Goal: Information Seeking & Learning: Learn about a topic

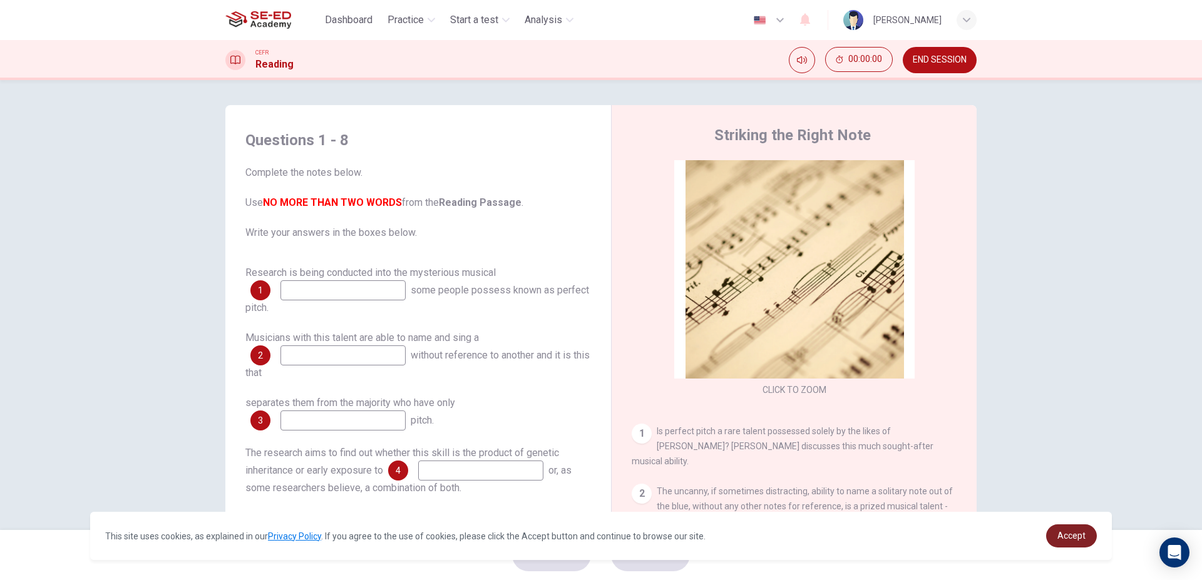
click at [1090, 546] on div "Accept" at bounding box center [1071, 535] width 51 height 23
click at [1085, 538] on link "Accept" at bounding box center [1071, 535] width 51 height 23
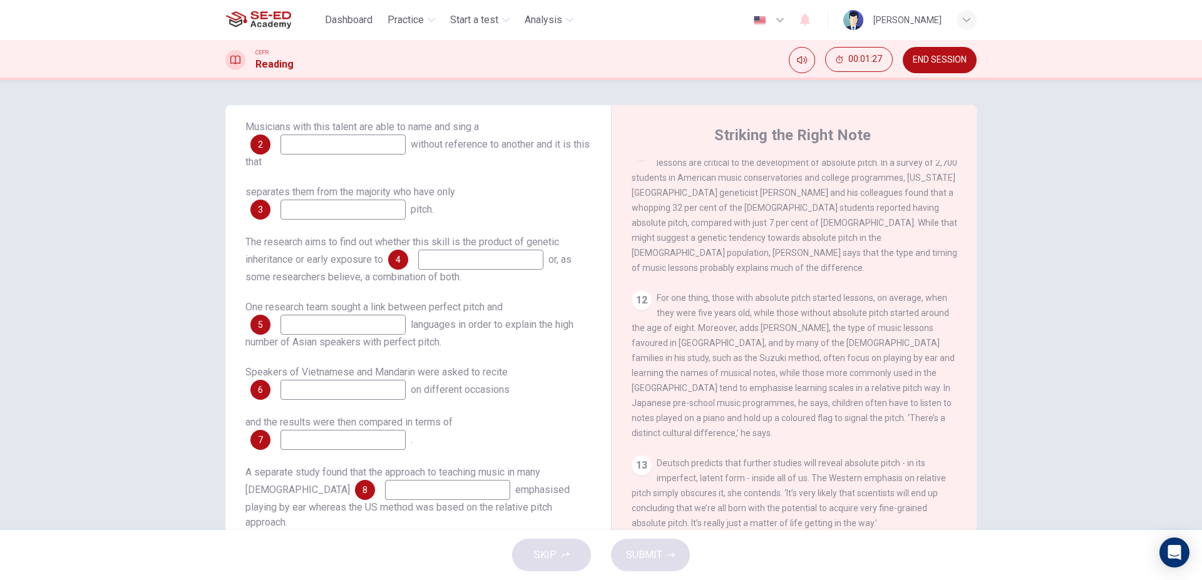
click at [385, 488] on input at bounding box center [447, 490] width 125 height 20
click at [385, 494] on input at bounding box center [447, 490] width 125 height 20
type input "families"
click at [385, 429] on div "and the results were then compared in terms of 7 ." at bounding box center [417, 432] width 345 height 35
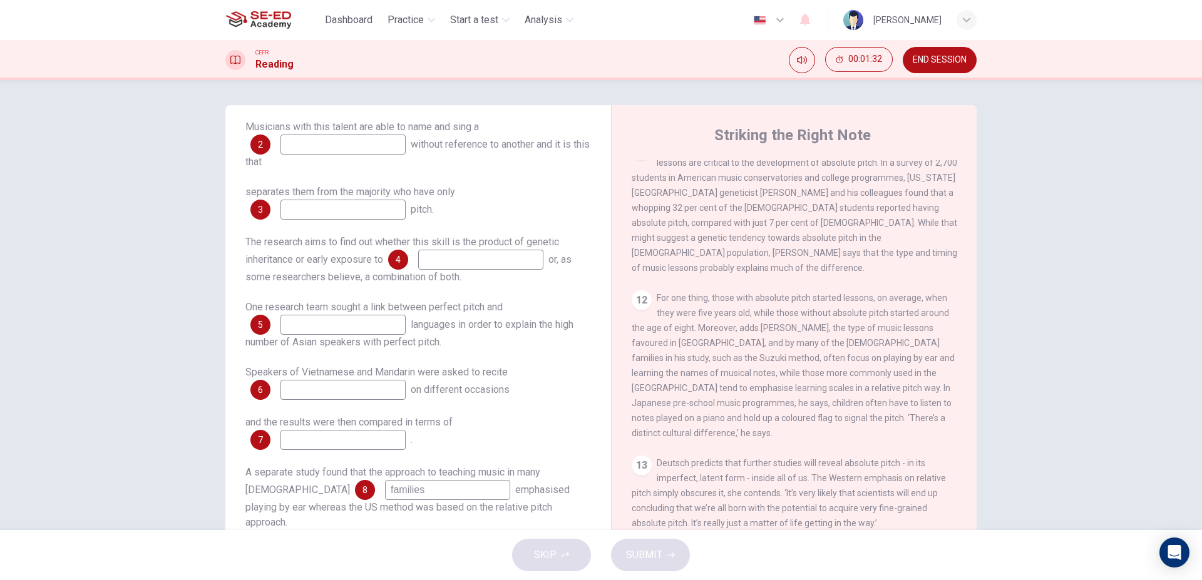
click at [377, 439] on input at bounding box center [342, 440] width 125 height 20
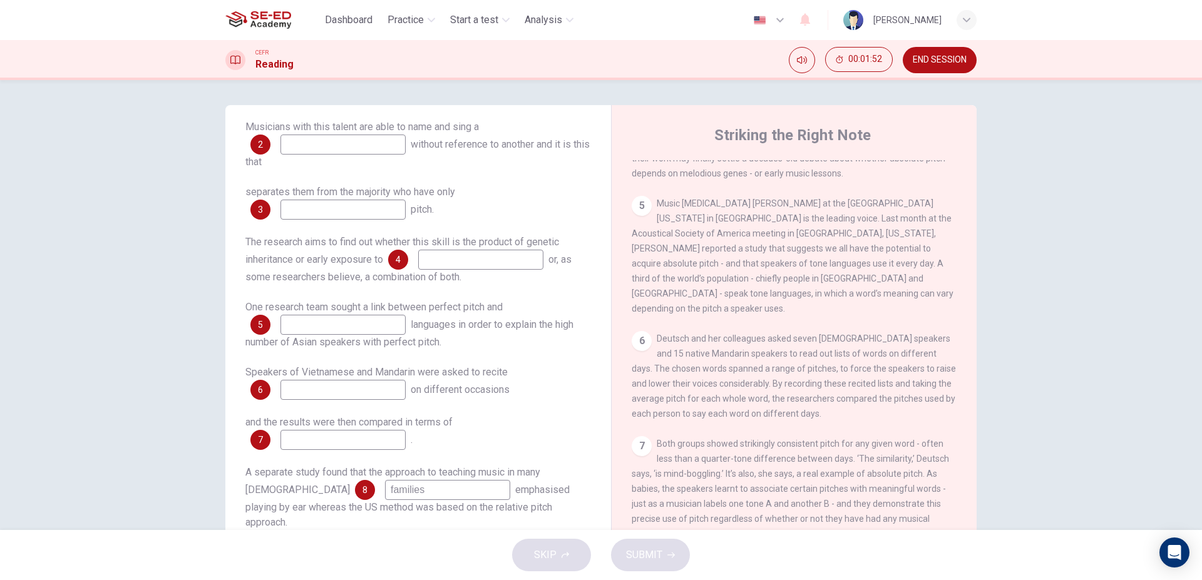
scroll to position [727, 0]
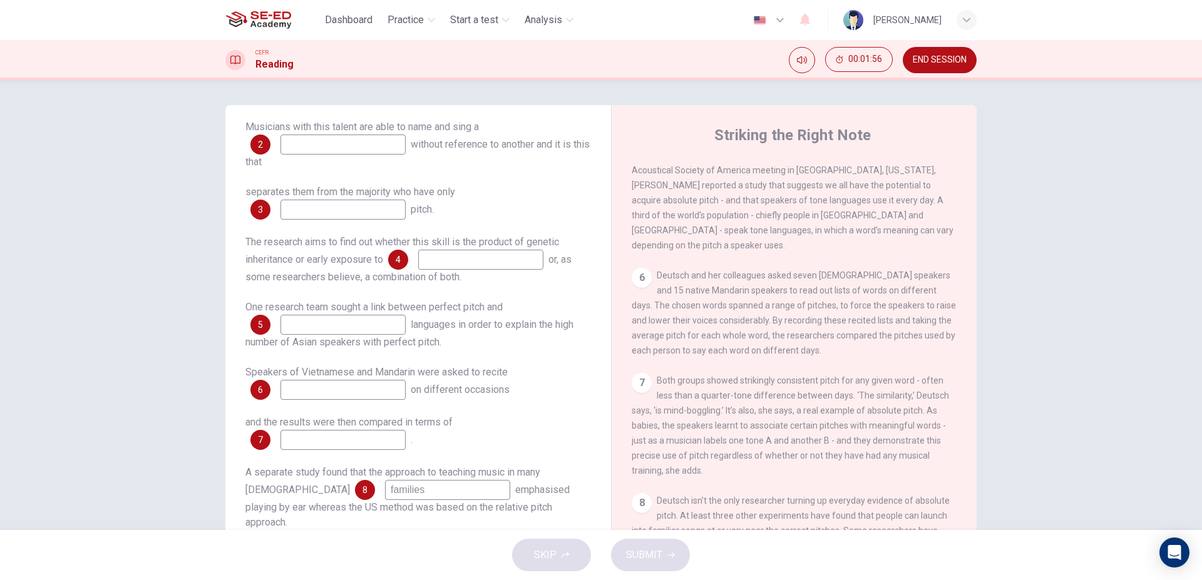
click at [367, 394] on input at bounding box center [342, 390] width 125 height 20
type input "listed words"
click at [357, 327] on input at bounding box center [342, 325] width 125 height 20
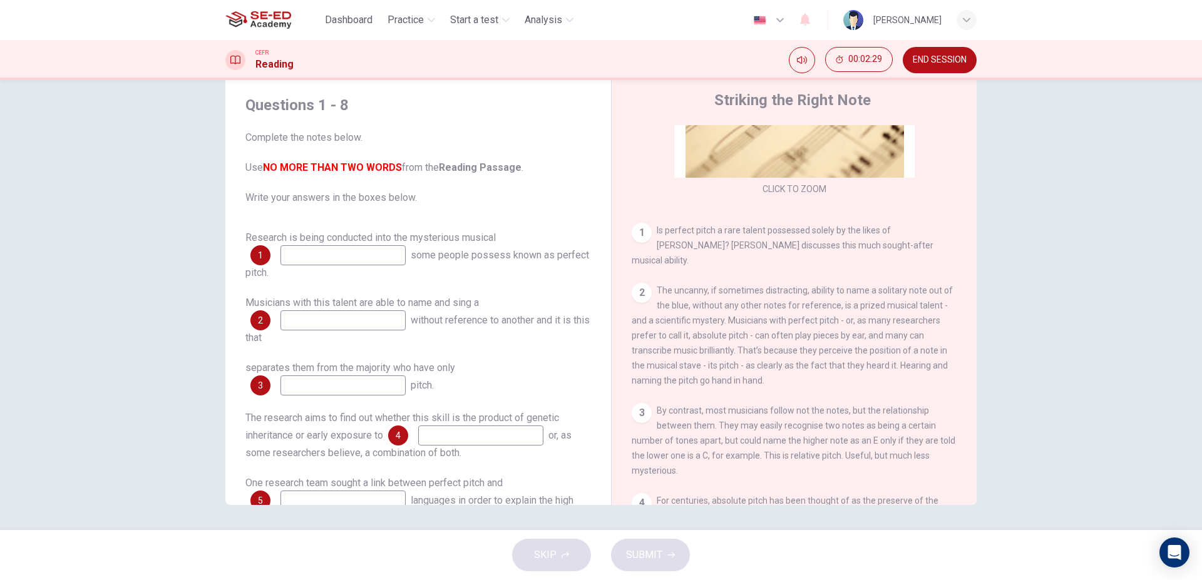
scroll to position [156, 0]
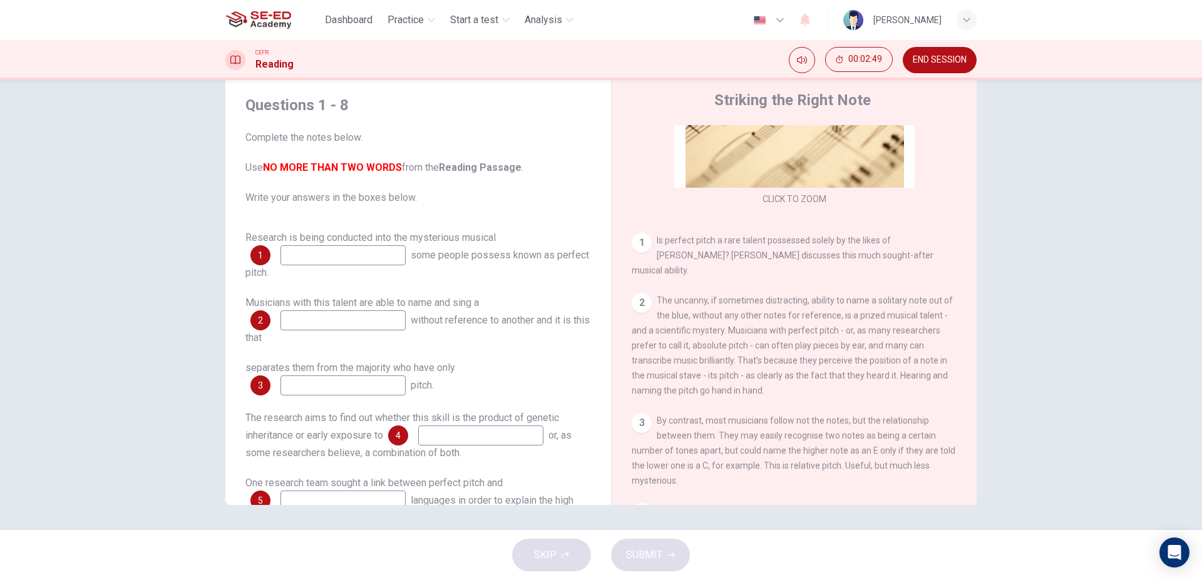
click at [357, 322] on input at bounding box center [342, 320] width 125 height 20
type input "song"
click at [368, 383] on input at bounding box center [342, 385] width 125 height 20
type input "relative"
click at [344, 254] on input at bounding box center [342, 255] width 125 height 20
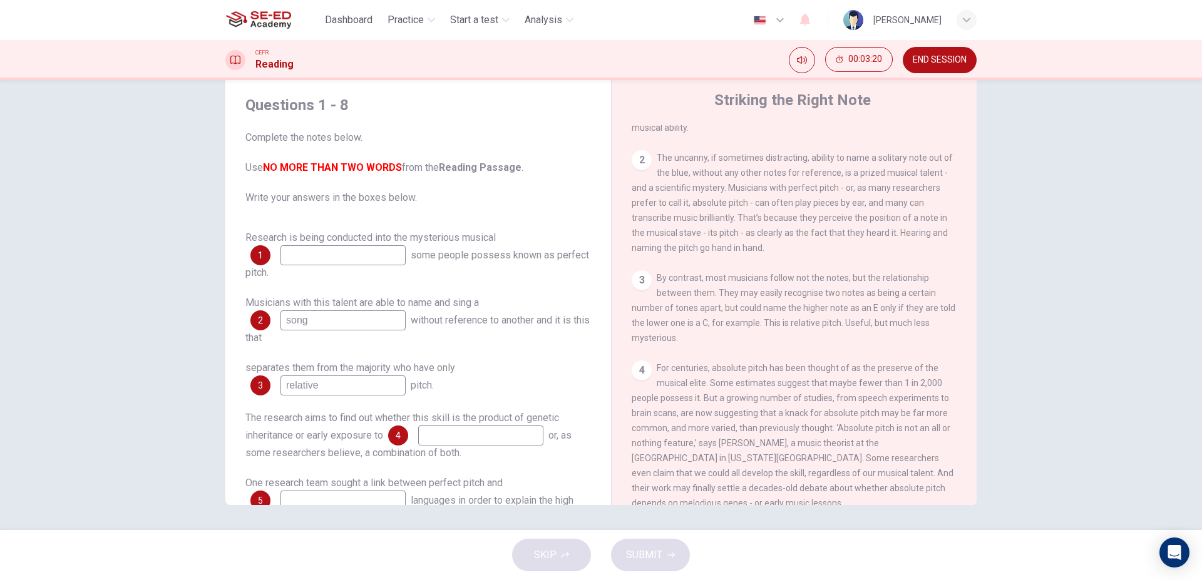
scroll to position [370, 0]
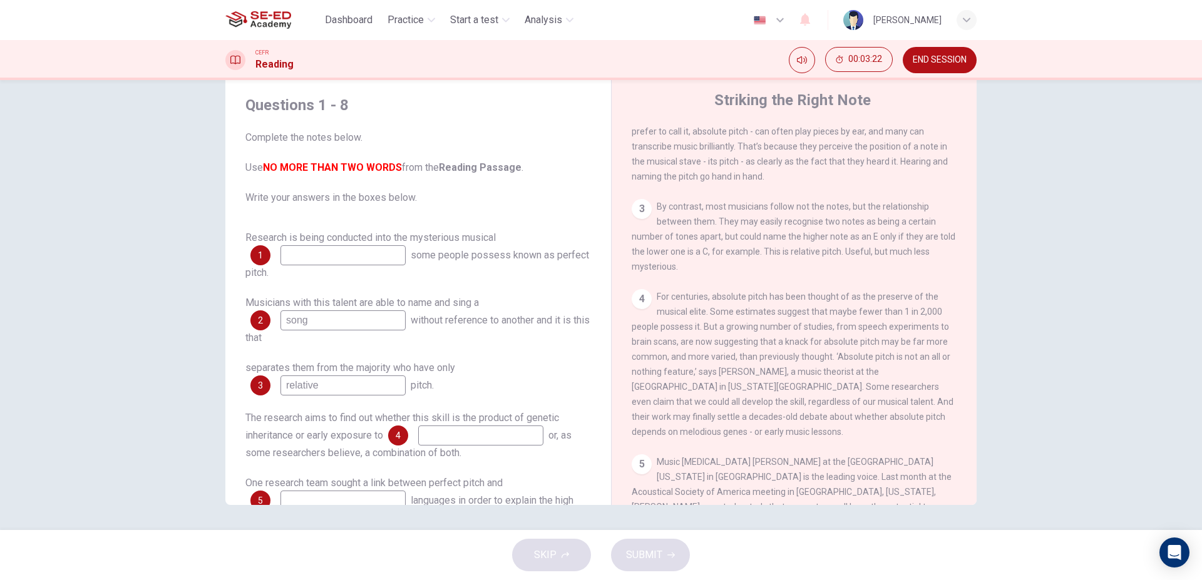
click at [465, 432] on input at bounding box center [480, 436] width 125 height 20
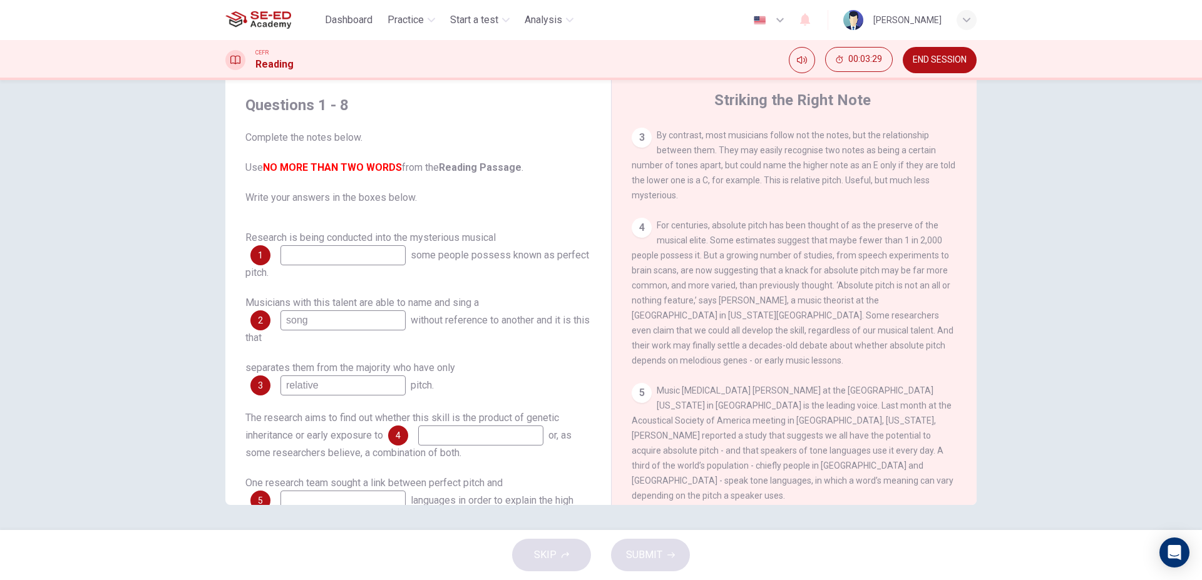
scroll to position [513, 0]
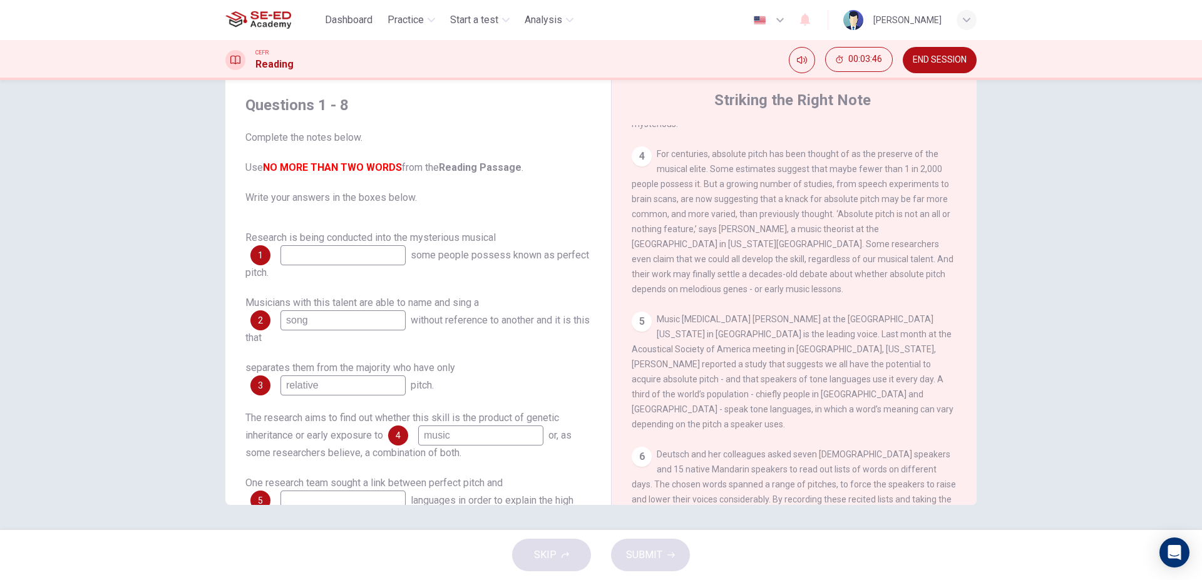
type input "music"
click at [356, 257] on input at bounding box center [342, 255] width 125 height 20
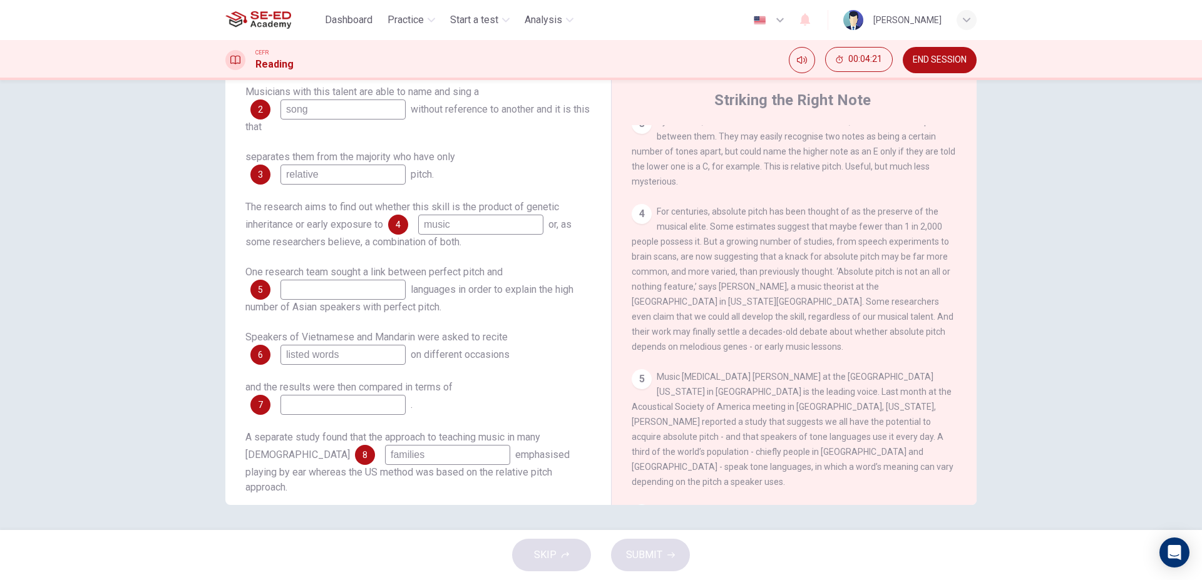
scroll to position [584, 0]
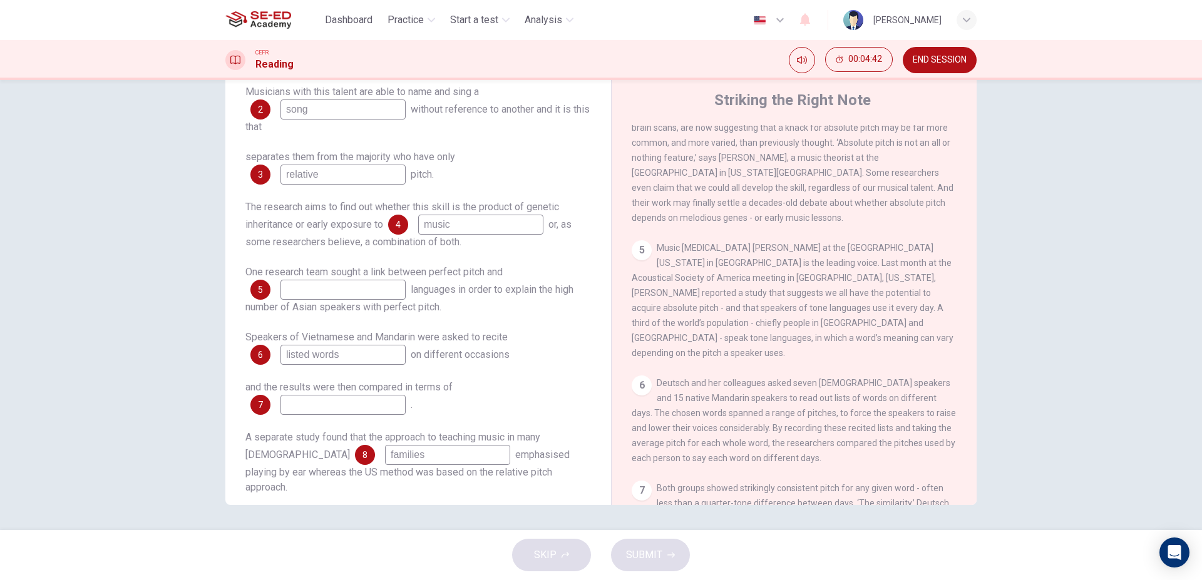
type input "ability"
click at [377, 297] on input at bounding box center [342, 290] width 125 height 20
type input "tone"
click at [362, 407] on input at bounding box center [342, 405] width 125 height 20
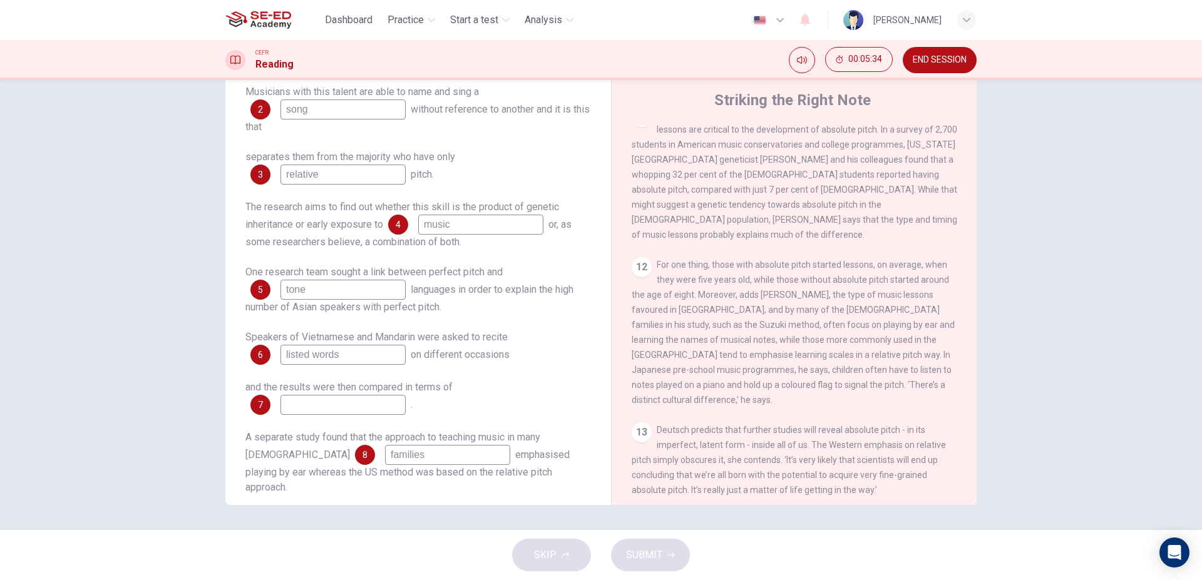
scroll to position [1440, 0]
type input "a"
click at [647, 551] on span "SUBMIT" at bounding box center [644, 555] width 36 height 18
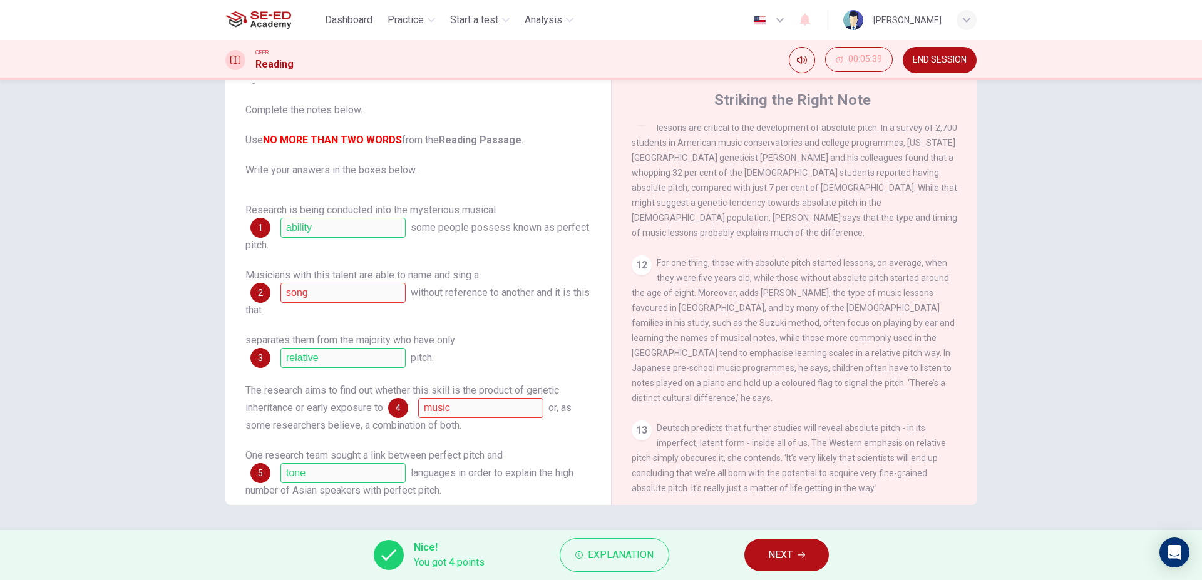
scroll to position [0, 0]
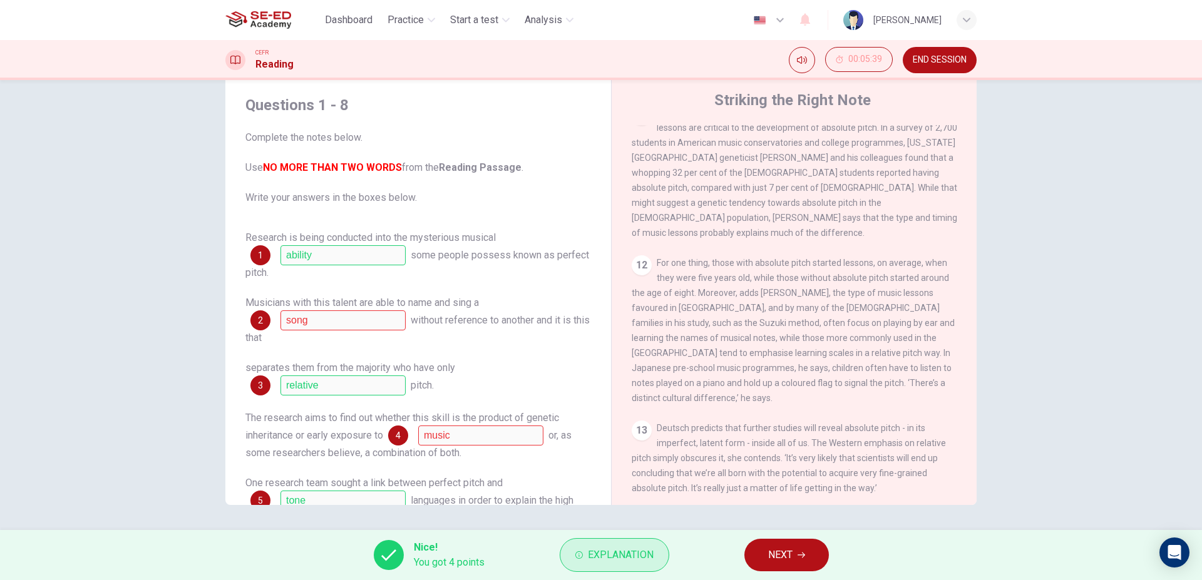
click at [620, 564] on button "Explanation" at bounding box center [614, 555] width 110 height 34
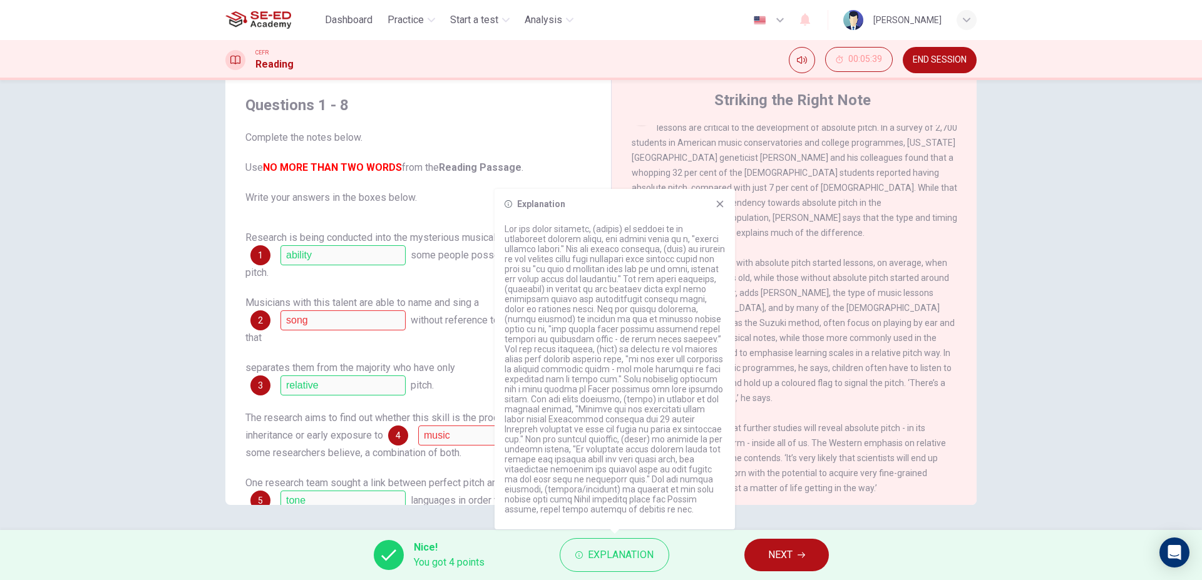
click at [725, 209] on div "Explanation" at bounding box center [614, 359] width 240 height 340
click at [718, 203] on icon at bounding box center [720, 204] width 7 height 7
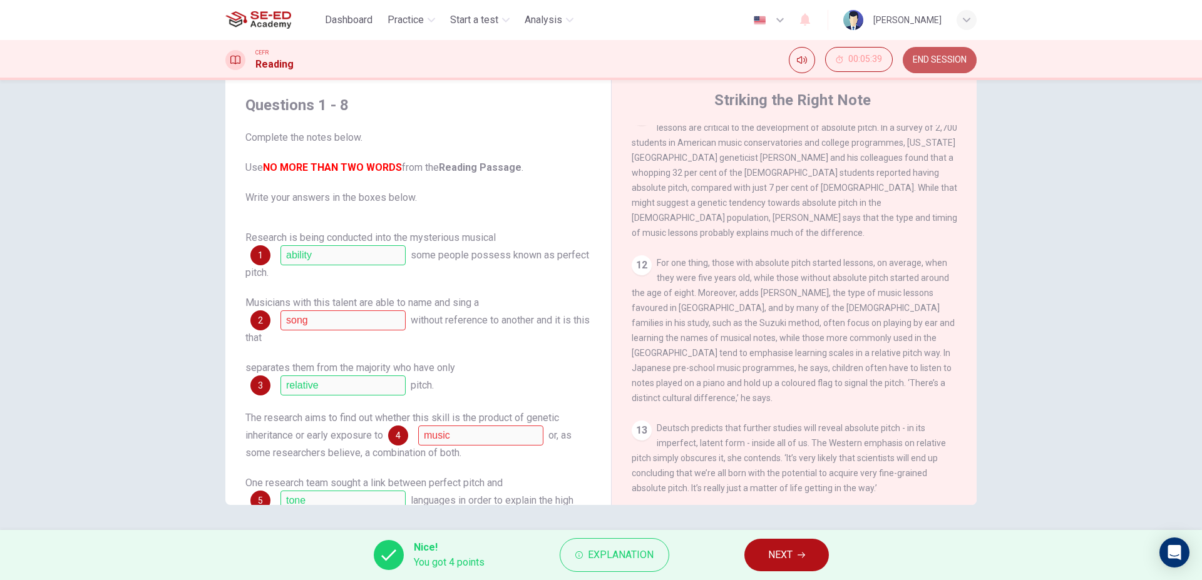
click at [936, 62] on span "END SESSION" at bounding box center [939, 60] width 54 height 10
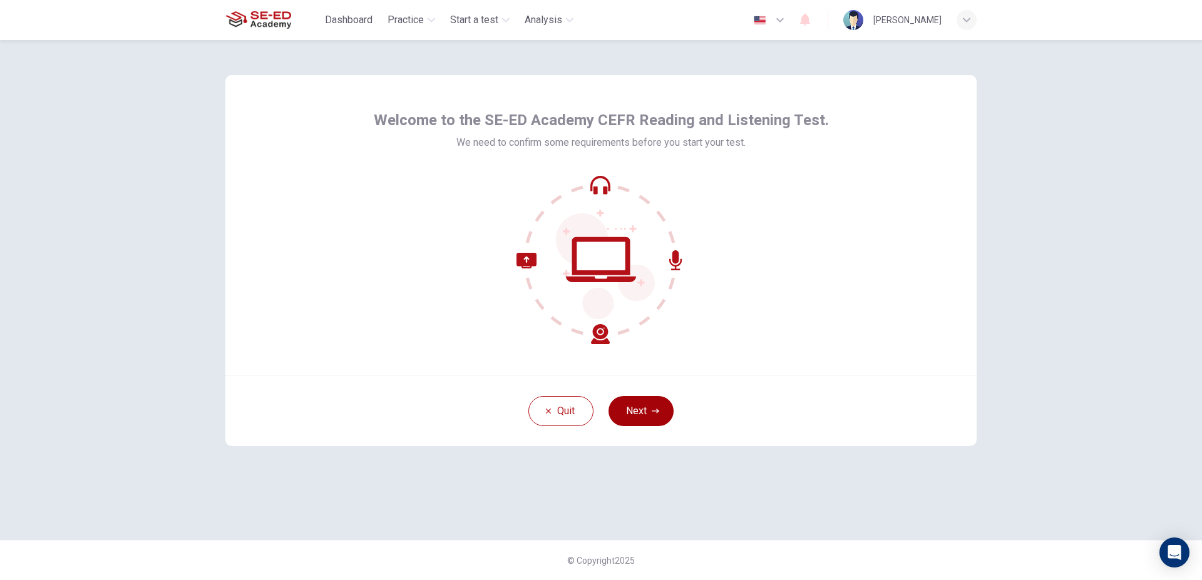
click at [640, 406] on button "Next" at bounding box center [640, 411] width 65 height 30
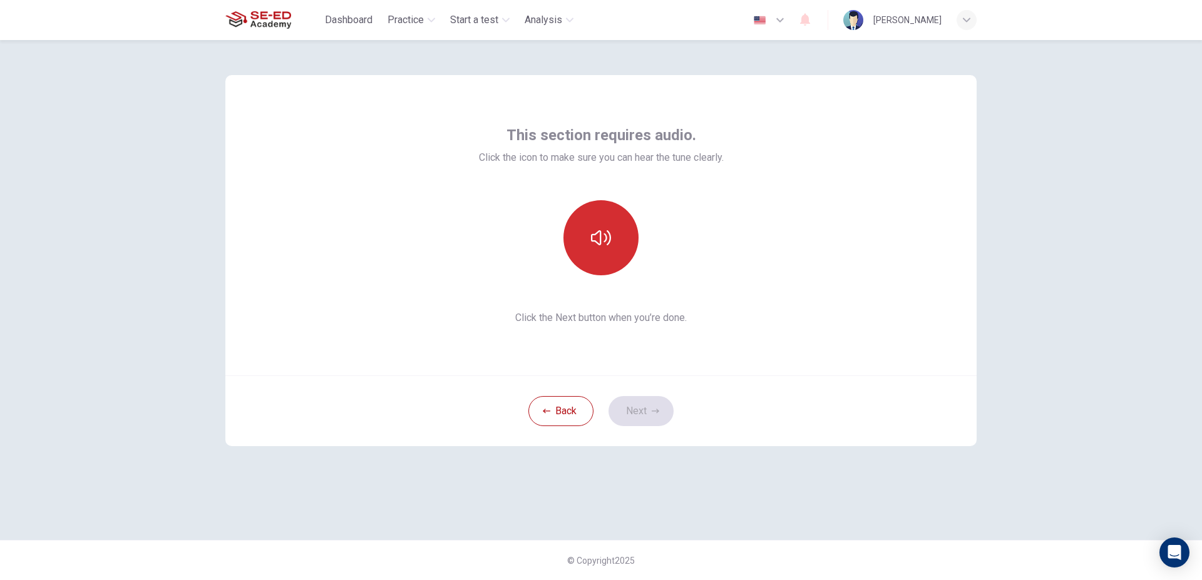
click at [587, 250] on button "button" at bounding box center [600, 237] width 75 height 75
click at [595, 243] on icon "button" at bounding box center [601, 238] width 20 height 20
click at [651, 413] on icon "button" at bounding box center [655, 411] width 8 height 8
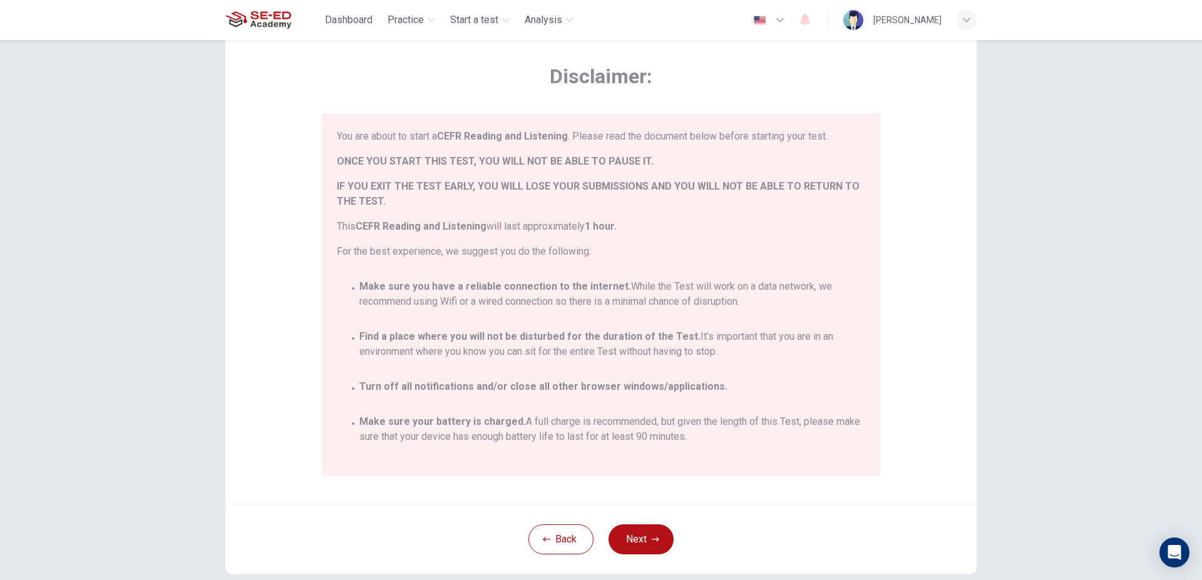
scroll to position [71, 0]
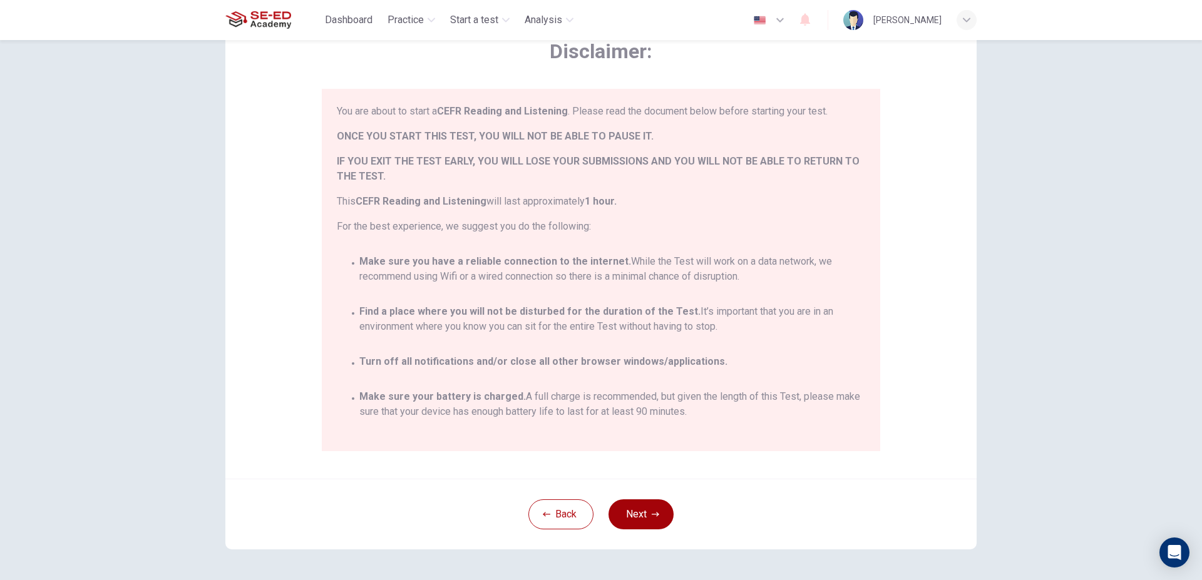
click at [645, 519] on button "Next" at bounding box center [640, 514] width 65 height 30
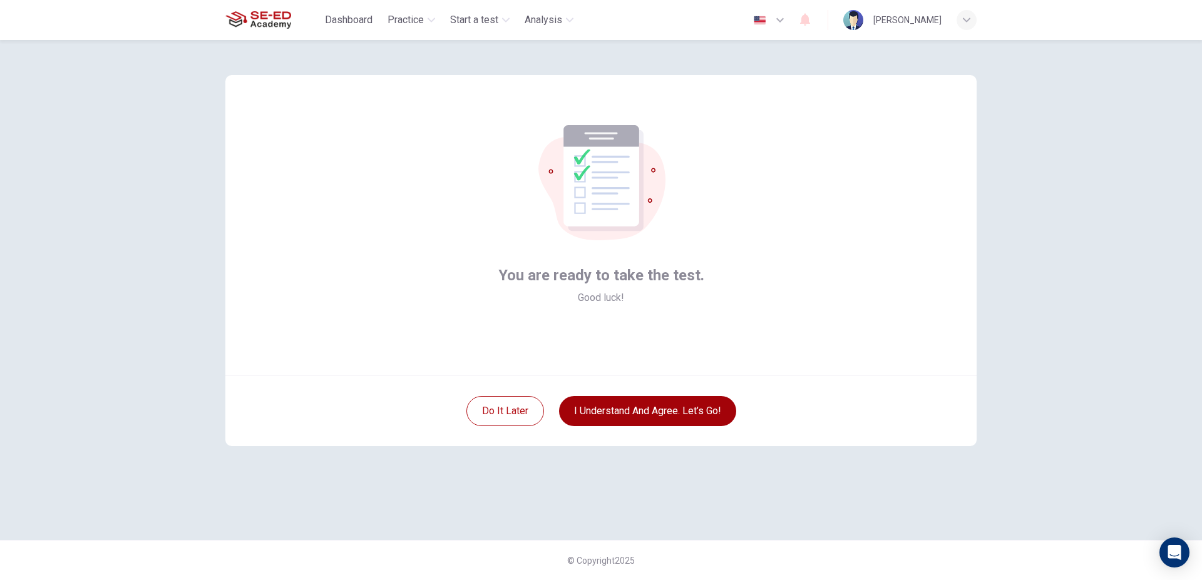
scroll to position [0, 0]
click at [680, 409] on button "I understand and agree. Let’s go!" at bounding box center [647, 411] width 177 height 30
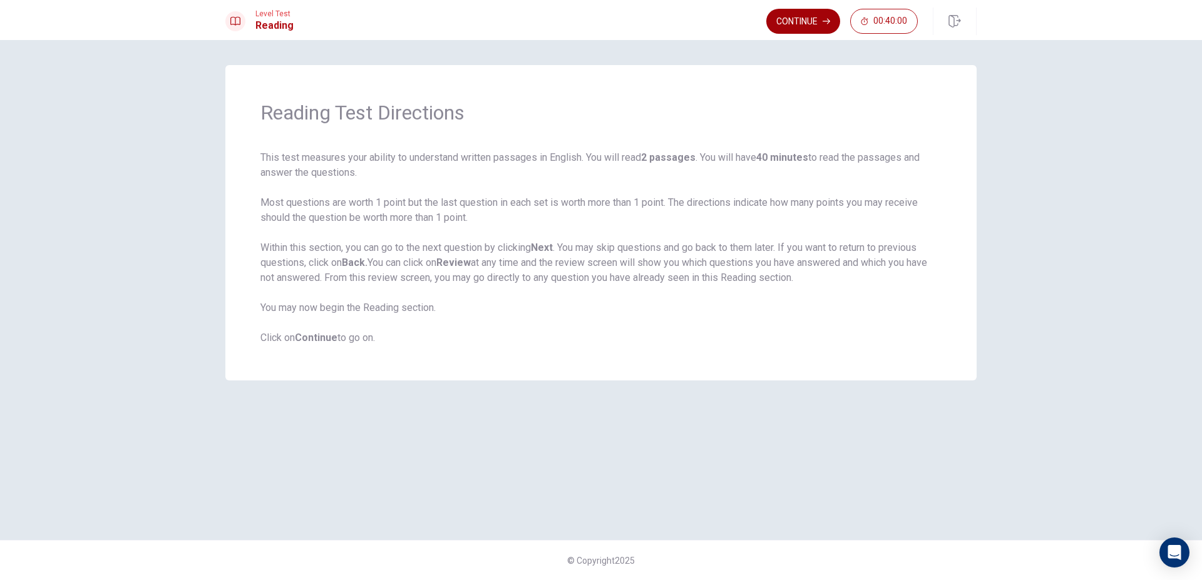
click at [800, 23] on button "Continue" at bounding box center [803, 21] width 74 height 25
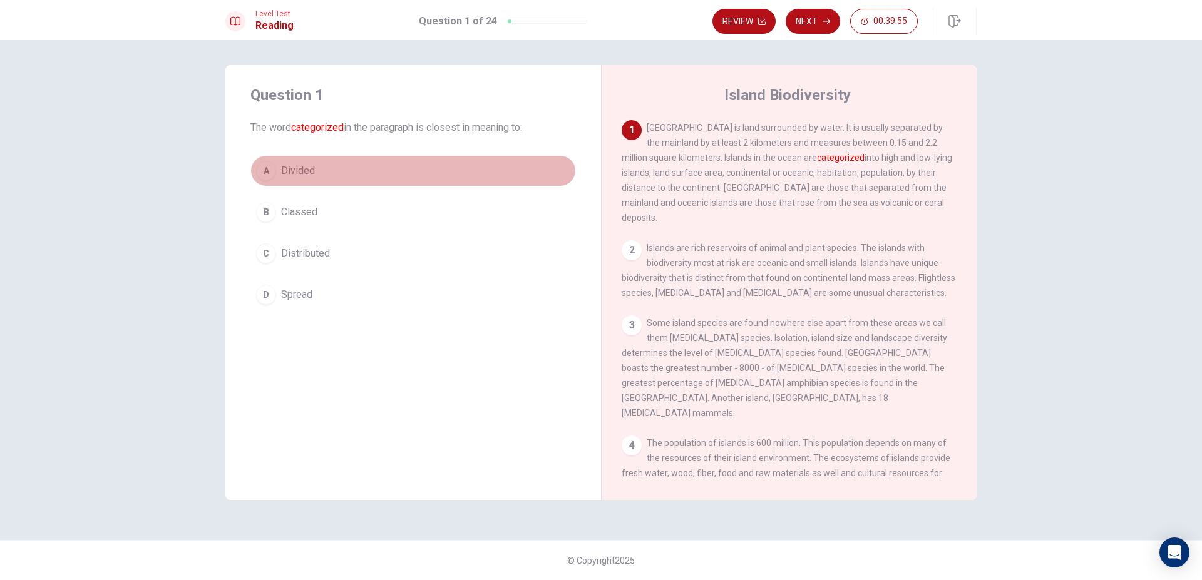
click at [305, 171] on span "Divided" at bounding box center [298, 170] width 34 height 15
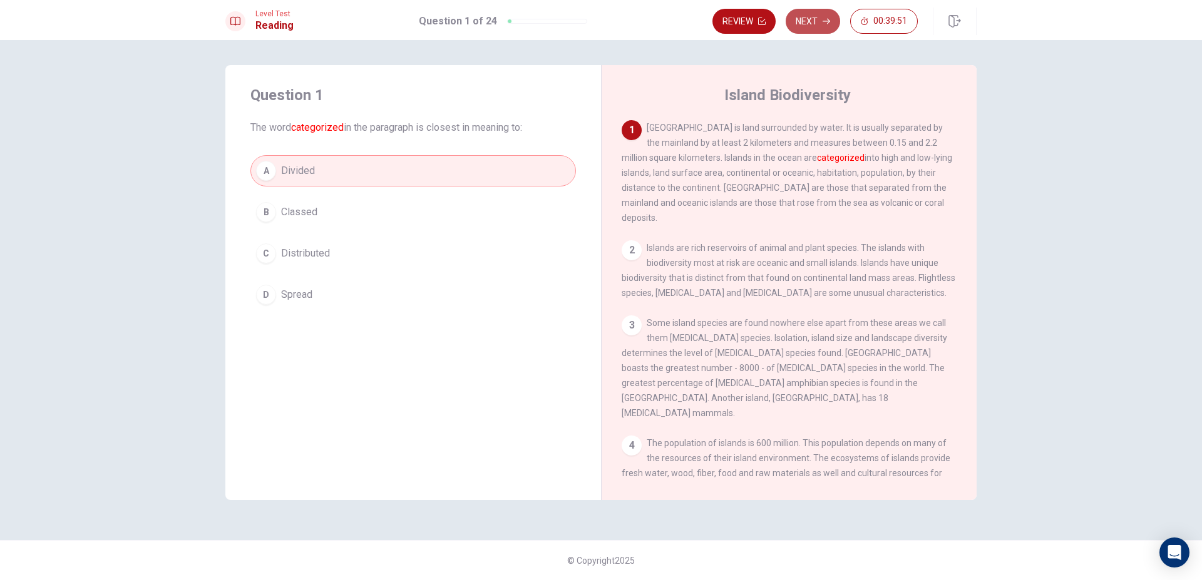
click at [809, 26] on button "Next" at bounding box center [812, 21] width 54 height 25
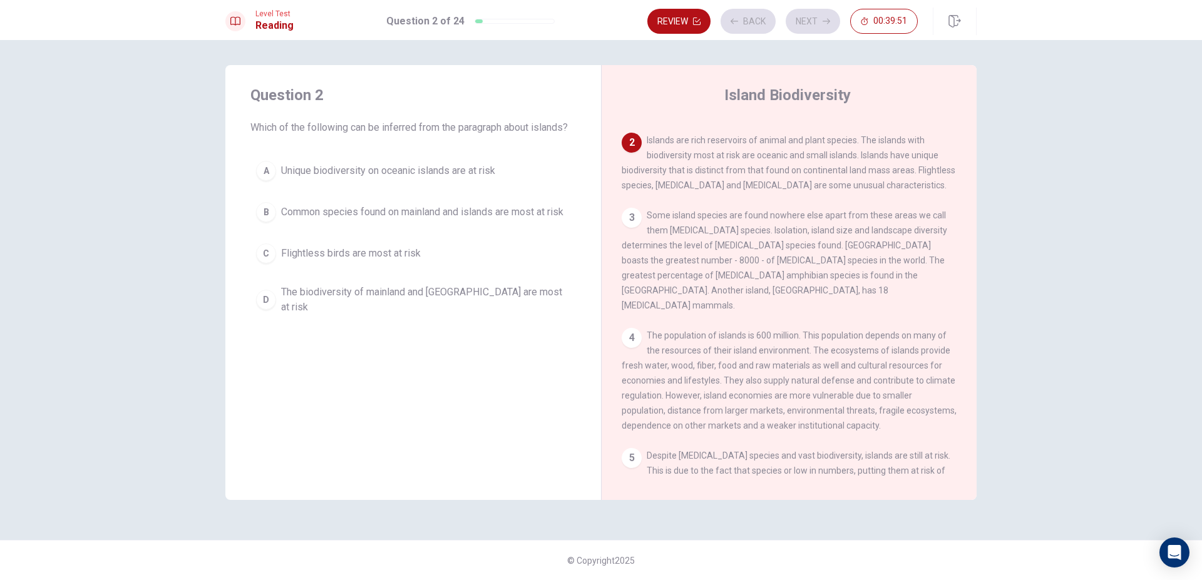
scroll to position [109, 0]
click at [434, 299] on span "The biodiversity of mainland and continental islands are most at risk" at bounding box center [425, 300] width 289 height 30
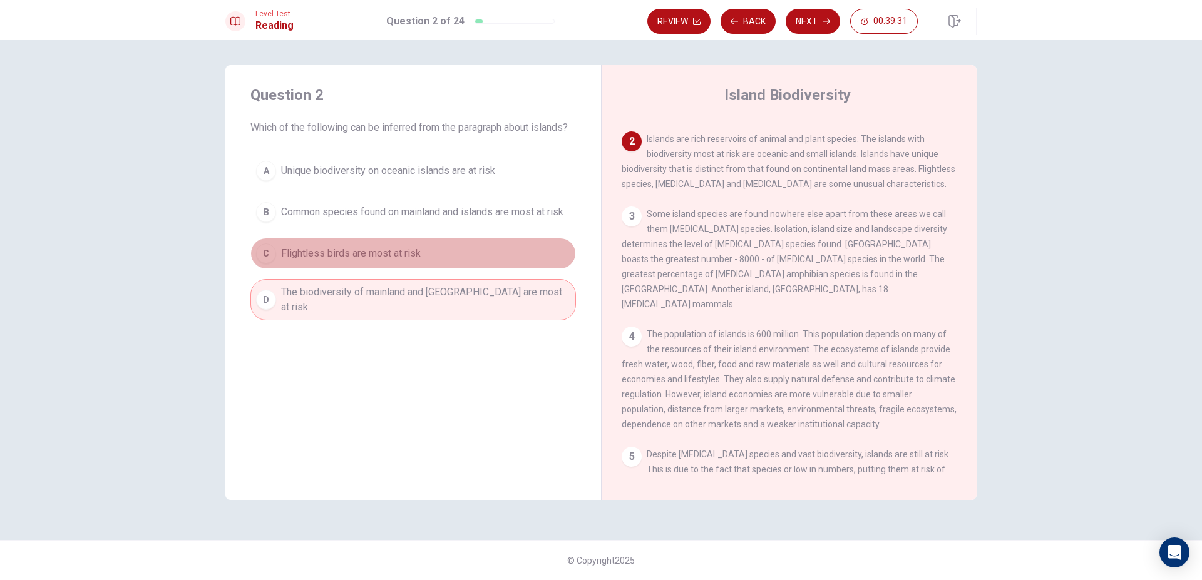
click at [407, 250] on span "Flightless birds are most at risk" at bounding box center [351, 253] width 140 height 15
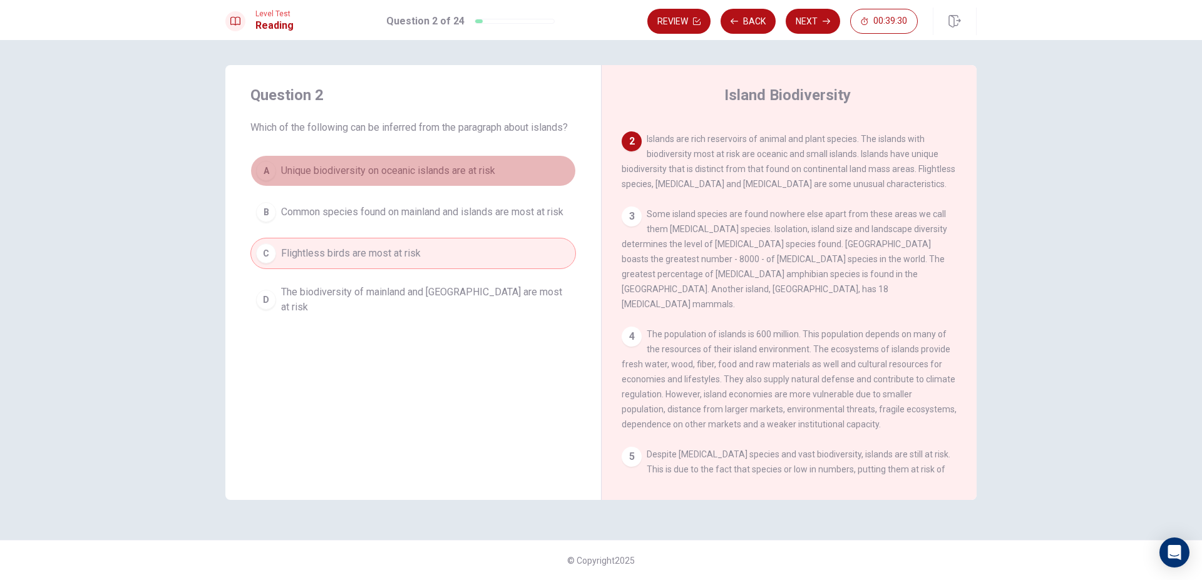
click at [392, 175] on span "Unique biodiversity on oceanic islands are at risk" at bounding box center [388, 170] width 214 height 15
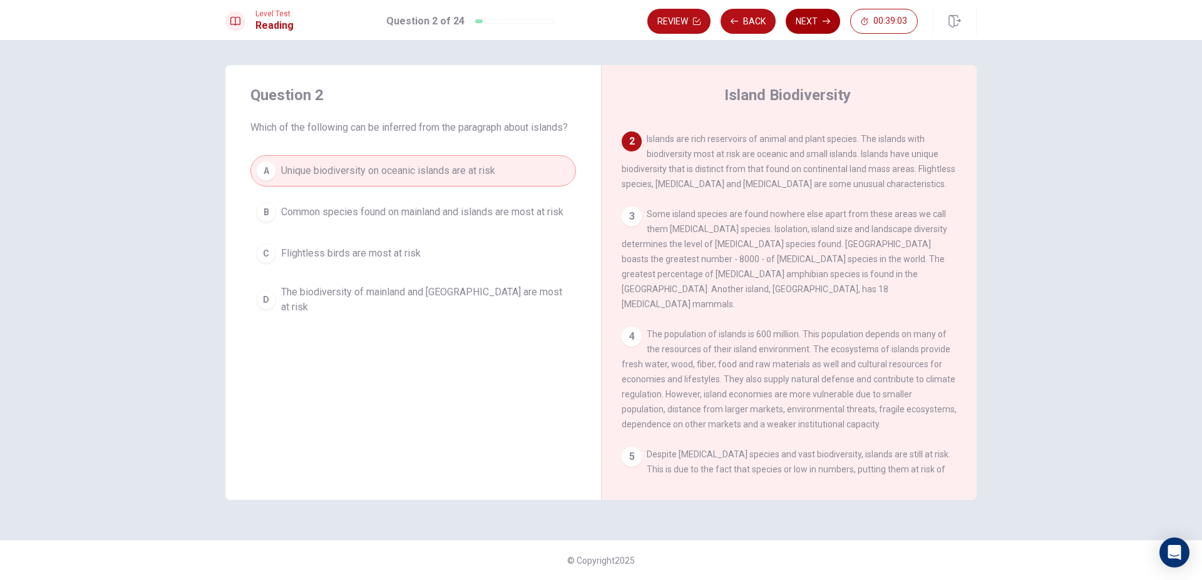
click at [805, 22] on button "Next" at bounding box center [812, 21] width 54 height 25
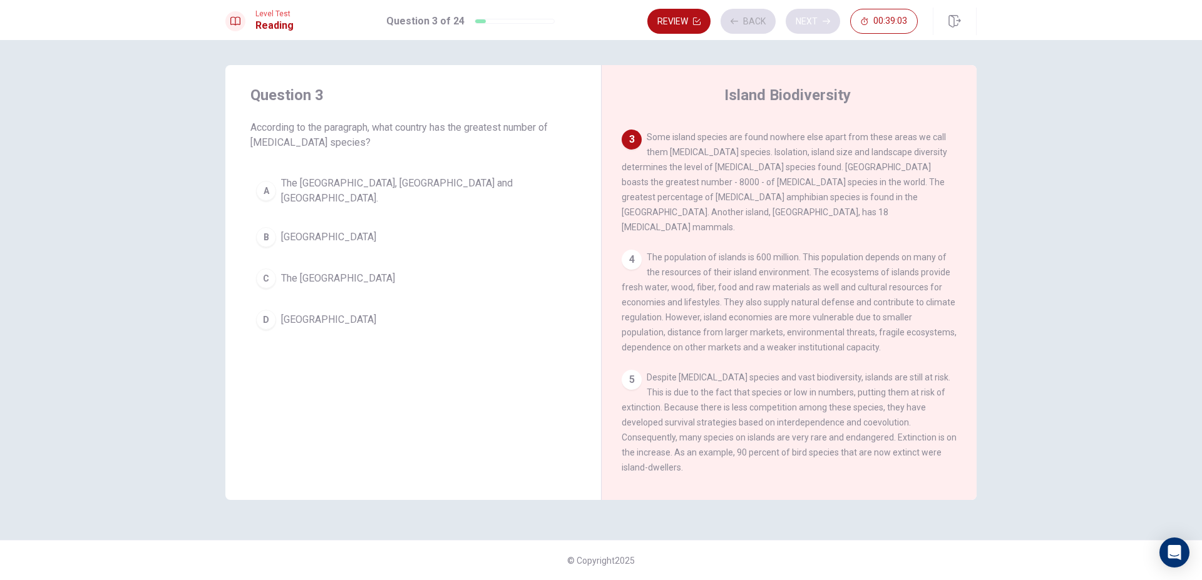
scroll to position [186, 0]
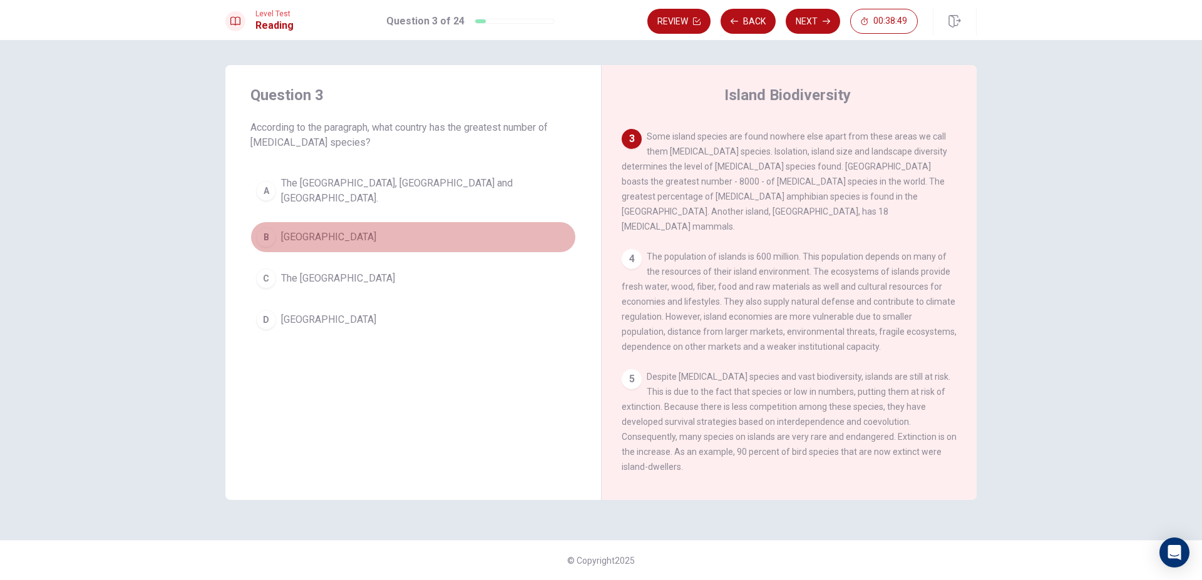
click at [324, 230] on span "Madagascar" at bounding box center [328, 237] width 95 height 15
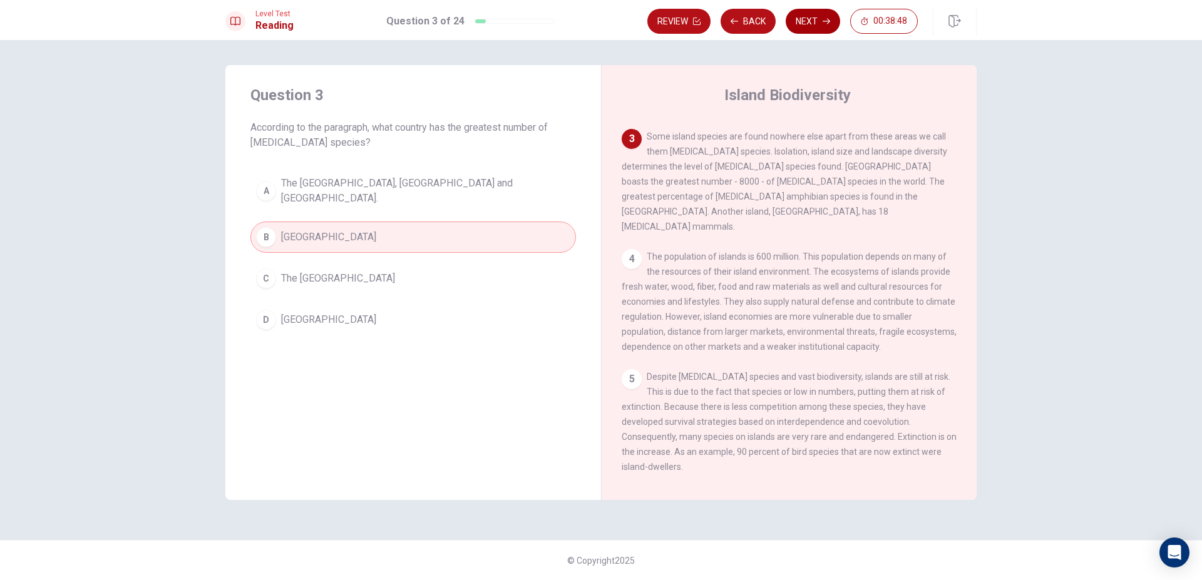
click at [797, 28] on button "Next" at bounding box center [812, 21] width 54 height 25
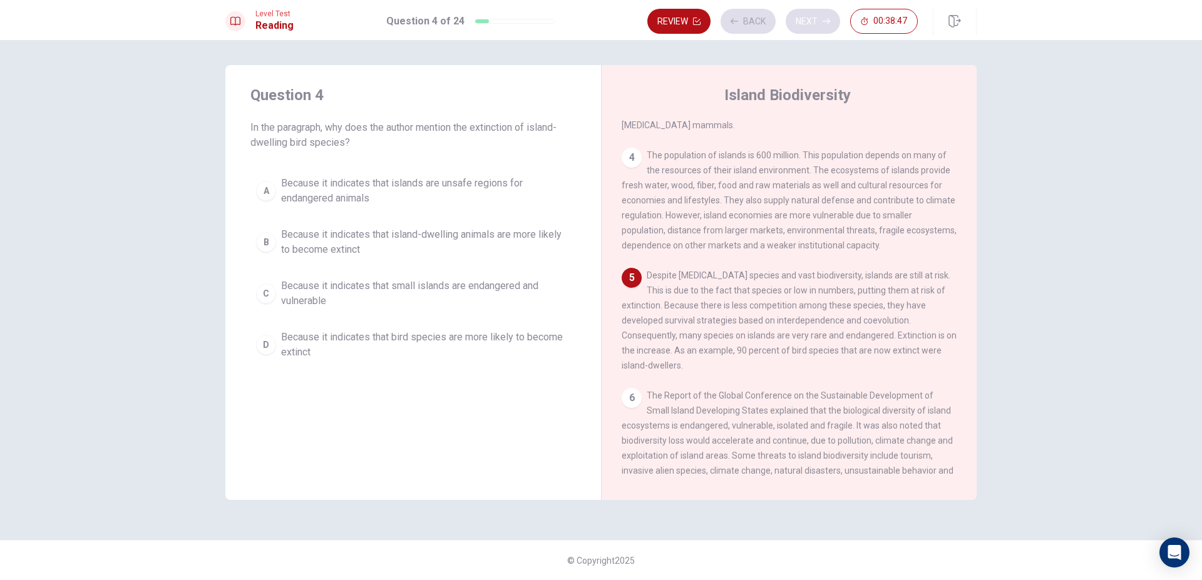
scroll to position [295, 0]
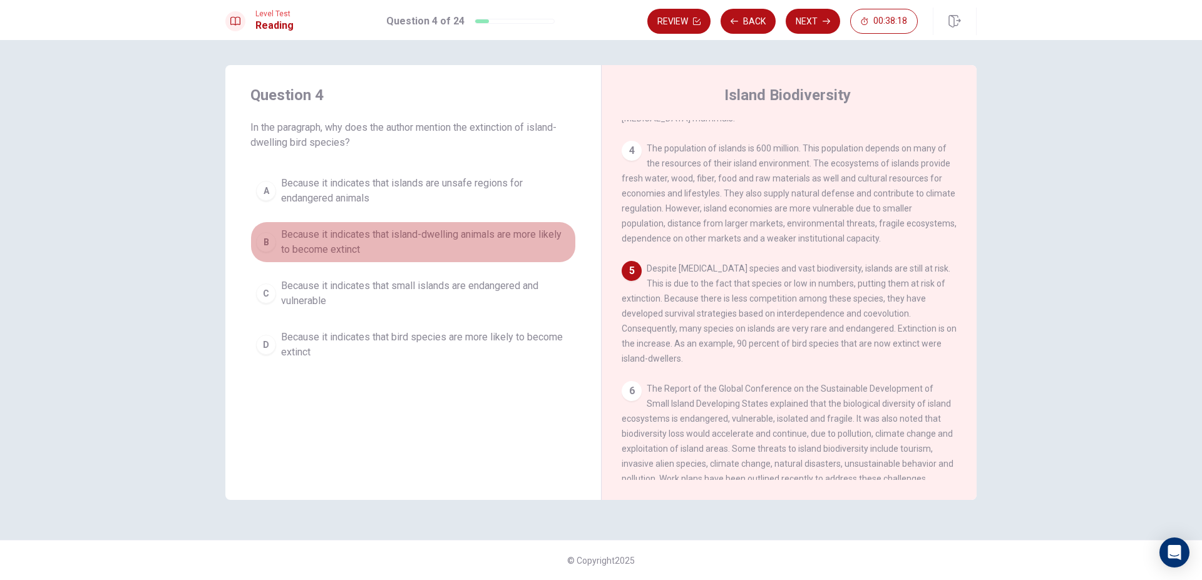
click at [326, 247] on span "Because it indicates that island-dwelling animals are more likely to become ext…" at bounding box center [425, 242] width 289 height 30
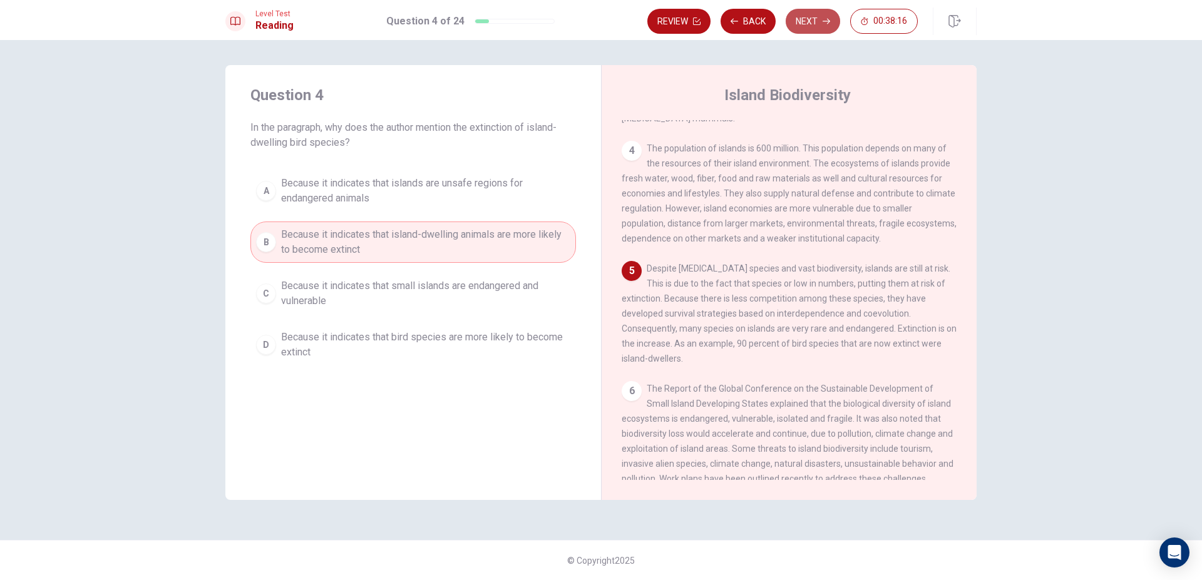
click at [808, 23] on button "Next" at bounding box center [812, 21] width 54 height 25
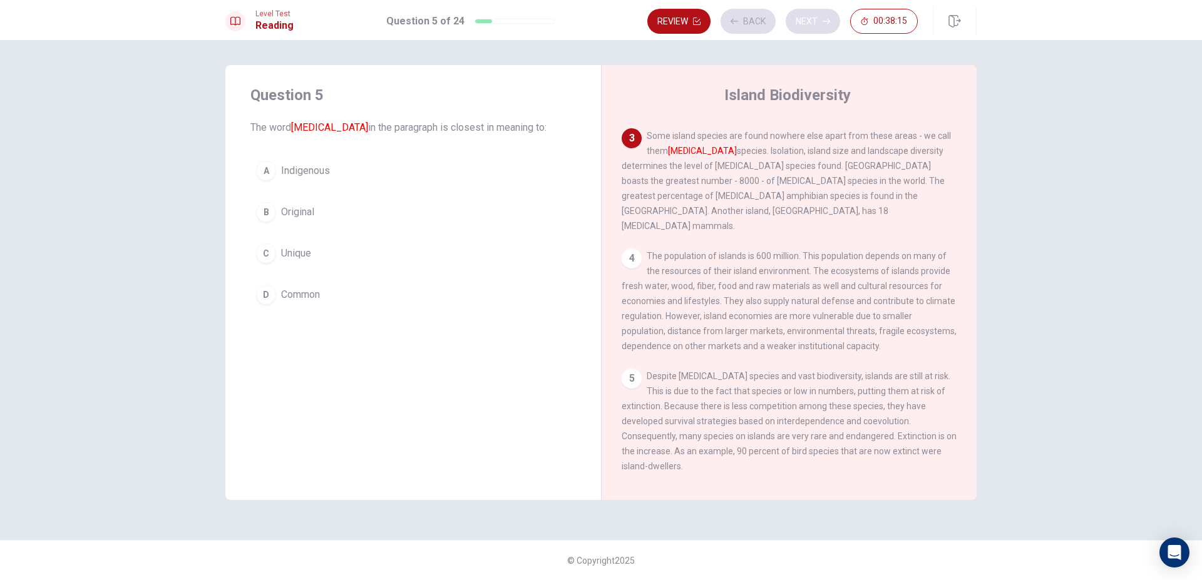
scroll to position [186, 0]
click at [431, 184] on button "A Indigenous" at bounding box center [412, 170] width 325 height 31
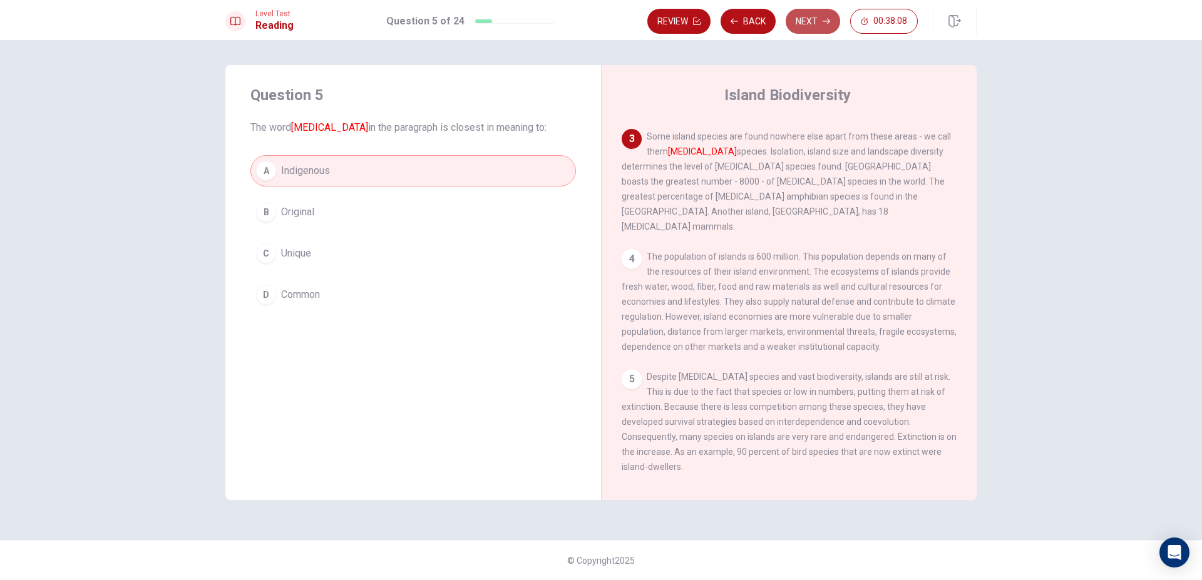
click at [822, 23] on icon "button" at bounding box center [826, 22] width 8 height 8
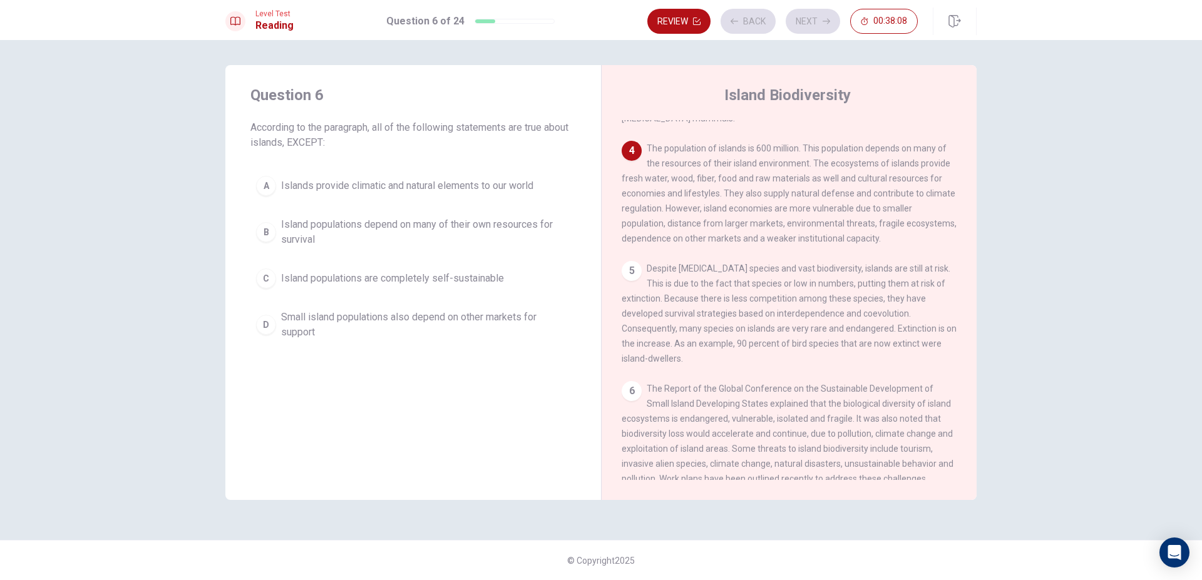
scroll to position [295, 0]
click at [387, 181] on span "Islands provide climatic and natural elements to our world" at bounding box center [407, 185] width 252 height 15
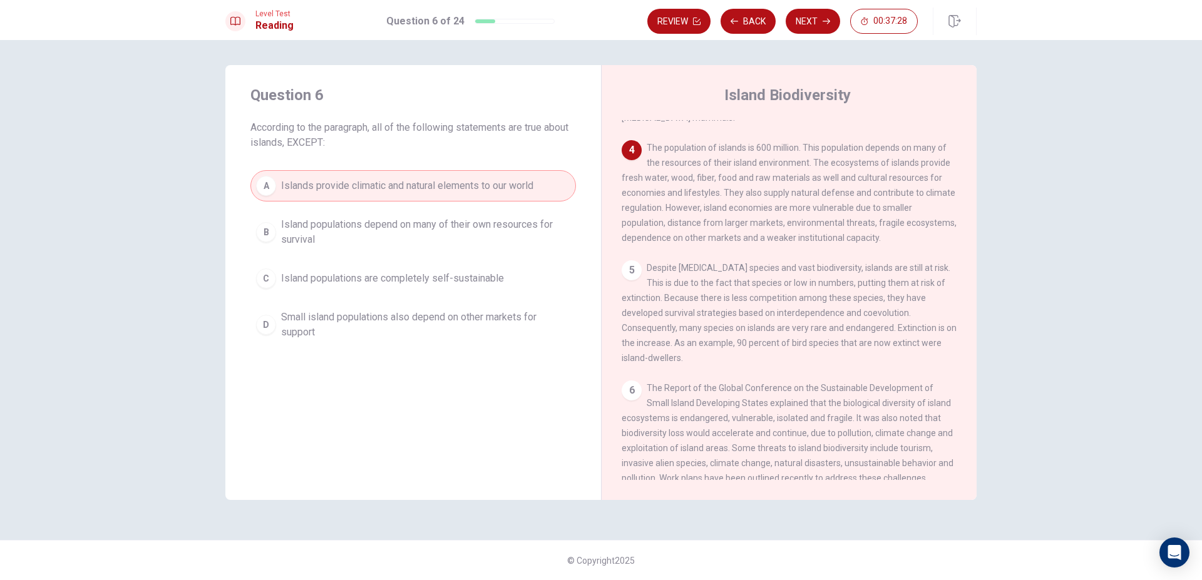
click at [407, 240] on span "Island populations depend on many of their own resources for survival" at bounding box center [425, 232] width 289 height 30
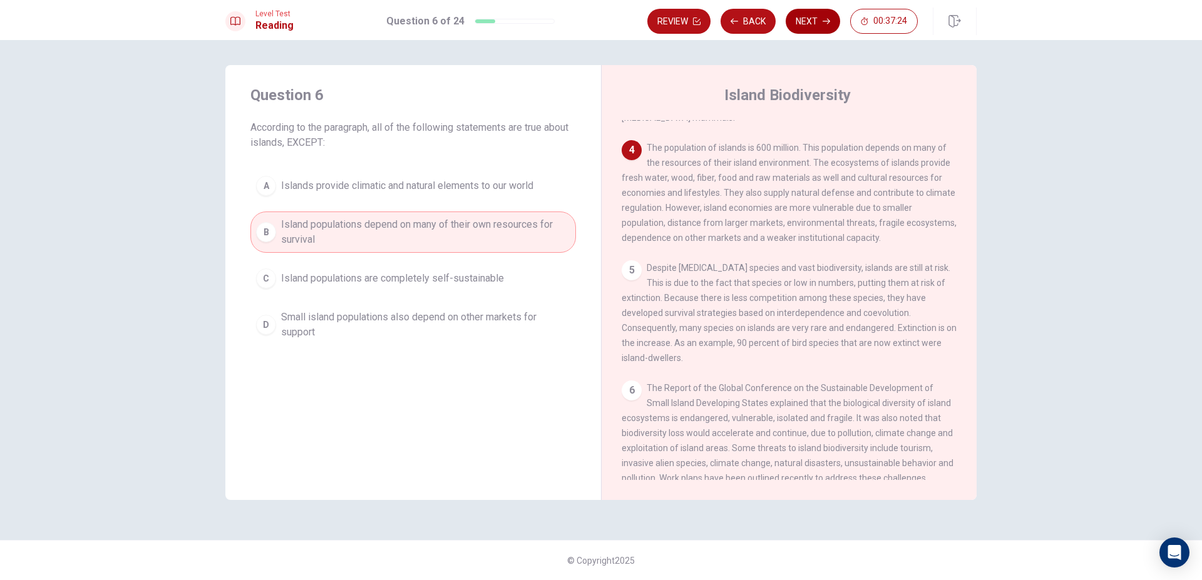
click at [800, 26] on button "Next" at bounding box center [812, 21] width 54 height 25
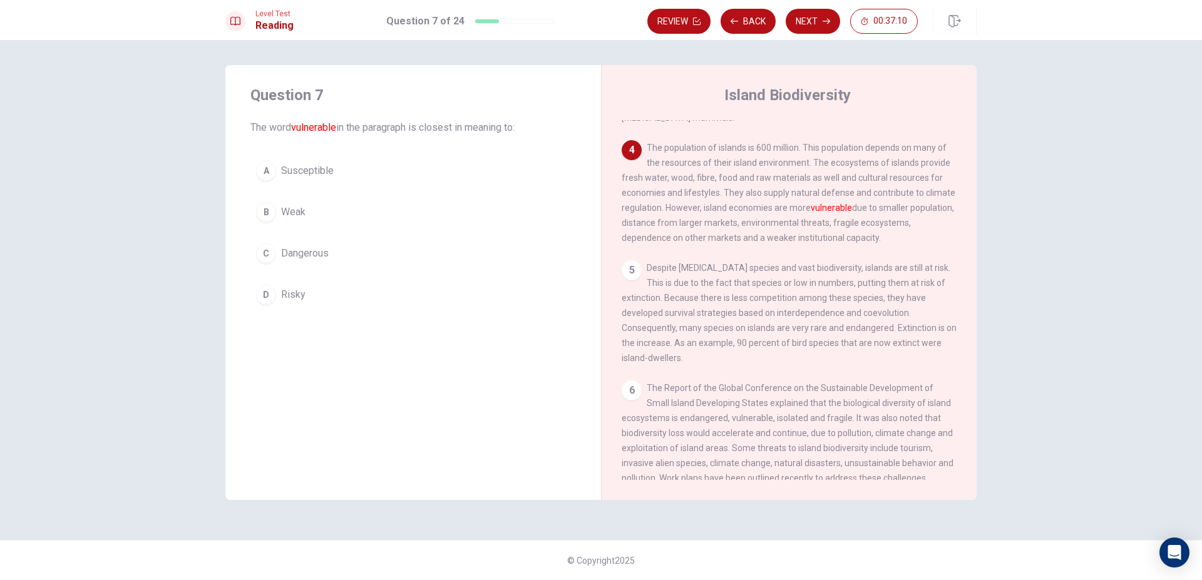
click at [329, 212] on button "B Weak" at bounding box center [412, 212] width 325 height 31
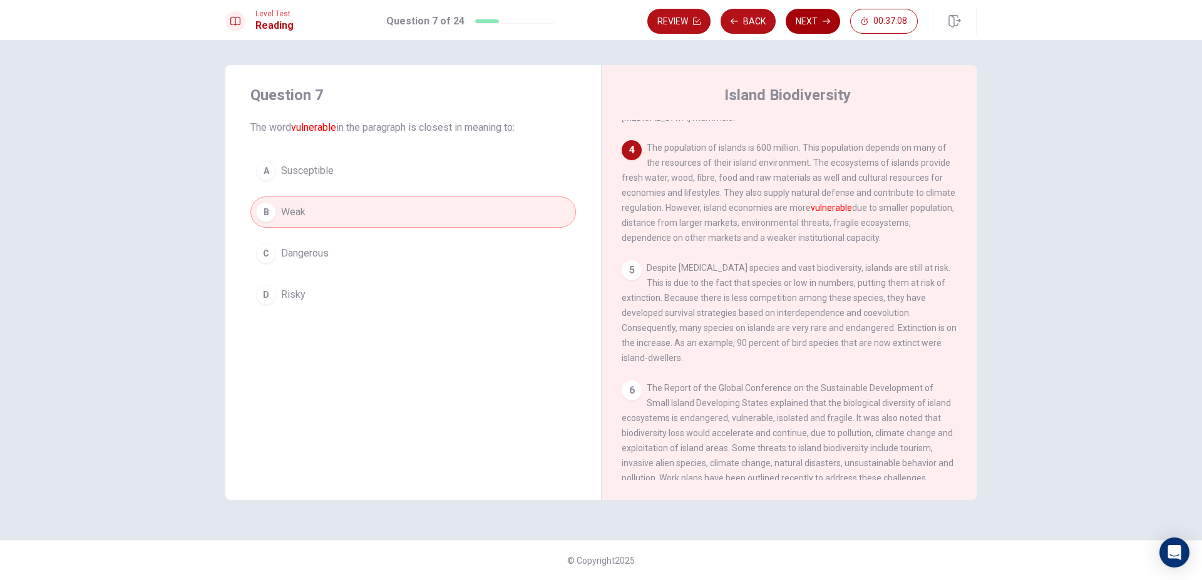
click at [822, 21] on icon "button" at bounding box center [826, 22] width 8 height 6
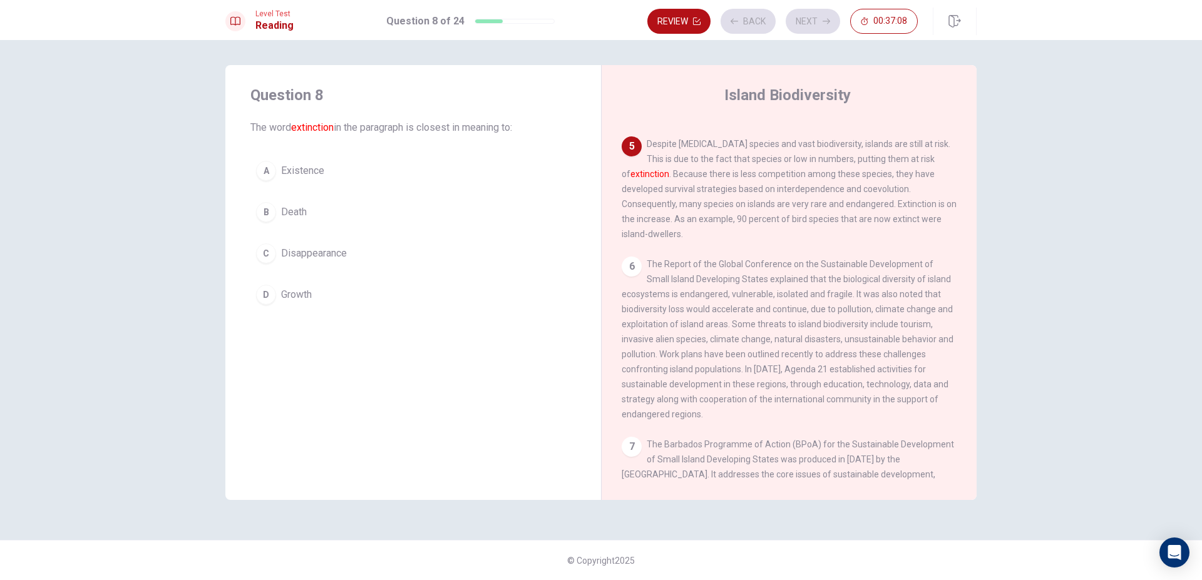
scroll to position [420, 0]
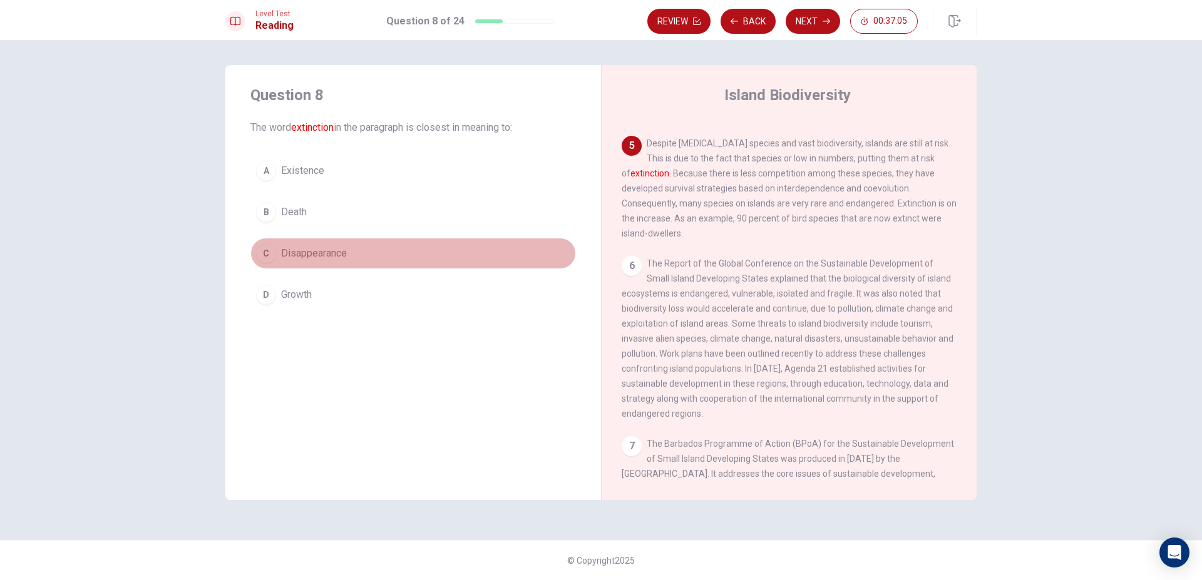
click at [320, 252] on span "Disappearance" at bounding box center [314, 253] width 66 height 15
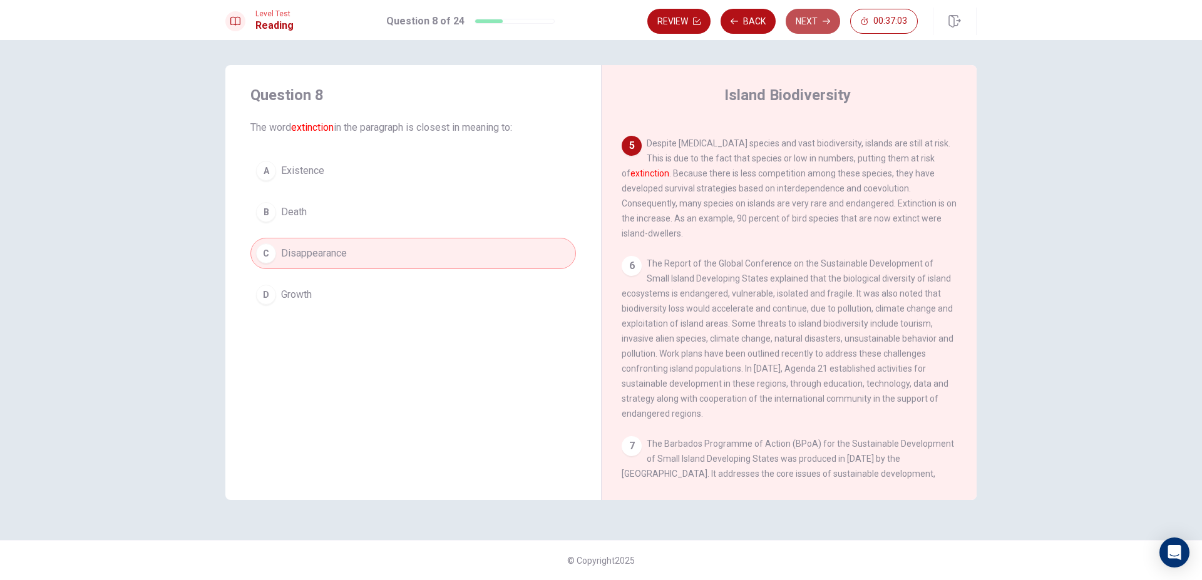
click at [805, 23] on button "Next" at bounding box center [812, 21] width 54 height 25
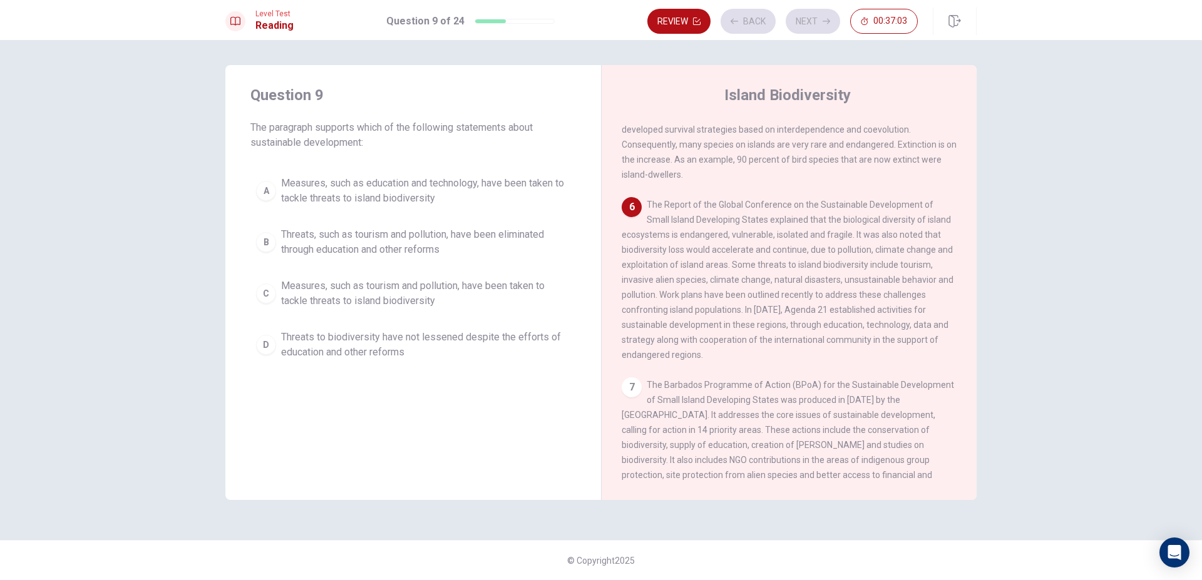
scroll to position [482, 0]
click at [434, 202] on span "Measures, such as education and technology, have been taken to tackle threats t…" at bounding box center [425, 191] width 289 height 30
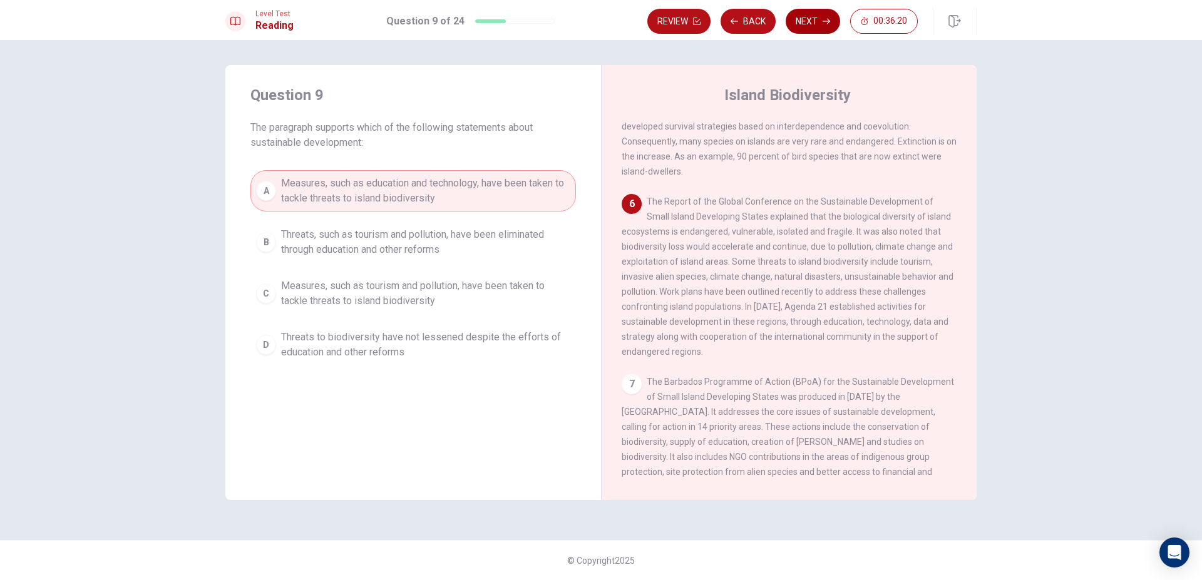
click at [822, 21] on icon "button" at bounding box center [826, 22] width 8 height 8
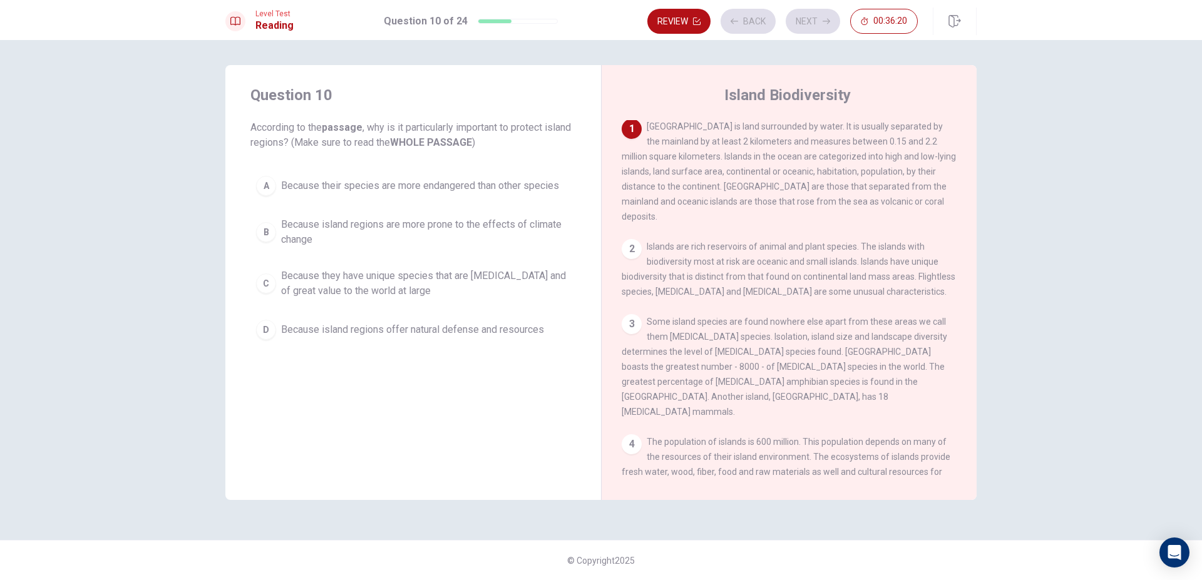
scroll to position [0, 0]
click at [631, 240] on div "2" at bounding box center [631, 250] width 20 height 20
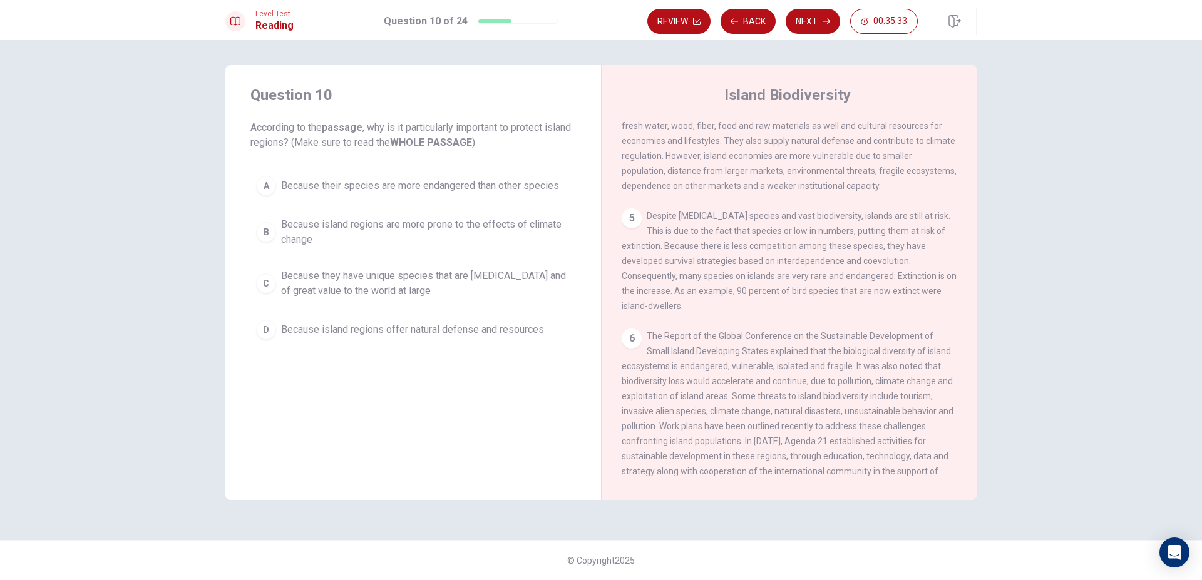
scroll to position [499, 0]
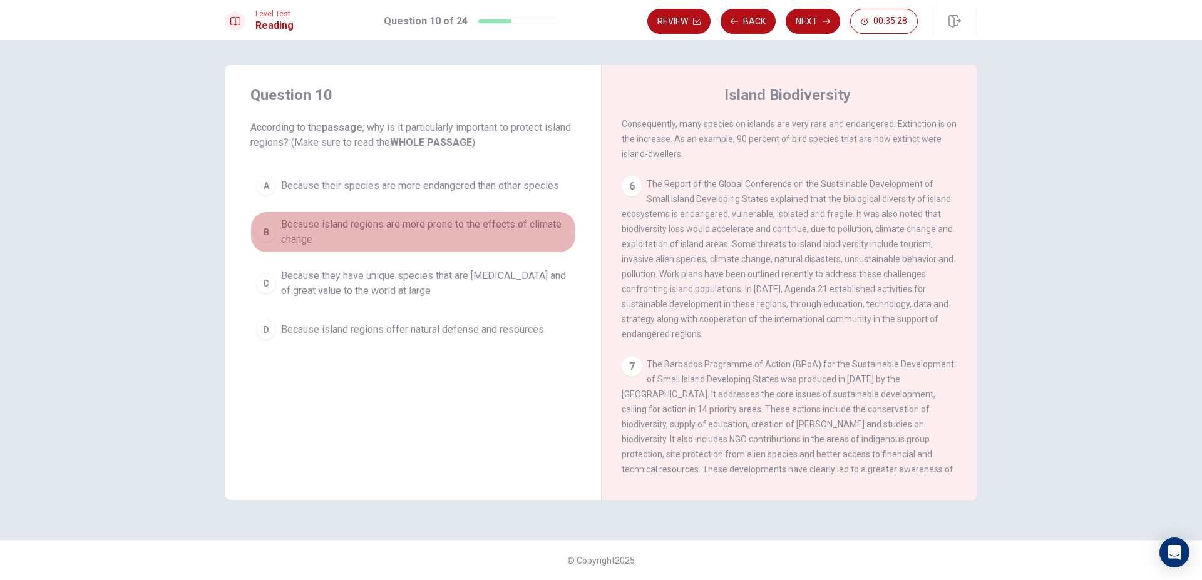
click at [367, 227] on span "Because island regions are more prone to the effects of climate change" at bounding box center [425, 232] width 289 height 30
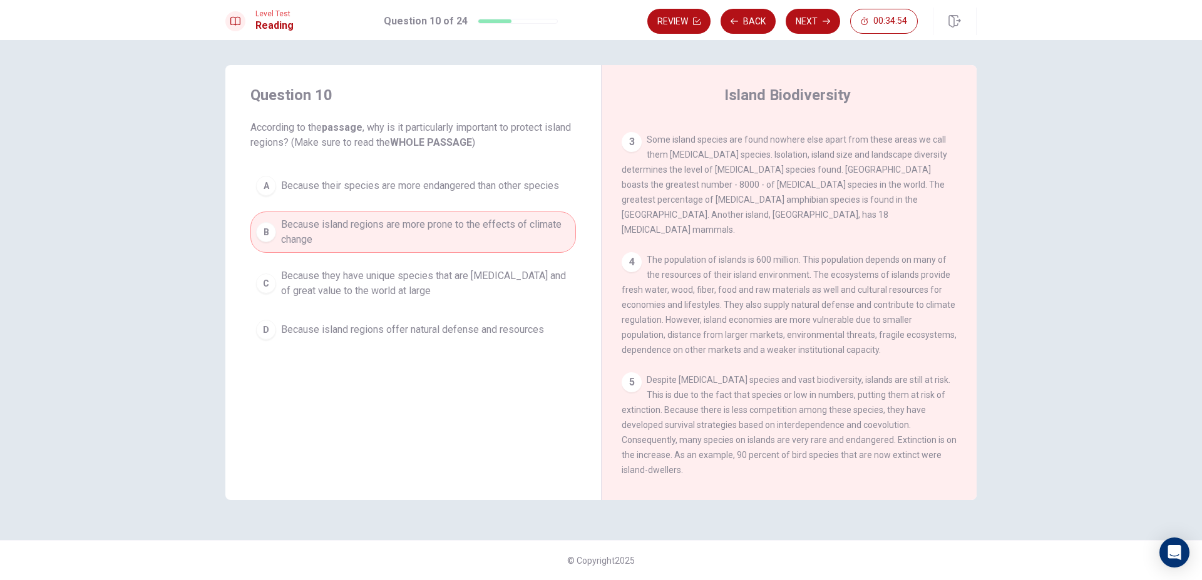
scroll to position [214, 0]
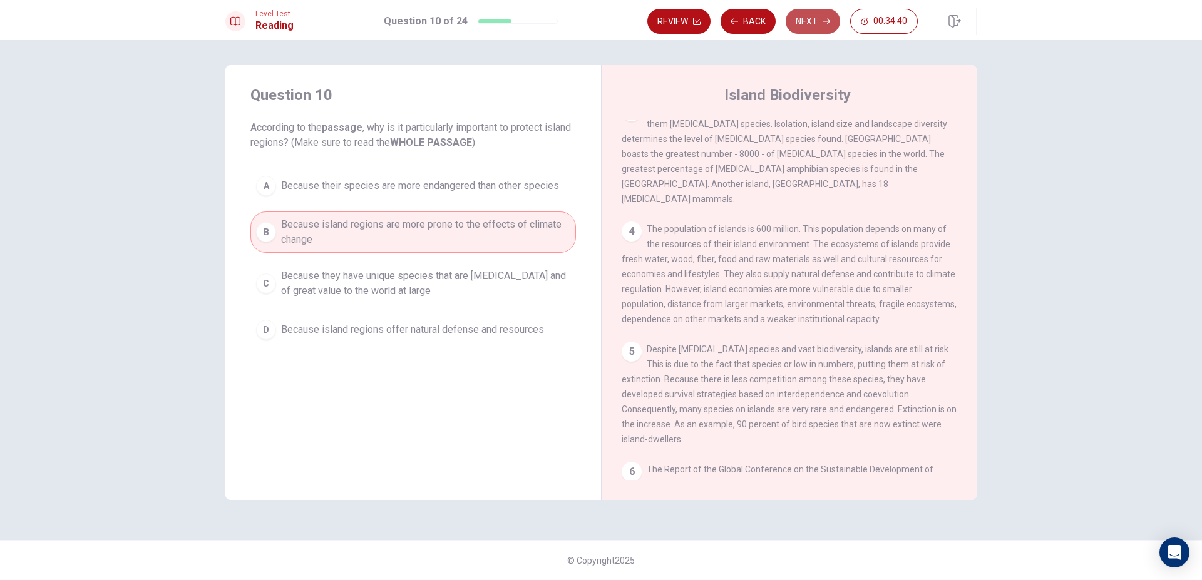
click at [807, 19] on button "Next" at bounding box center [812, 21] width 54 height 25
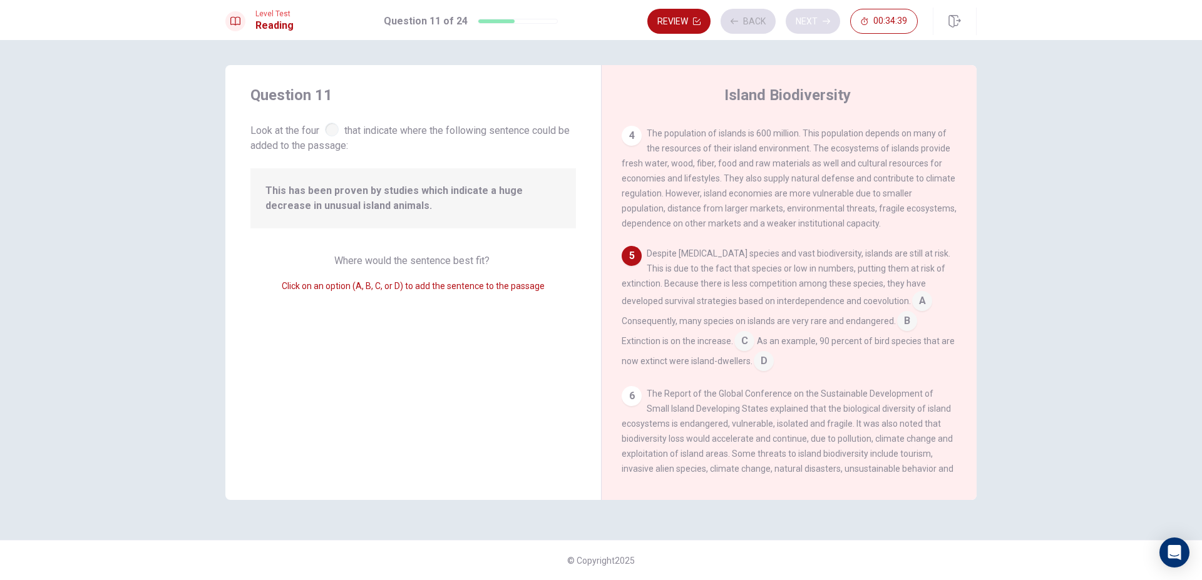
scroll to position [310, 0]
click at [907, 312] on input at bounding box center [907, 322] width 20 height 20
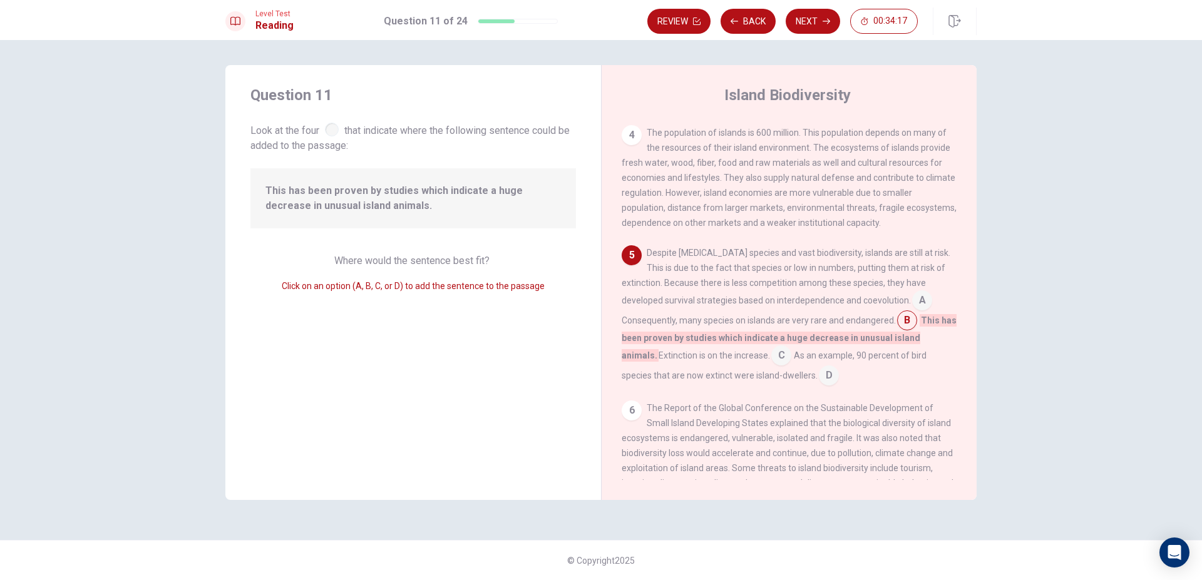
click at [912, 292] on input at bounding box center [922, 302] width 20 height 20
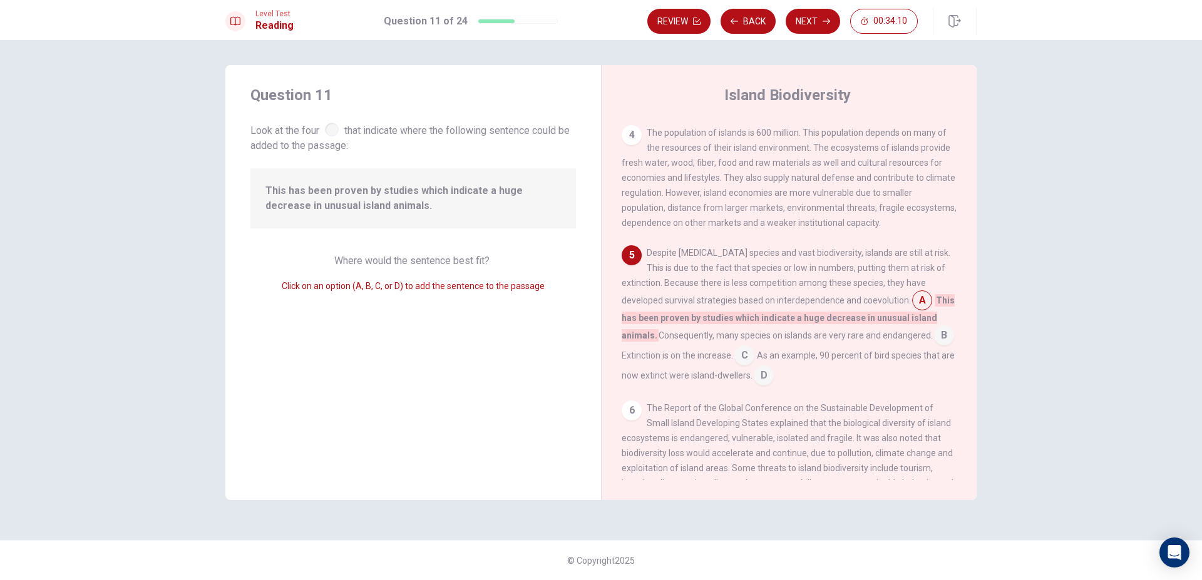
click at [939, 327] on input at bounding box center [944, 337] width 20 height 20
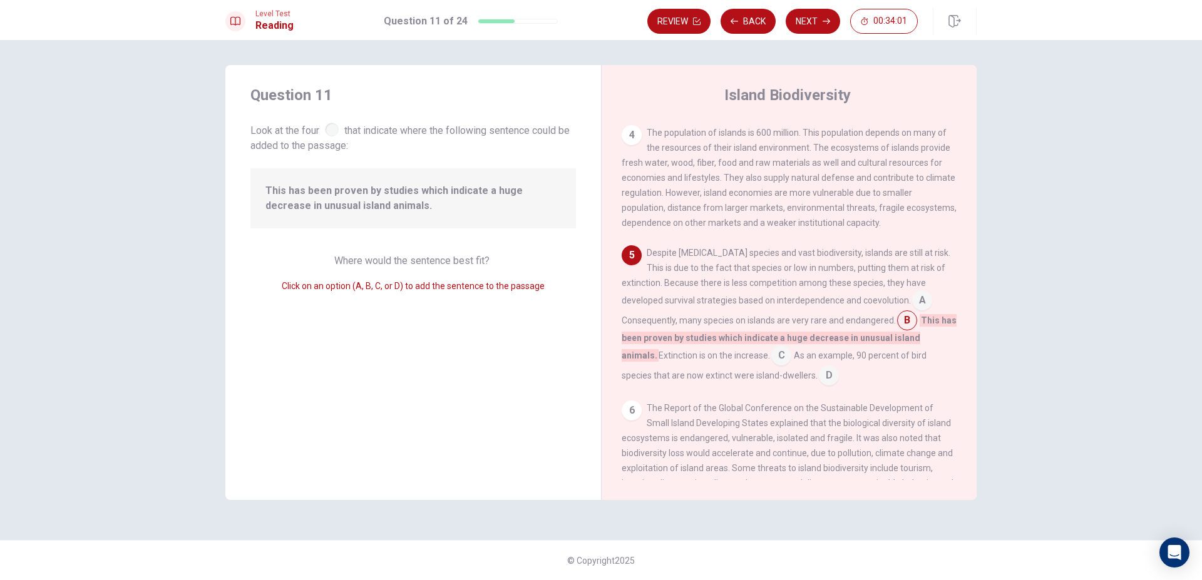
click at [780, 347] on input at bounding box center [781, 357] width 20 height 20
click at [810, 27] on button "Next" at bounding box center [812, 21] width 54 height 25
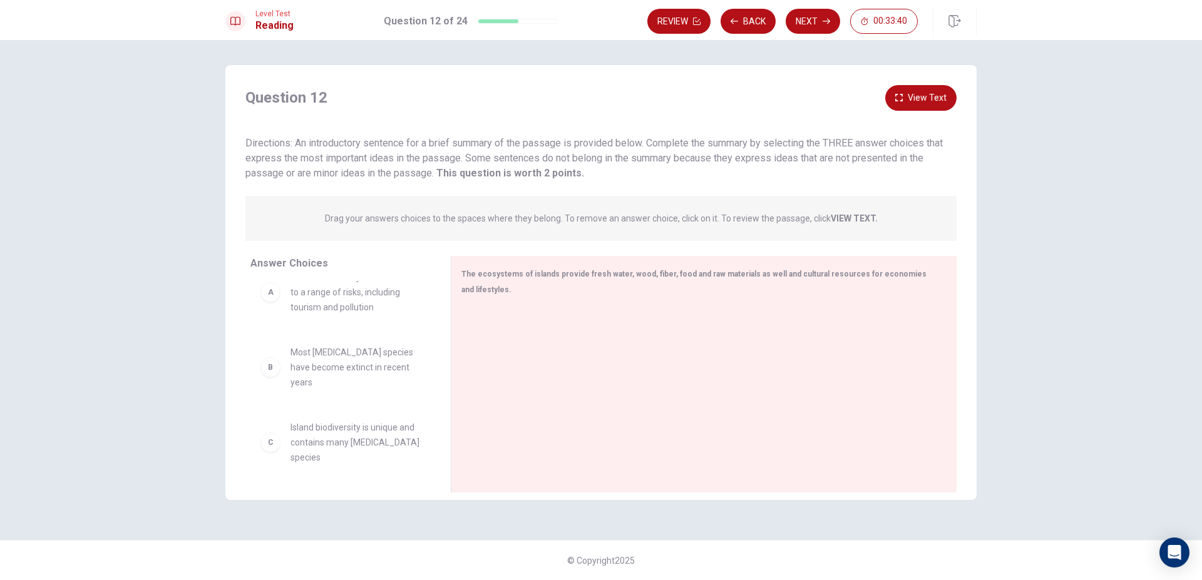
scroll to position [0, 0]
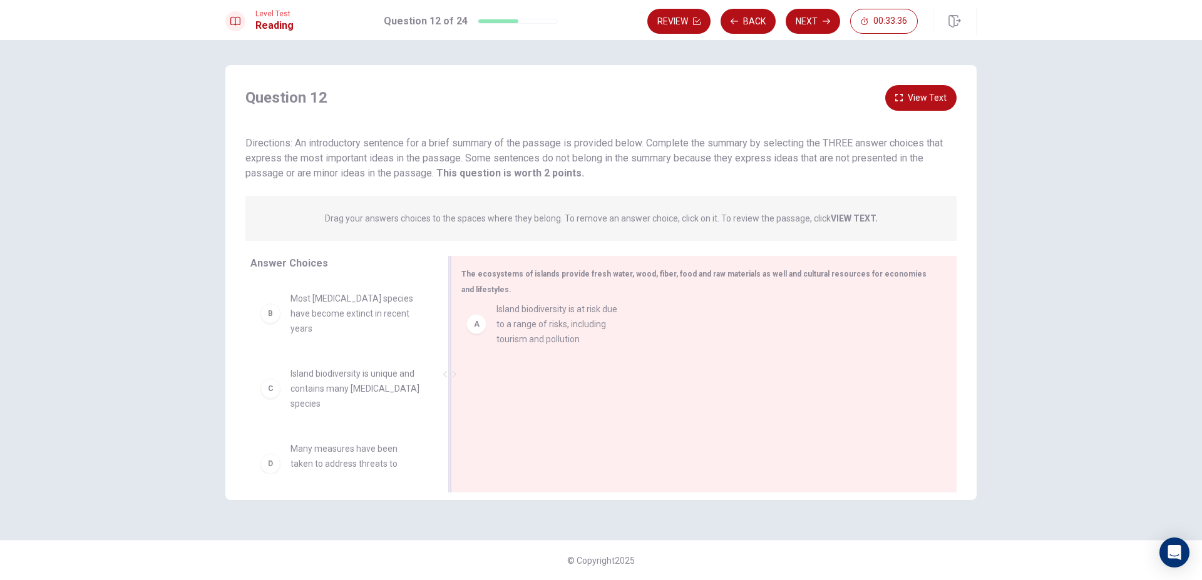
drag, startPoint x: 320, startPoint y: 312, endPoint x: 521, endPoint y: 327, distance: 201.4
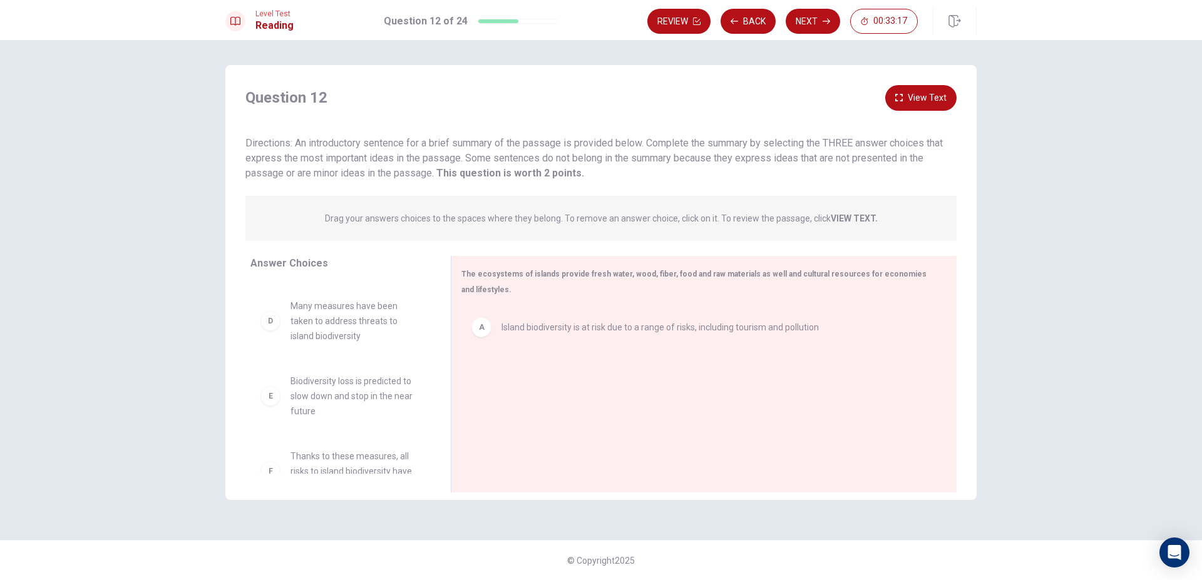
scroll to position [71, 0]
drag, startPoint x: 331, startPoint y: 372, endPoint x: 546, endPoint y: 379, distance: 214.8
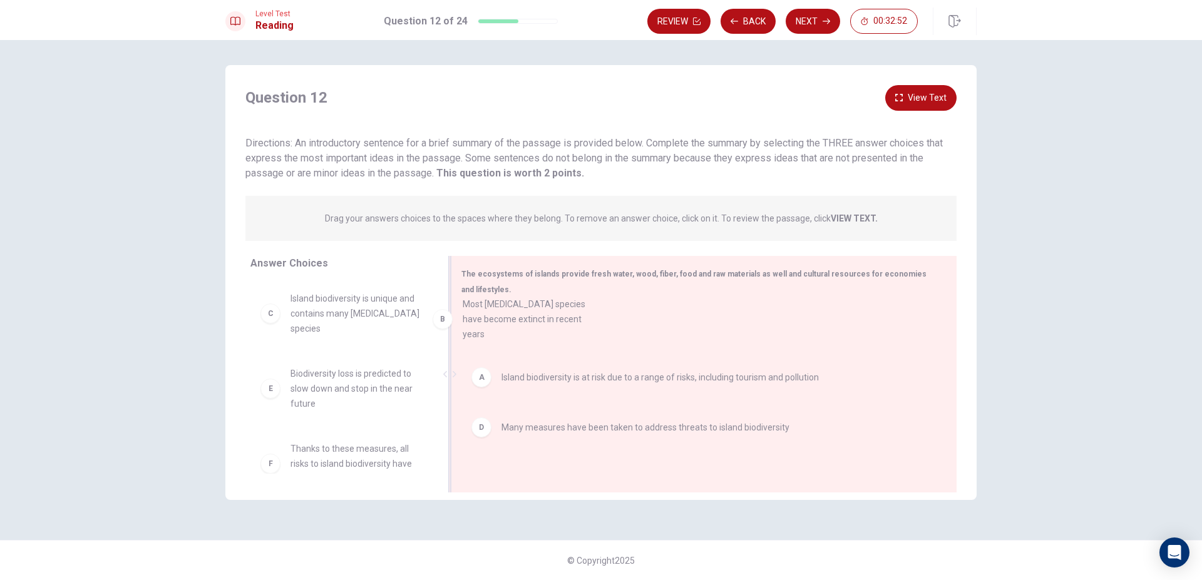
drag, startPoint x: 350, startPoint y: 307, endPoint x: 576, endPoint y: 330, distance: 226.4
click at [808, 23] on button "Next" at bounding box center [812, 21] width 54 height 25
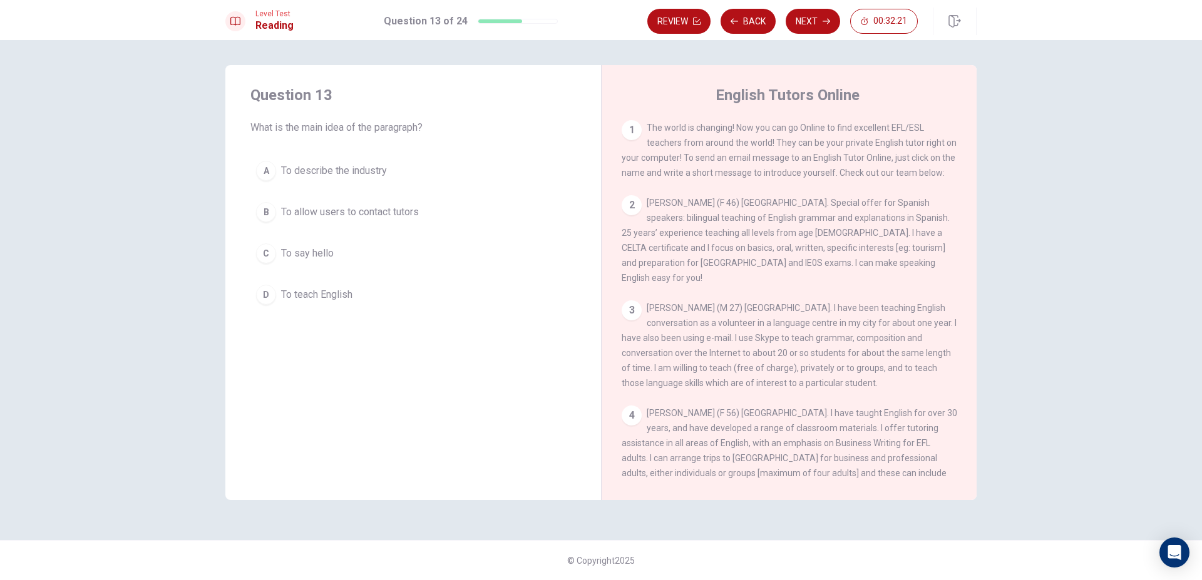
click at [431, 173] on button "A To describe the industry" at bounding box center [412, 170] width 325 height 31
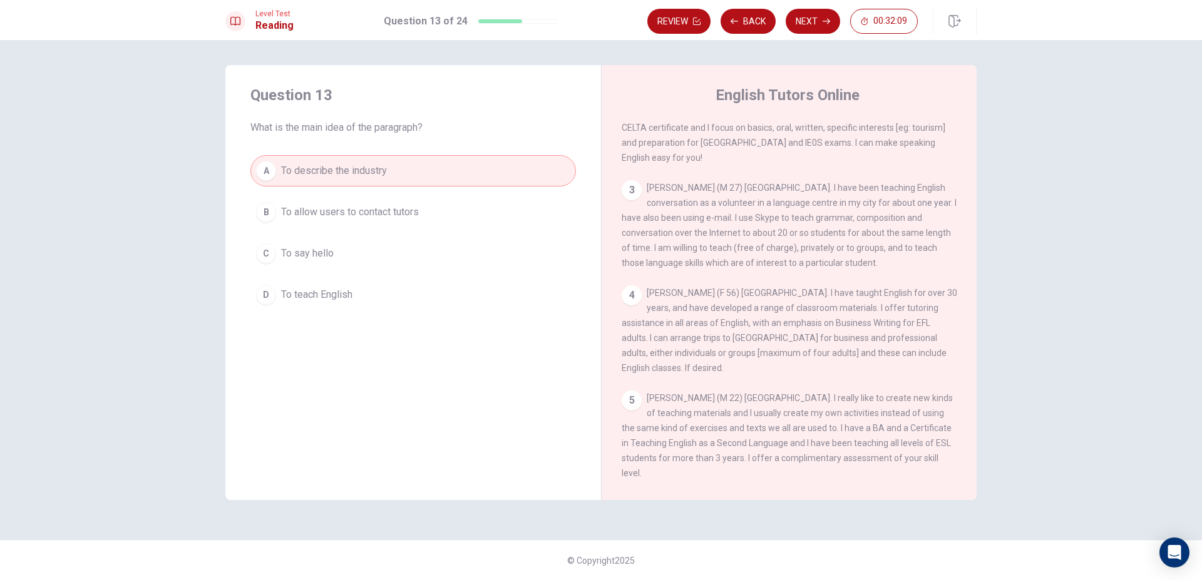
scroll to position [262, 0]
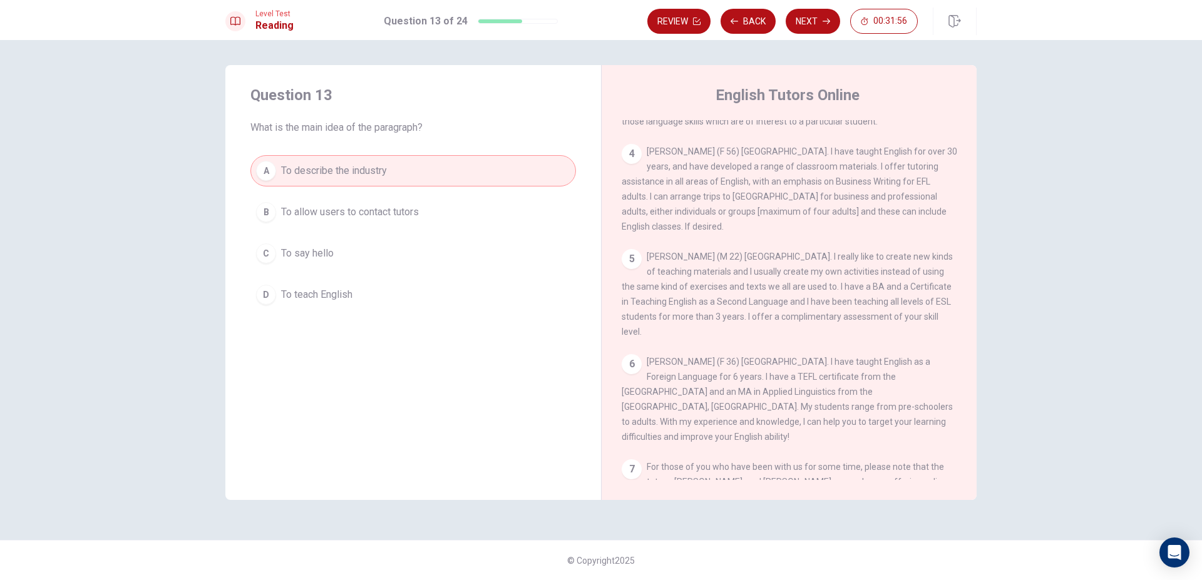
click at [488, 212] on button "B To allow users to contact tutors" at bounding box center [412, 212] width 325 height 31
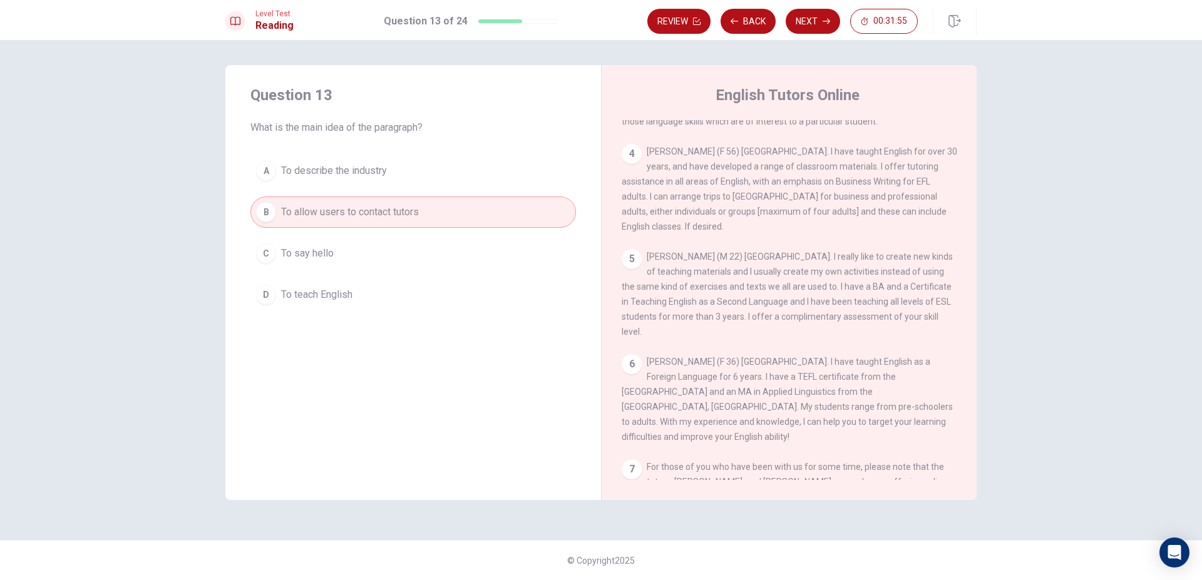
click at [428, 265] on button "C To say hello" at bounding box center [412, 253] width 325 height 31
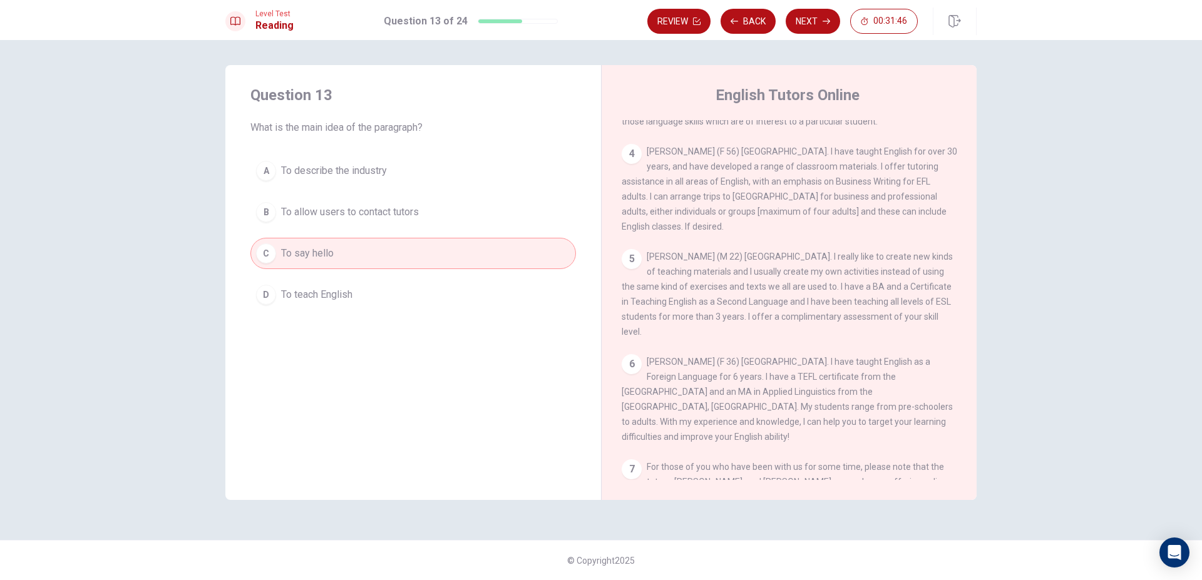
click at [437, 175] on button "A To describe the industry" at bounding box center [412, 170] width 325 height 31
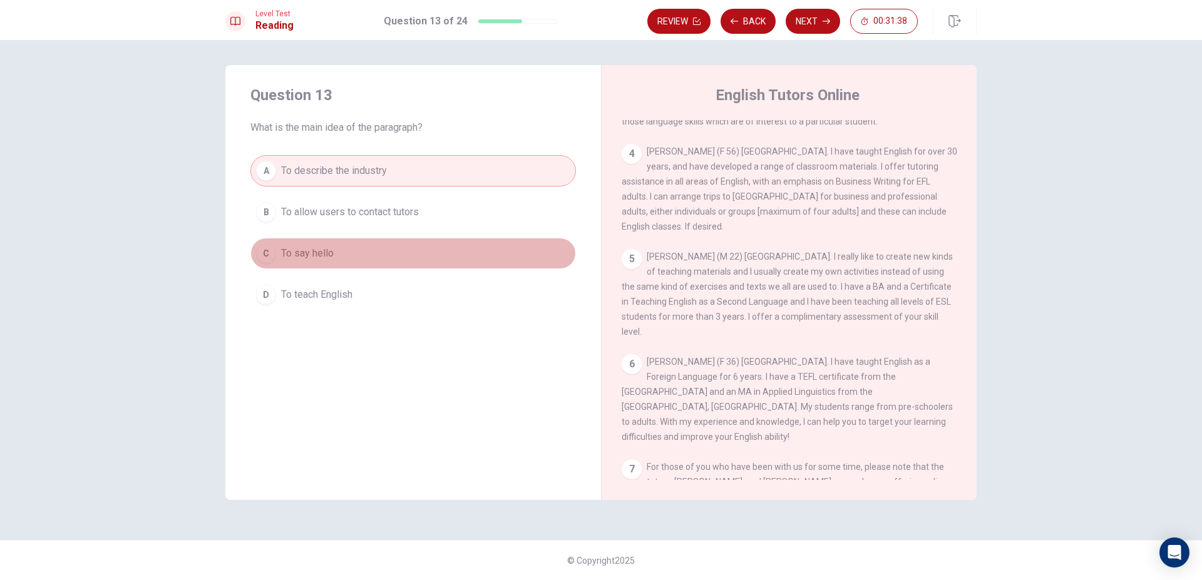
click at [374, 248] on button "C To say hello" at bounding box center [412, 253] width 325 height 31
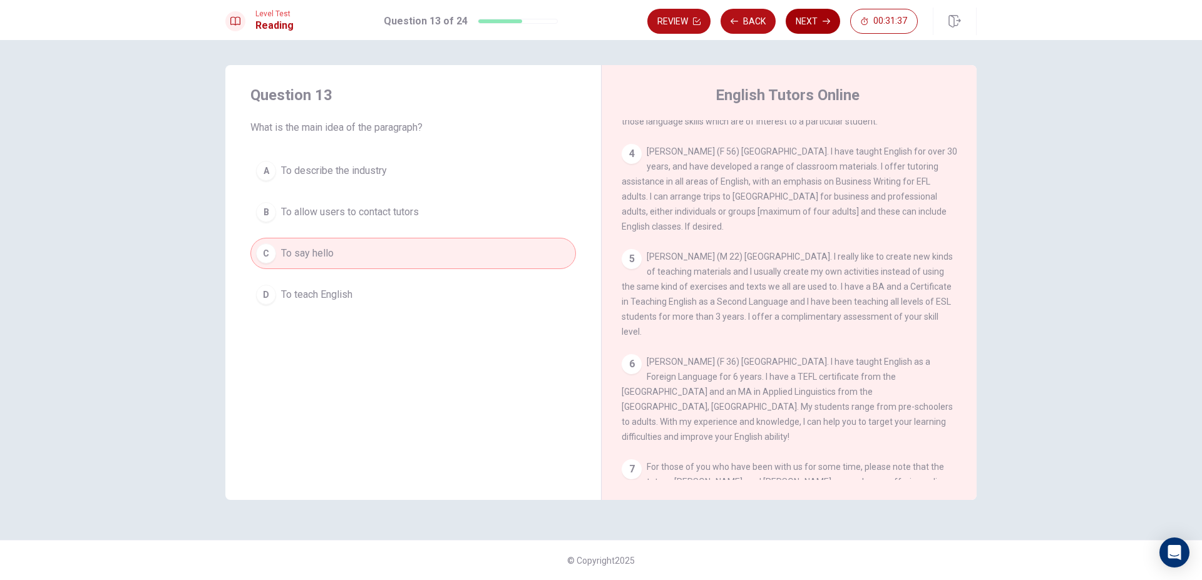
click at [799, 19] on button "Next" at bounding box center [812, 21] width 54 height 25
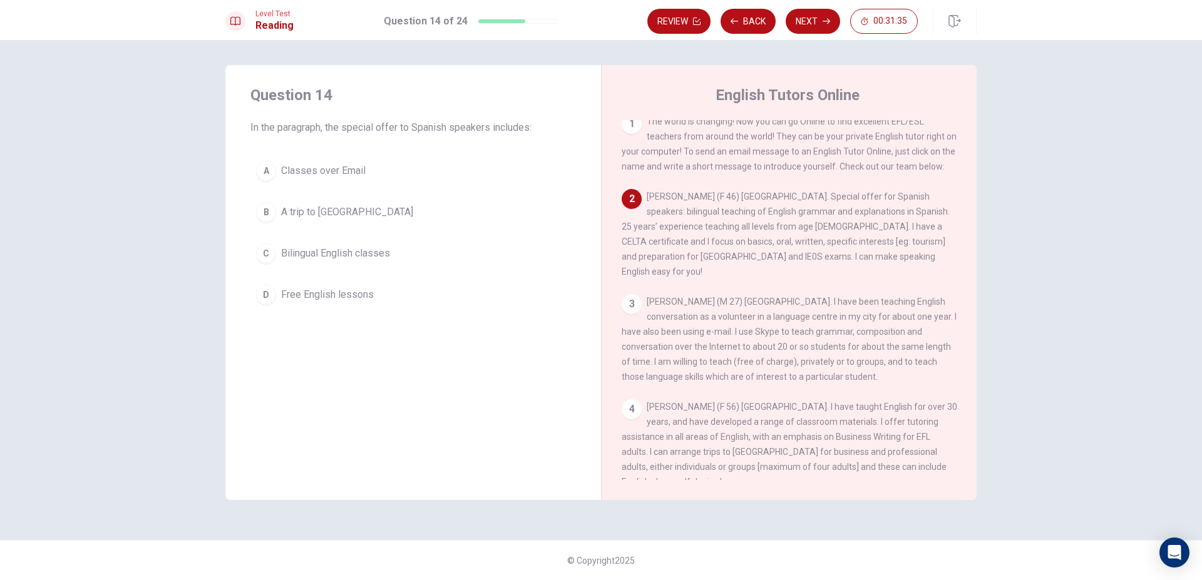
scroll to position [0, 0]
click at [402, 272] on div "A Classes over Email B A trip to Chile C Bilingual English classes D Free Engli…" at bounding box center [412, 232] width 325 height 155
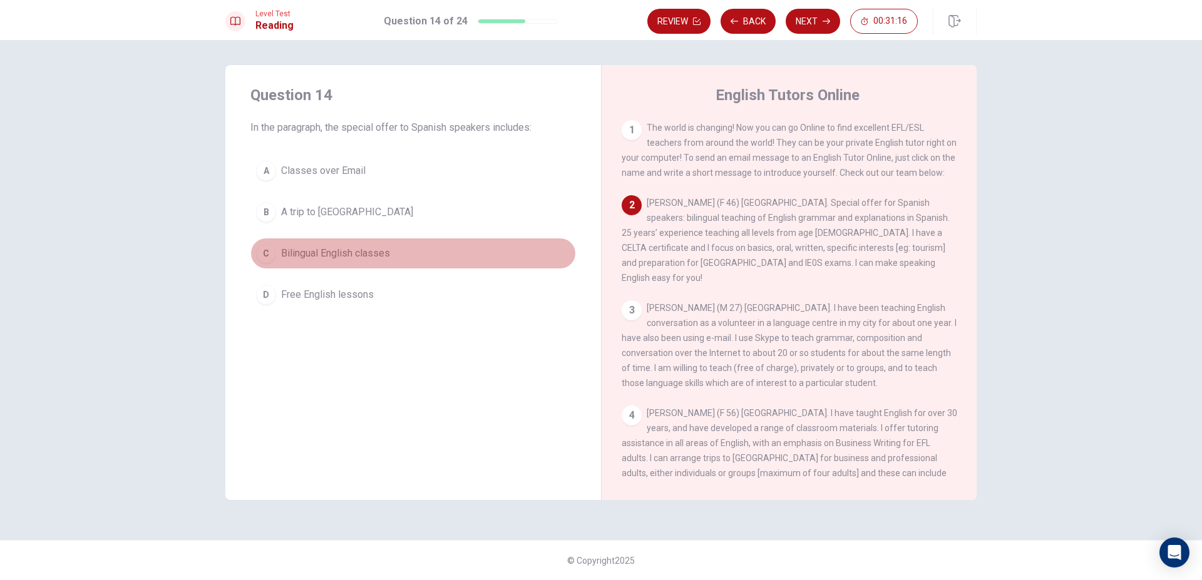
click at [407, 261] on button "C Bilingual English classes" at bounding box center [412, 253] width 325 height 31
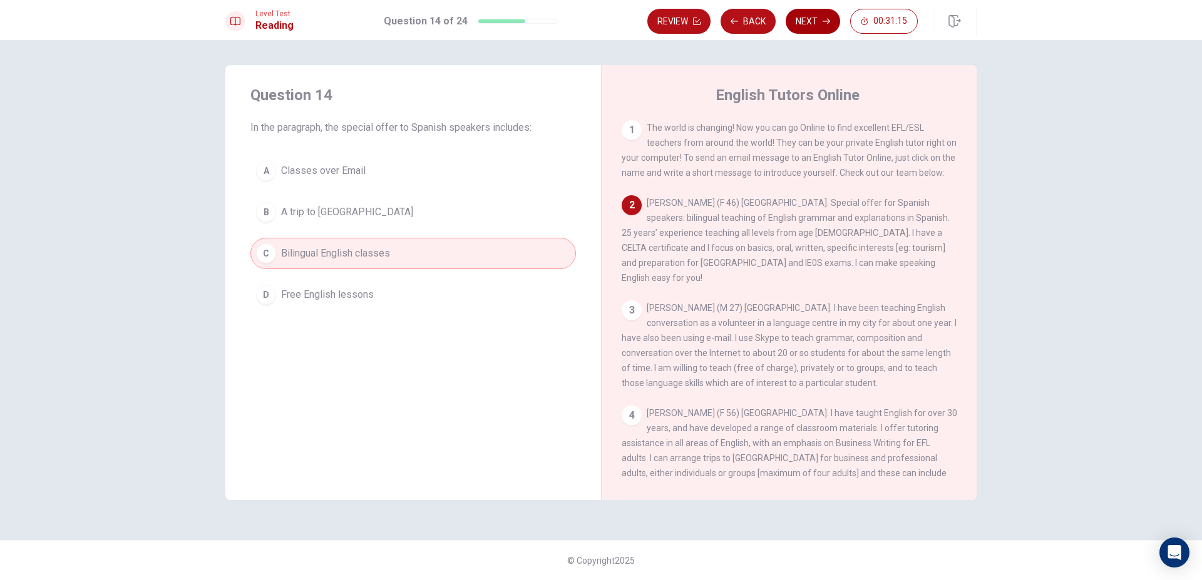
click at [806, 24] on button "Next" at bounding box center [812, 21] width 54 height 25
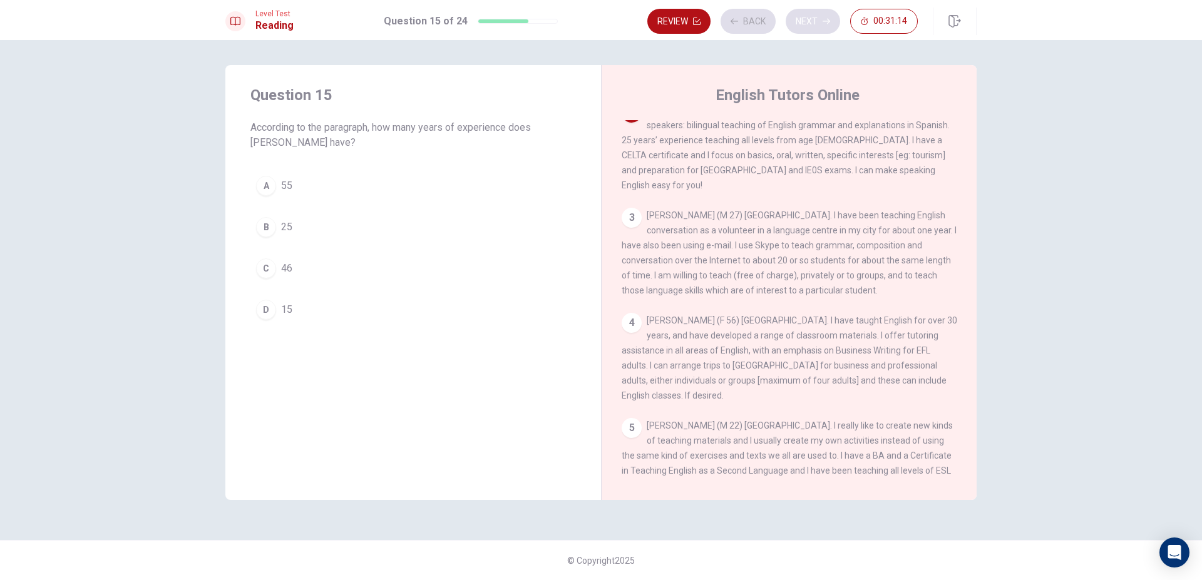
scroll to position [93, 0]
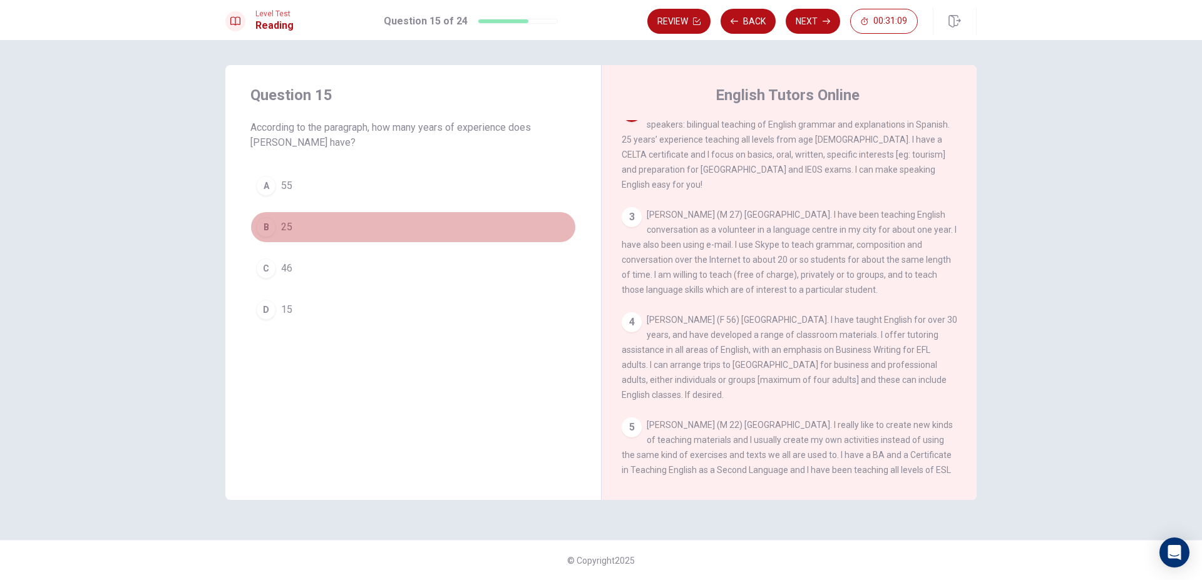
click at [337, 230] on button "B 25" at bounding box center [412, 227] width 325 height 31
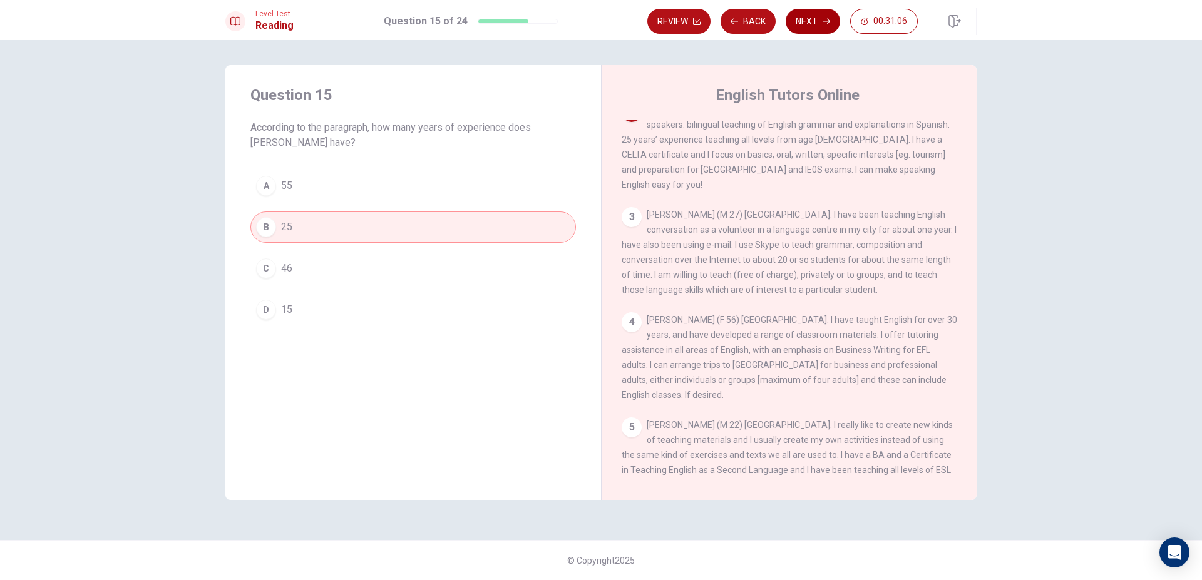
click at [819, 21] on button "Next" at bounding box center [812, 21] width 54 height 25
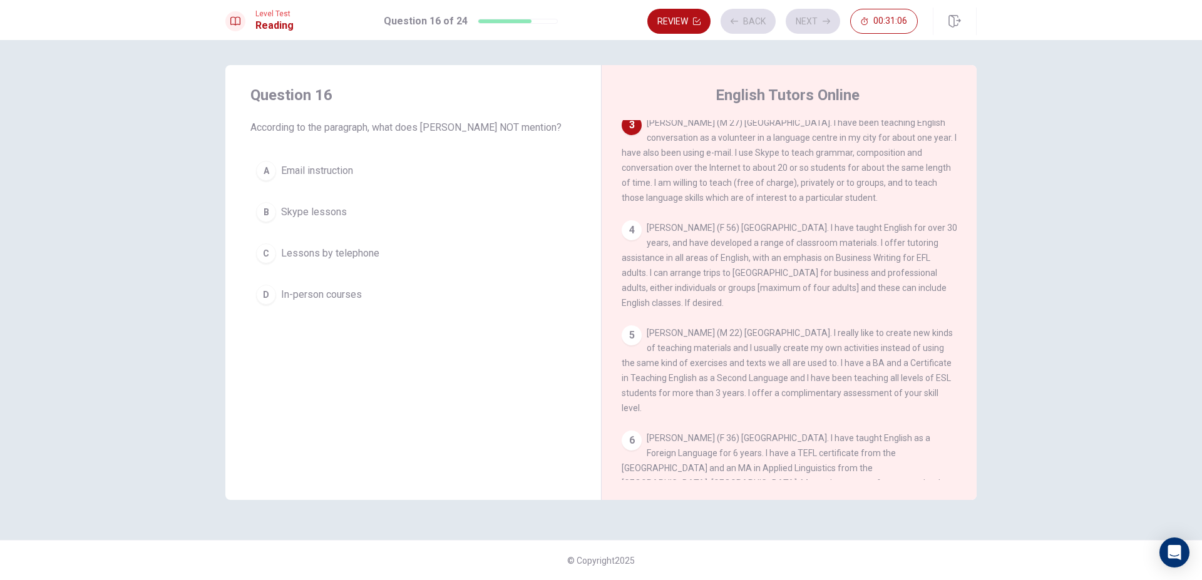
scroll to position [186, 0]
click at [343, 261] on span "Lessons by telephone" at bounding box center [330, 253] width 98 height 15
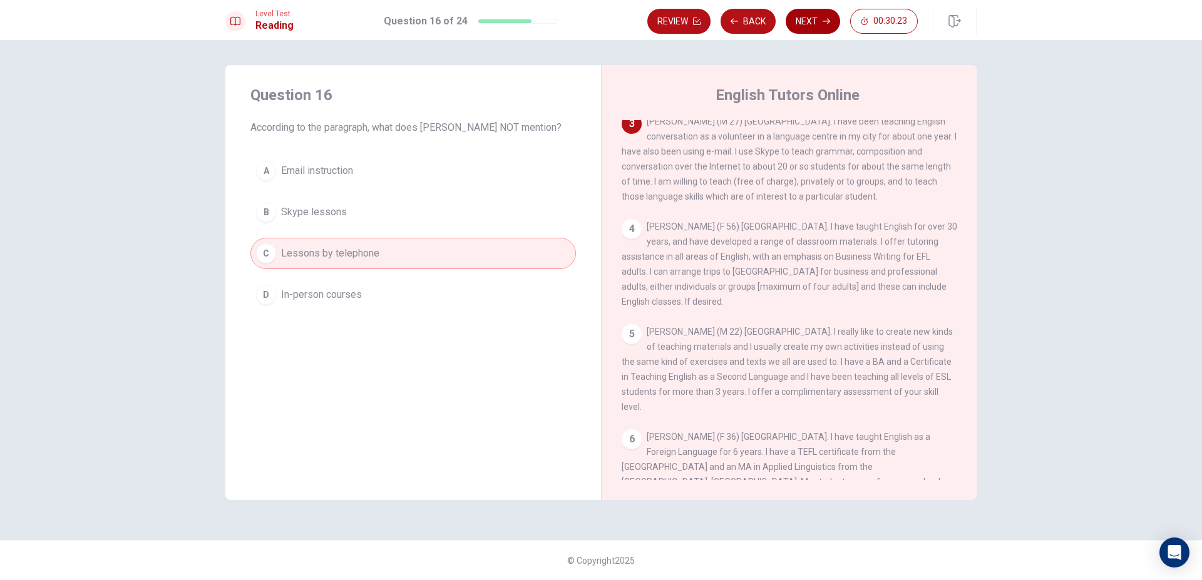
click at [797, 28] on button "Next" at bounding box center [812, 21] width 54 height 25
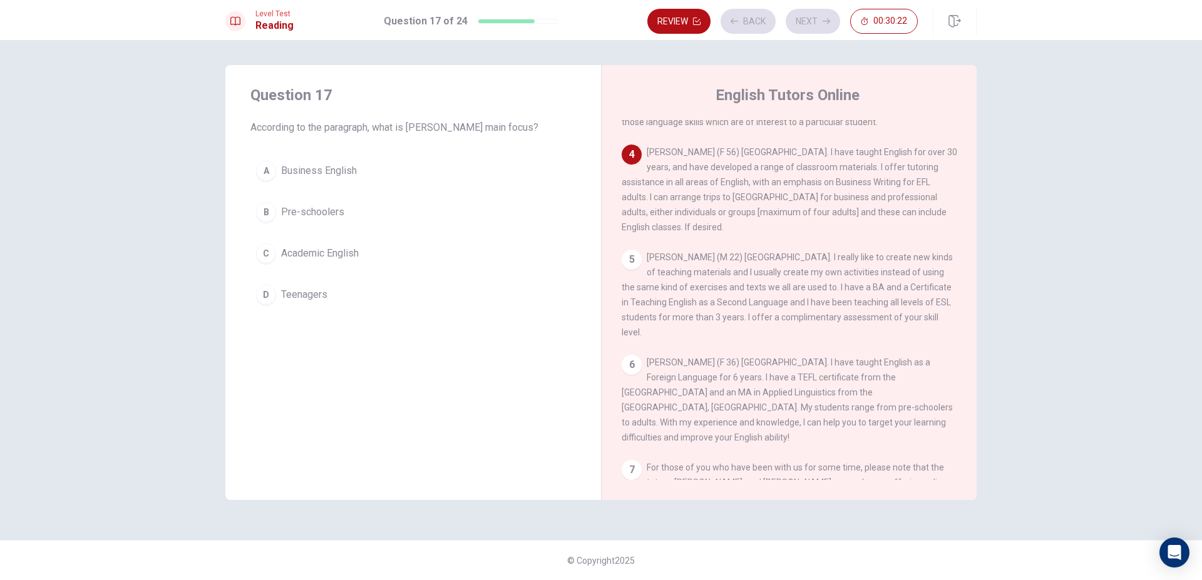
scroll to position [262, 0]
click at [310, 171] on span "Business English" at bounding box center [319, 170] width 76 height 15
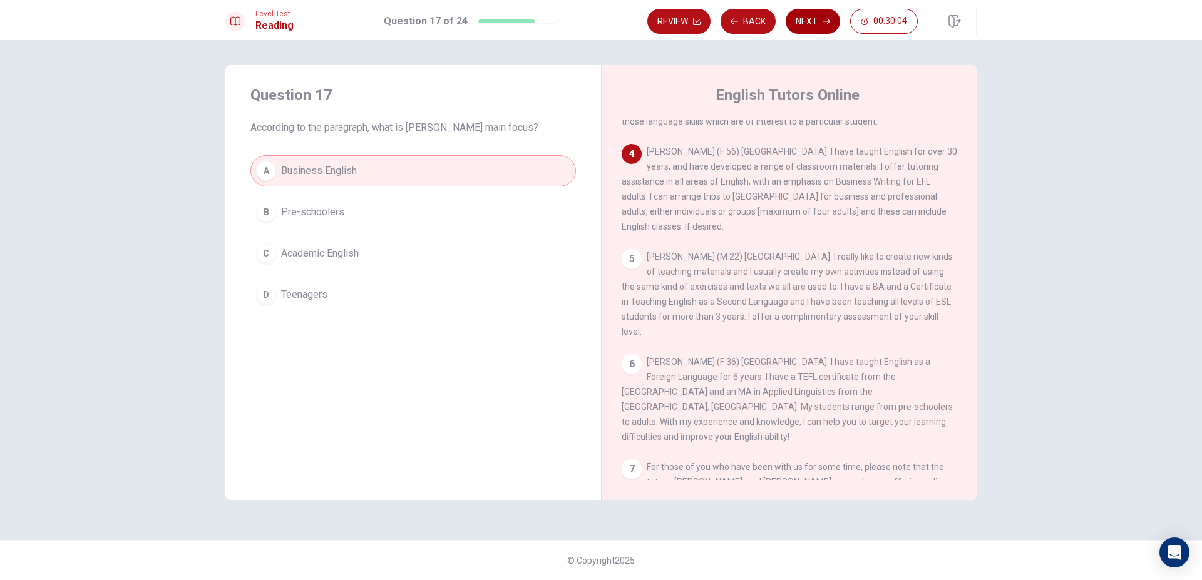
click at [806, 24] on button "Next" at bounding box center [812, 21] width 54 height 25
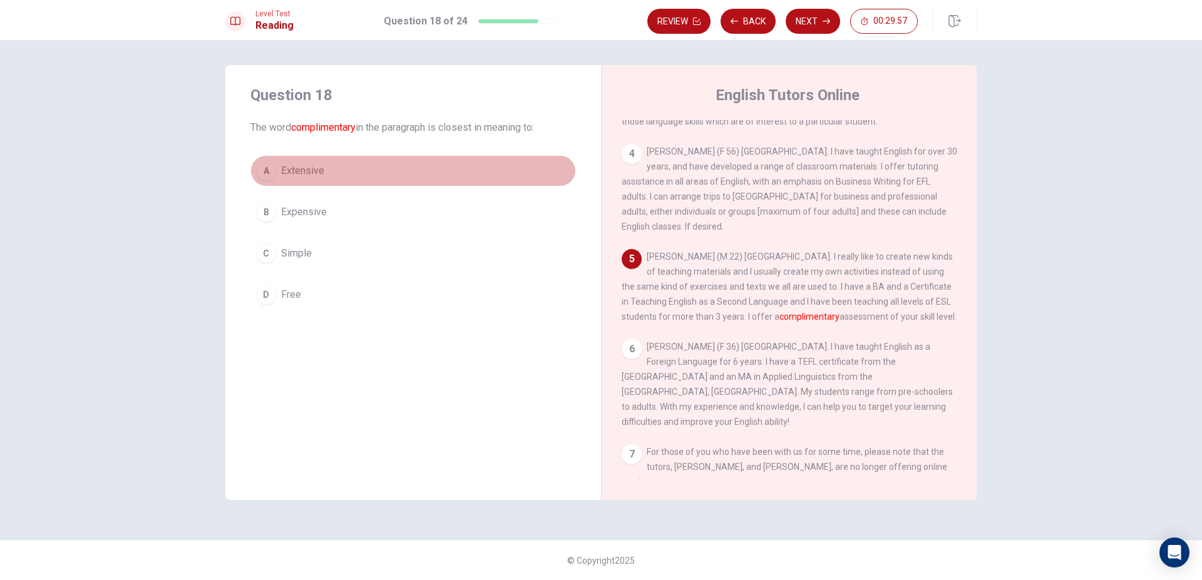
click at [349, 172] on button "A Extensive" at bounding box center [412, 170] width 325 height 31
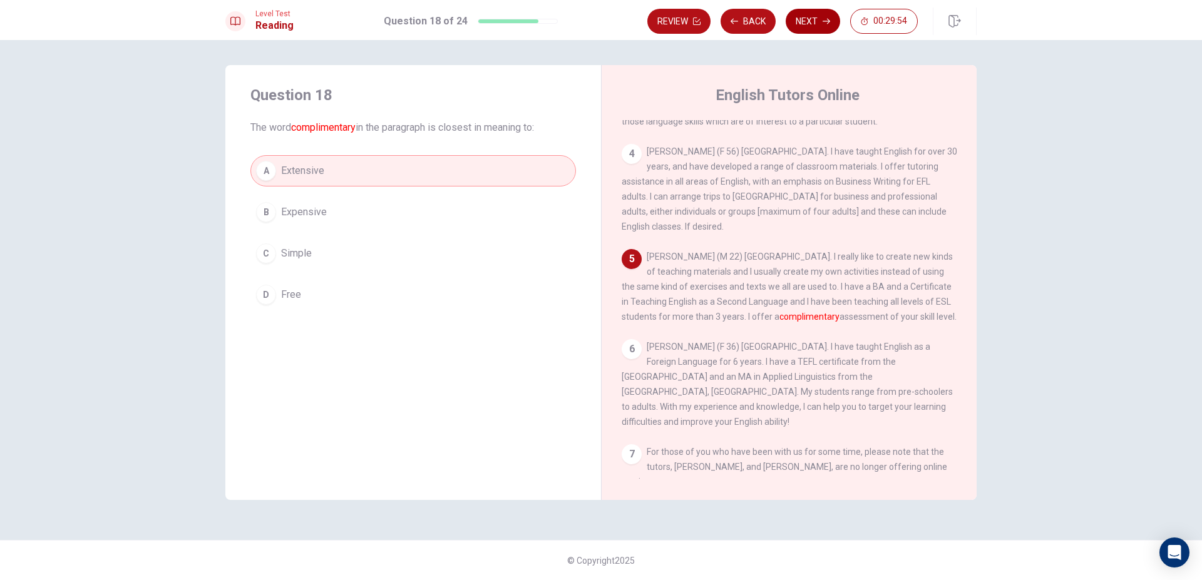
click at [807, 26] on button "Next" at bounding box center [812, 21] width 54 height 25
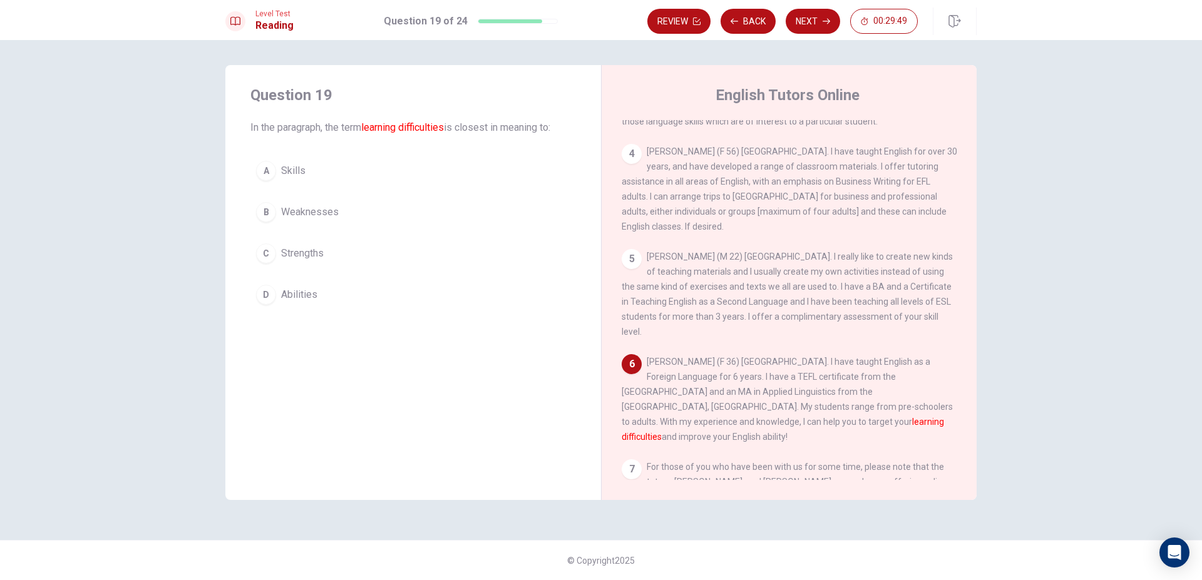
click at [325, 213] on span "Weaknesses" at bounding box center [310, 212] width 58 height 15
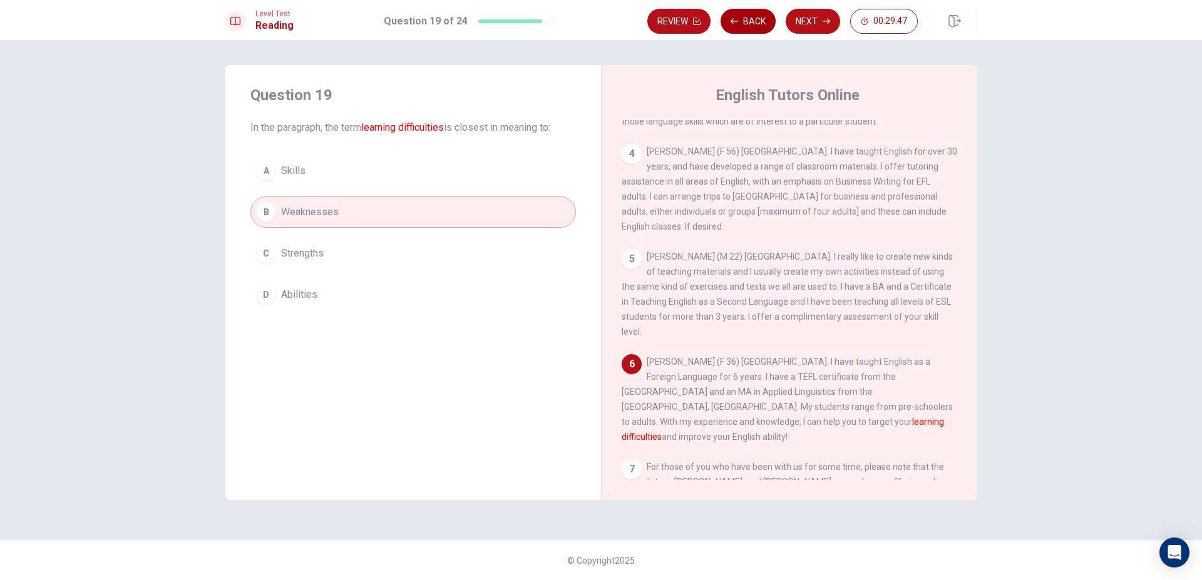
click at [746, 25] on button "Back" at bounding box center [747, 21] width 55 height 25
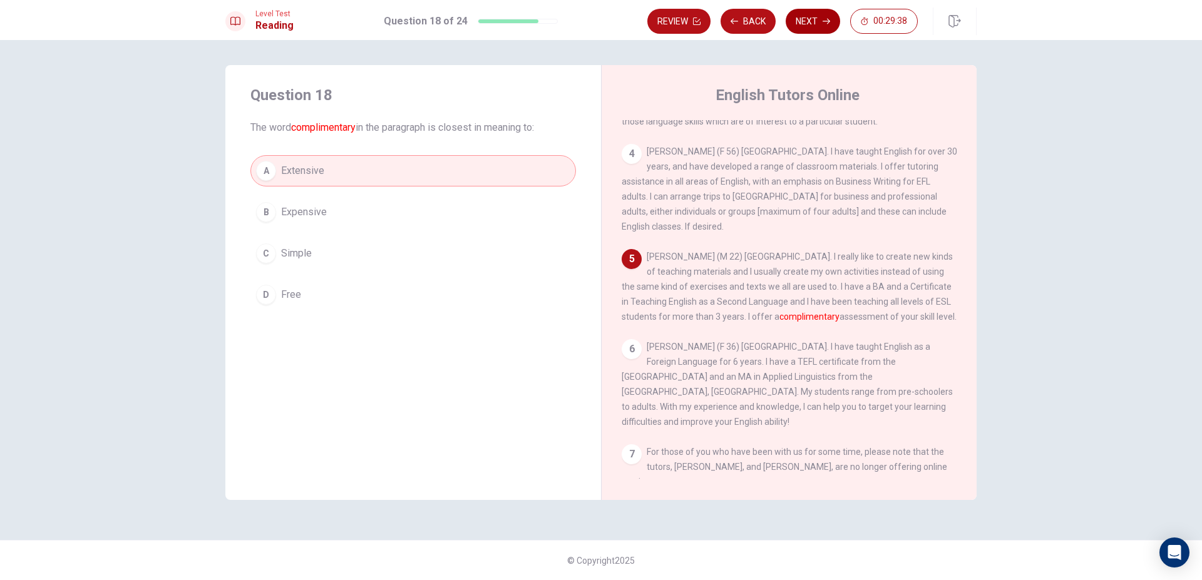
click at [794, 25] on button "Next" at bounding box center [812, 21] width 54 height 25
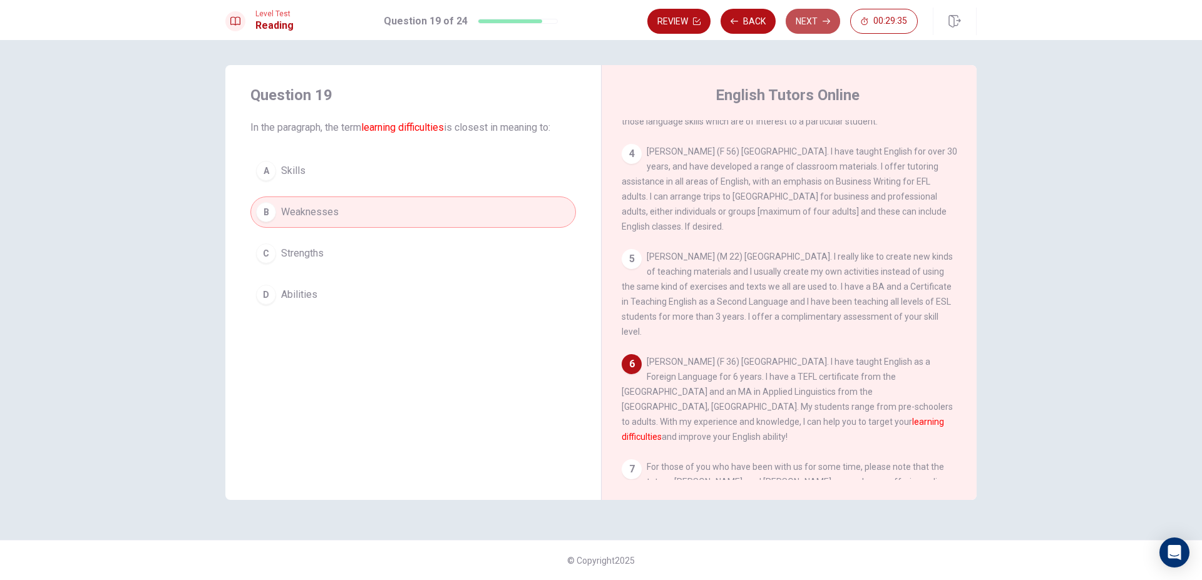
click at [802, 20] on button "Next" at bounding box center [812, 21] width 54 height 25
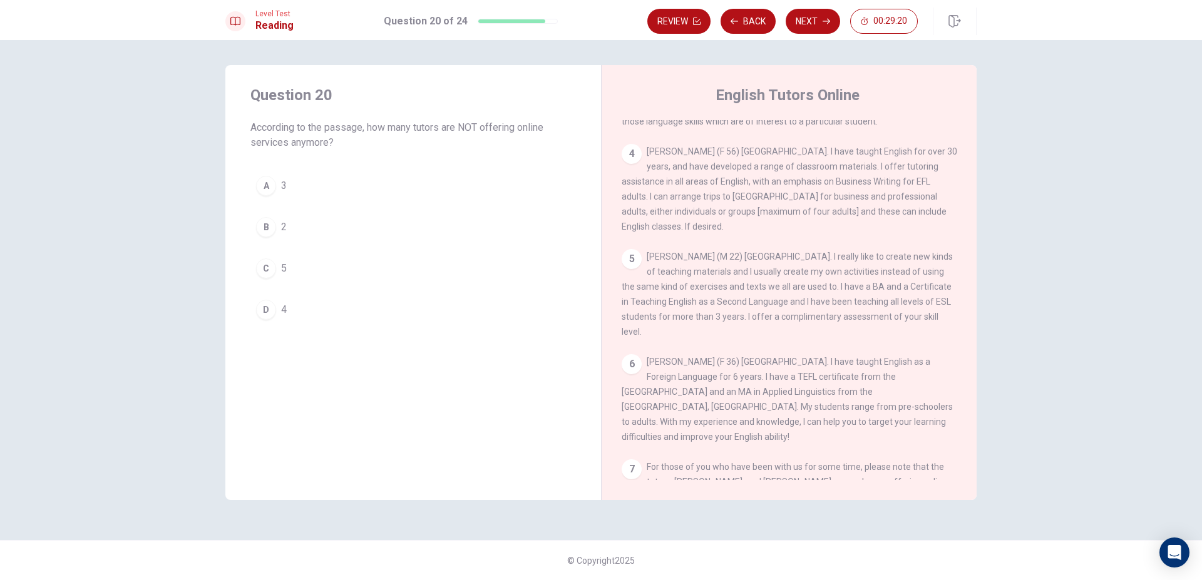
click at [381, 218] on button "B 2" at bounding box center [412, 227] width 325 height 31
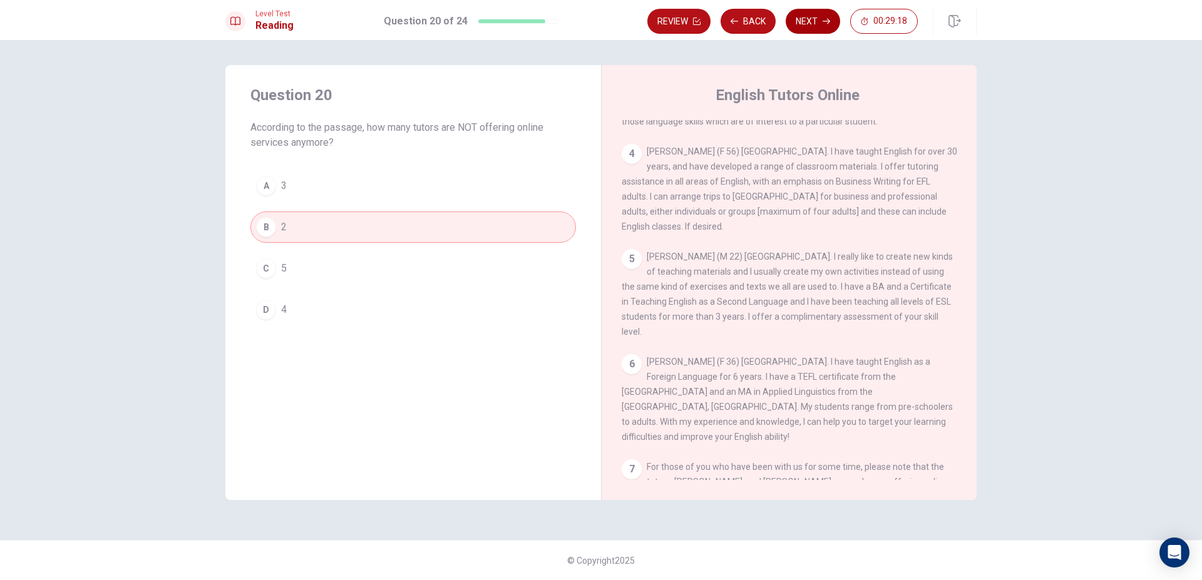
click at [805, 25] on button "Next" at bounding box center [812, 21] width 54 height 25
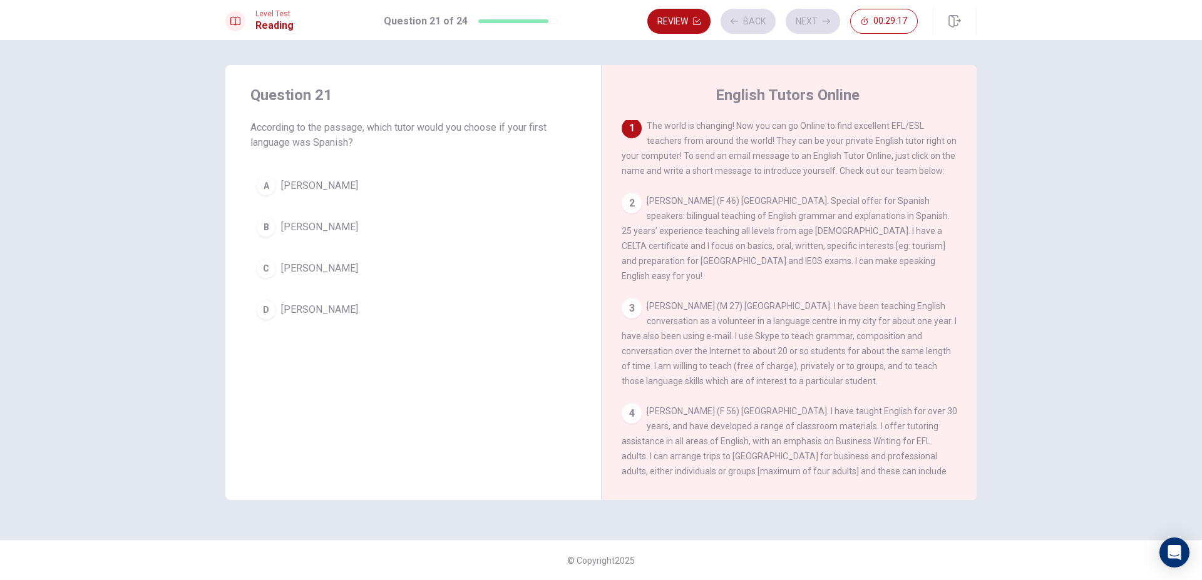
scroll to position [0, 0]
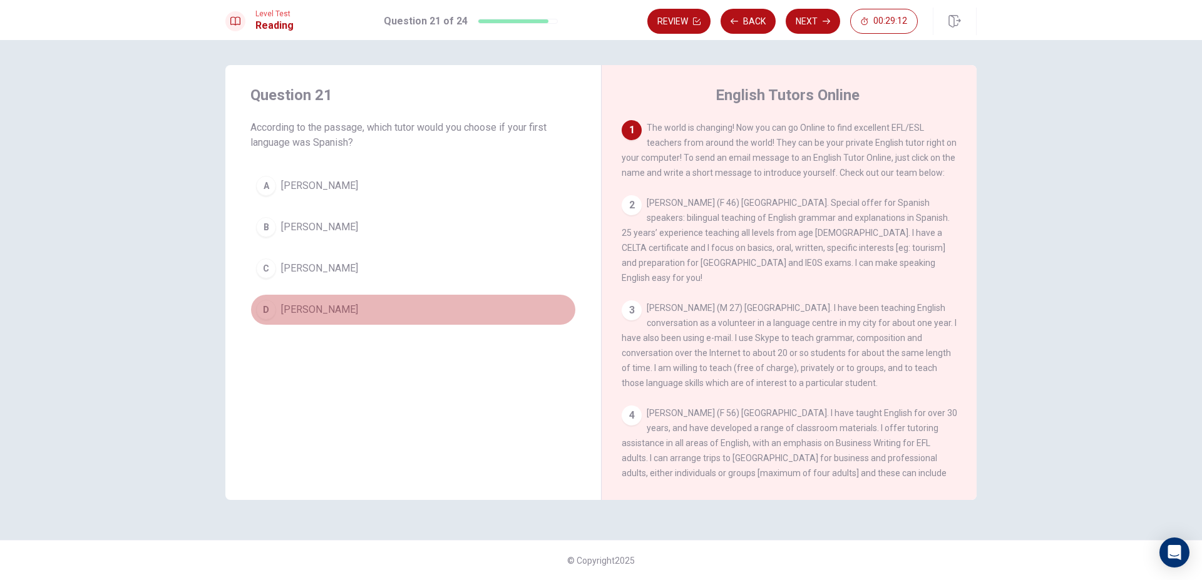
click at [345, 308] on span "Astrid Manyana" at bounding box center [319, 309] width 77 height 15
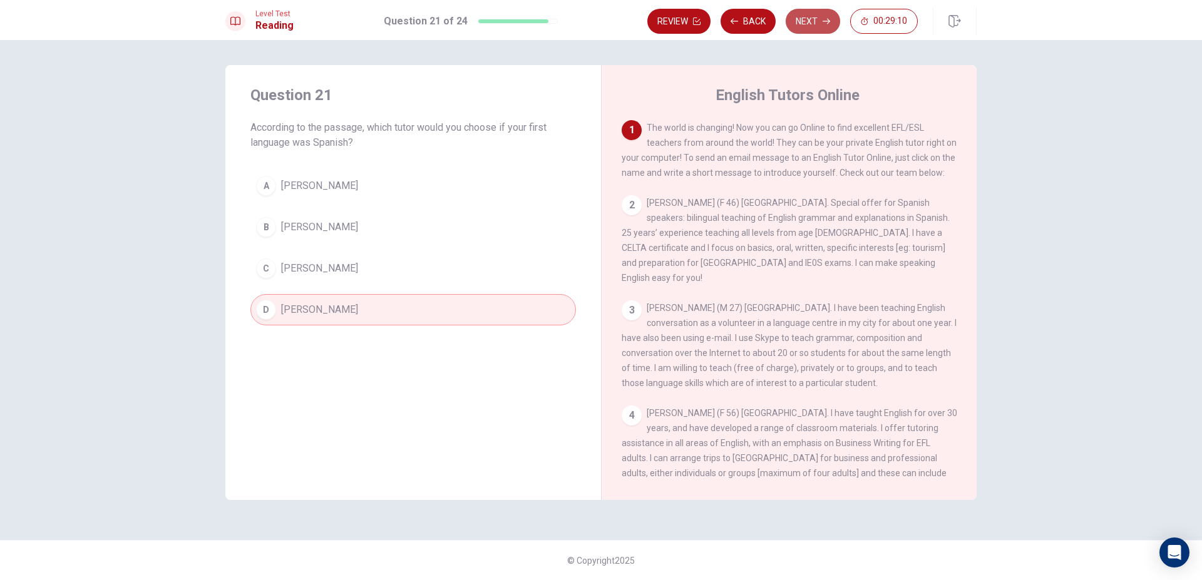
click at [795, 18] on button "Next" at bounding box center [812, 21] width 54 height 25
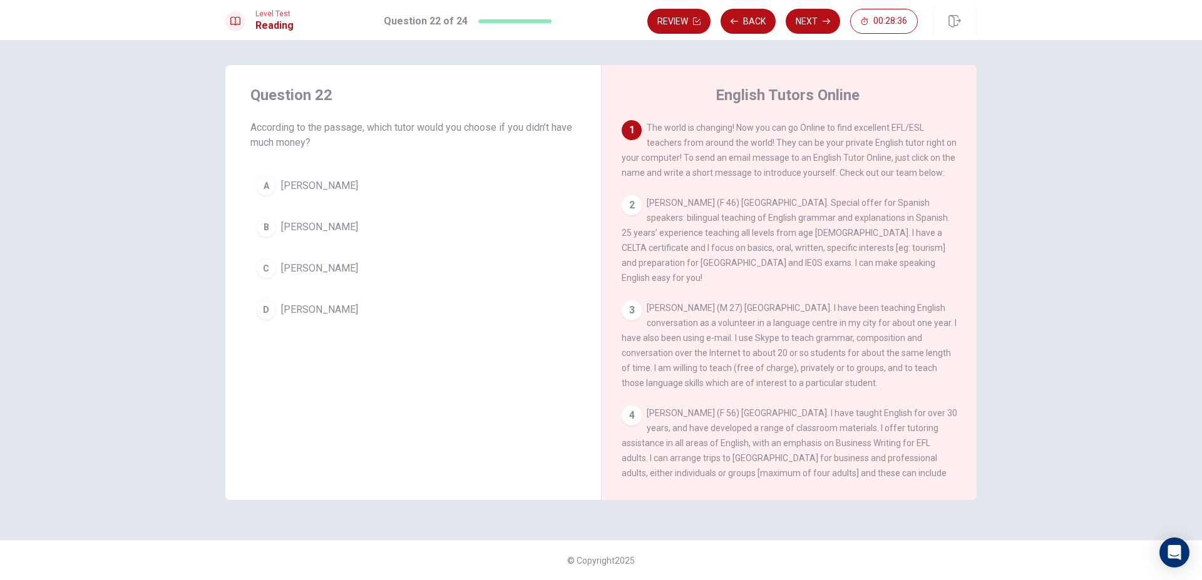
click at [349, 185] on span "John Bennett-Smith" at bounding box center [319, 185] width 77 height 15
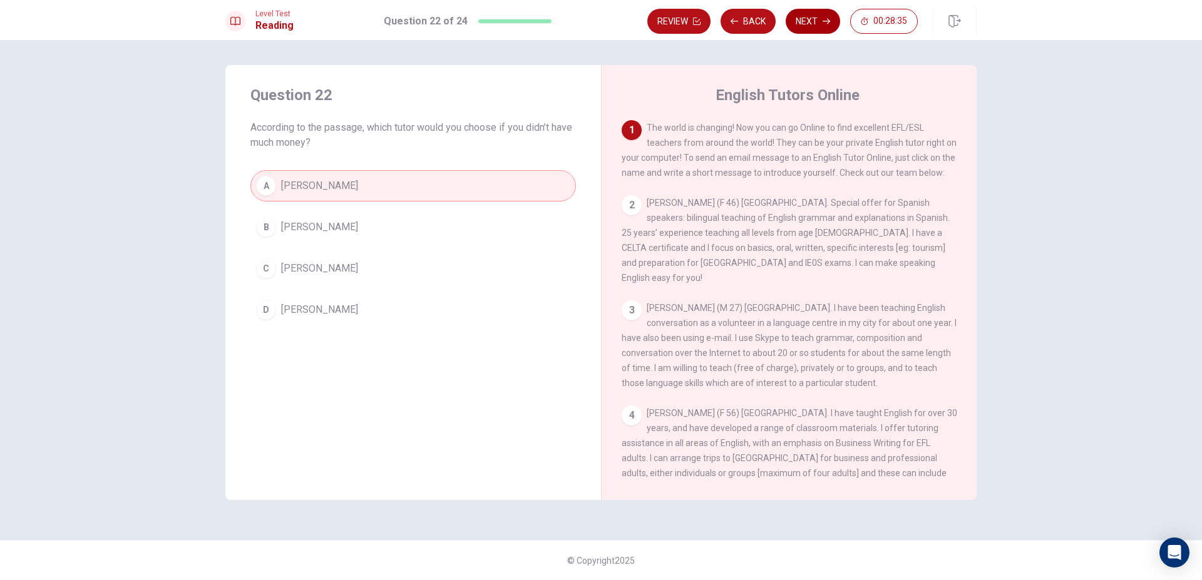
click at [822, 18] on icon "button" at bounding box center [826, 22] width 8 height 8
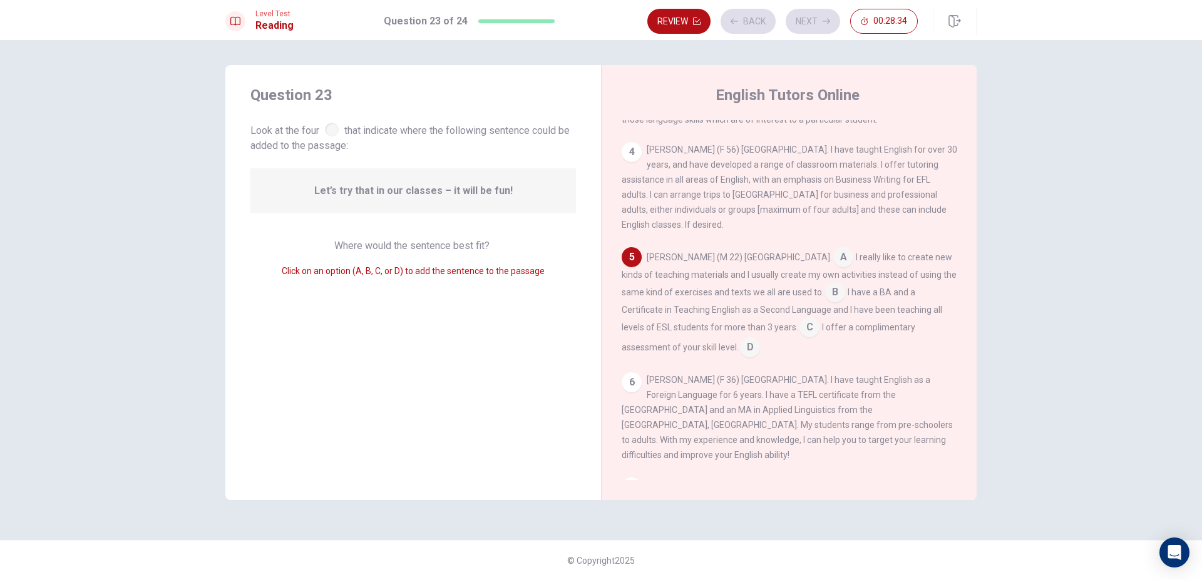
scroll to position [264, 0]
click at [825, 285] on input at bounding box center [835, 293] width 20 height 20
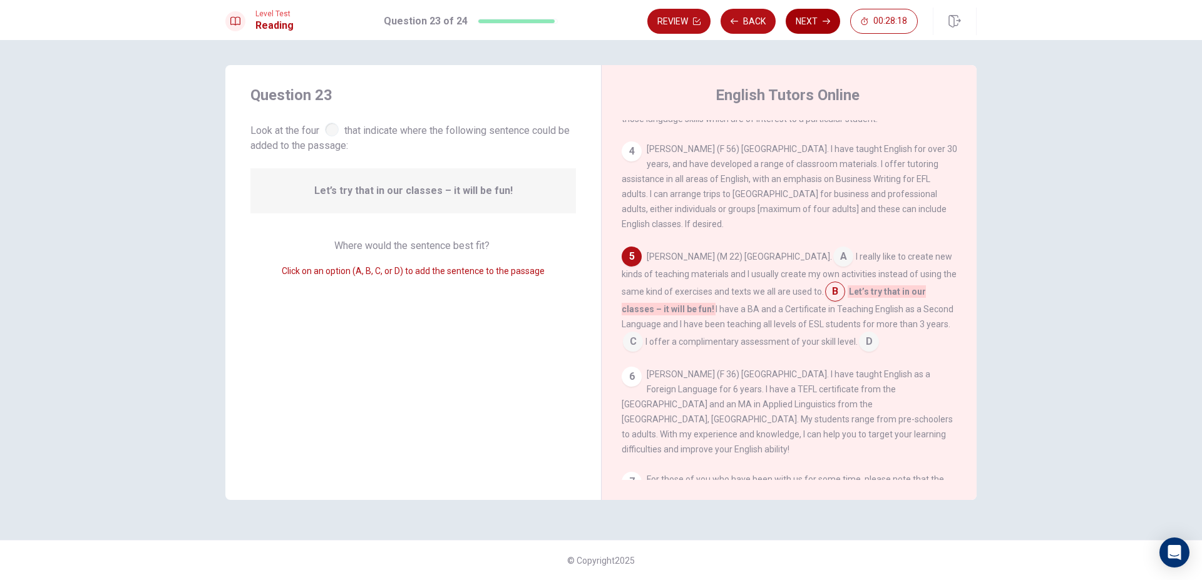
click at [804, 25] on button "Next" at bounding box center [812, 21] width 54 height 25
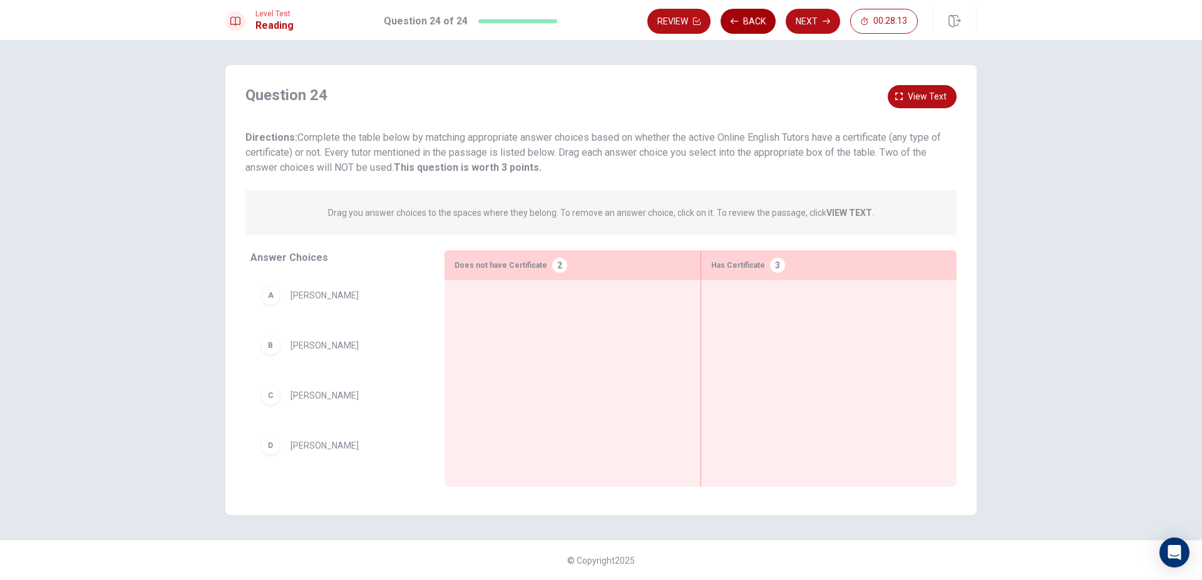
click at [734, 21] on button "Back" at bounding box center [747, 21] width 55 height 25
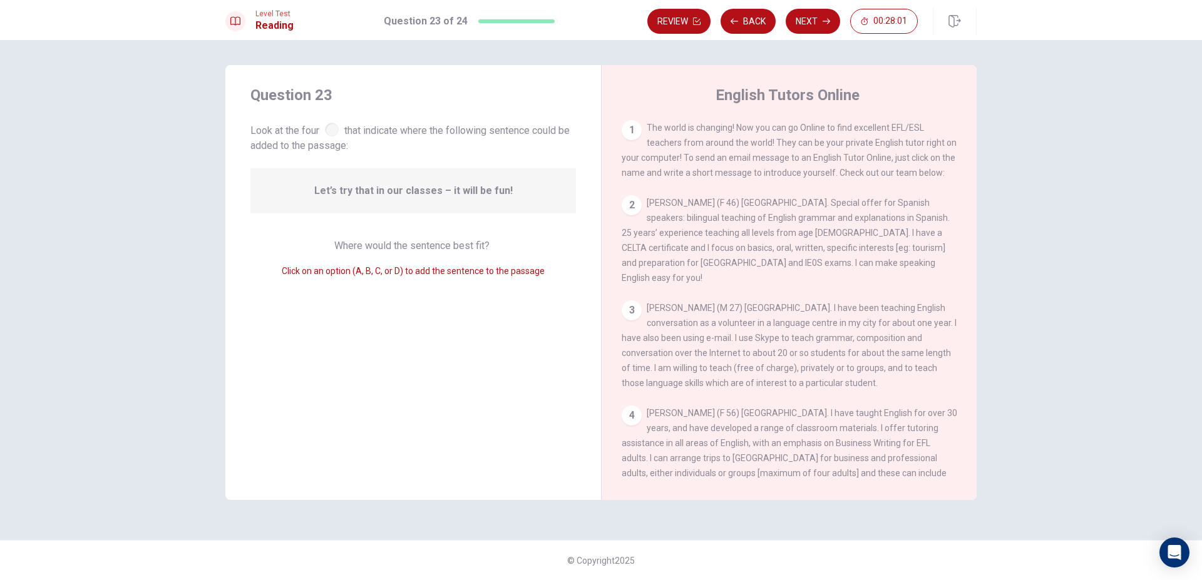
scroll to position [143, 0]
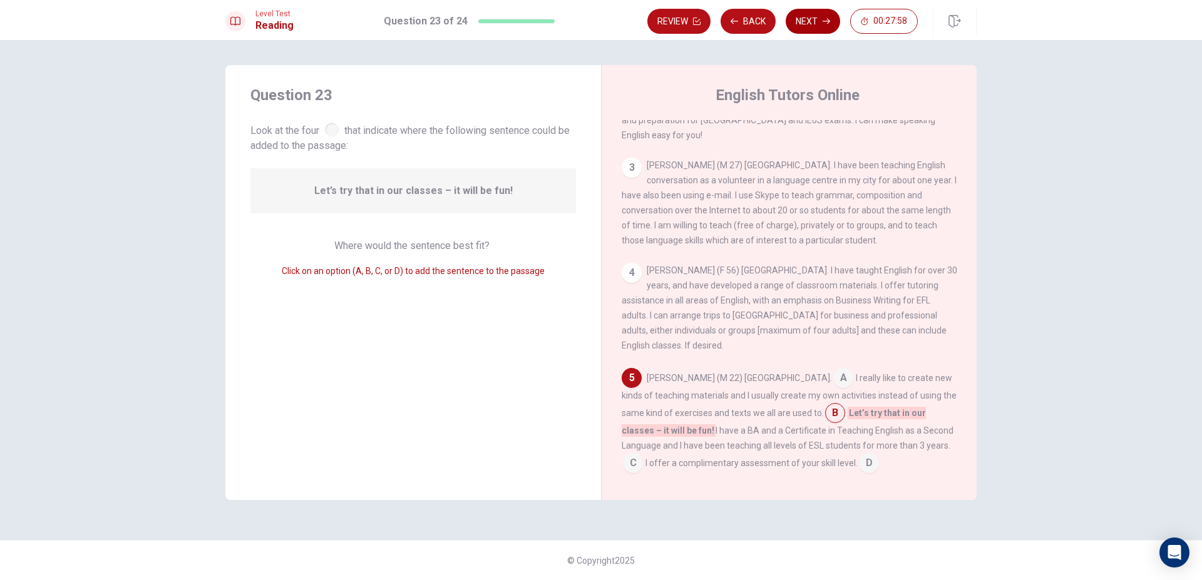
click at [810, 23] on button "Next" at bounding box center [812, 21] width 54 height 25
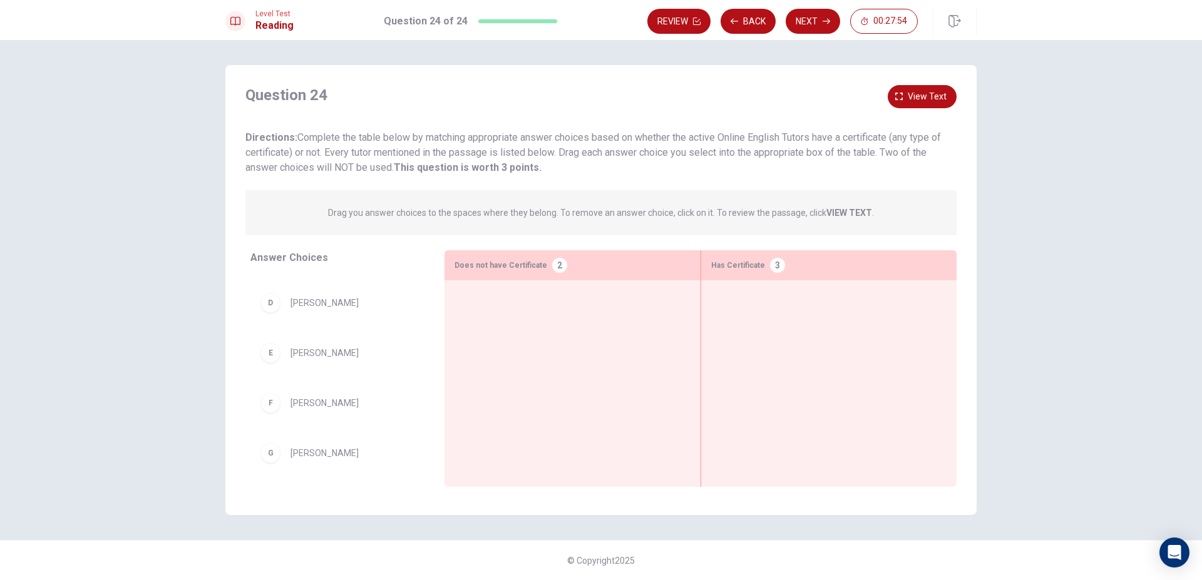
scroll to position [148, 0]
drag, startPoint x: 347, startPoint y: 452, endPoint x: 538, endPoint y: 302, distance: 242.4
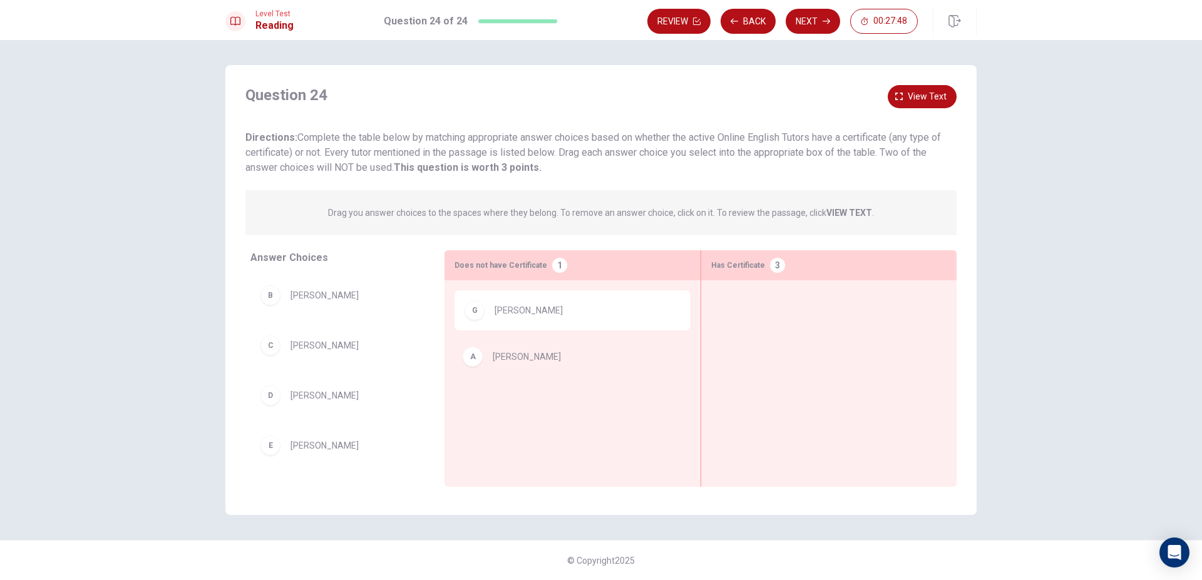
drag, startPoint x: 355, startPoint y: 297, endPoint x: 562, endPoint y: 359, distance: 216.2
click at [740, 21] on button "Back" at bounding box center [747, 21] width 55 height 25
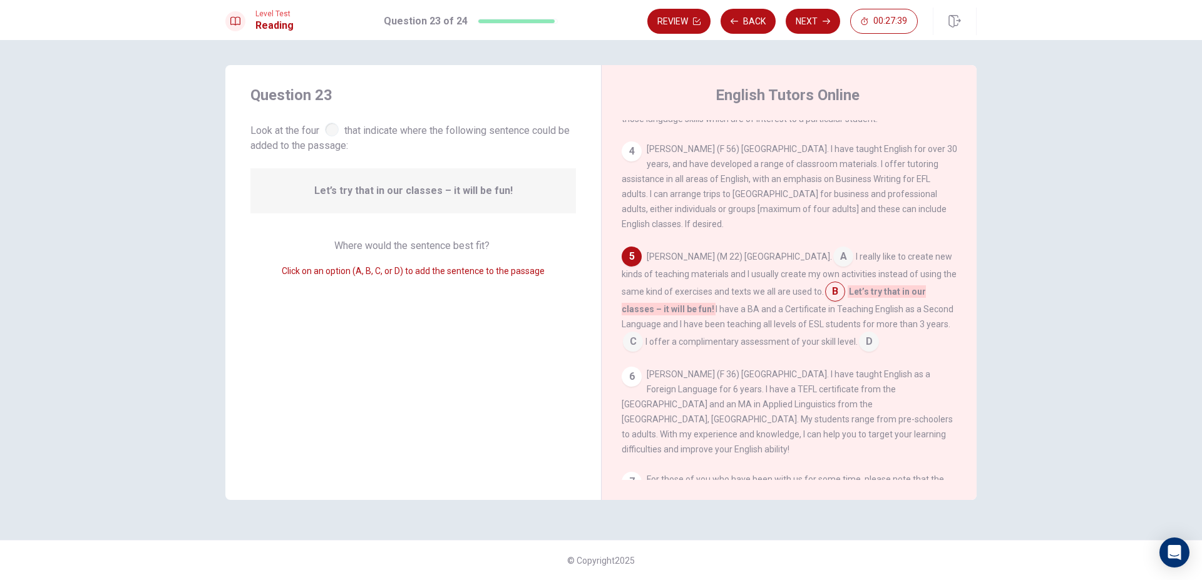
scroll to position [293, 0]
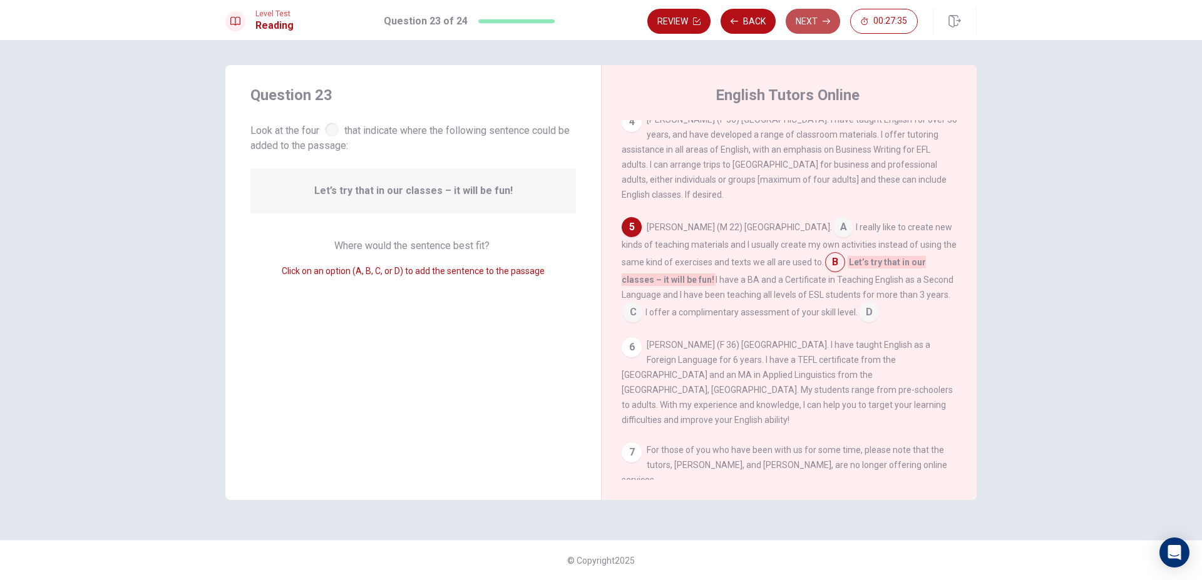
click at [812, 17] on button "Next" at bounding box center [812, 21] width 54 height 25
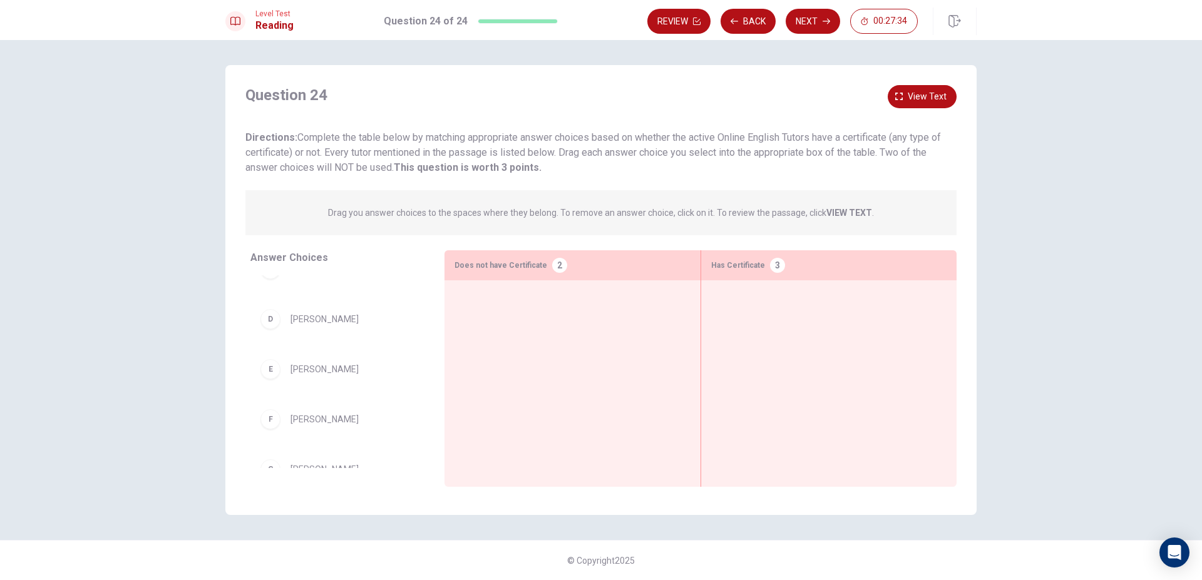
scroll to position [148, 0]
drag, startPoint x: 335, startPoint y: 401, endPoint x: 522, endPoint y: 330, distance: 199.7
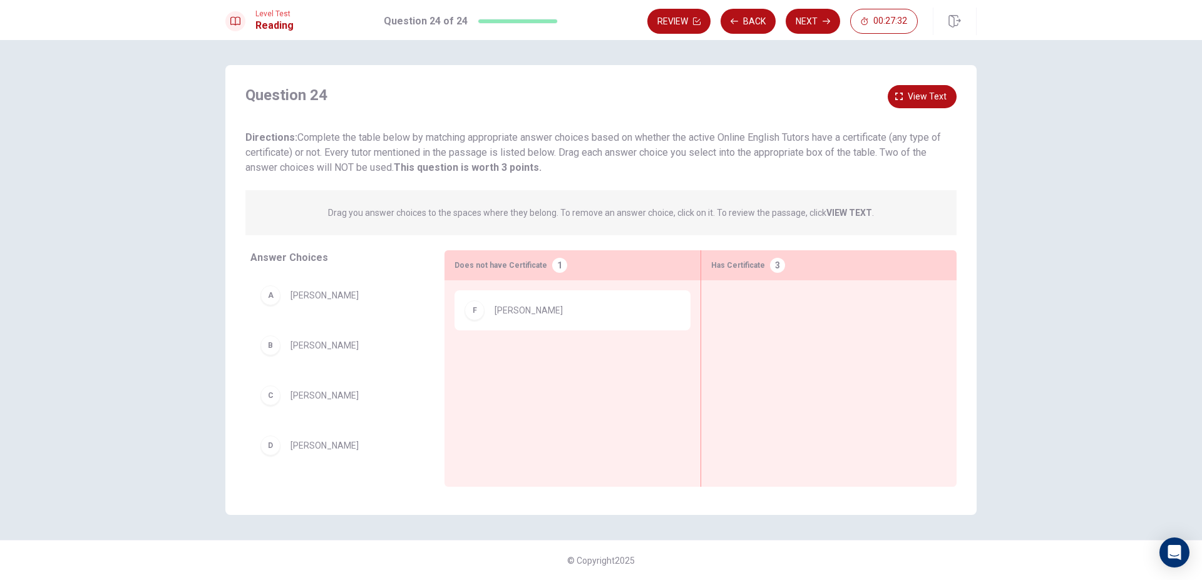
scroll to position [98, 0]
drag, startPoint x: 327, startPoint y: 454, endPoint x: 546, endPoint y: 340, distance: 246.6
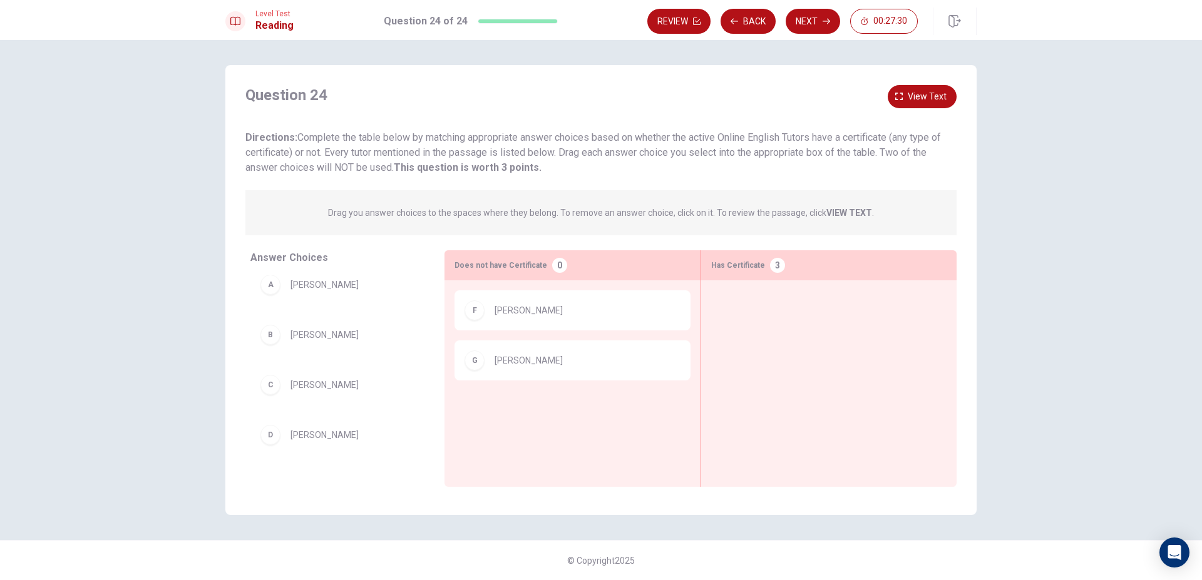
scroll to position [0, 0]
drag, startPoint x: 355, startPoint y: 300, endPoint x: 568, endPoint y: 416, distance: 241.9
drag, startPoint x: 372, startPoint y: 311, endPoint x: 574, endPoint y: 395, distance: 218.3
click at [745, 23] on button "Back" at bounding box center [747, 21] width 55 height 25
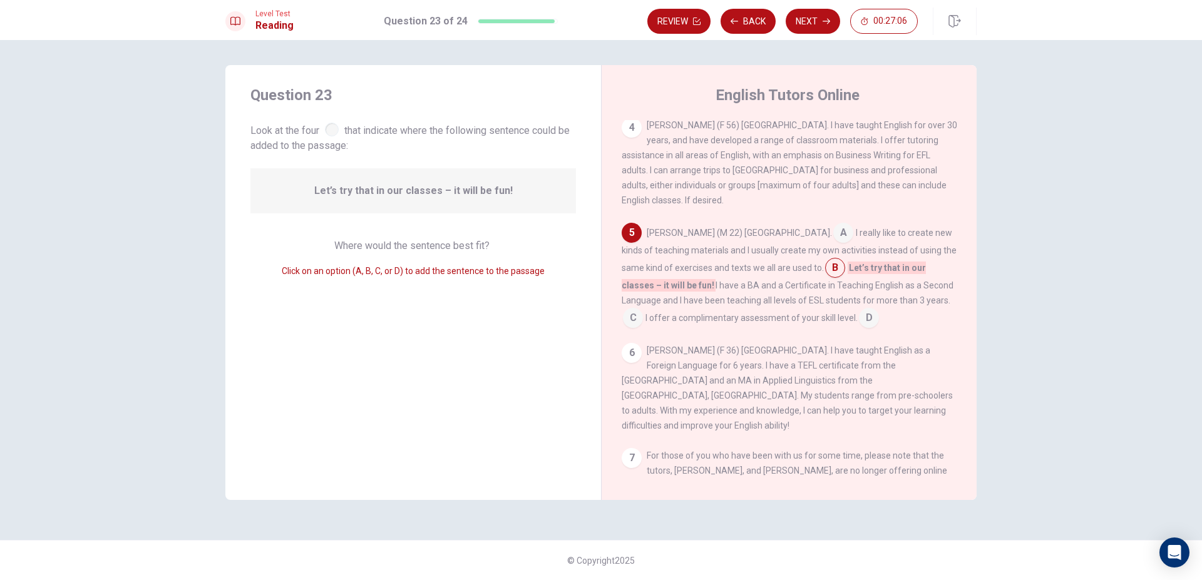
scroll to position [293, 0]
click at [809, 24] on button "Next" at bounding box center [812, 21] width 54 height 25
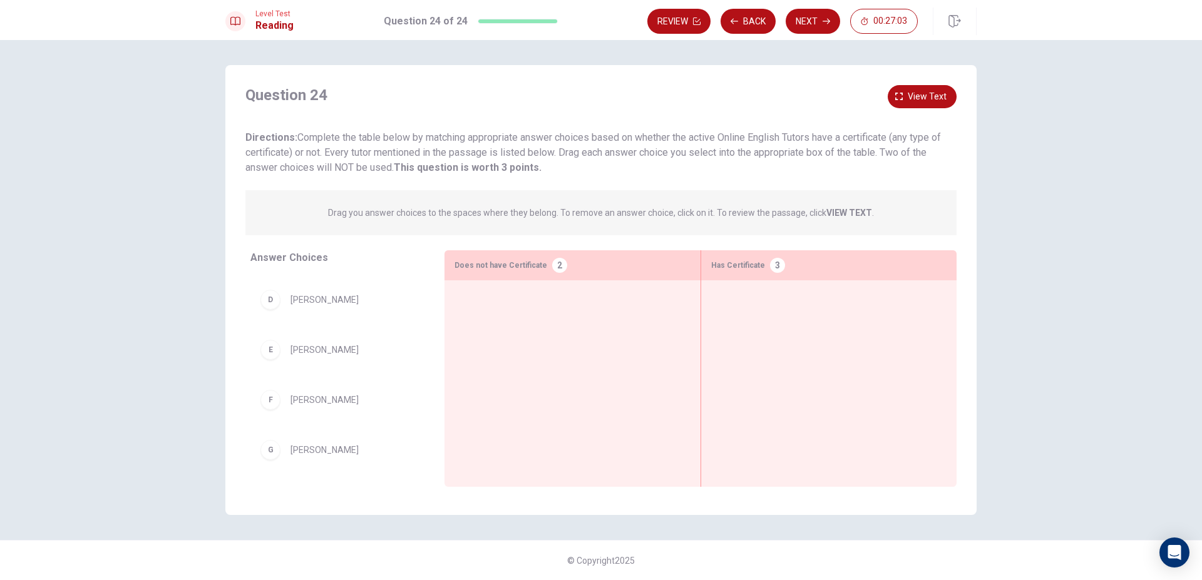
scroll to position [148, 0]
drag, startPoint x: 335, startPoint y: 400, endPoint x: 566, endPoint y: 315, distance: 246.1
drag, startPoint x: 349, startPoint y: 407, endPoint x: 522, endPoint y: 385, distance: 174.6
click at [434, 377] on div "A Jean-Pierre Joya B Bill Phelps C Alison Weeks D John Bennett-Smith E Pamela A…" at bounding box center [342, 371] width 184 height 193
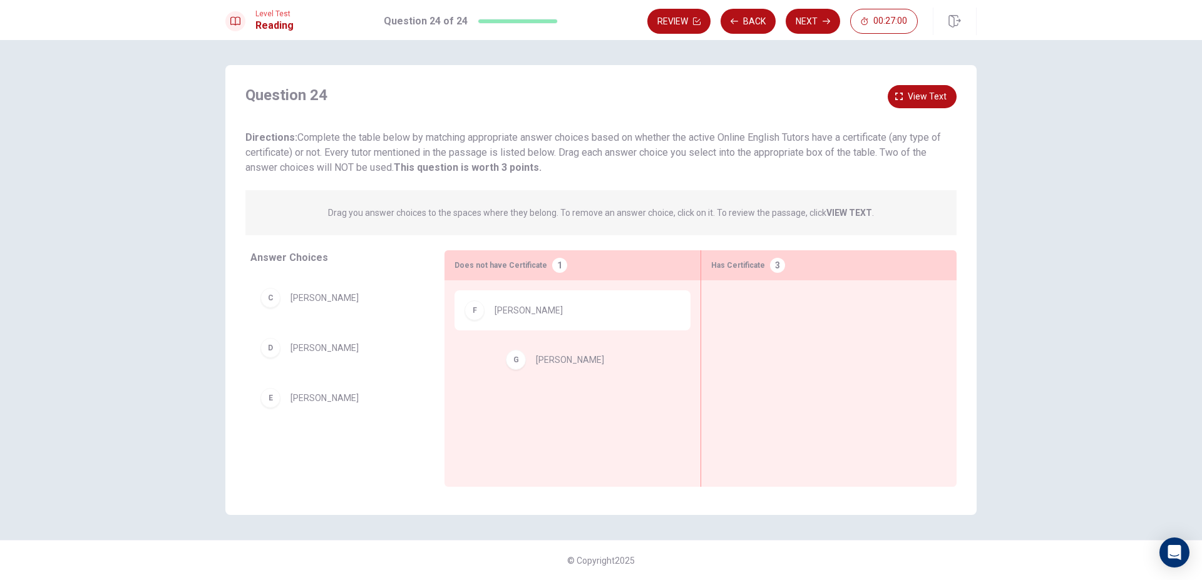
drag, startPoint x: 350, startPoint y: 457, endPoint x: 524, endPoint y: 373, distance: 193.1
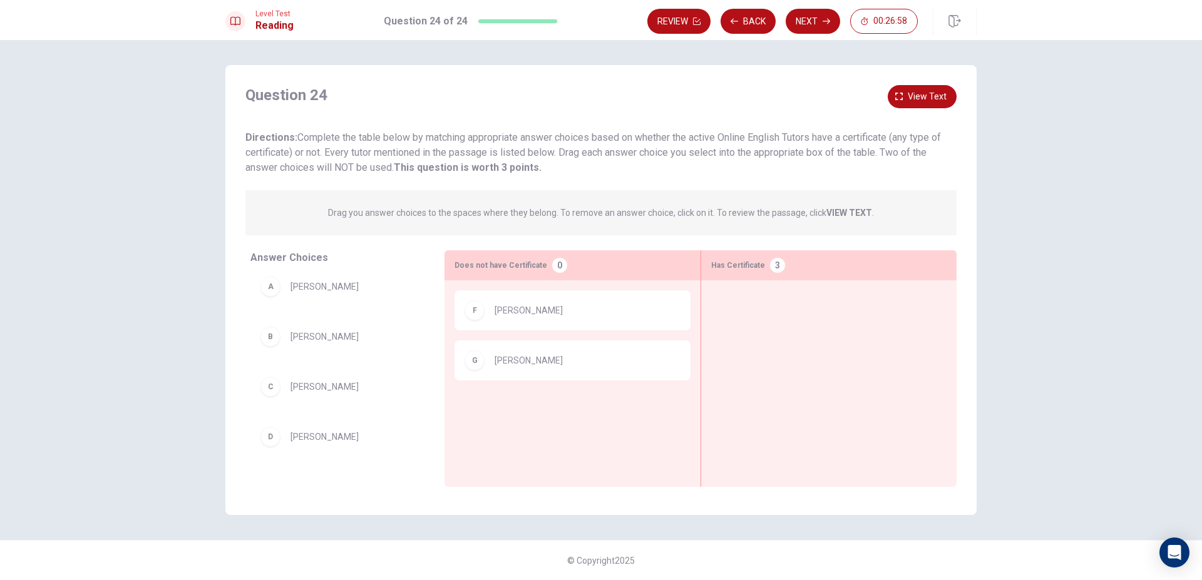
scroll to position [0, 0]
drag, startPoint x: 368, startPoint y: 293, endPoint x: 574, endPoint y: 437, distance: 251.2
drag, startPoint x: 320, startPoint y: 297, endPoint x: 531, endPoint y: 395, distance: 233.0
drag, startPoint x: 316, startPoint y: 293, endPoint x: 800, endPoint y: 292, distance: 484.4
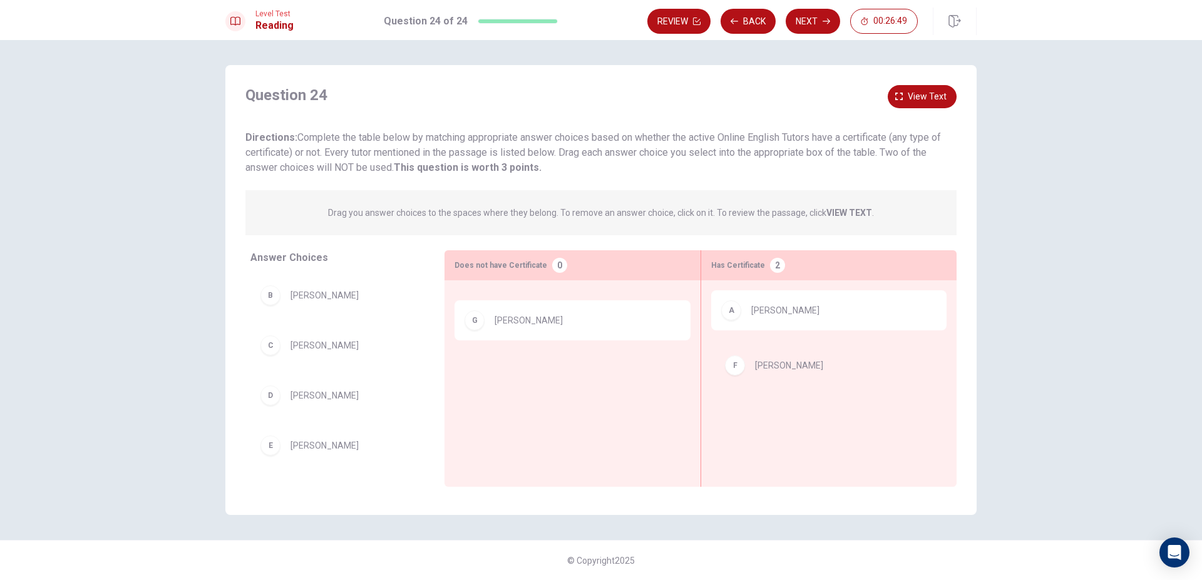
drag, startPoint x: 522, startPoint y: 307, endPoint x: 802, endPoint y: 367, distance: 286.1
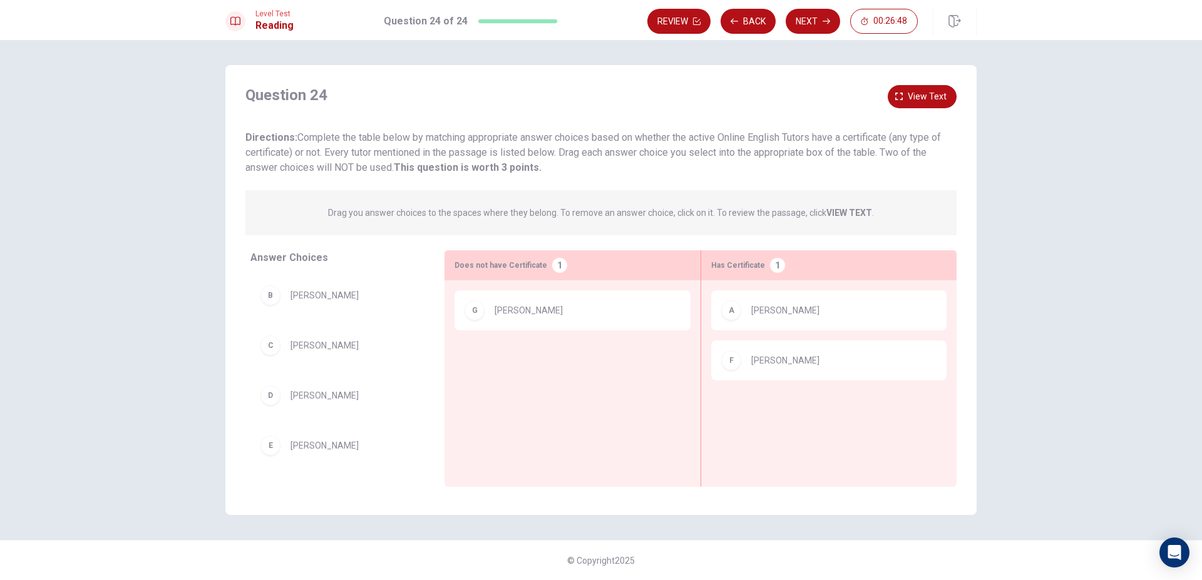
drag, startPoint x: 584, startPoint y: 337, endPoint x: 767, endPoint y: 402, distance: 194.0
click at [700, 416] on div "G Astrid Manyana" at bounding box center [572, 364] width 256 height 168
drag, startPoint x: 514, startPoint y: 315, endPoint x: 814, endPoint y: 415, distance: 316.0
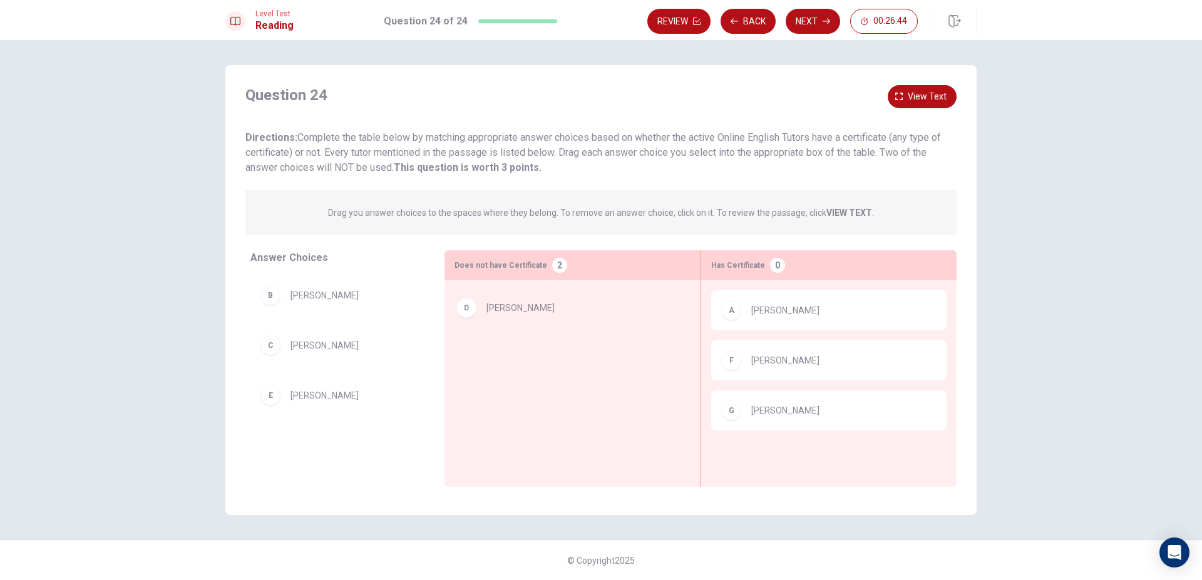
drag, startPoint x: 352, startPoint y: 404, endPoint x: 551, endPoint y: 317, distance: 217.4
drag, startPoint x: 391, startPoint y: 408, endPoint x: 551, endPoint y: 360, distance: 167.1
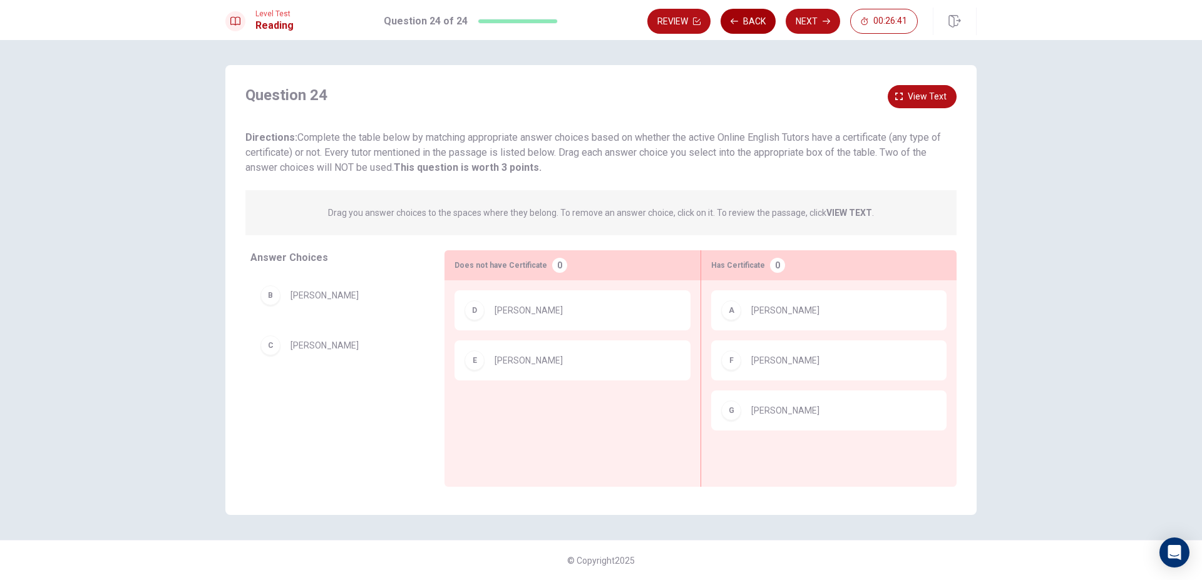
click at [744, 14] on button "Back" at bounding box center [747, 21] width 55 height 25
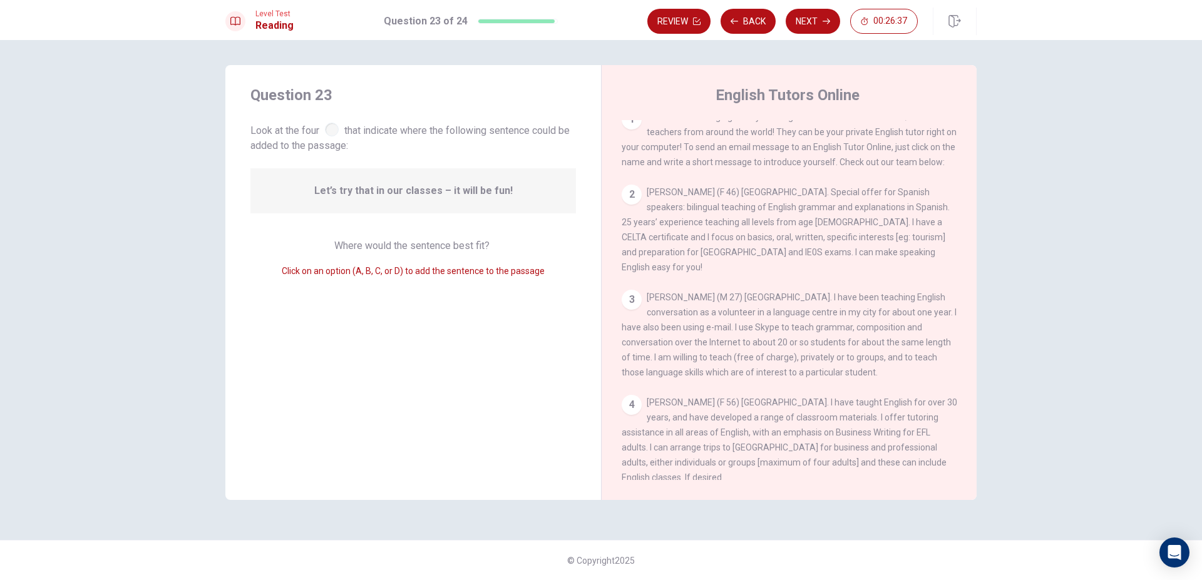
scroll to position [8, 0]
click at [792, 17] on button "Next" at bounding box center [812, 21] width 54 height 25
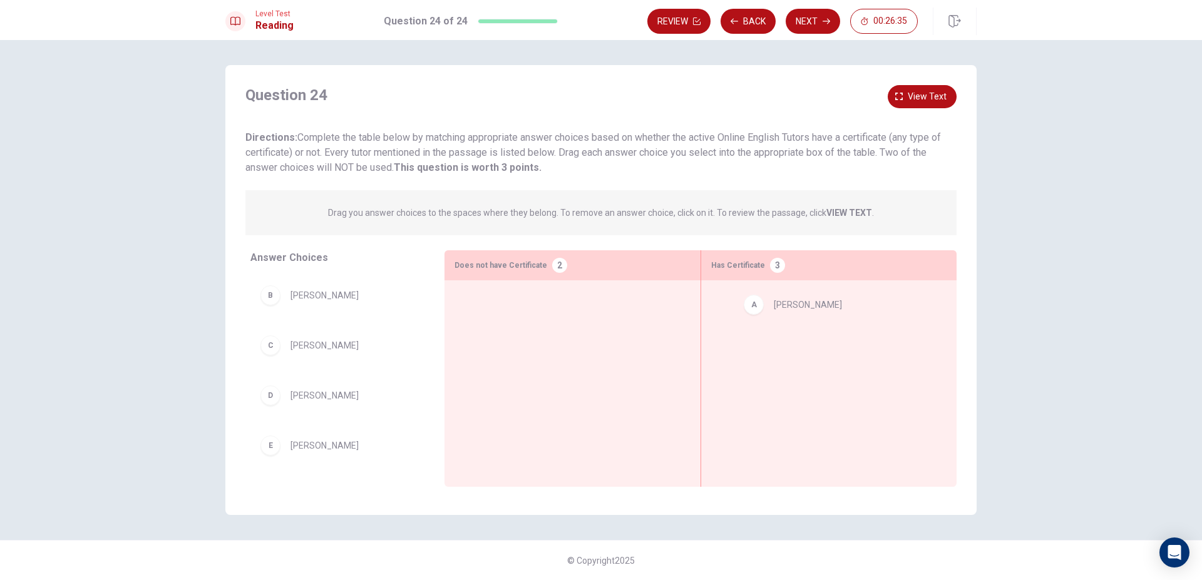
drag, startPoint x: 335, startPoint y: 295, endPoint x: 843, endPoint y: 313, distance: 507.8
drag, startPoint x: 325, startPoint y: 402, endPoint x: 523, endPoint y: 309, distance: 219.2
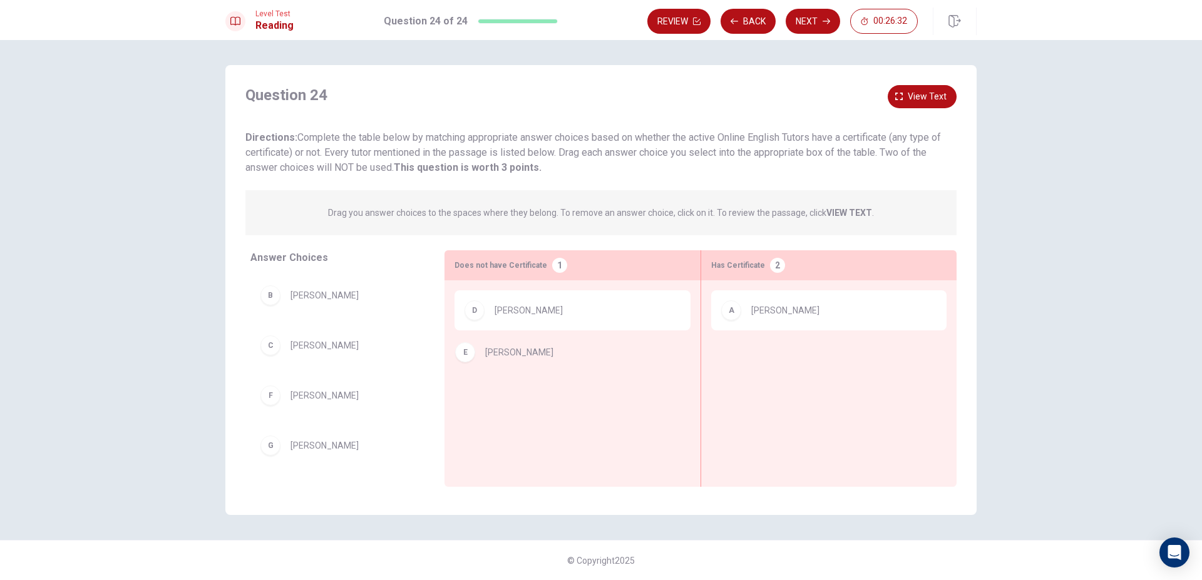
drag, startPoint x: 340, startPoint y: 402, endPoint x: 546, endPoint y: 362, distance: 209.7
drag, startPoint x: 351, startPoint y: 454, endPoint x: 681, endPoint y: 375, distance: 339.8
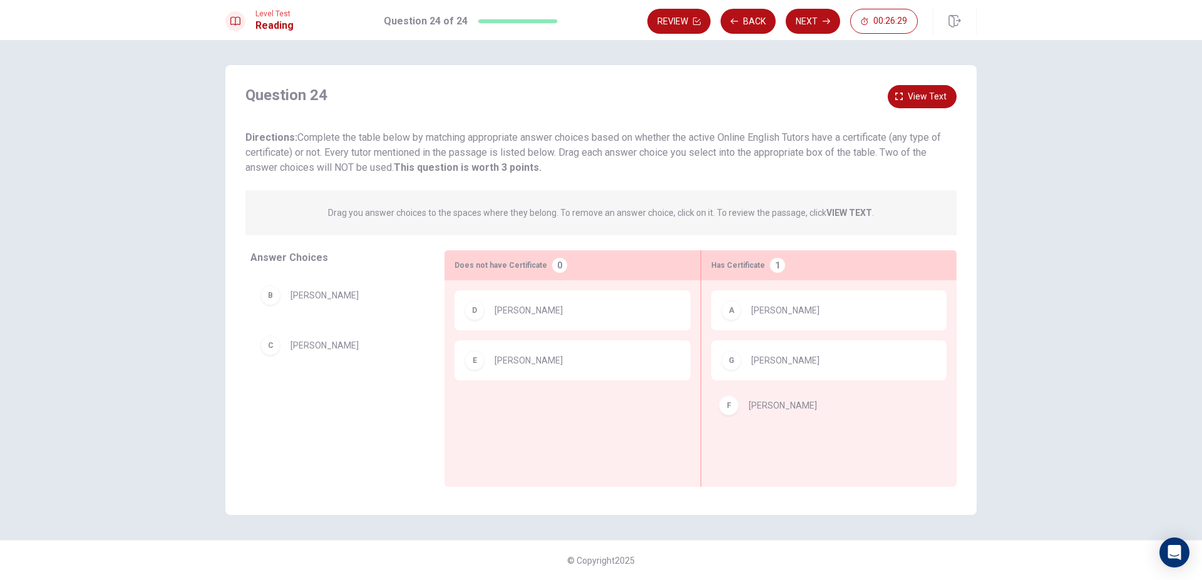
drag, startPoint x: 365, startPoint y: 396, endPoint x: 783, endPoint y: 411, distance: 418.9
click at [809, 23] on button "Next" at bounding box center [812, 21] width 54 height 25
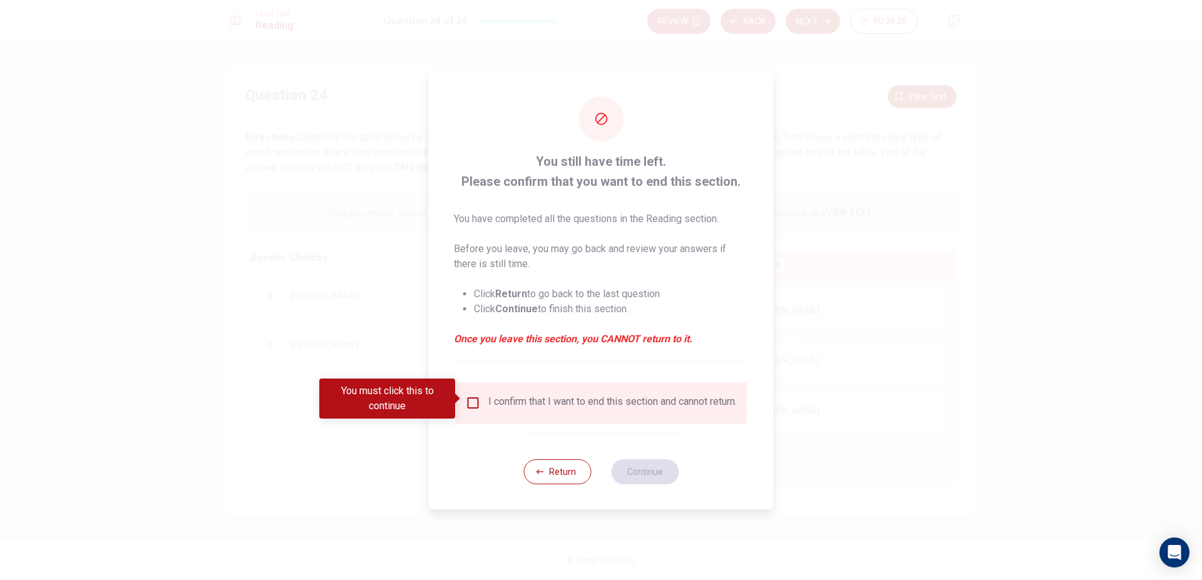
click at [869, 135] on div at bounding box center [601, 290] width 1202 height 580
click at [546, 482] on button "Return" at bounding box center [557, 471] width 68 height 25
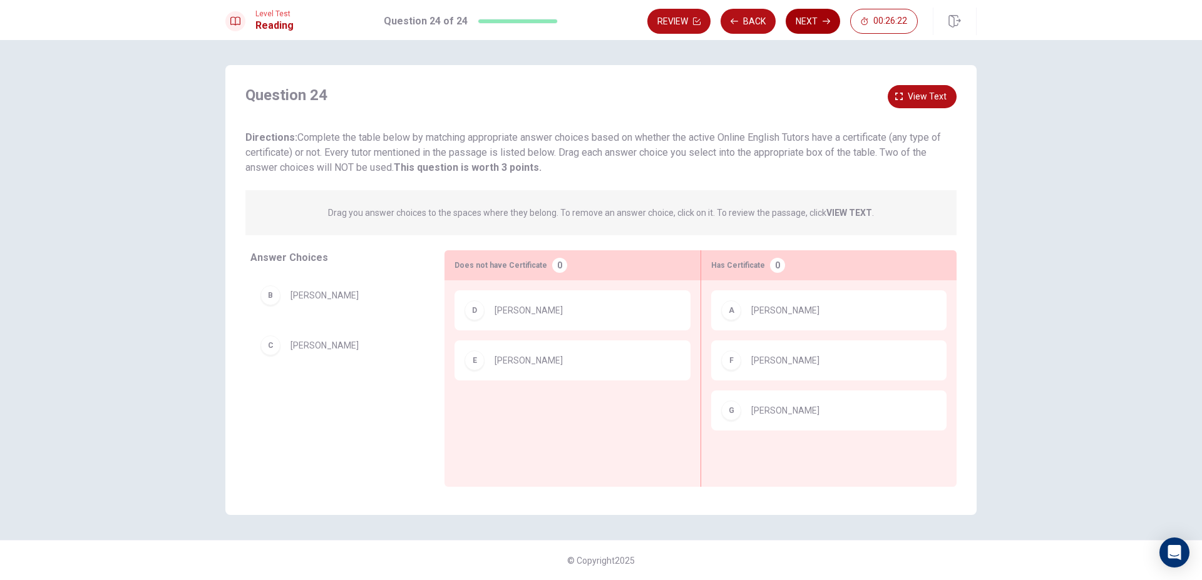
click at [795, 26] on button "Next" at bounding box center [812, 21] width 54 height 25
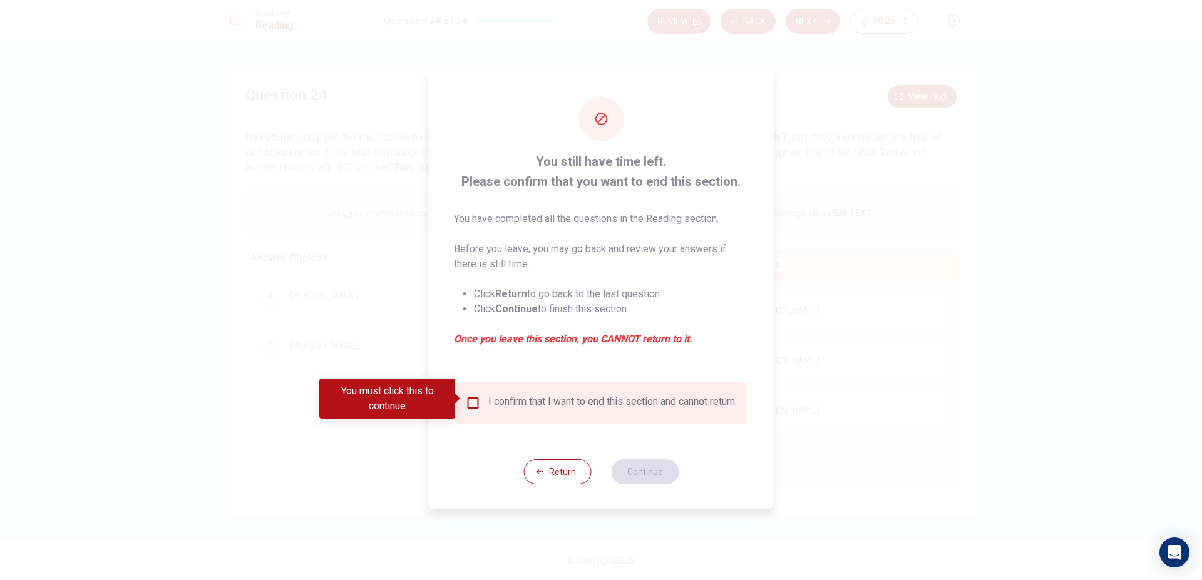
click at [470, 401] on input "You must click this to continue" at bounding box center [473, 403] width 15 height 15
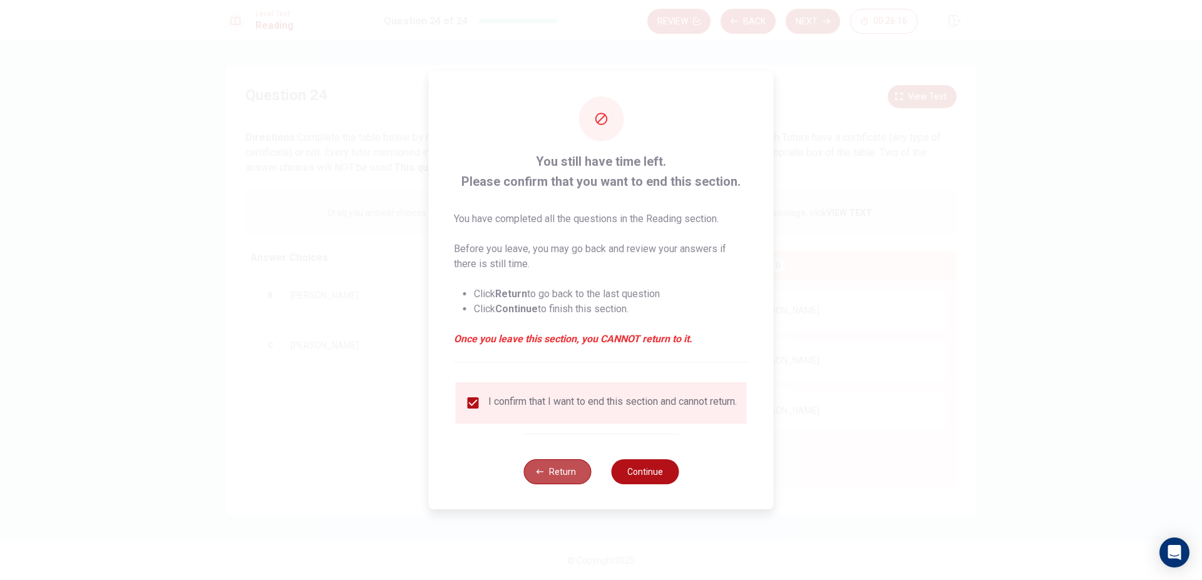
click at [558, 480] on button "Return" at bounding box center [557, 471] width 68 height 25
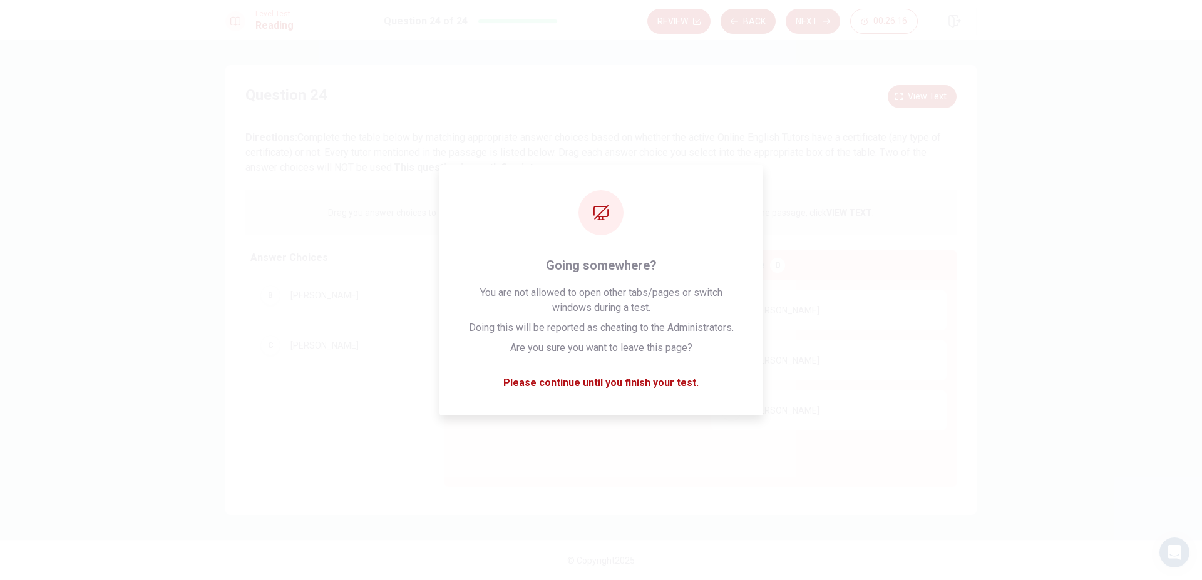
click at [738, 20] on button "Back" at bounding box center [747, 21] width 55 height 25
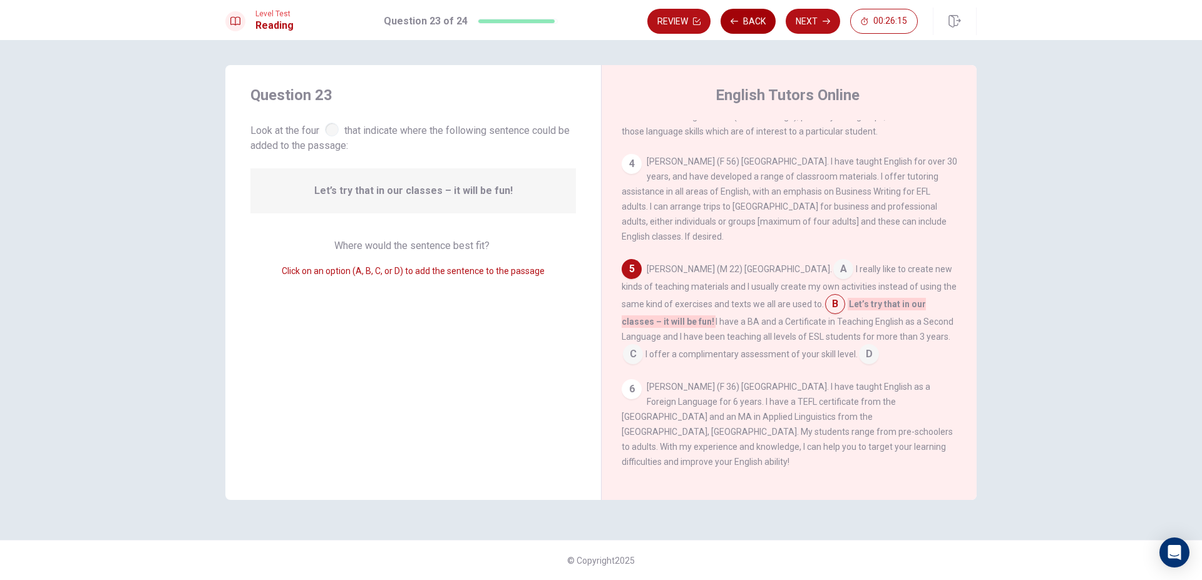
scroll to position [262, 0]
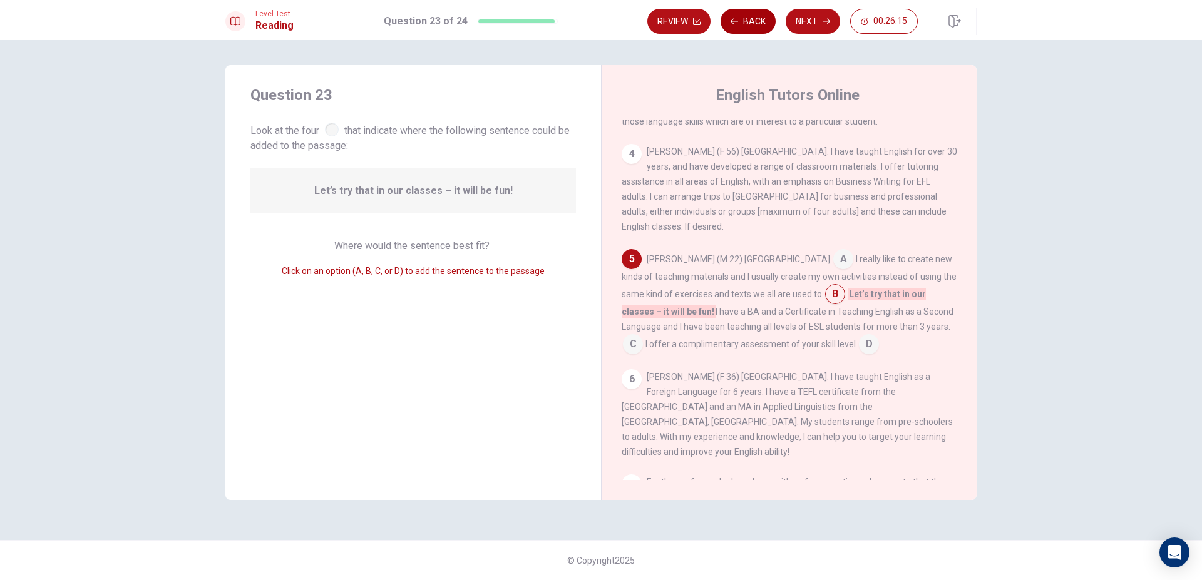
click at [738, 20] on button "Back" at bounding box center [747, 21] width 55 height 25
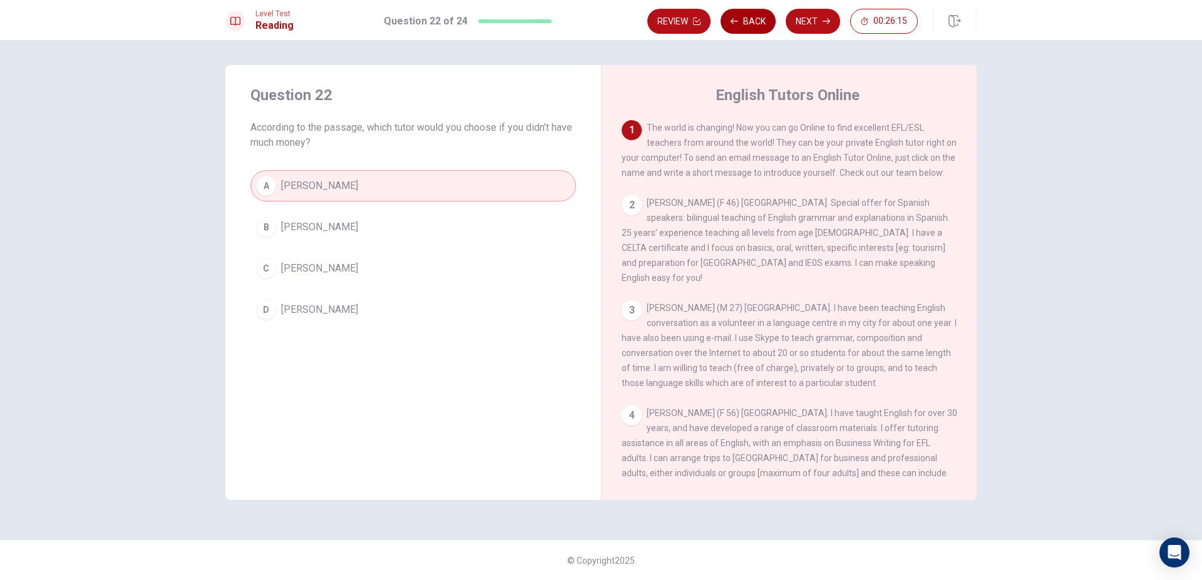
click at [738, 20] on button "Back" at bounding box center [747, 21] width 55 height 25
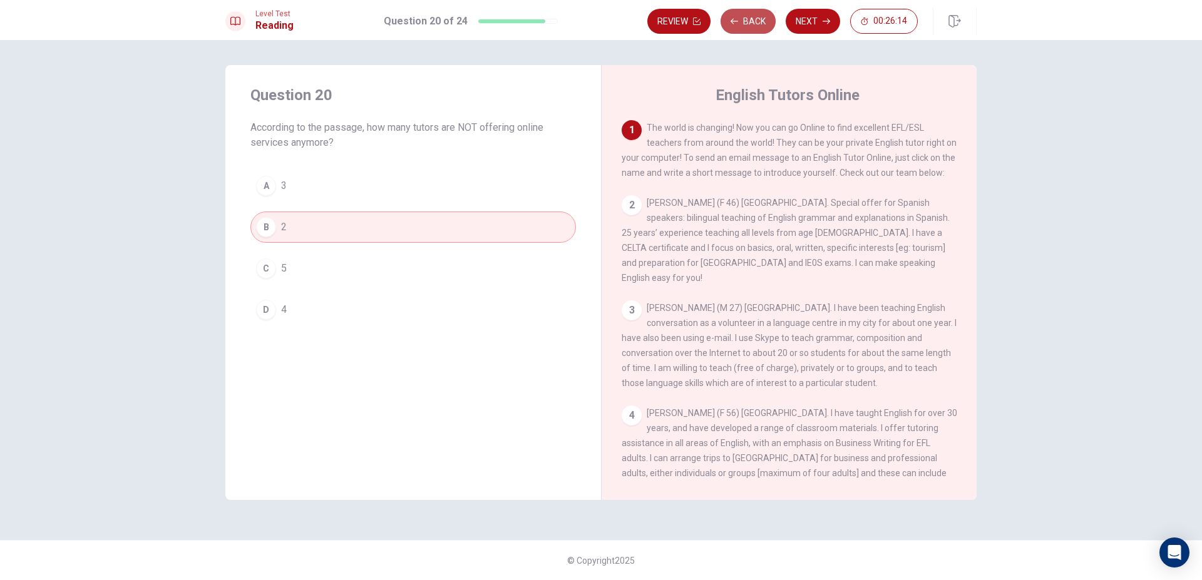
click at [738, 21] on button "Back" at bounding box center [747, 21] width 55 height 25
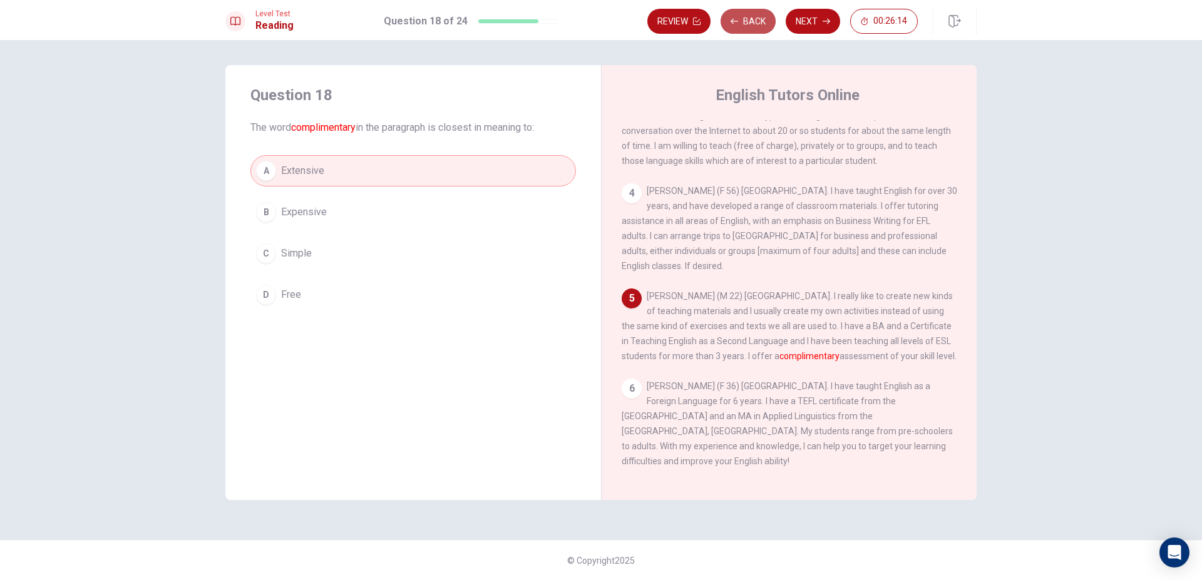
click at [738, 21] on button "Back" at bounding box center [747, 21] width 55 height 25
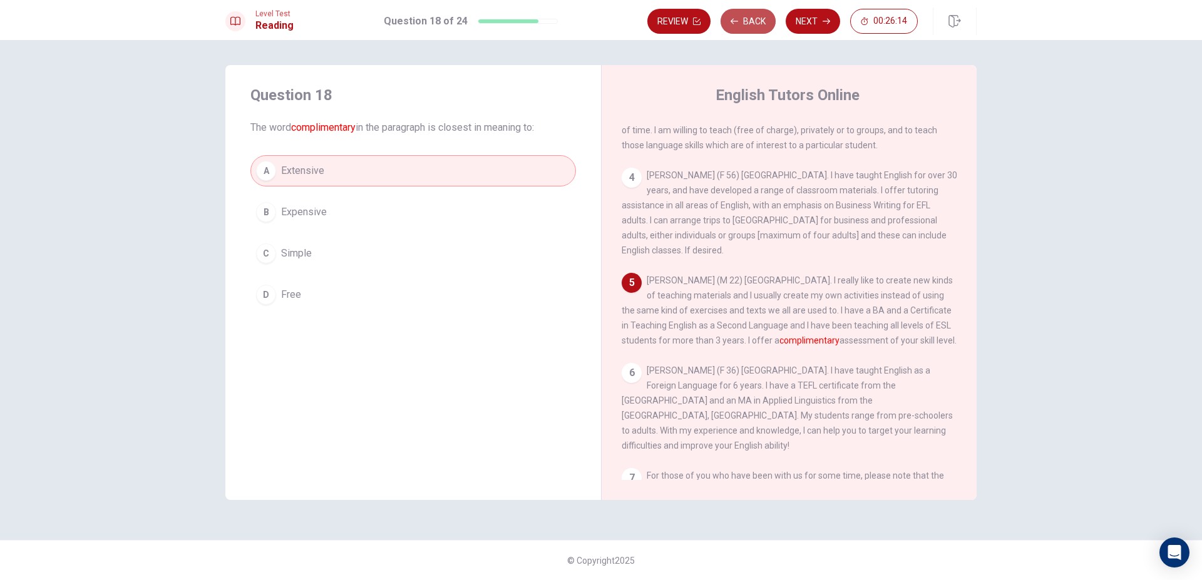
click at [738, 21] on button "Back" at bounding box center [747, 21] width 55 height 25
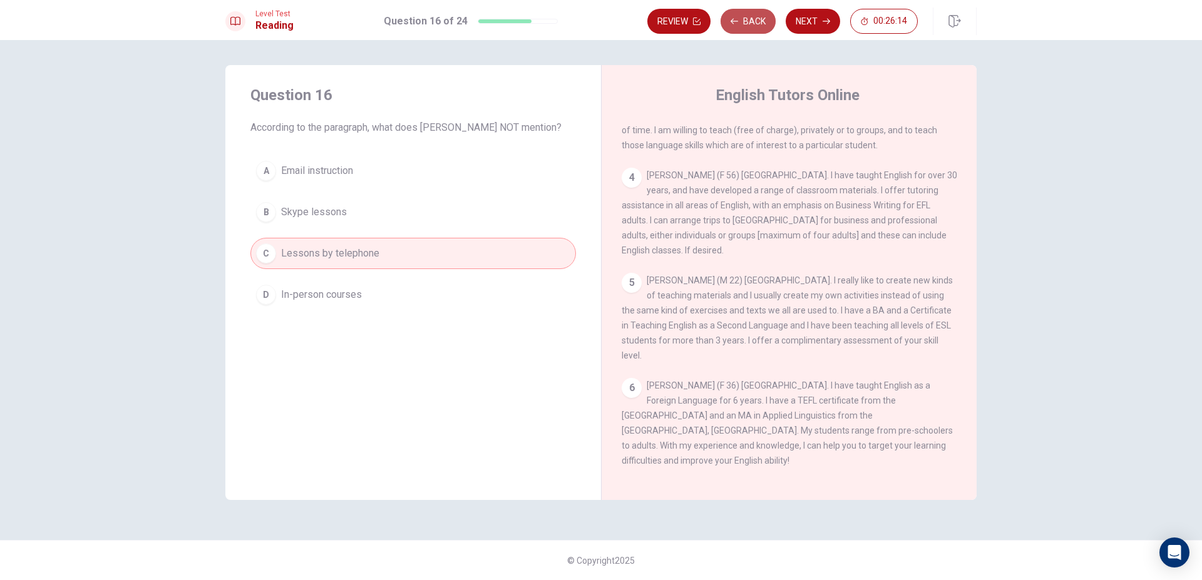
click at [738, 21] on button "Back" at bounding box center [747, 21] width 55 height 25
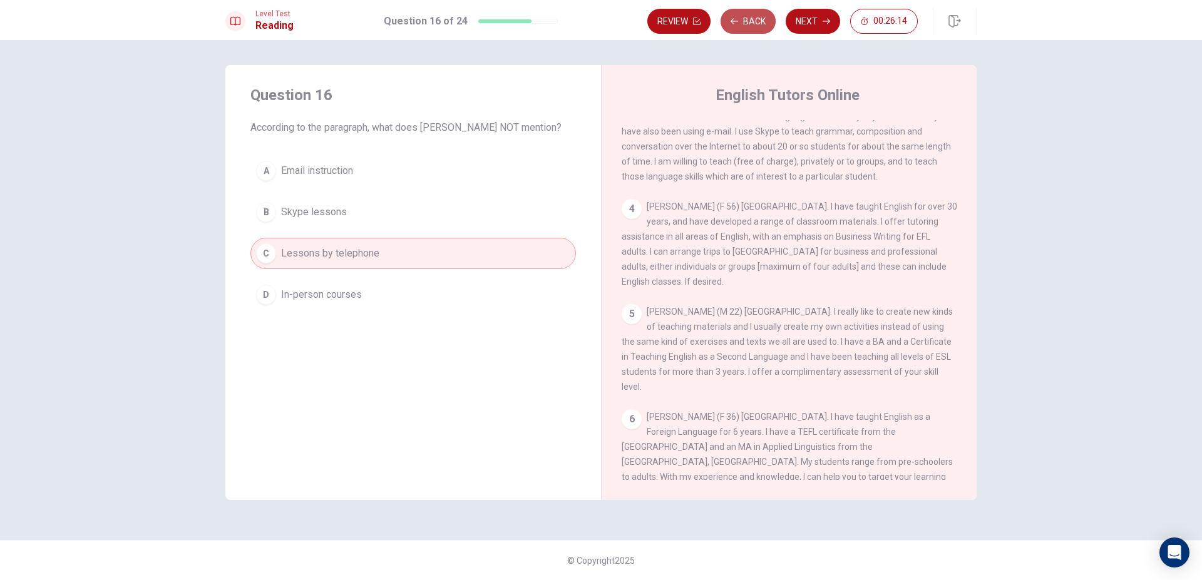
click at [738, 21] on button "Back" at bounding box center [747, 21] width 55 height 25
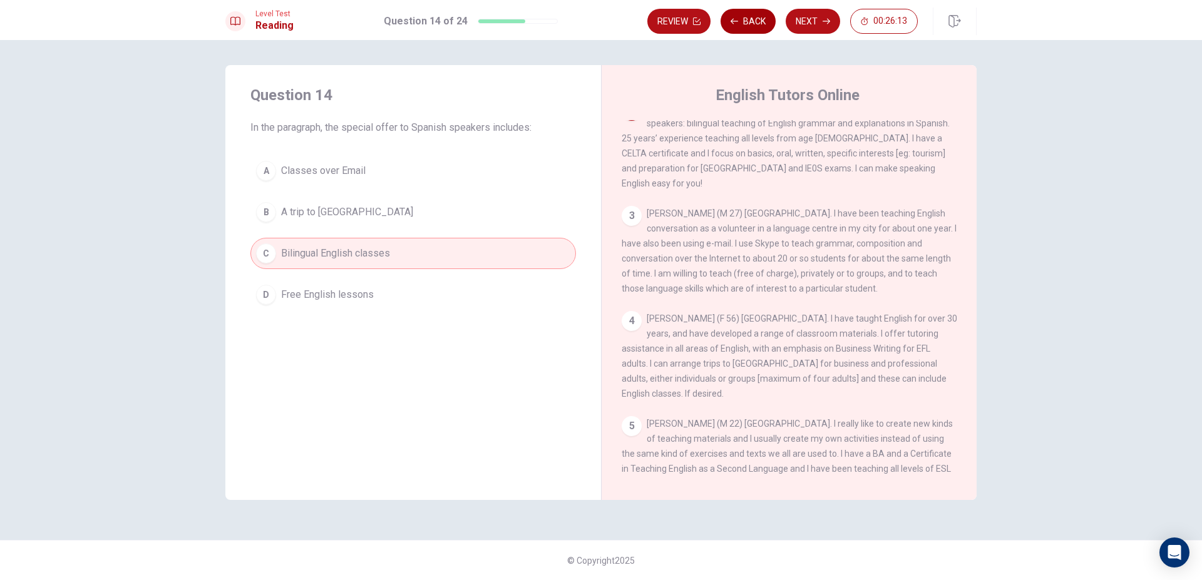
click at [738, 21] on button "Back" at bounding box center [747, 21] width 55 height 25
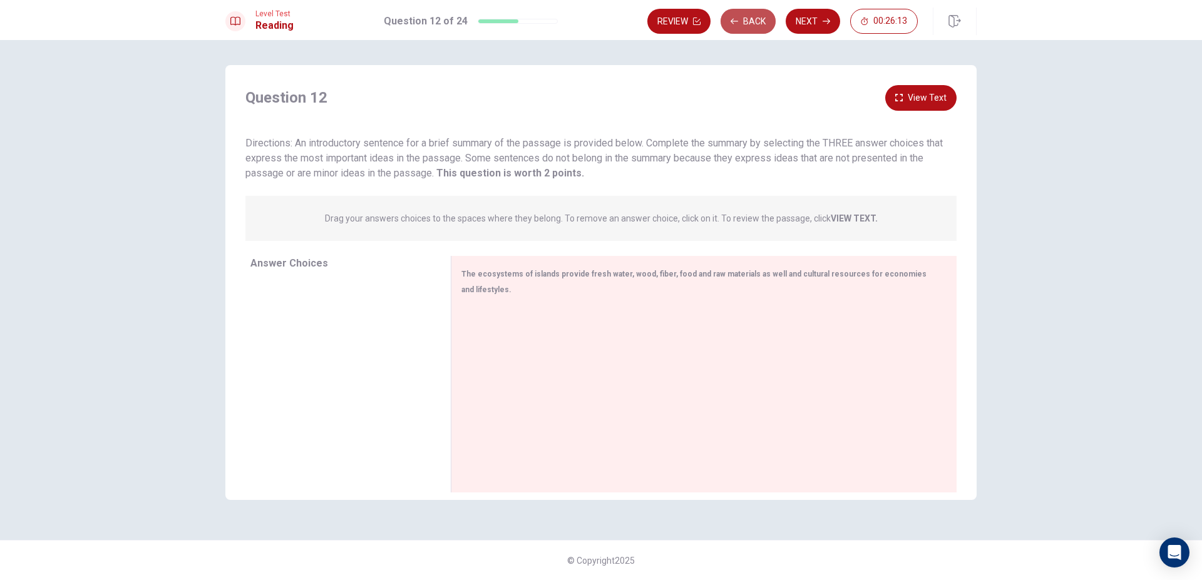
click at [740, 21] on button "Back" at bounding box center [747, 21] width 55 height 25
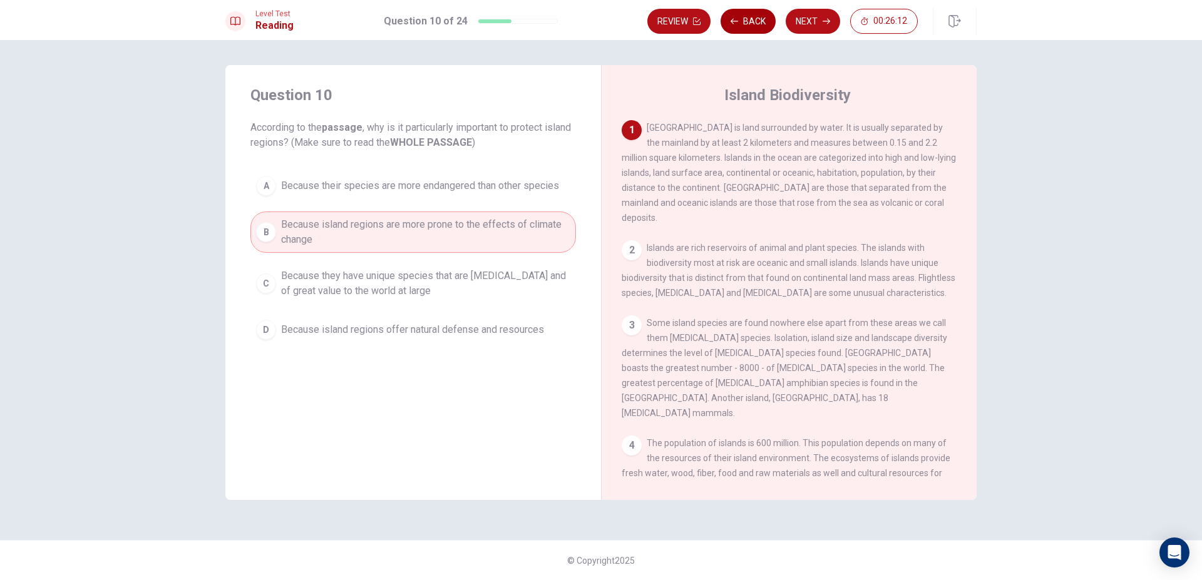
click at [742, 20] on button "Back" at bounding box center [747, 21] width 55 height 25
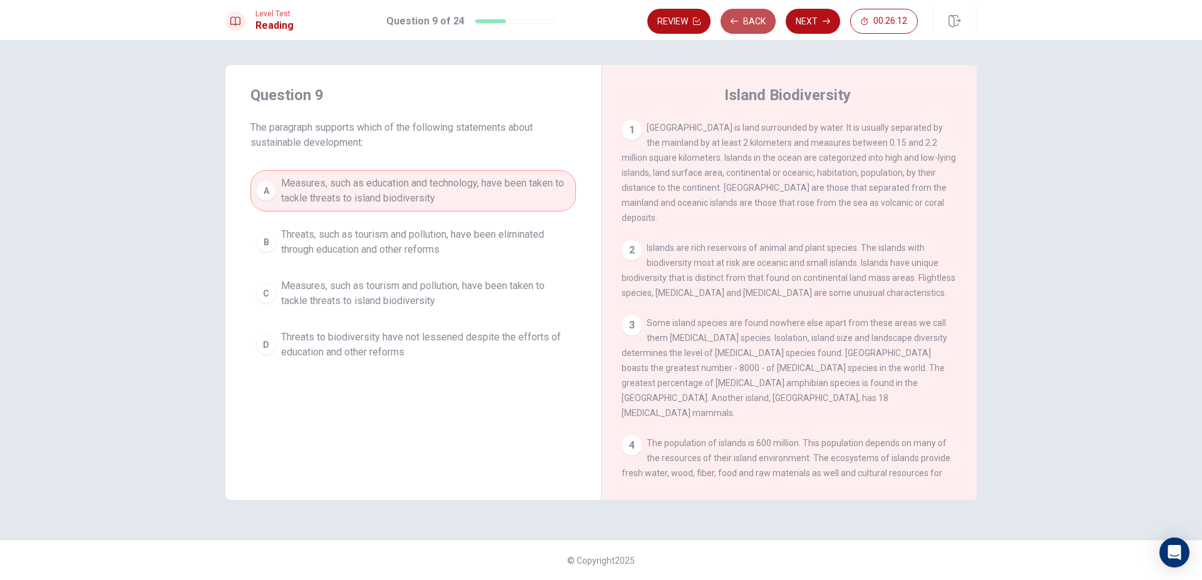
click at [742, 20] on button "Back" at bounding box center [747, 21] width 55 height 25
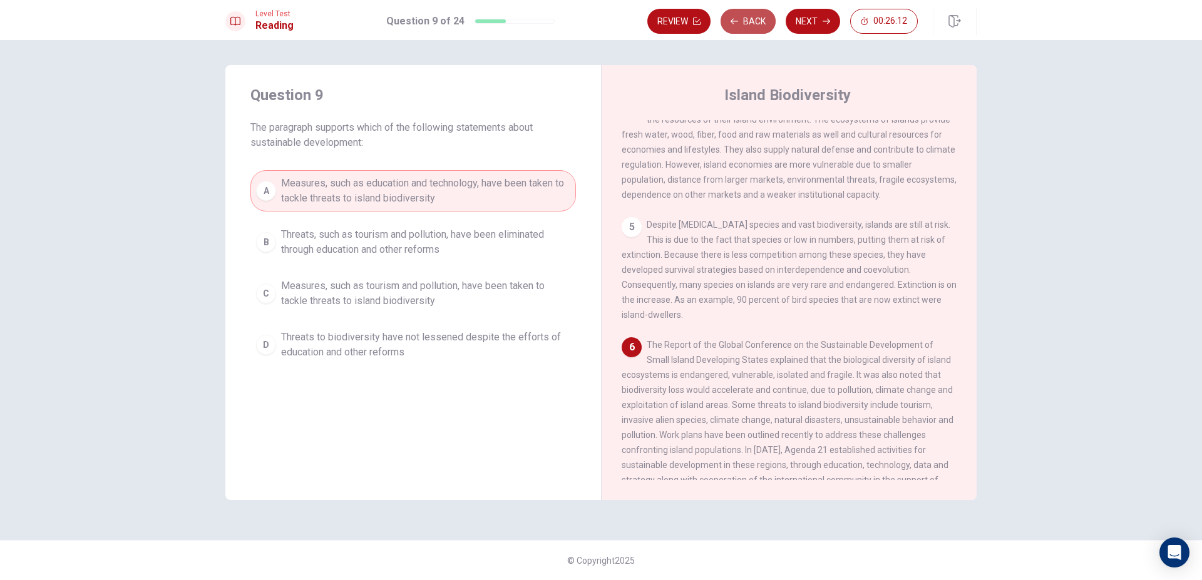
click at [742, 20] on button "Back" at bounding box center [747, 21] width 55 height 25
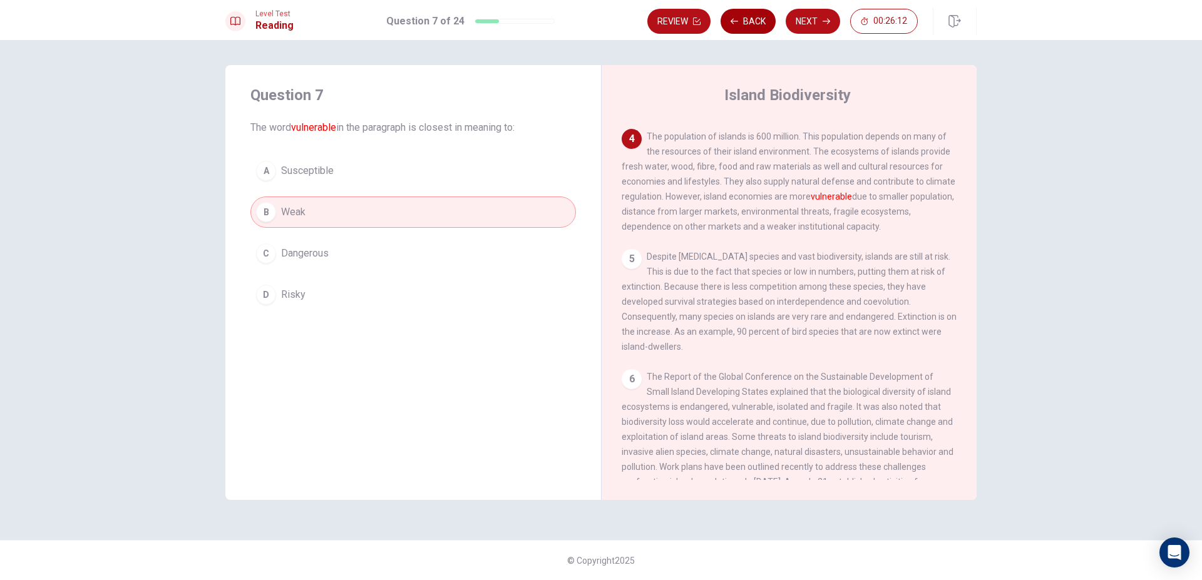
click at [742, 20] on button "Back" at bounding box center [747, 21] width 55 height 25
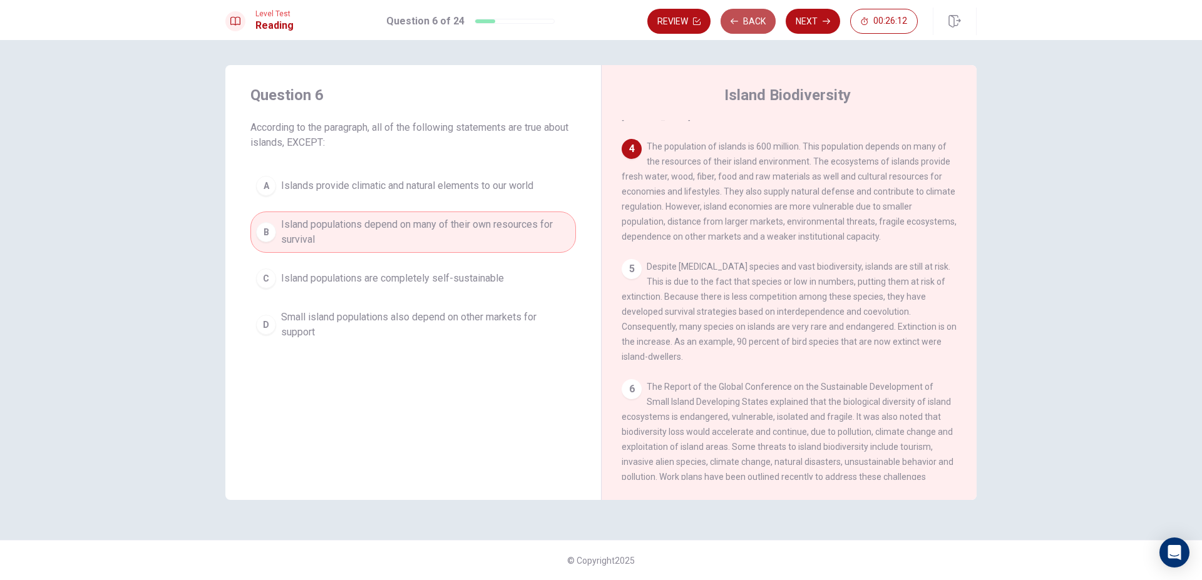
click at [742, 20] on button "Back" at bounding box center [747, 21] width 55 height 25
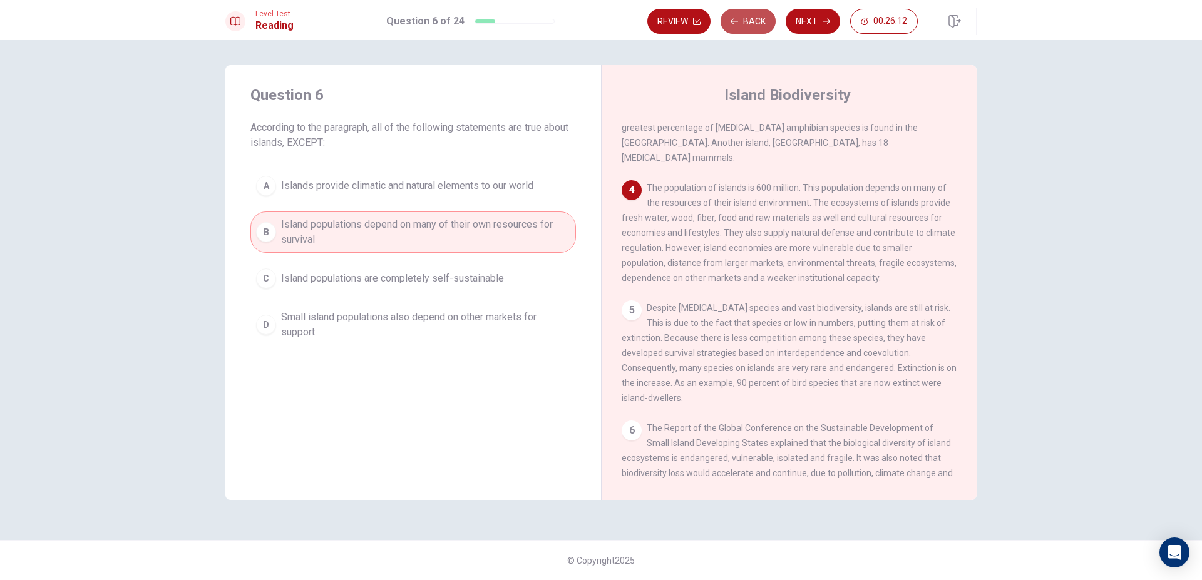
click at [742, 20] on button "Back" at bounding box center [747, 21] width 55 height 25
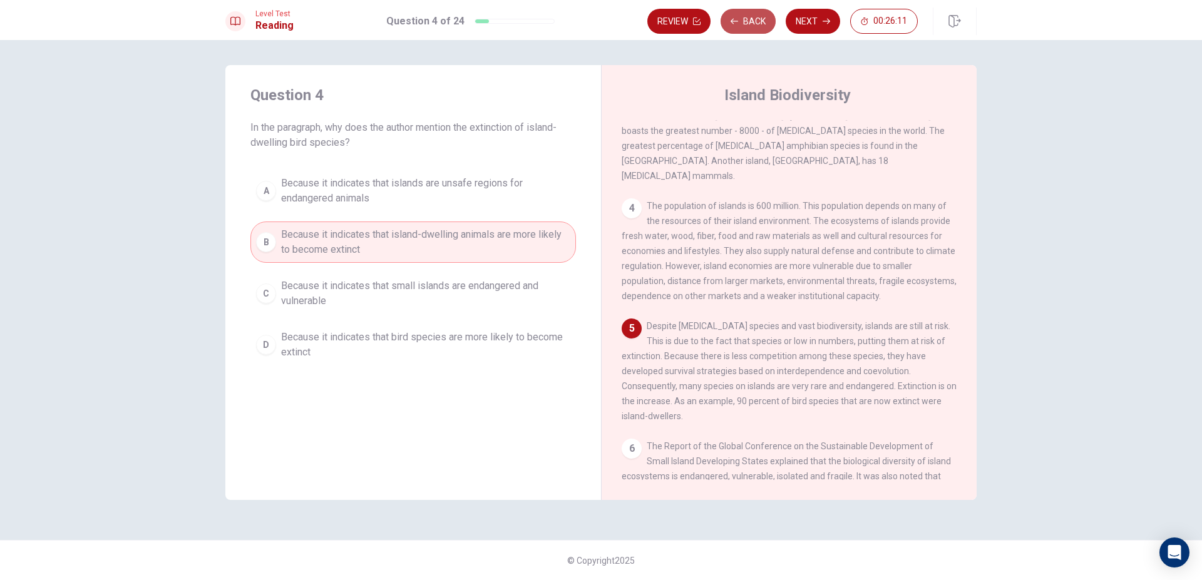
click at [742, 20] on button "Back" at bounding box center [747, 21] width 55 height 25
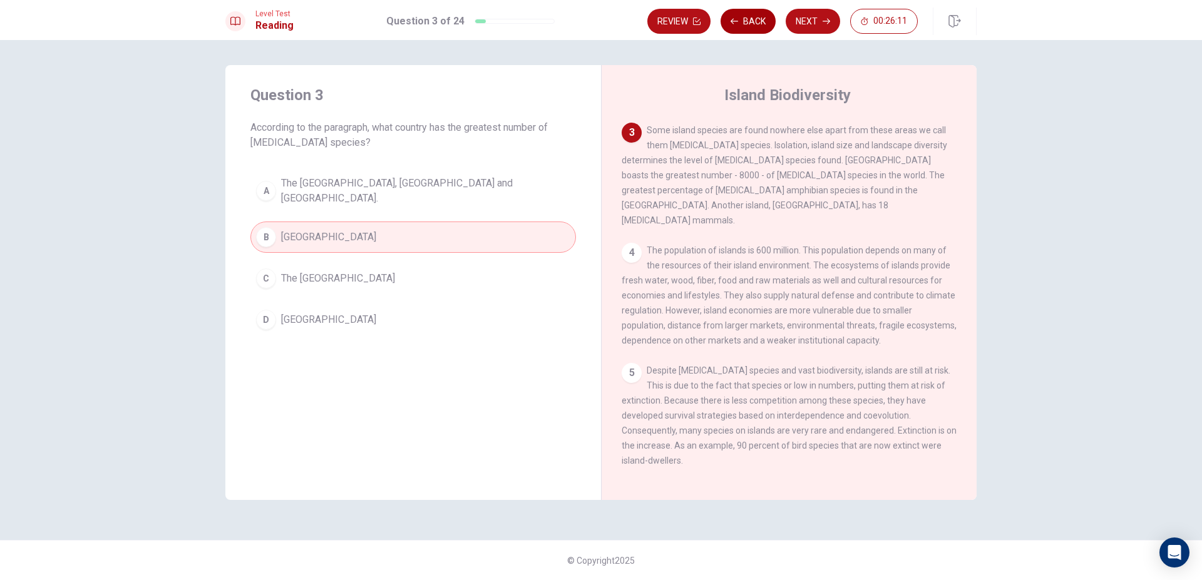
click at [742, 20] on button "Back" at bounding box center [747, 21] width 55 height 25
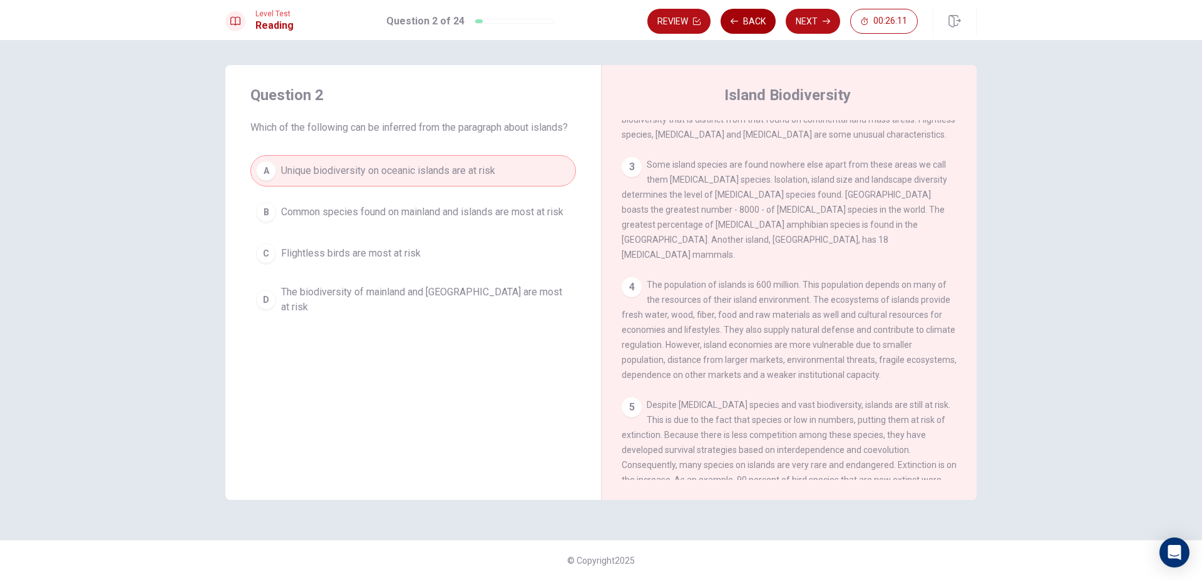
click at [742, 20] on button "Back" at bounding box center [747, 21] width 55 height 25
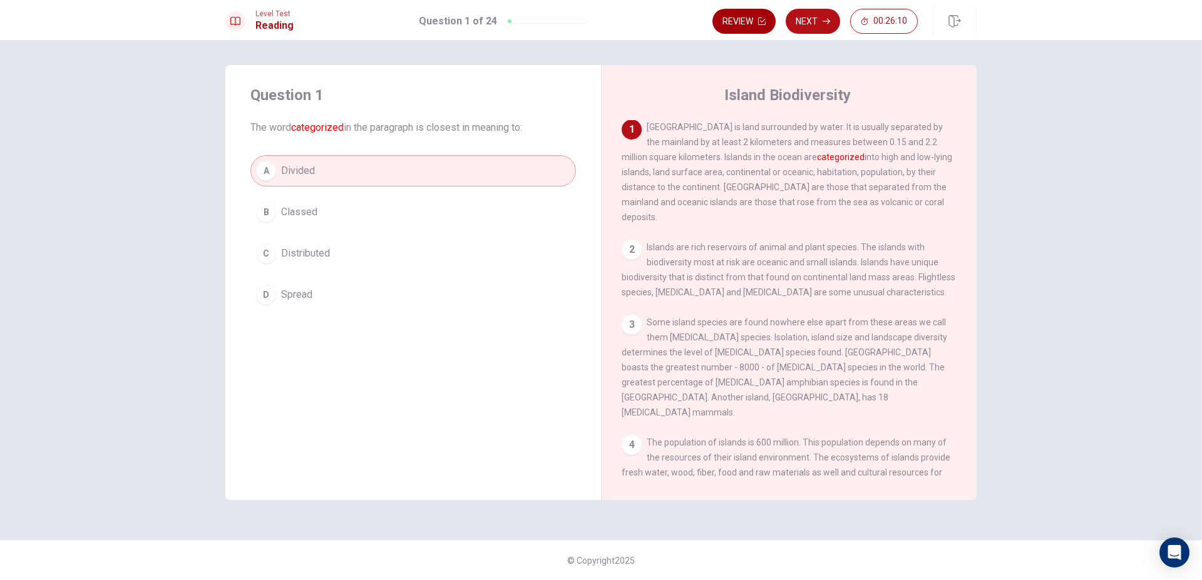
scroll to position [0, 0]
click at [810, 18] on button "Next" at bounding box center [812, 21] width 54 height 25
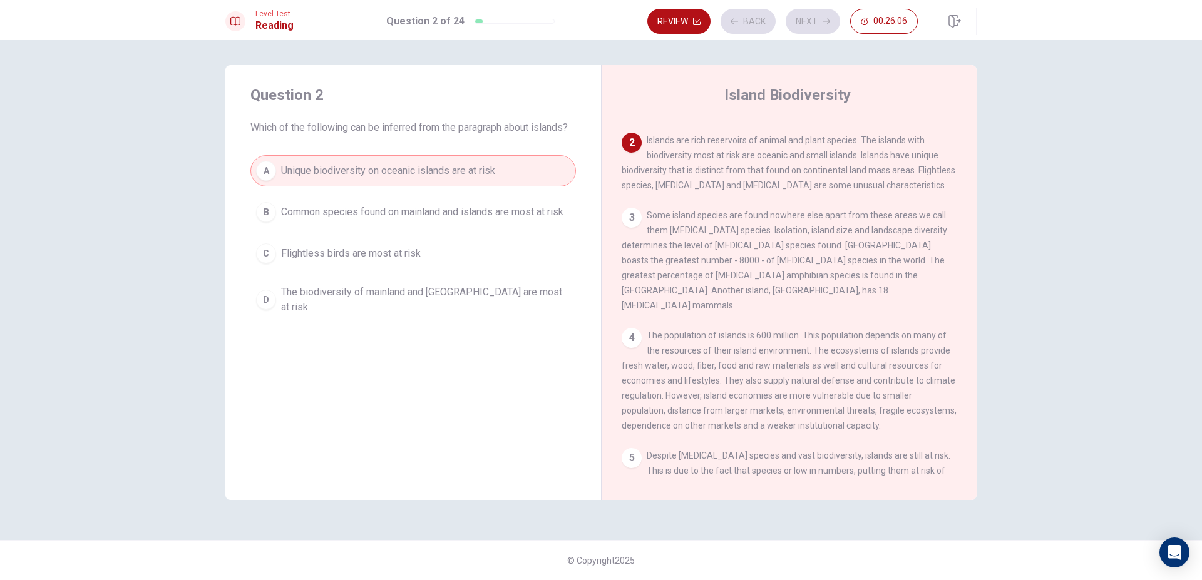
scroll to position [109, 0]
click at [822, 24] on button "Next" at bounding box center [812, 21] width 54 height 25
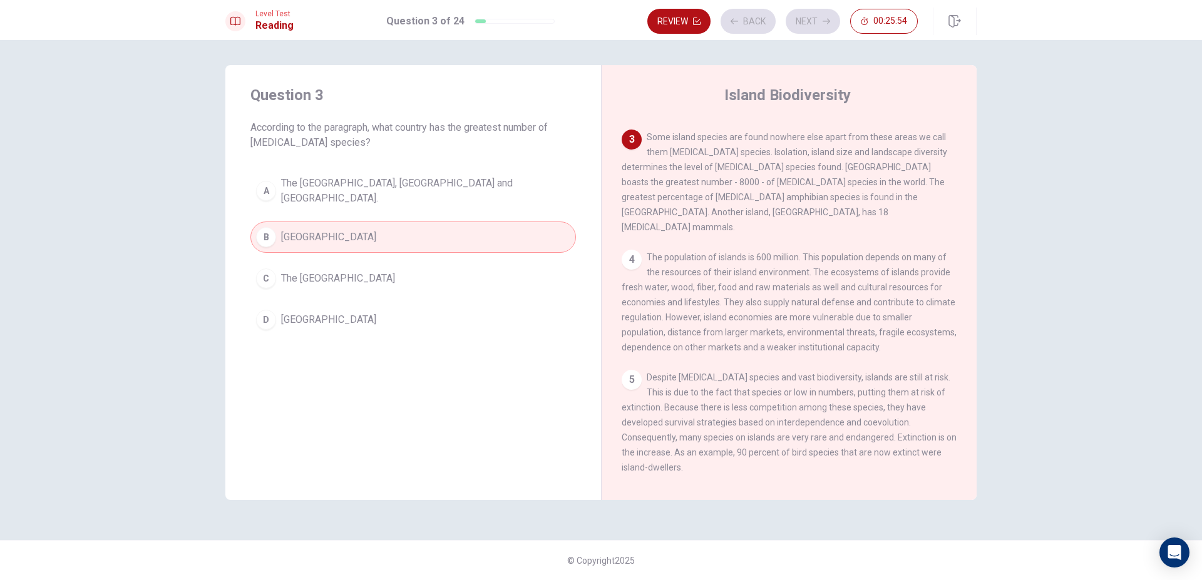
scroll to position [186, 0]
click at [791, 23] on button "Next" at bounding box center [812, 21] width 54 height 25
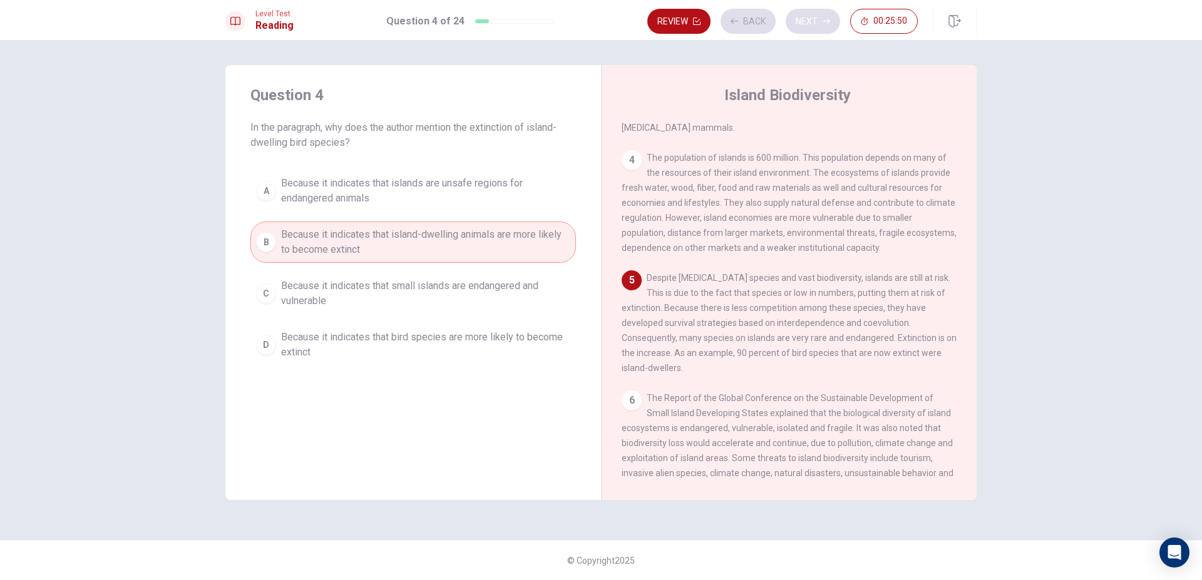
scroll to position [295, 0]
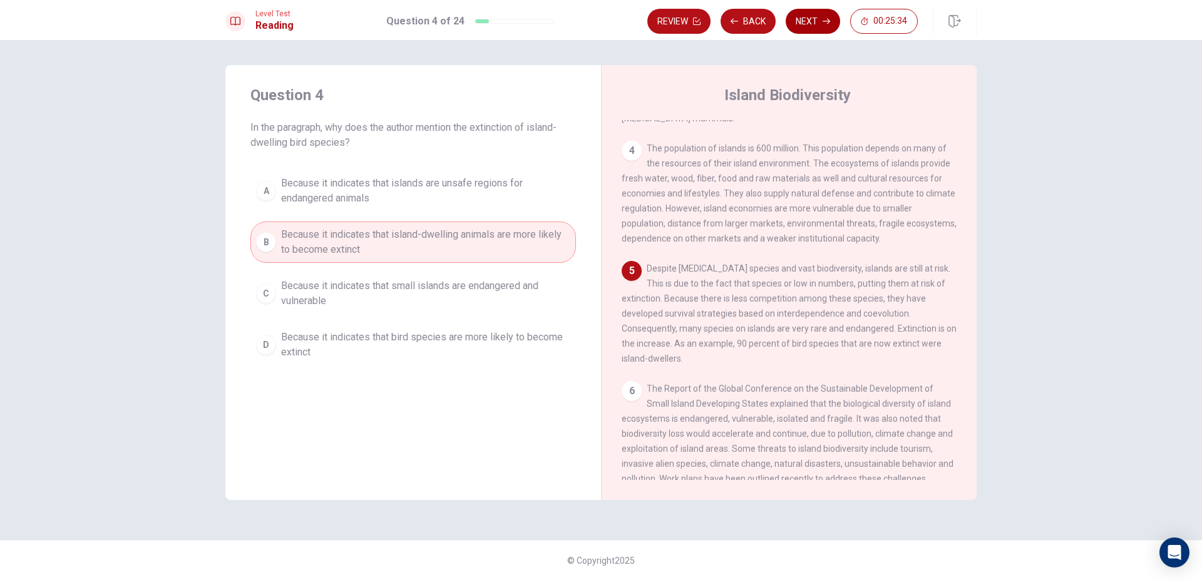
click at [804, 27] on button "Next" at bounding box center [812, 21] width 54 height 25
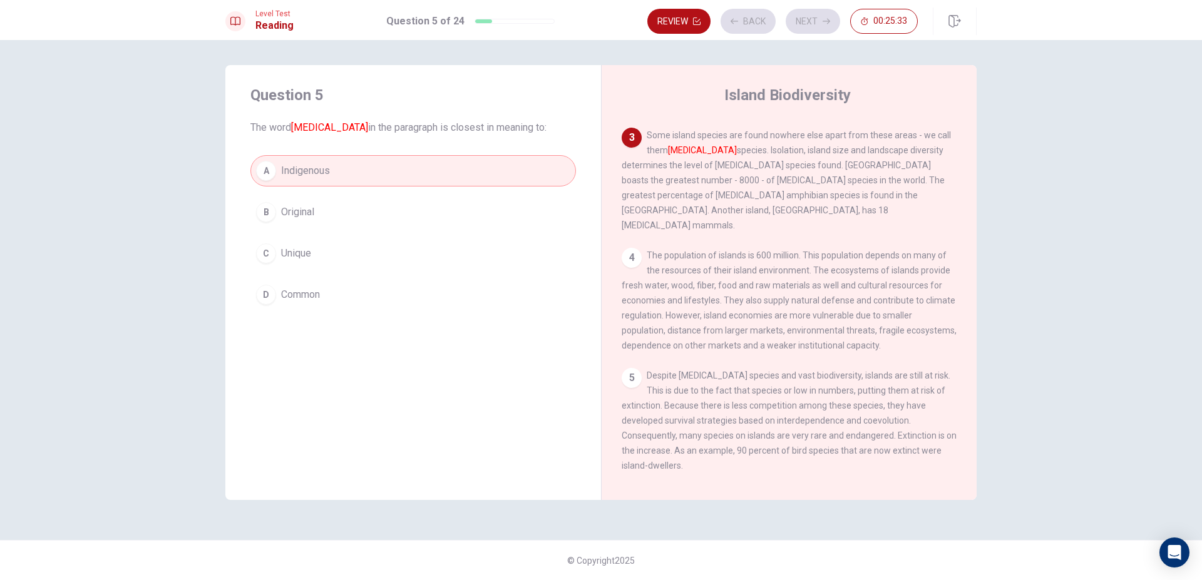
scroll to position [186, 0]
click at [804, 28] on button "Next" at bounding box center [812, 21] width 54 height 25
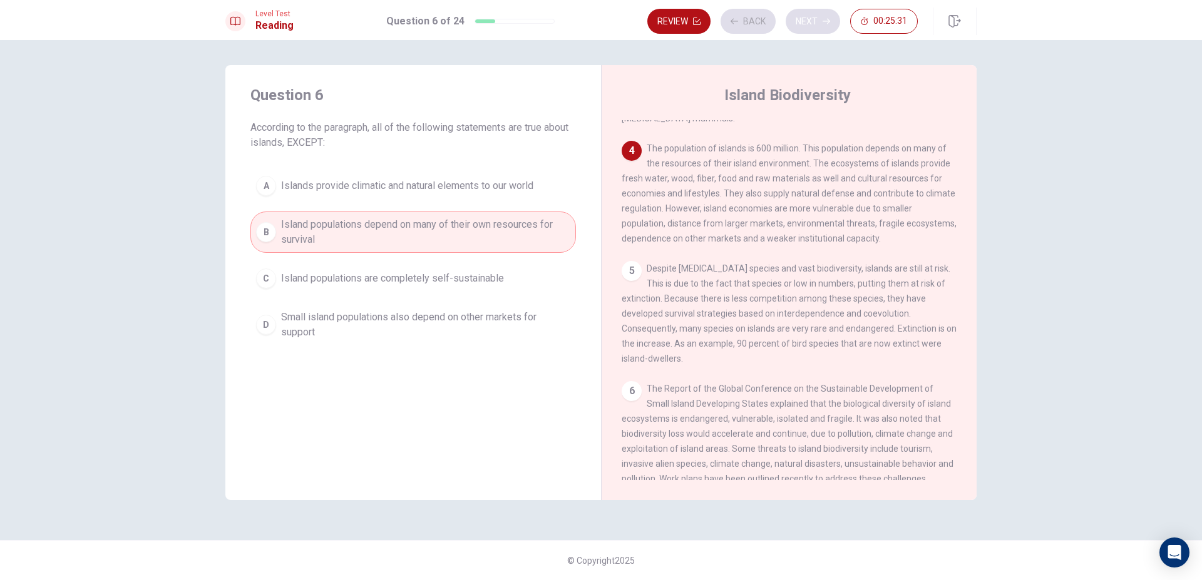
scroll to position [295, 0]
click at [806, 20] on button "Next" at bounding box center [812, 21] width 54 height 25
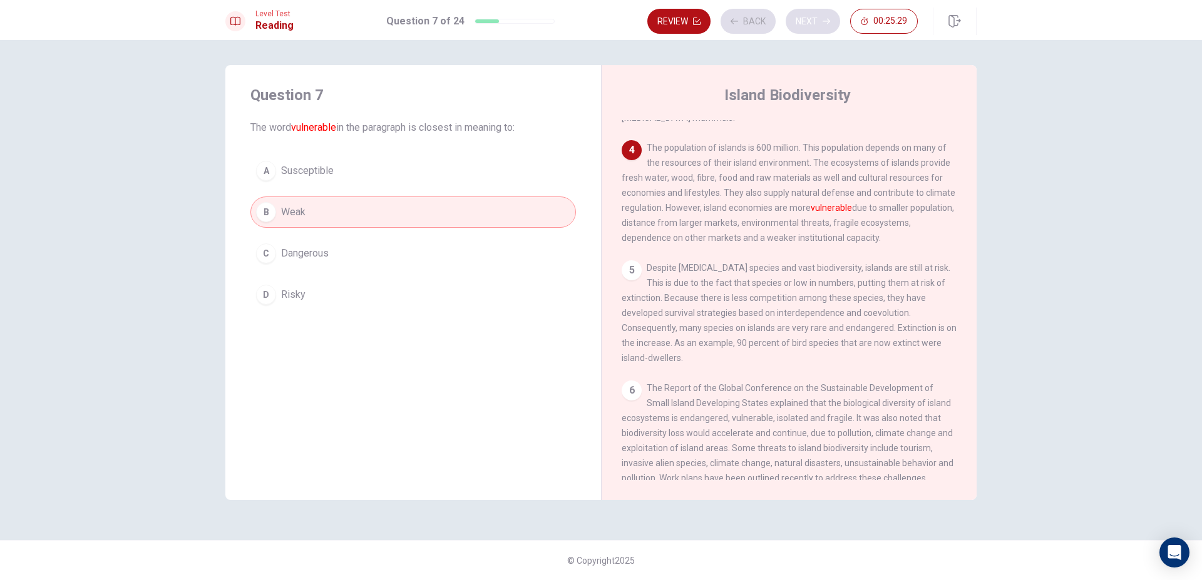
click at [806, 20] on div "Review Back Next 00:25:29" at bounding box center [782, 21] width 270 height 25
click at [805, 22] on button "Next" at bounding box center [812, 21] width 54 height 25
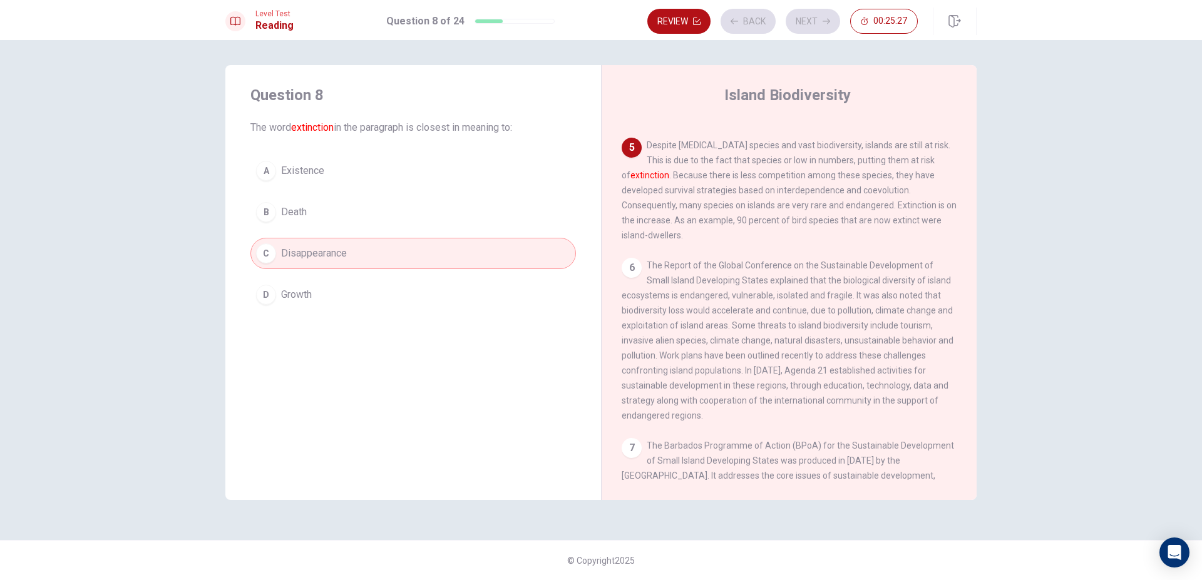
scroll to position [420, 0]
click at [806, 19] on button "Next" at bounding box center [812, 21] width 54 height 25
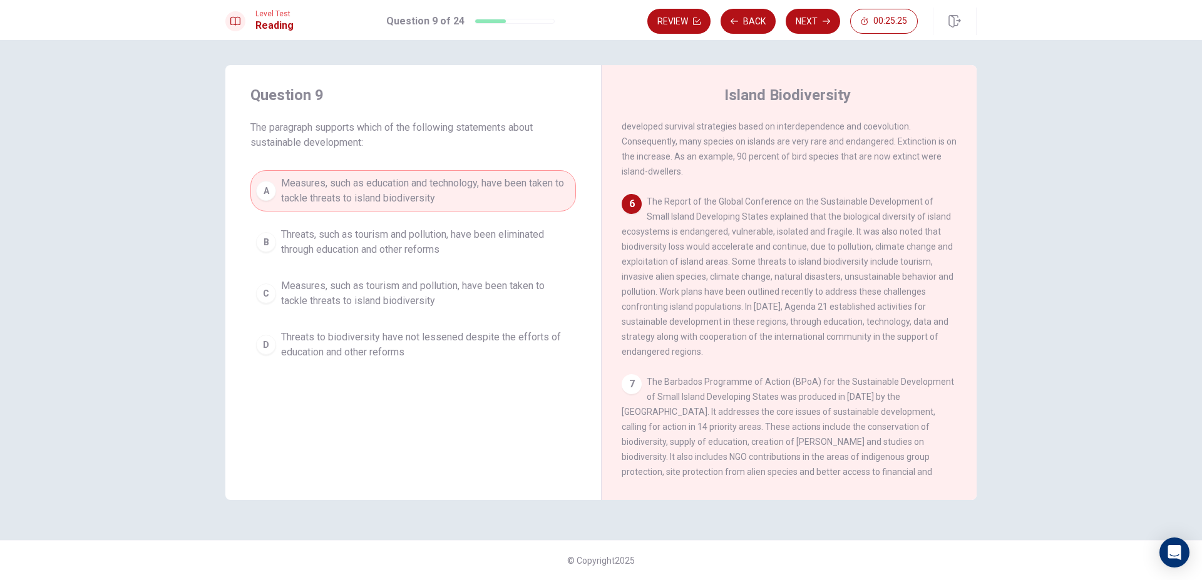
click at [806, 19] on button "Next" at bounding box center [812, 21] width 54 height 25
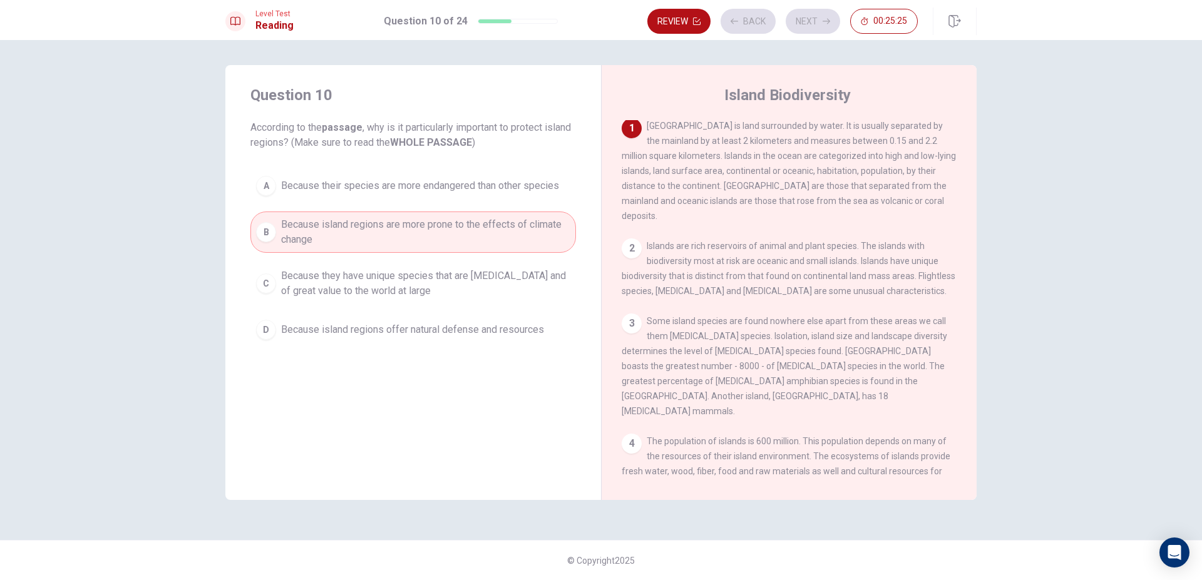
scroll to position [0, 0]
click at [806, 19] on button "Next" at bounding box center [812, 21] width 54 height 25
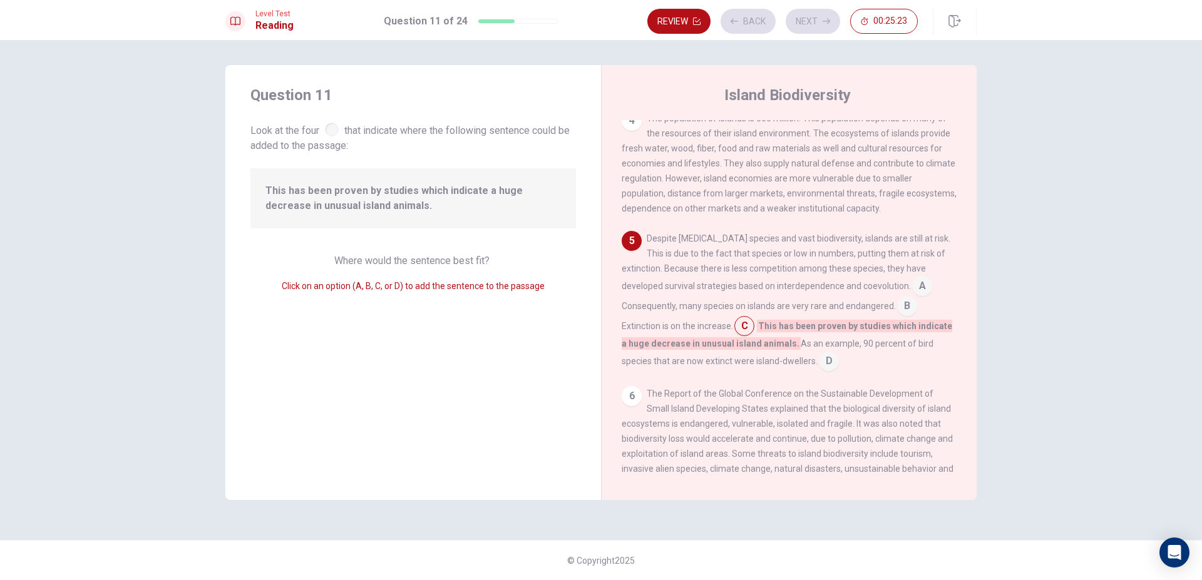
scroll to position [325, 0]
click at [806, 19] on button "Next" at bounding box center [812, 21] width 54 height 25
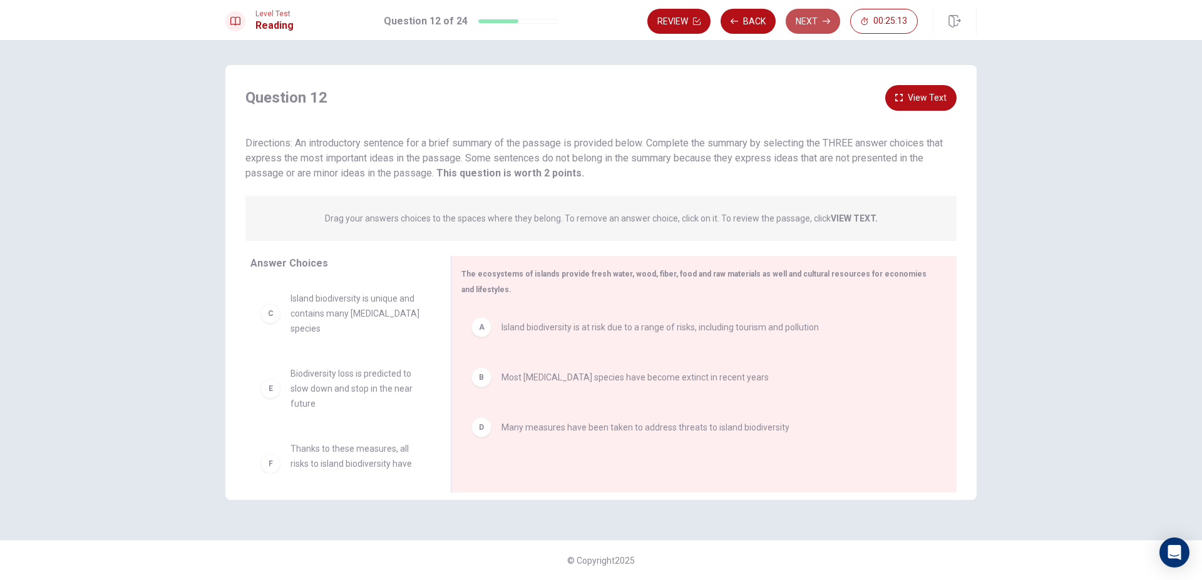
click at [808, 23] on button "Next" at bounding box center [812, 21] width 54 height 25
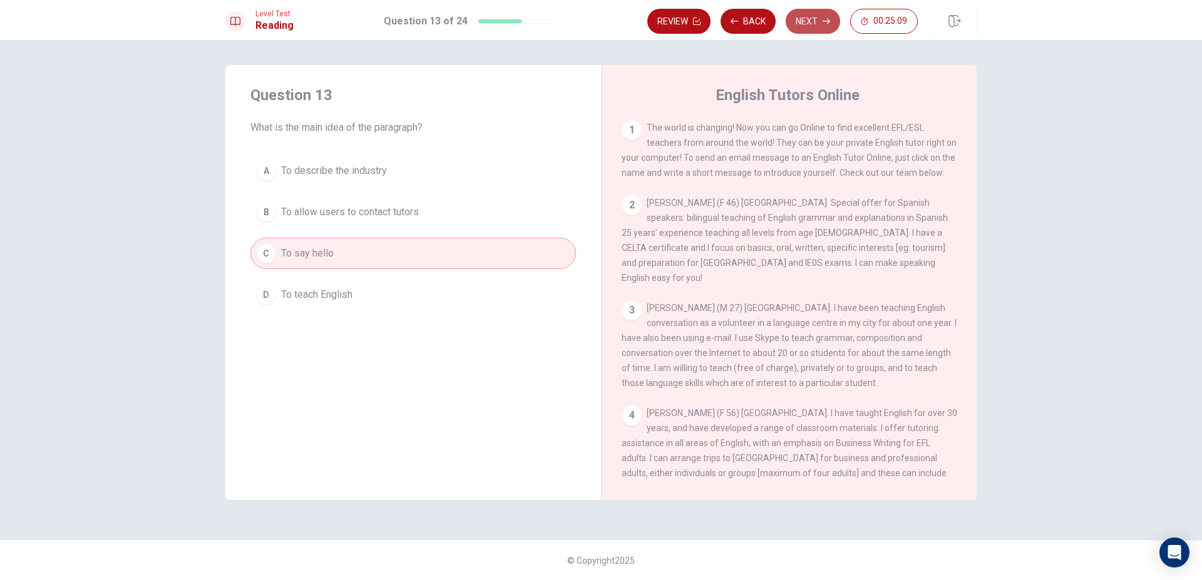
click at [814, 26] on button "Next" at bounding box center [812, 21] width 54 height 25
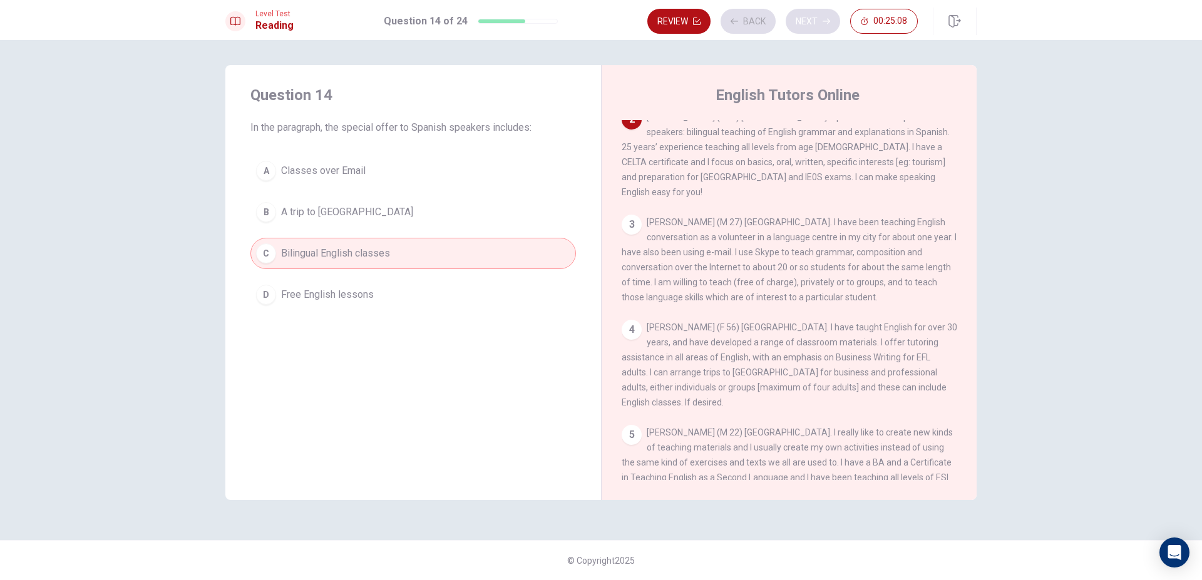
scroll to position [93, 0]
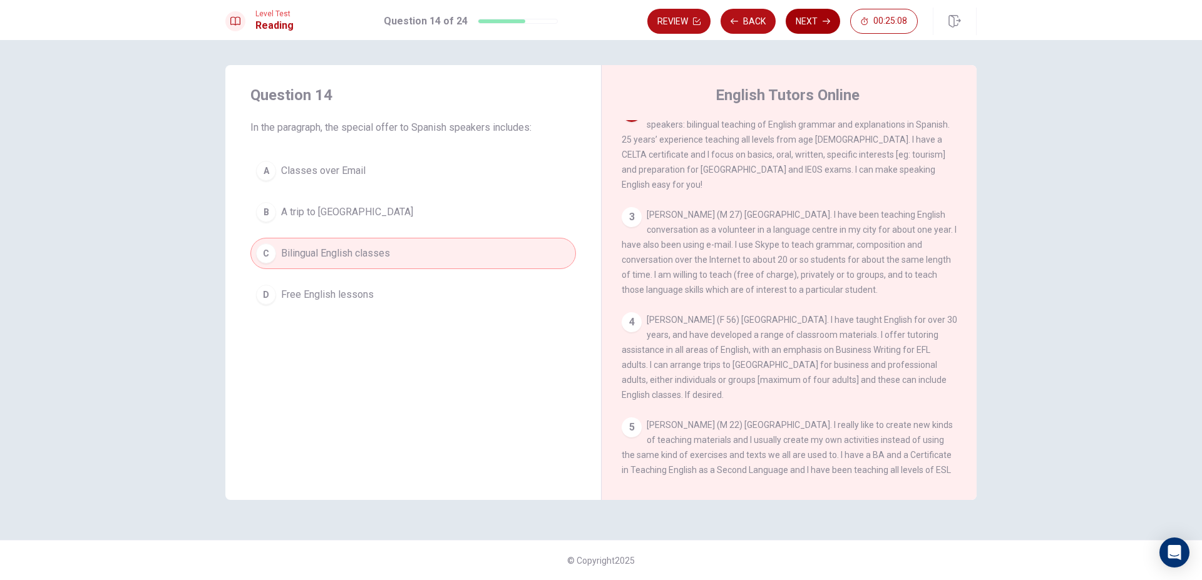
click at [814, 25] on button "Next" at bounding box center [812, 21] width 54 height 25
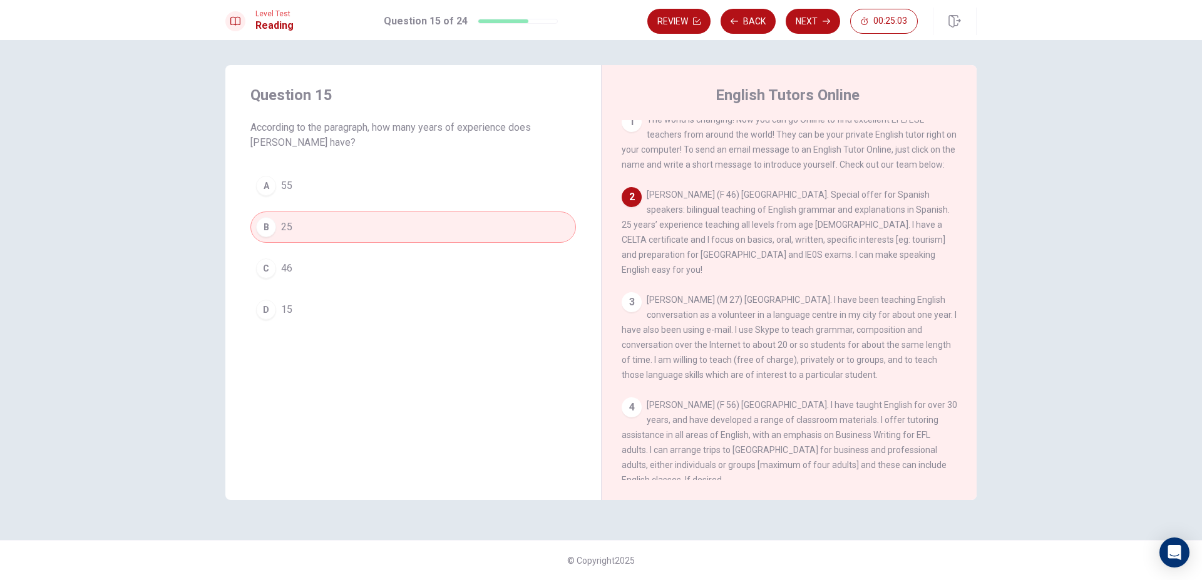
scroll to position [0, 0]
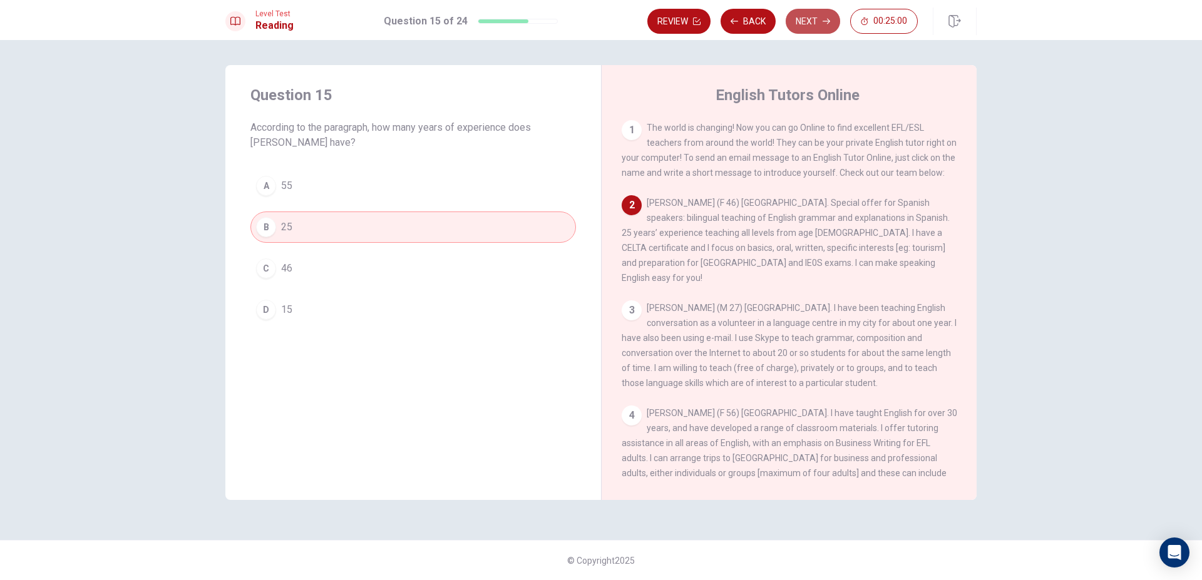
click at [805, 19] on button "Next" at bounding box center [812, 21] width 54 height 25
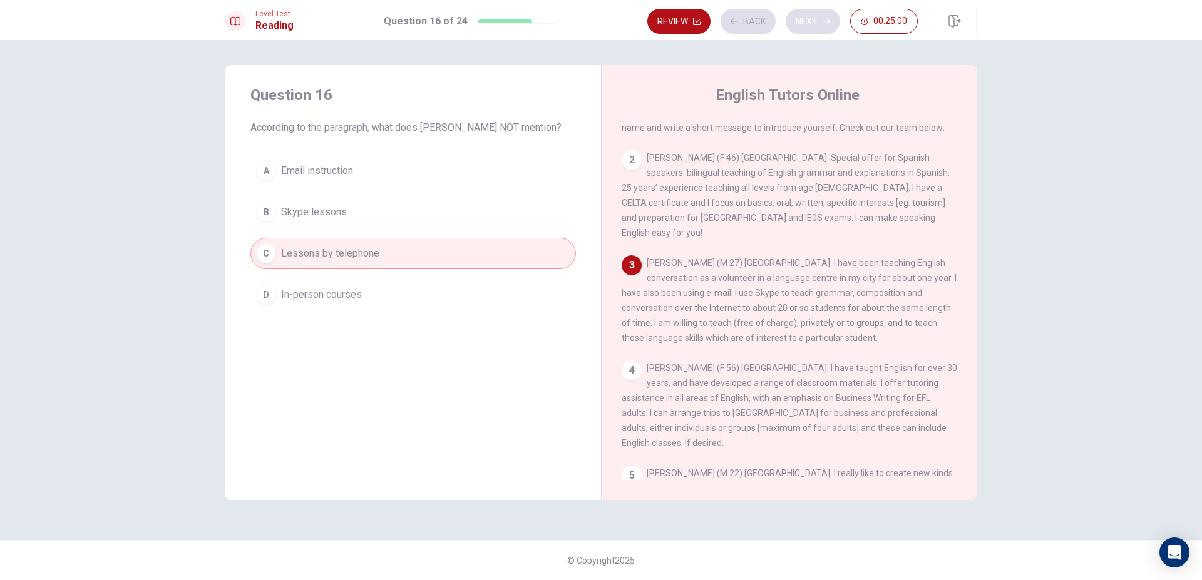
scroll to position [46, 0]
click at [805, 19] on button "Next" at bounding box center [812, 21] width 54 height 25
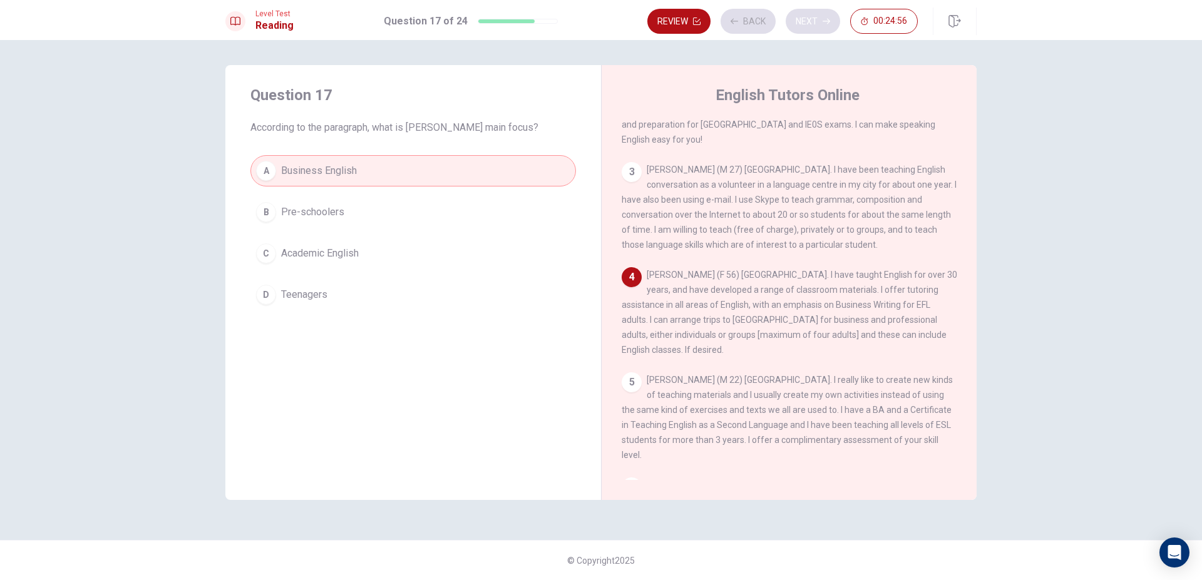
scroll to position [139, 0]
click at [800, 23] on button "Next" at bounding box center [812, 21] width 54 height 25
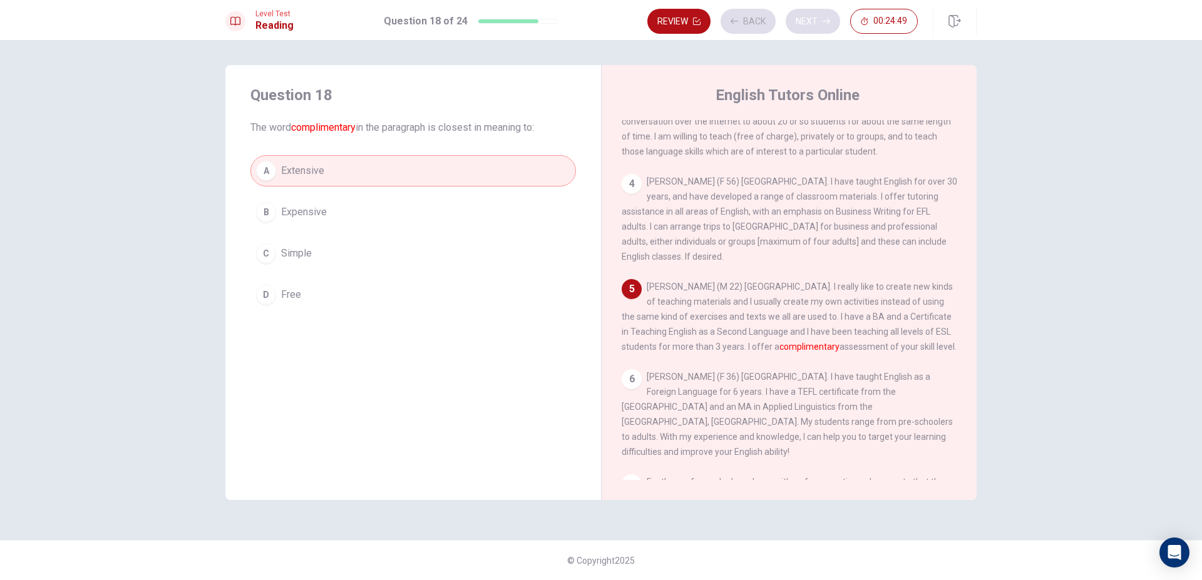
scroll to position [232, 0]
drag, startPoint x: 800, startPoint y: 23, endPoint x: 810, endPoint y: 286, distance: 263.0
click at [810, 286] on div "Level Test Reading Question 18 of 24 Review Back Next 00:24:42 Question 18 of 2…" at bounding box center [601, 290] width 1202 height 580
click at [803, 19] on button "Next" at bounding box center [812, 21] width 54 height 25
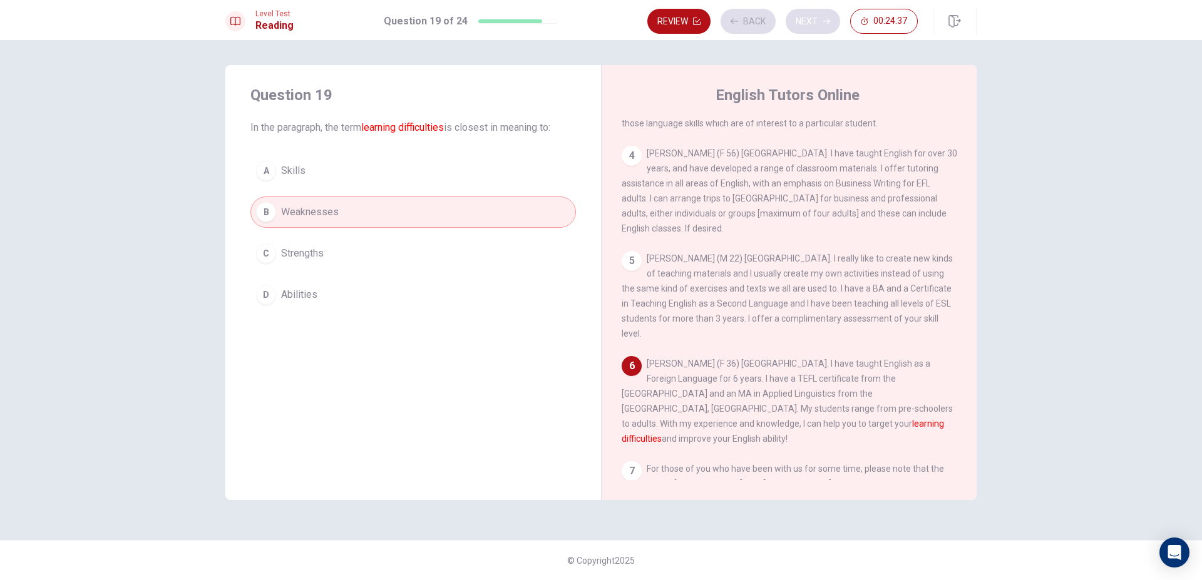
scroll to position [262, 0]
click at [811, 20] on button "Next" at bounding box center [812, 21] width 54 height 25
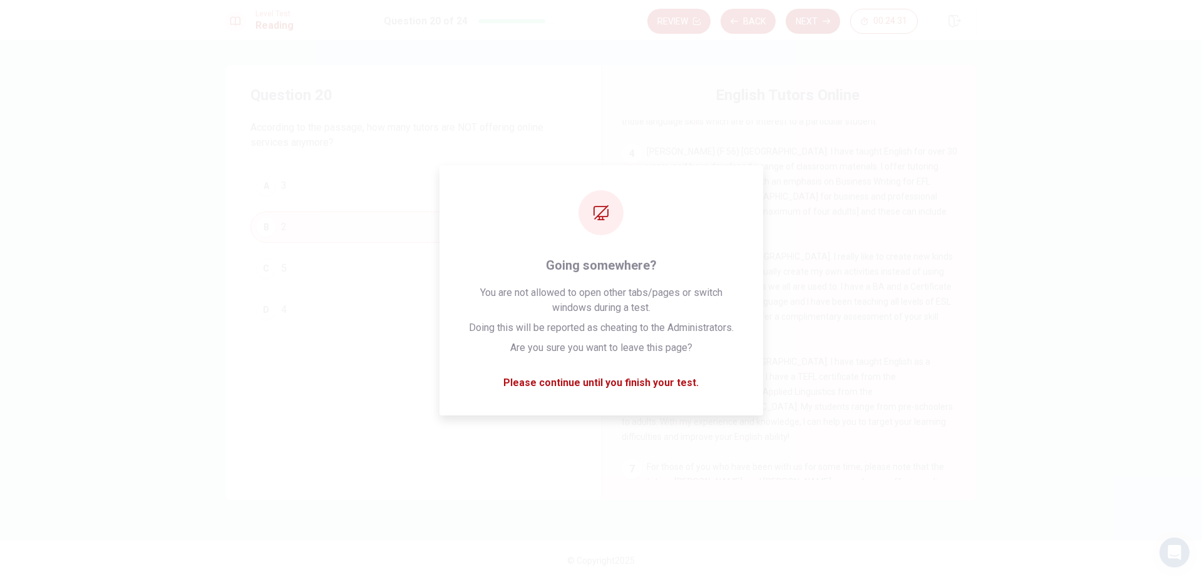
click at [787, 22] on button "Next" at bounding box center [812, 21] width 54 height 25
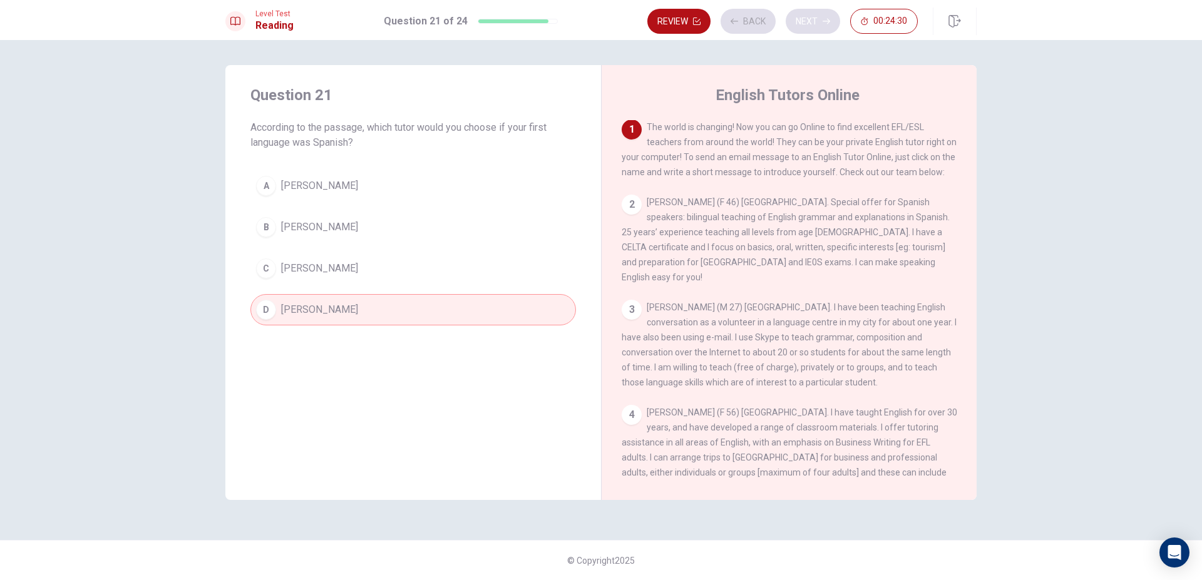
scroll to position [0, 0]
click at [810, 21] on button "Next" at bounding box center [812, 21] width 54 height 25
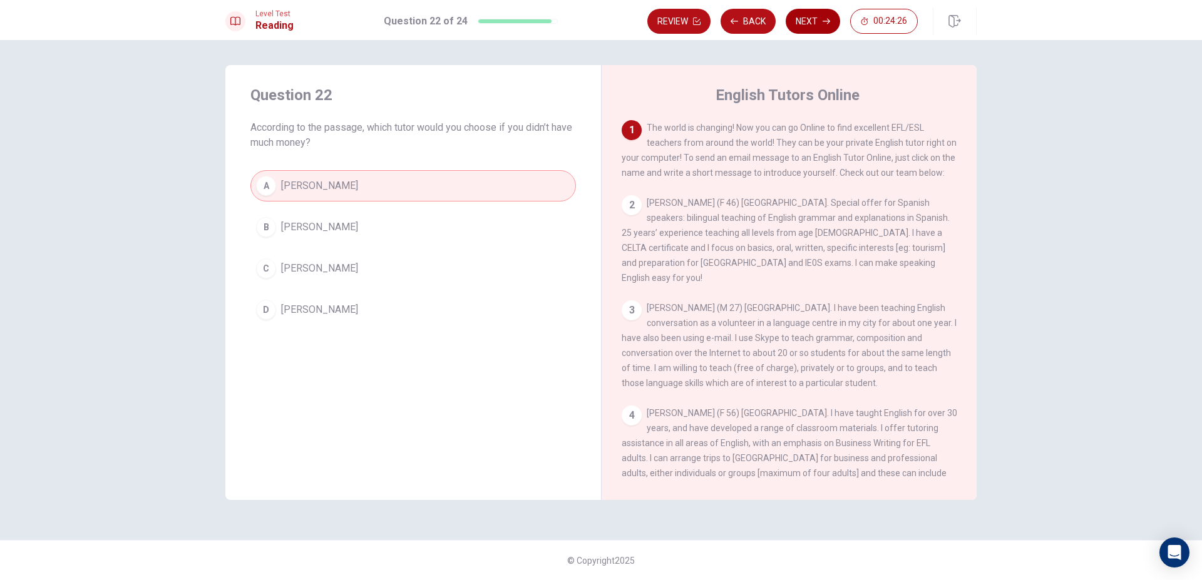
click at [810, 21] on button "Next" at bounding box center [812, 21] width 54 height 25
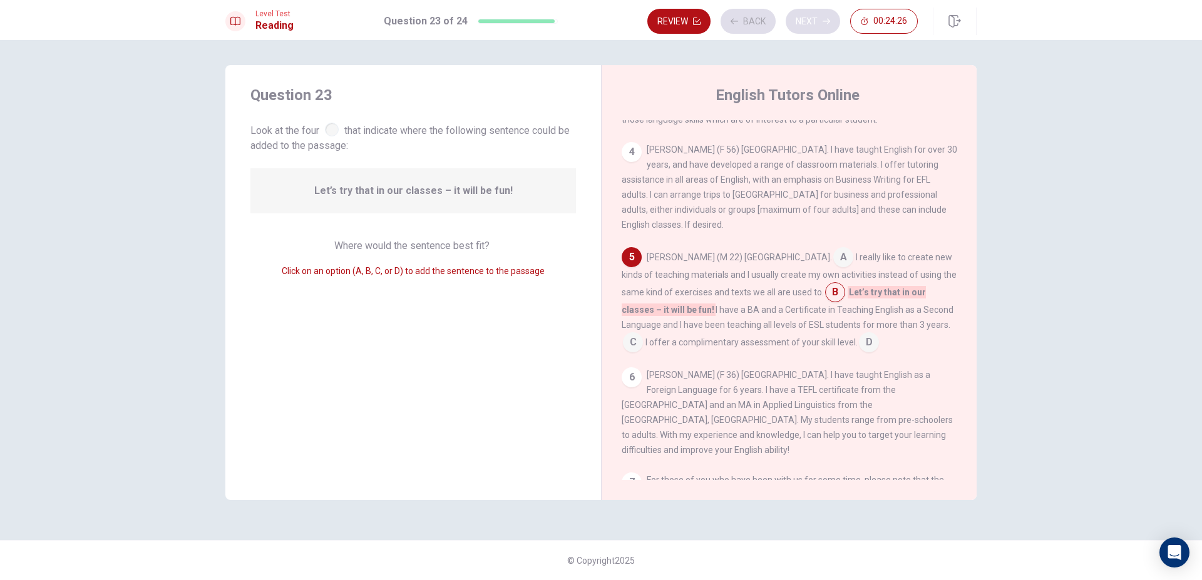
scroll to position [264, 0]
click at [810, 21] on button "Next" at bounding box center [812, 21] width 54 height 25
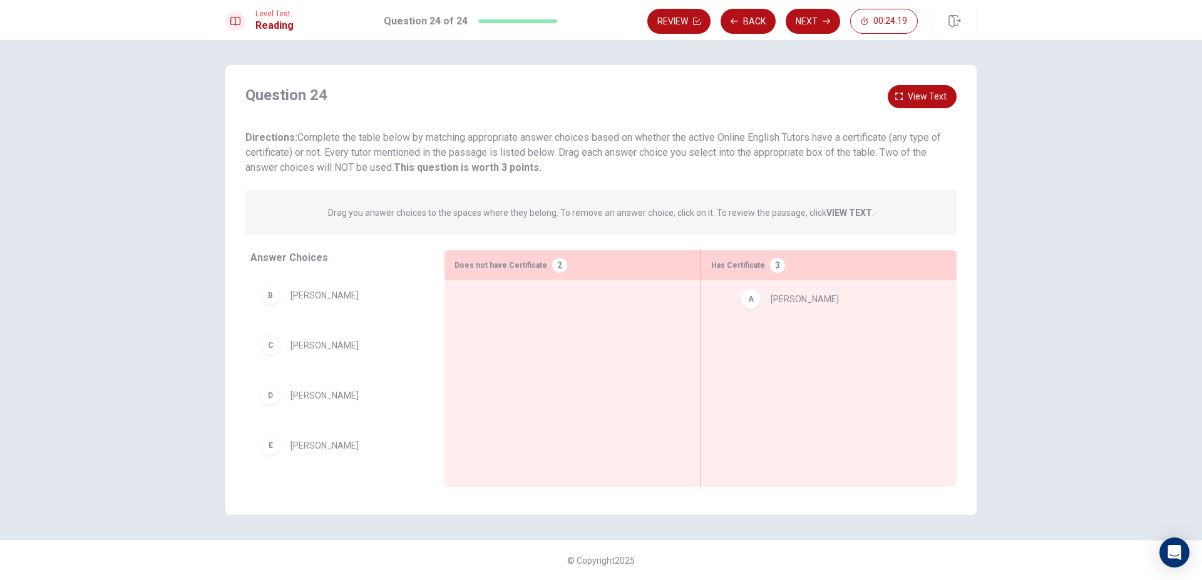
drag, startPoint x: 353, startPoint y: 303, endPoint x: 873, endPoint y: 319, distance: 520.3
drag, startPoint x: 346, startPoint y: 404, endPoint x: 452, endPoint y: 367, distance: 112.0
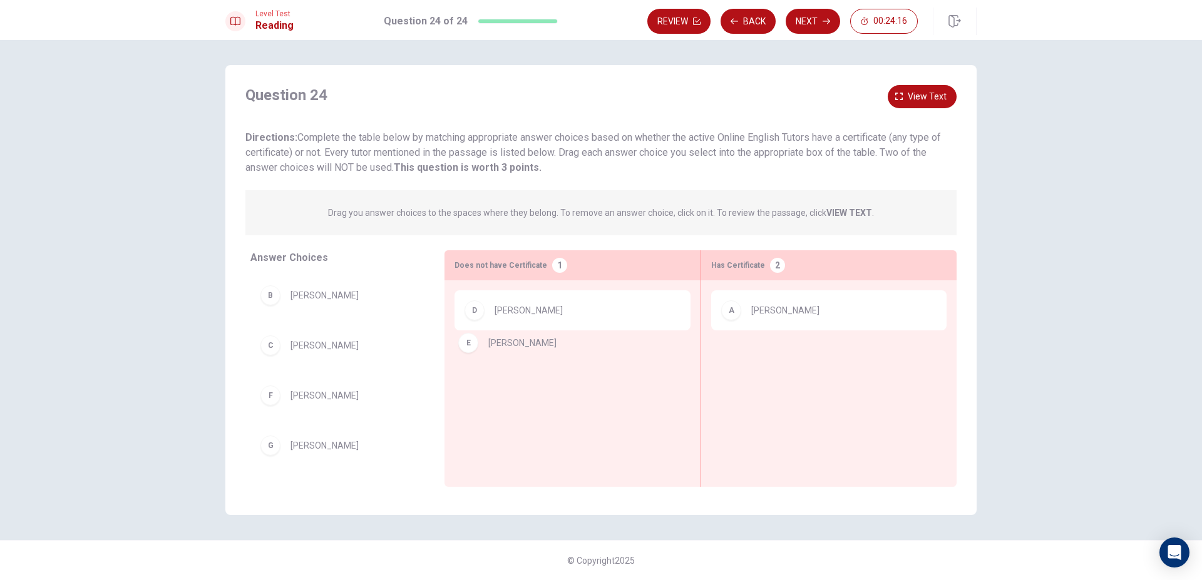
drag, startPoint x: 371, startPoint y: 402, endPoint x: 573, endPoint y: 348, distance: 208.6
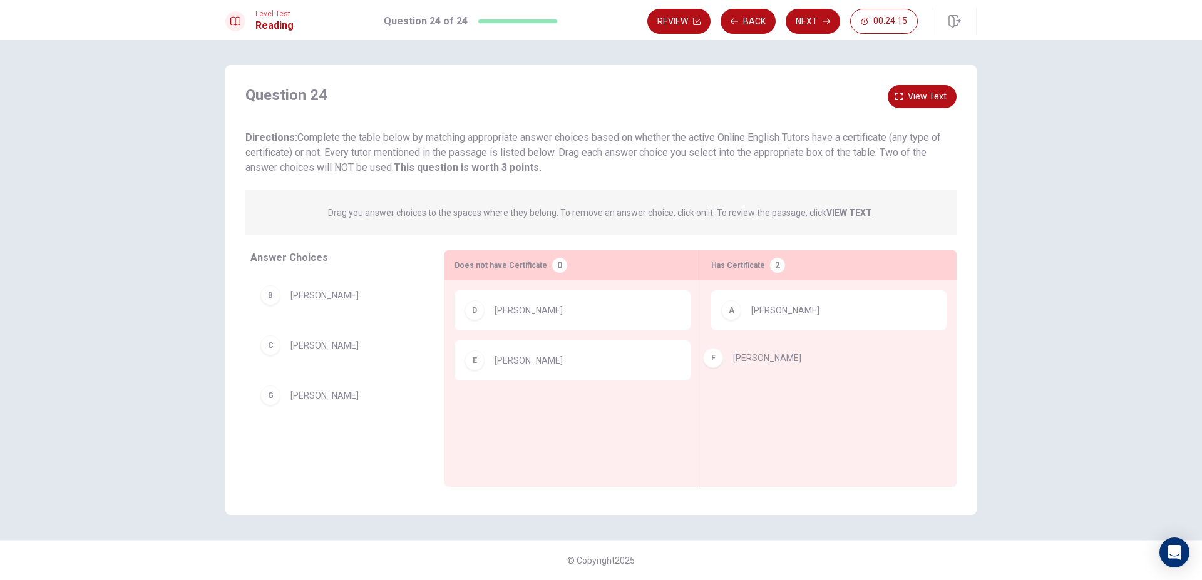
drag, startPoint x: 340, startPoint y: 394, endPoint x: 456, endPoint y: 409, distance: 117.4
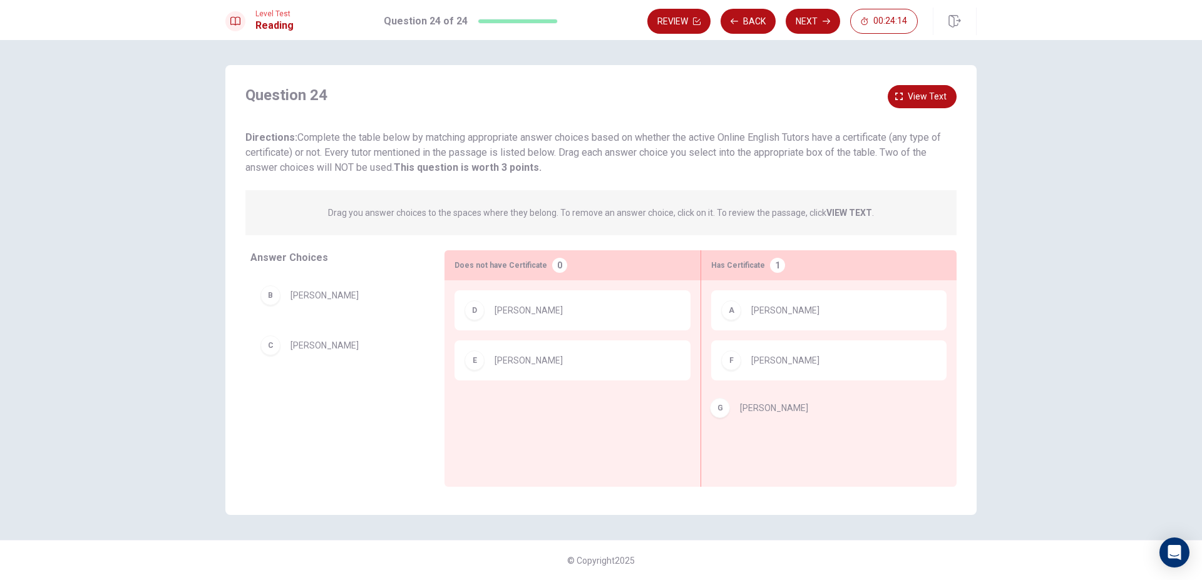
drag, startPoint x: 350, startPoint y: 391, endPoint x: 816, endPoint y: 398, distance: 465.6
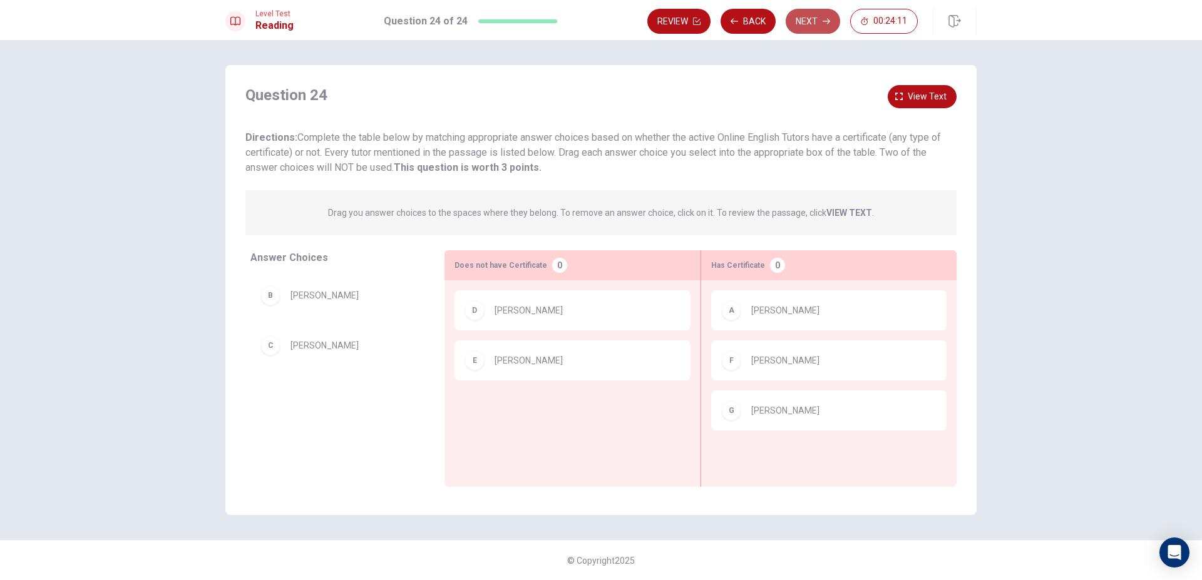
click at [800, 24] on button "Next" at bounding box center [812, 21] width 54 height 25
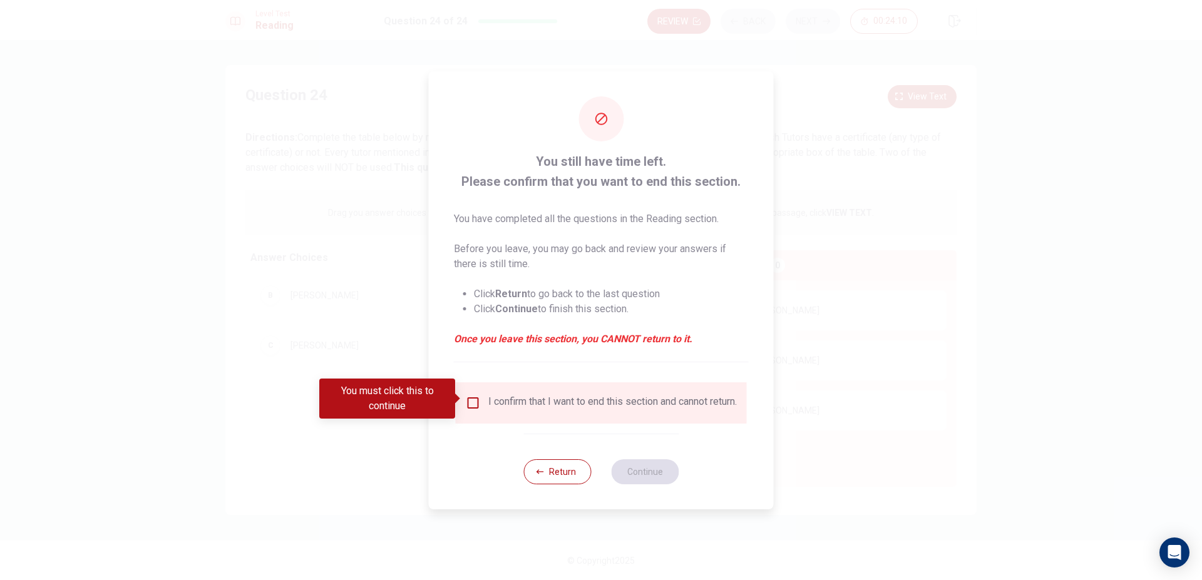
click at [524, 404] on div "I confirm that I want to end this section and cannot return." at bounding box center [612, 403] width 248 height 15
click at [461, 396] on span at bounding box center [458, 399] width 7 height 10
click at [473, 396] on input "You must click this to continue" at bounding box center [473, 403] width 15 height 15
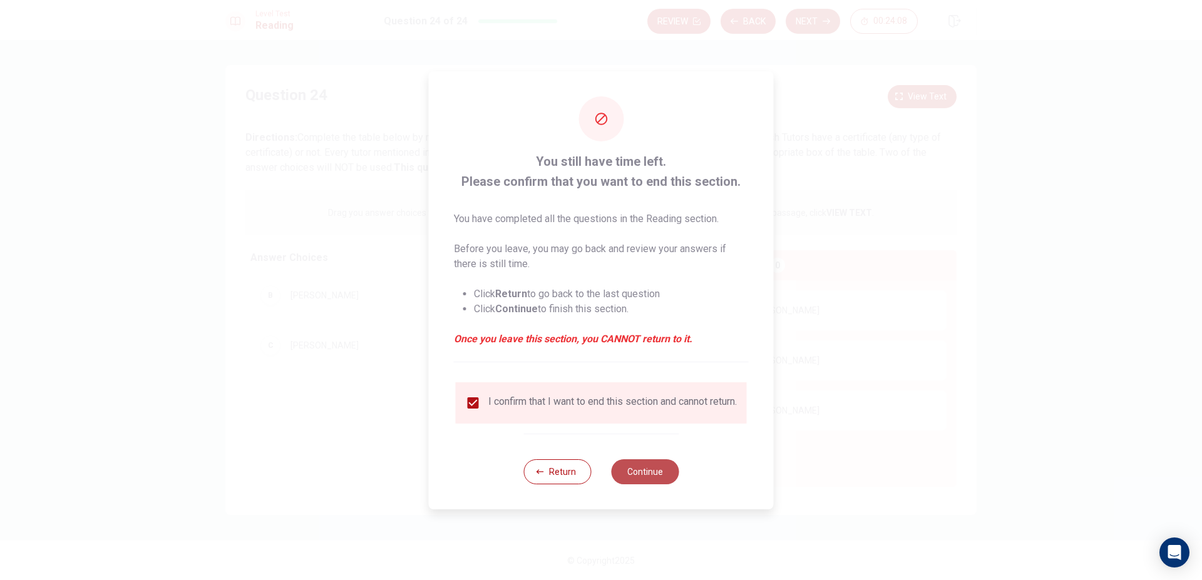
click at [641, 471] on button "Continue" at bounding box center [645, 471] width 68 height 25
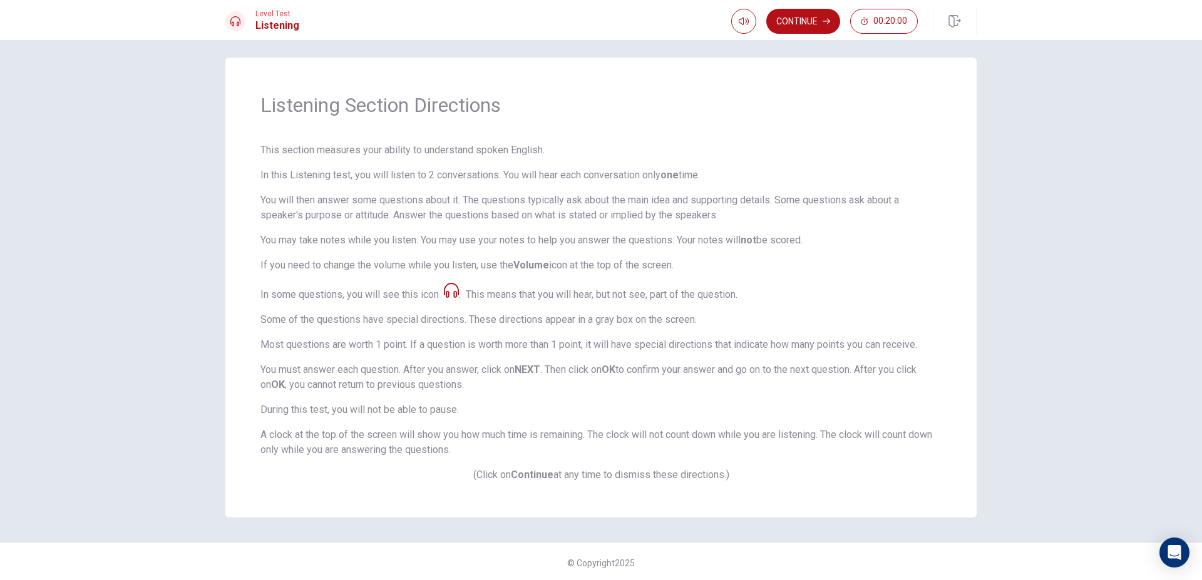
scroll to position [10, 0]
click at [818, 23] on button "Continue" at bounding box center [803, 21] width 74 height 25
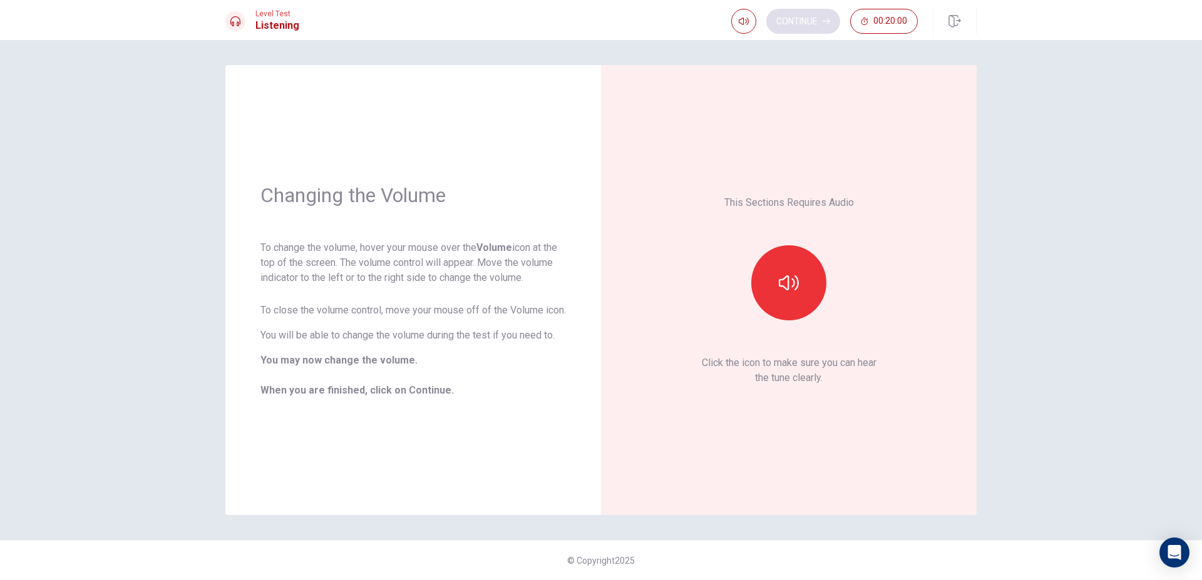
scroll to position [0, 0]
click at [797, 278] on icon "button" at bounding box center [788, 282] width 20 height 15
click at [792, 283] on icon "button" at bounding box center [788, 283] width 20 height 20
click at [744, 26] on icon "button" at bounding box center [743, 21] width 10 height 10
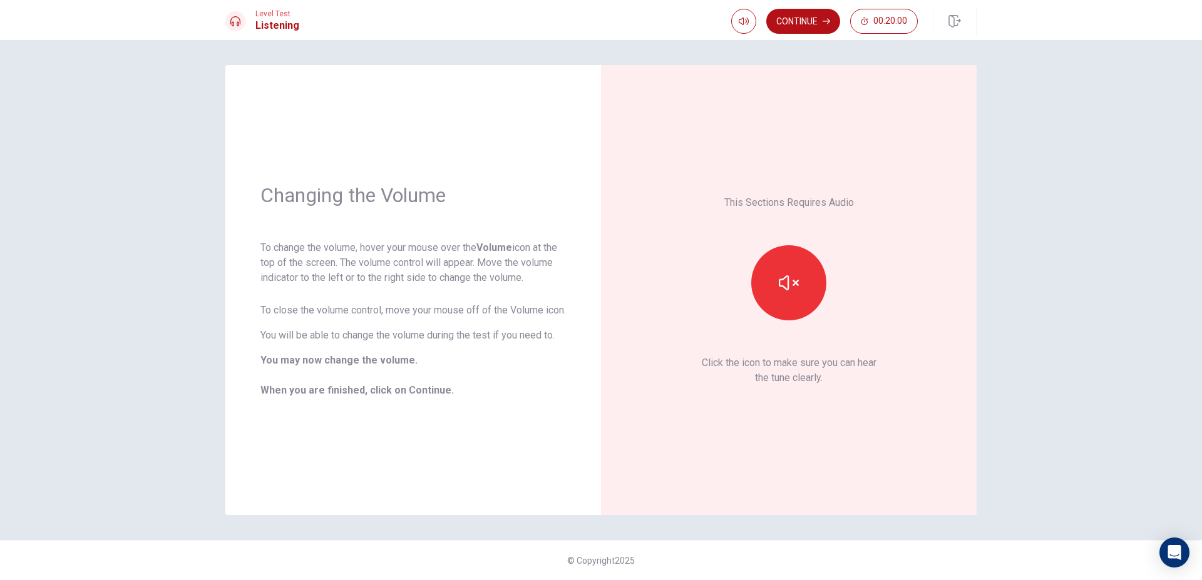
click at [795, 34] on div "Continue 00:20:00" at bounding box center [853, 22] width 245 height 28
click at [805, 27] on button "Continue" at bounding box center [803, 21] width 74 height 25
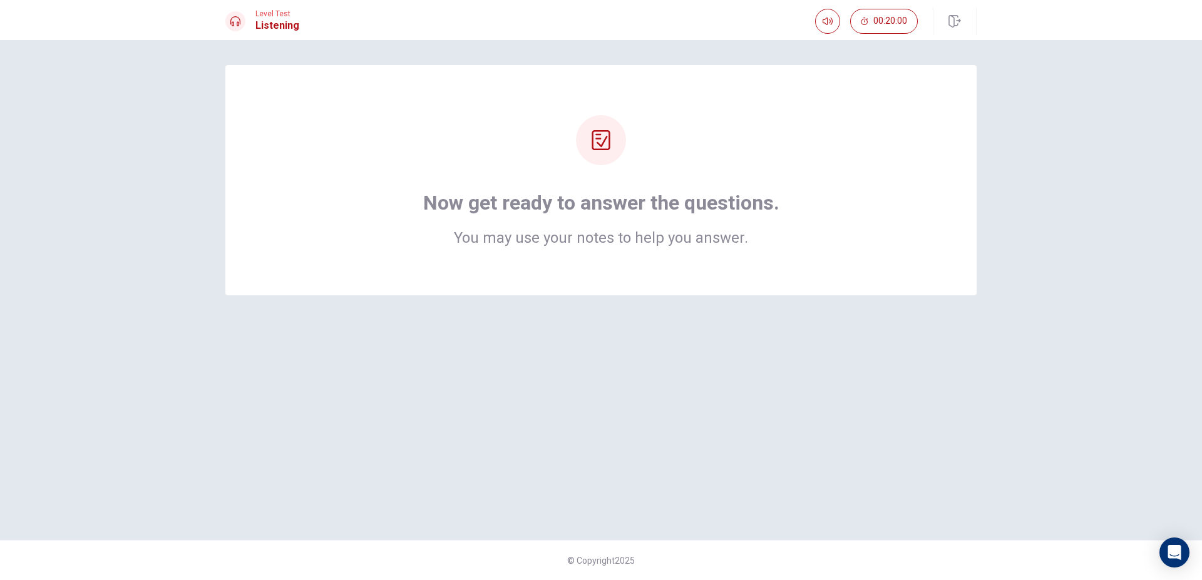
click at [820, 88] on div "Now get ready to answer the questions. You may use your notes to help you answe…" at bounding box center [600, 180] width 751 height 230
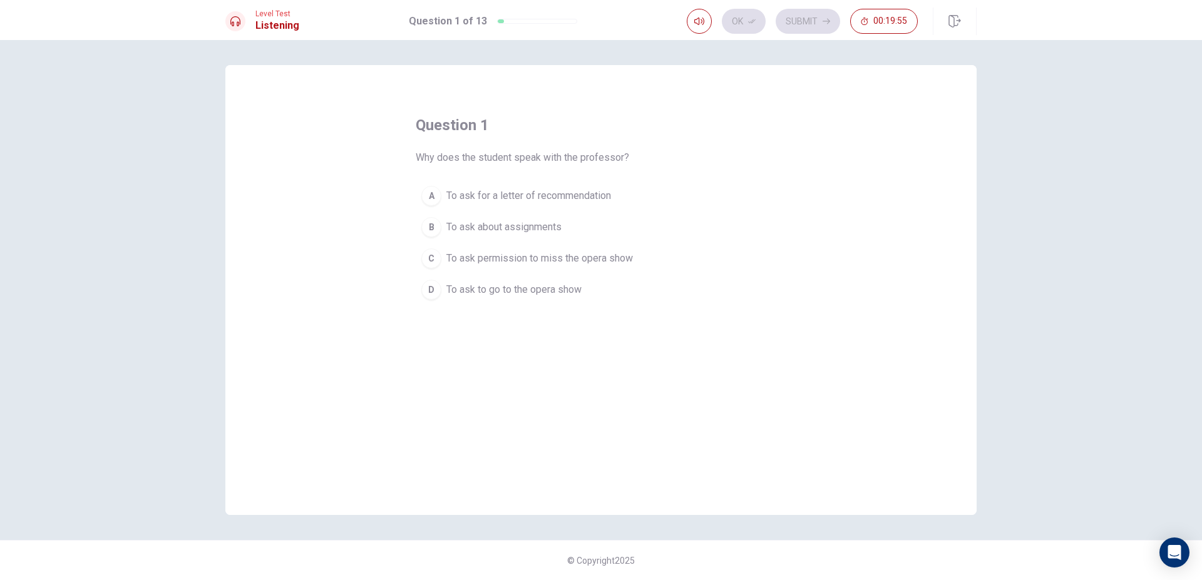
click at [461, 287] on span "To ask to go to the opera show" at bounding box center [513, 289] width 135 height 15
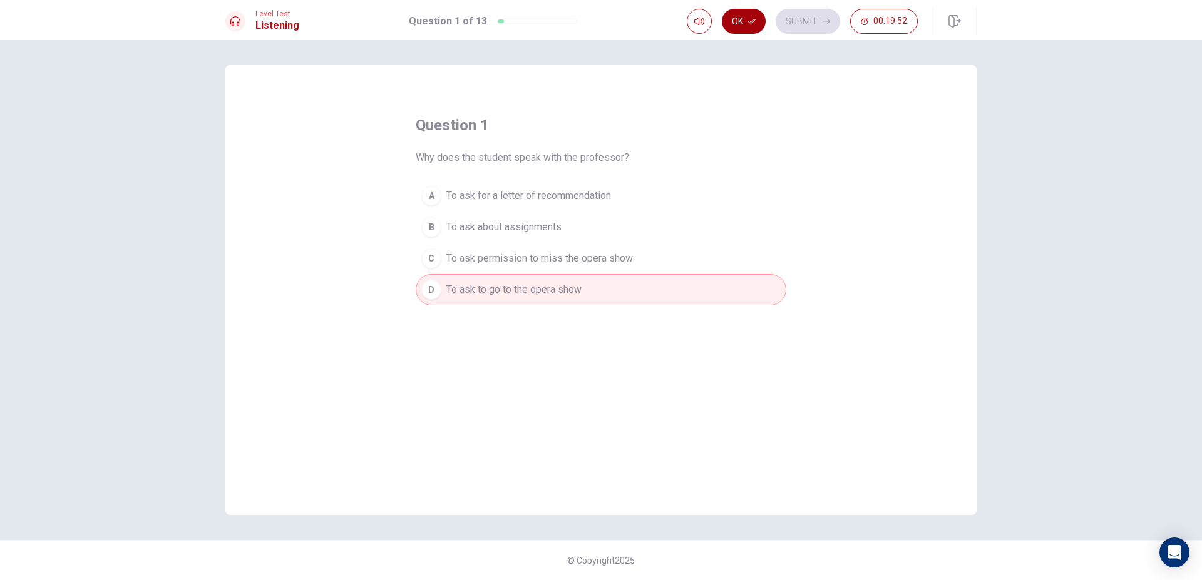
click at [748, 24] on icon "button" at bounding box center [752, 22] width 8 height 8
click at [792, 24] on button "Submit" at bounding box center [807, 21] width 64 height 25
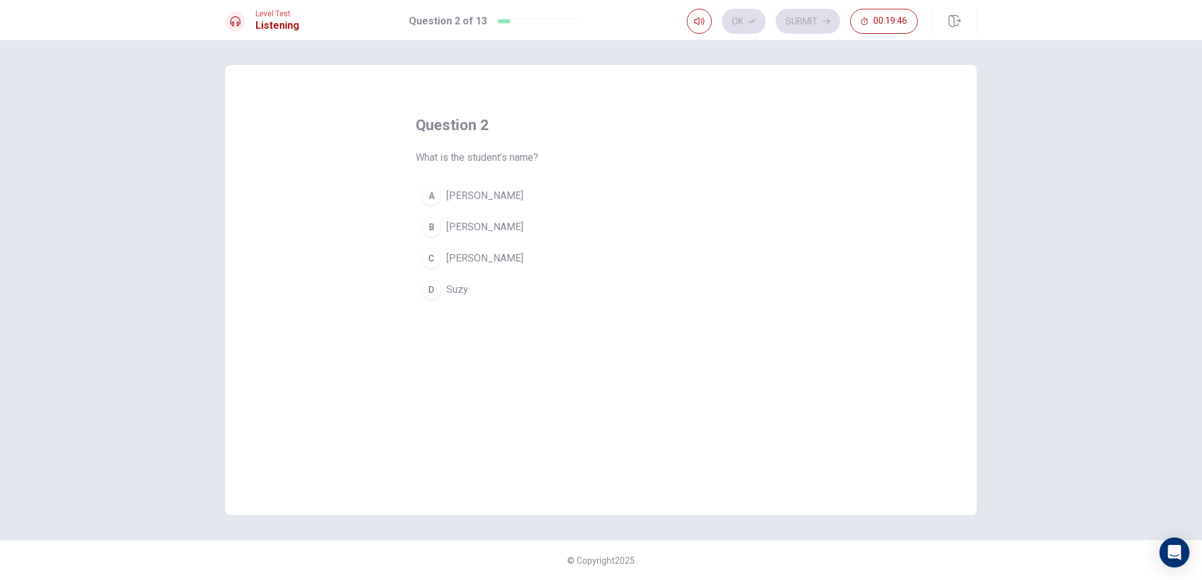
click at [483, 233] on button "B Sarah" at bounding box center [601, 227] width 370 height 31
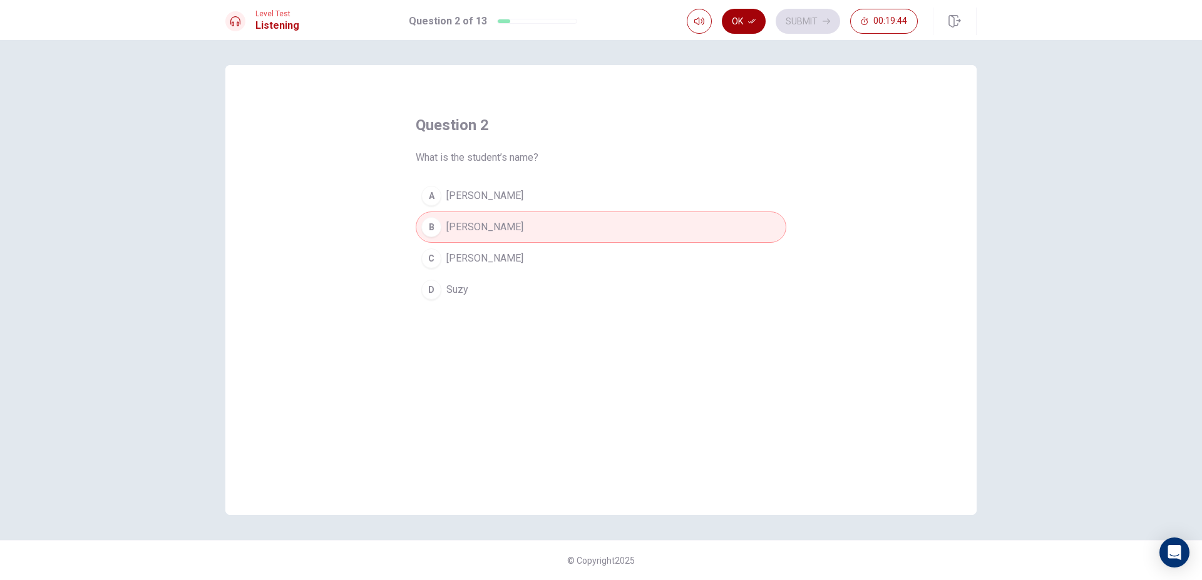
click at [748, 24] on icon "button" at bounding box center [752, 22] width 8 height 8
click at [781, 19] on button "Submit" at bounding box center [807, 21] width 64 height 25
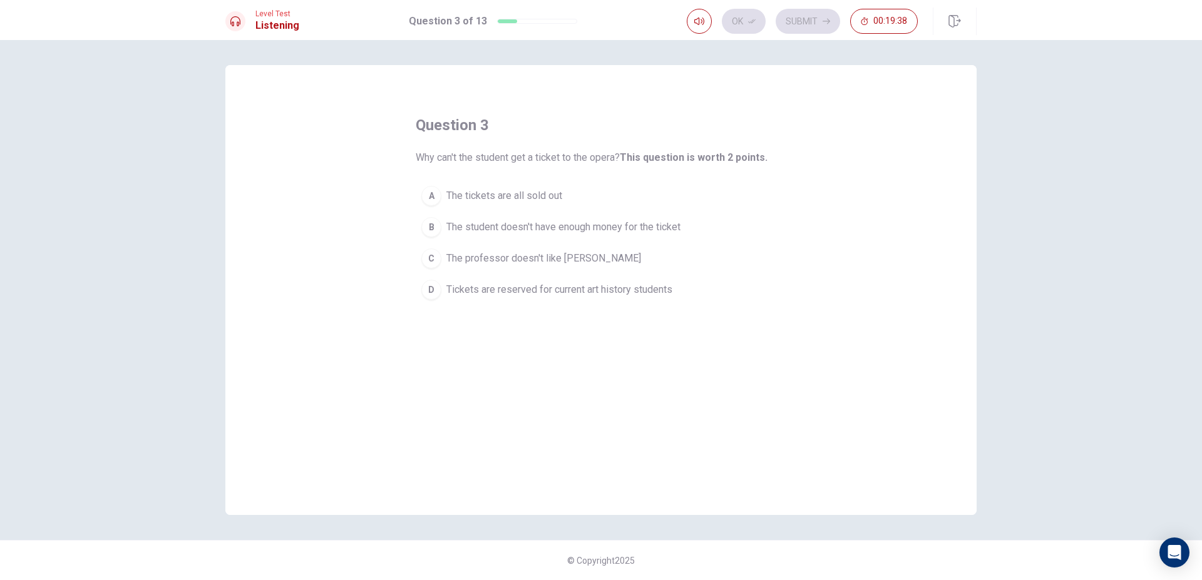
click at [598, 195] on button "A The tickets are all sold out" at bounding box center [601, 195] width 370 height 31
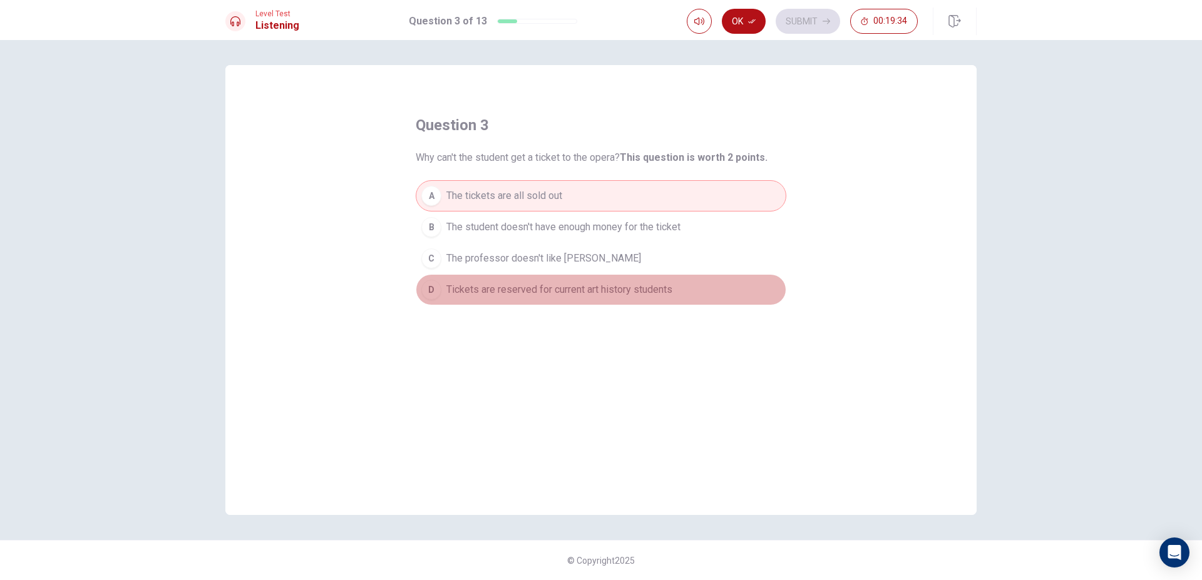
click at [551, 285] on span "Tickets are reserved for current art history students" at bounding box center [559, 289] width 226 height 15
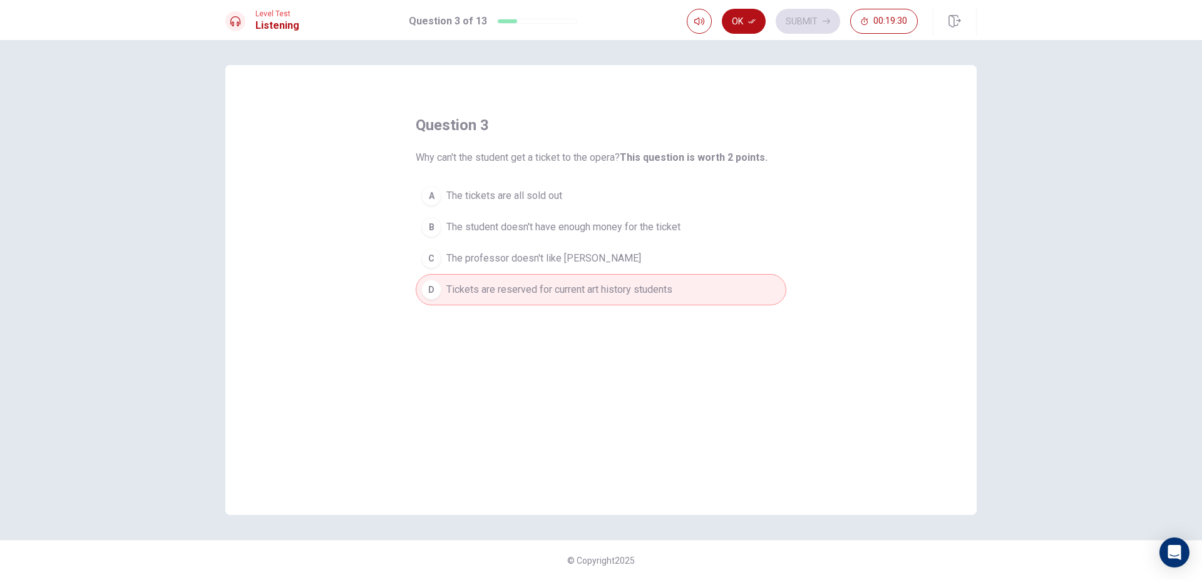
click at [556, 198] on span "The tickets are all sold out" at bounding box center [504, 195] width 116 height 15
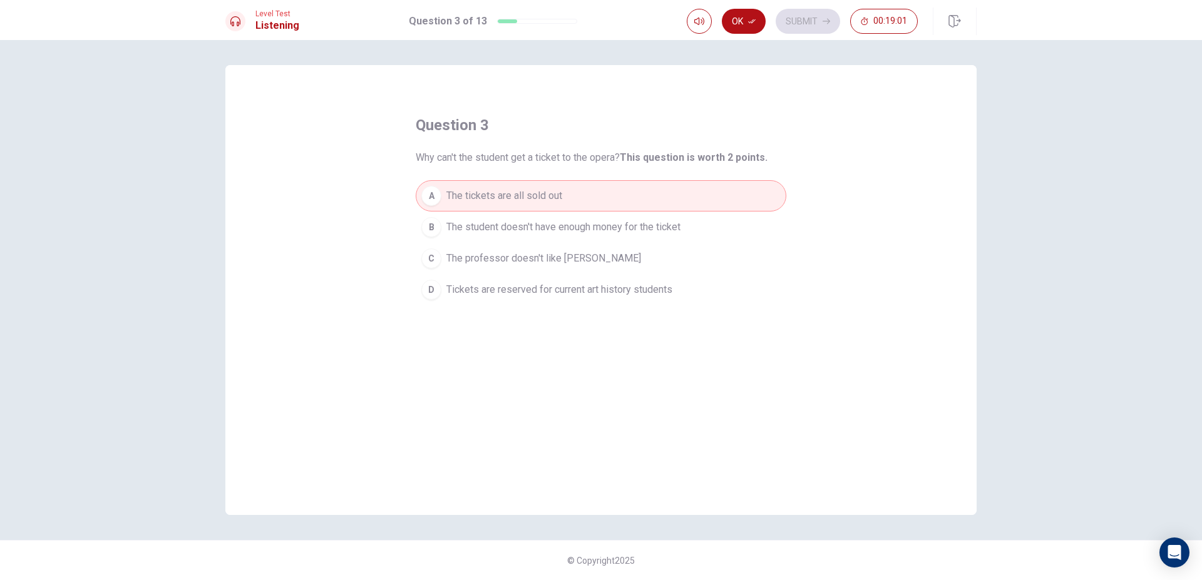
click at [749, 30] on div "Ok Submit 00:19:01" at bounding box center [802, 21] width 231 height 25
click at [738, 25] on button "Ok" at bounding box center [744, 21] width 44 height 25
click at [781, 22] on button "Submit" at bounding box center [807, 21] width 64 height 25
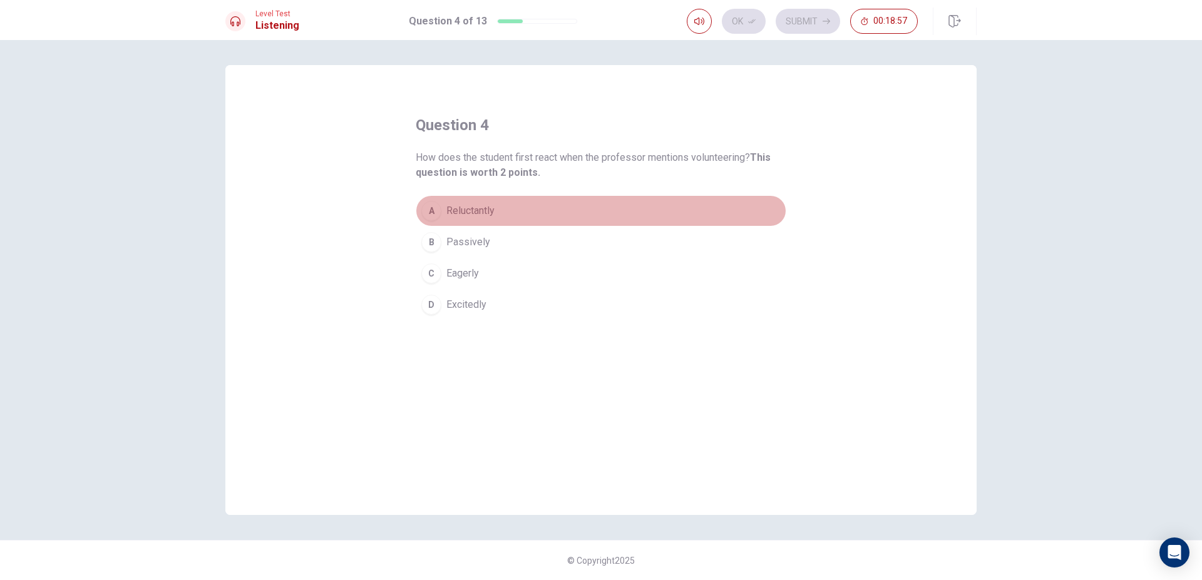
click at [527, 220] on button "A Reluctantly" at bounding box center [601, 210] width 370 height 31
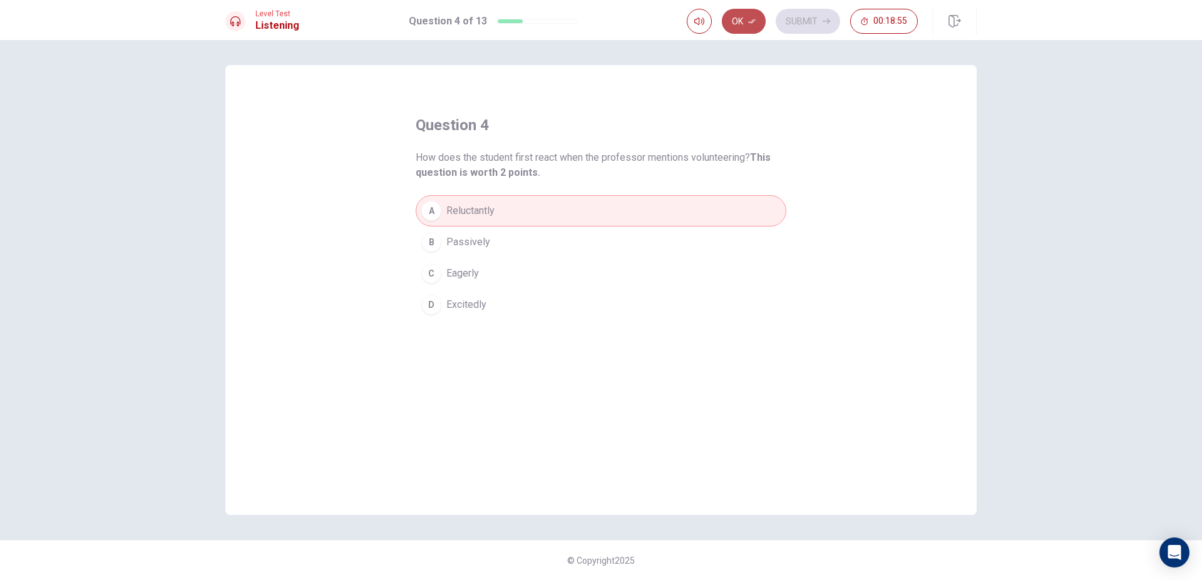
click at [742, 29] on button "Ok" at bounding box center [744, 21] width 44 height 25
click at [775, 24] on button "Submit" at bounding box center [807, 21] width 64 height 25
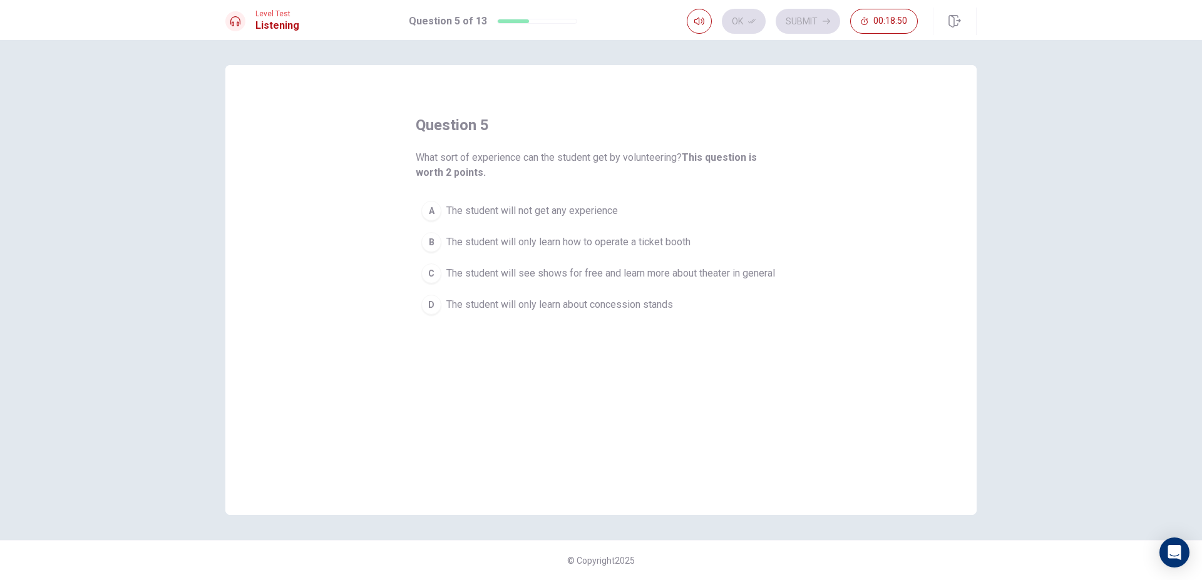
click at [562, 273] on span "The student will see shows for free and learn more about theater in general" at bounding box center [610, 273] width 329 height 15
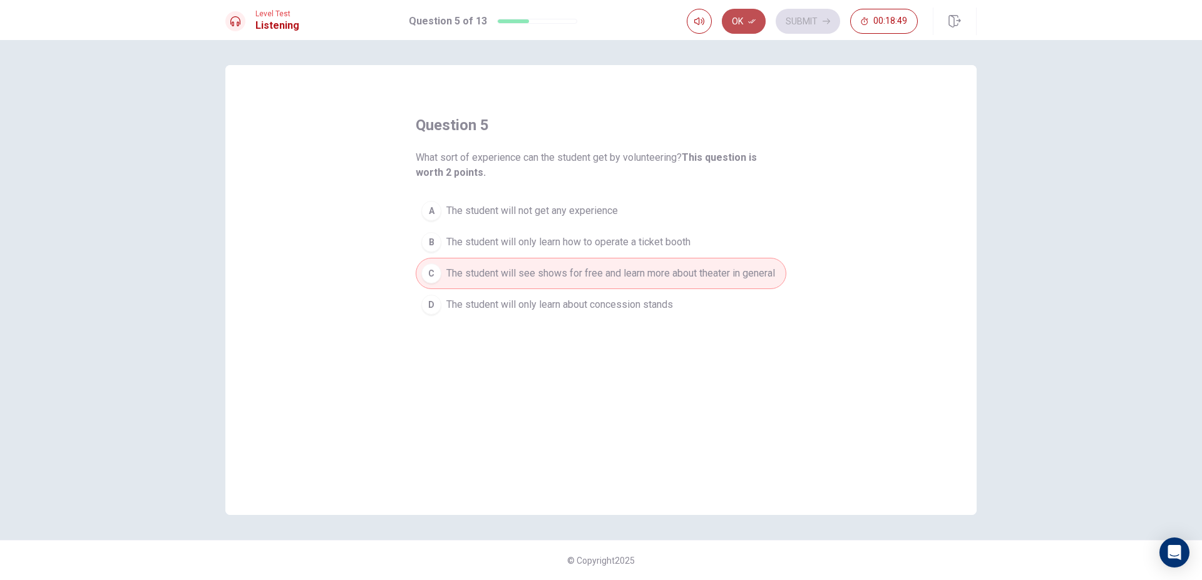
click at [748, 23] on icon "button" at bounding box center [752, 22] width 8 height 8
click at [775, 19] on button "Submit" at bounding box center [807, 21] width 64 height 25
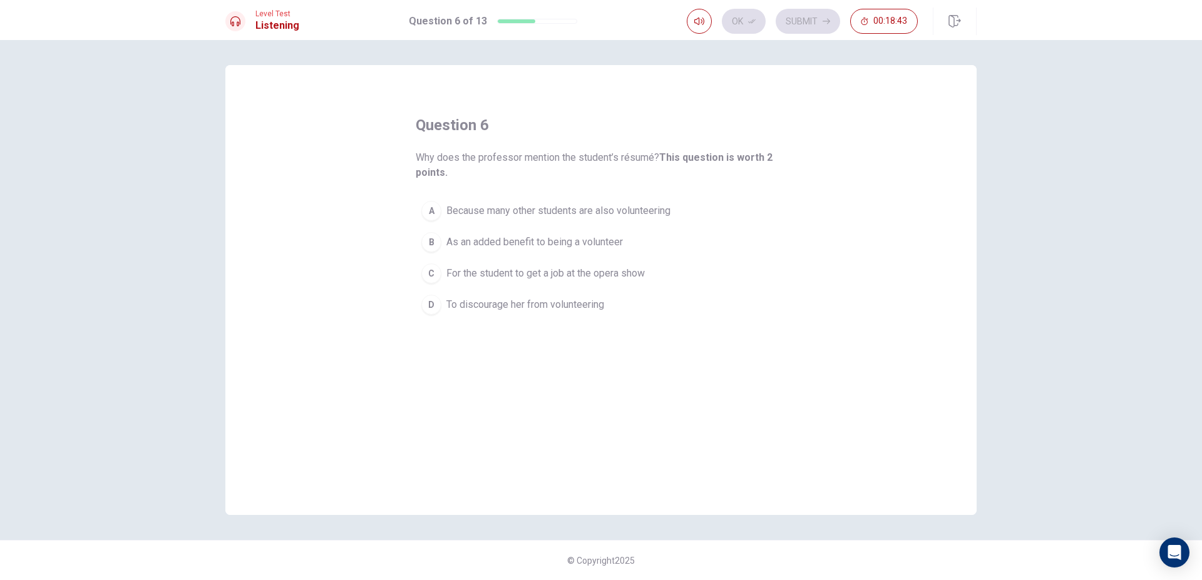
click at [579, 239] on span "As an added benefit to being a volunteer" at bounding box center [534, 242] width 176 height 15
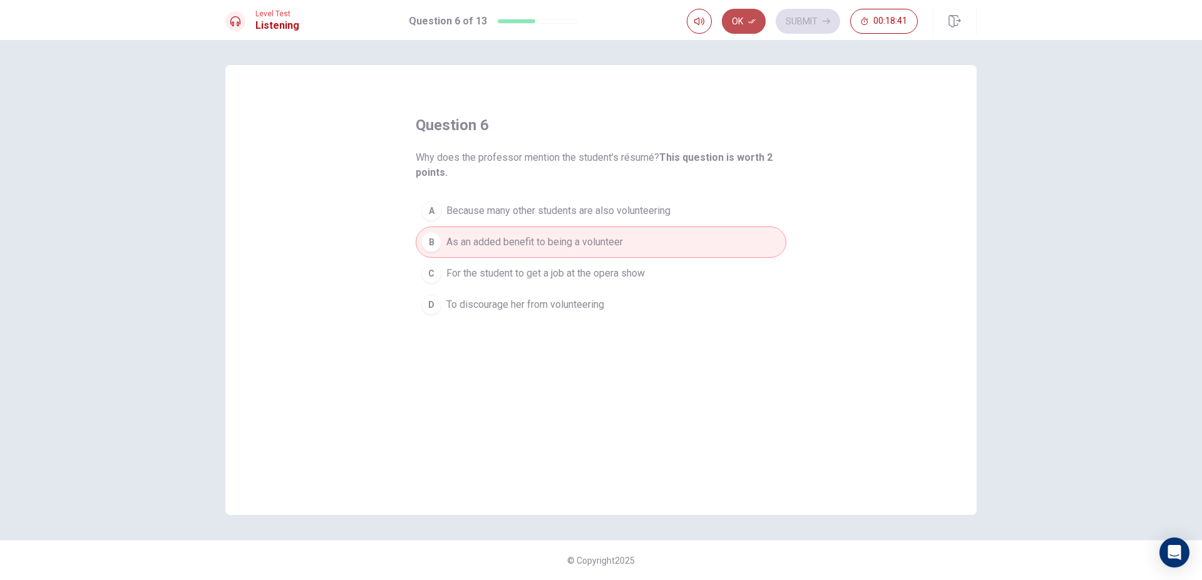
click at [738, 25] on button "Ok" at bounding box center [744, 21] width 44 height 25
click at [780, 20] on button "Submit" at bounding box center [807, 21] width 64 height 25
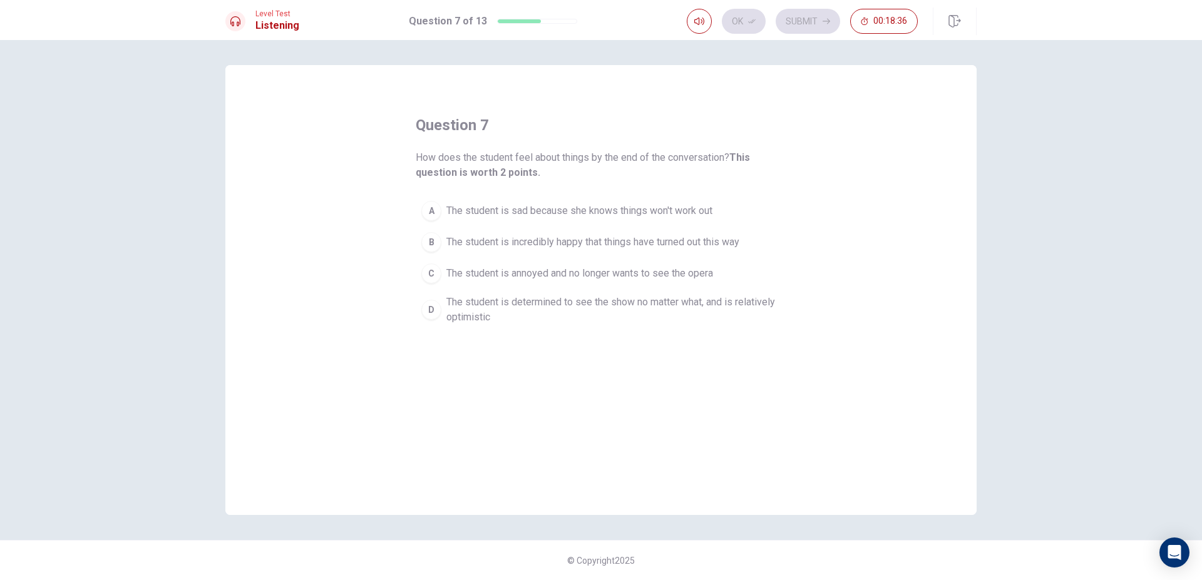
click at [589, 303] on span "The student is determined to see the show no matter what, and is relatively opt…" at bounding box center [613, 310] width 334 height 30
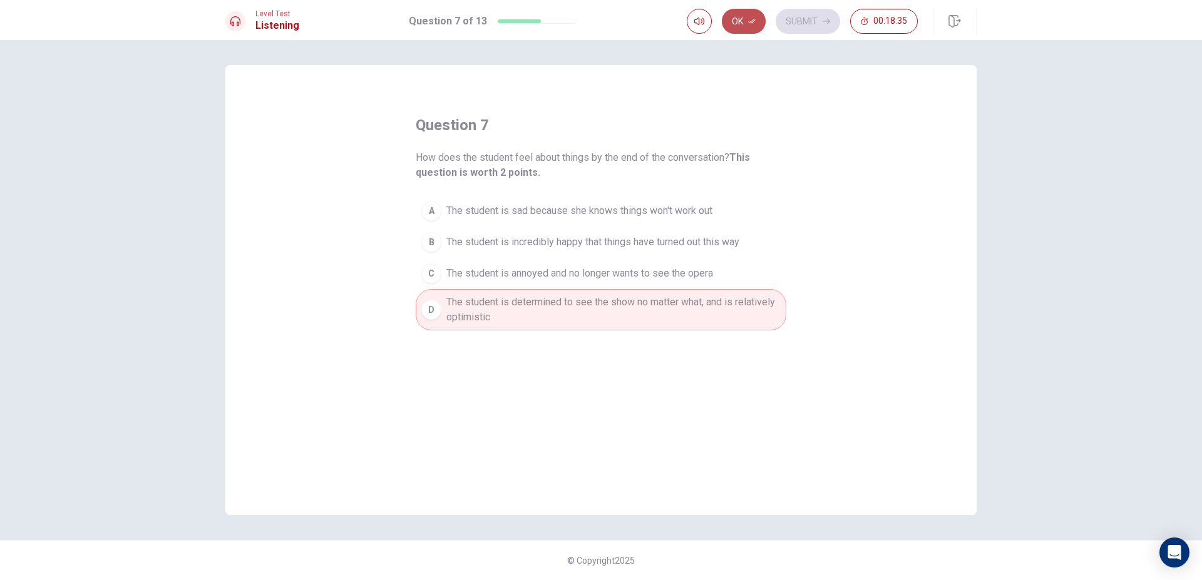
click at [744, 21] on button "Ok" at bounding box center [744, 21] width 44 height 25
click at [788, 18] on button "Submit" at bounding box center [807, 21] width 64 height 25
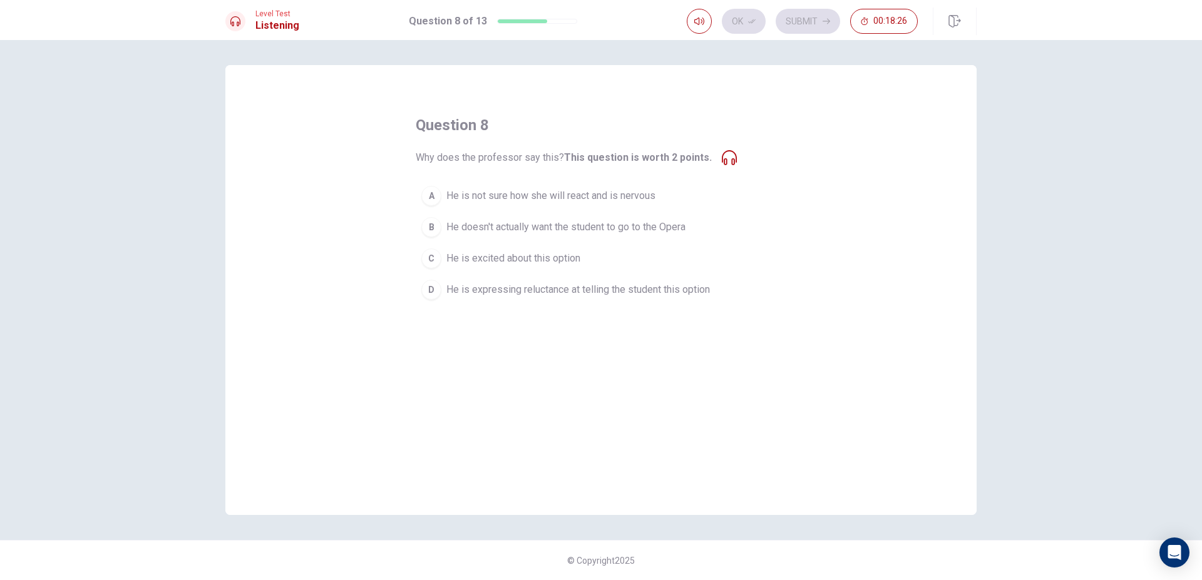
click at [729, 160] on icon at bounding box center [729, 157] width 15 height 15
click at [534, 262] on span "He is excited about this option" at bounding box center [513, 258] width 134 height 15
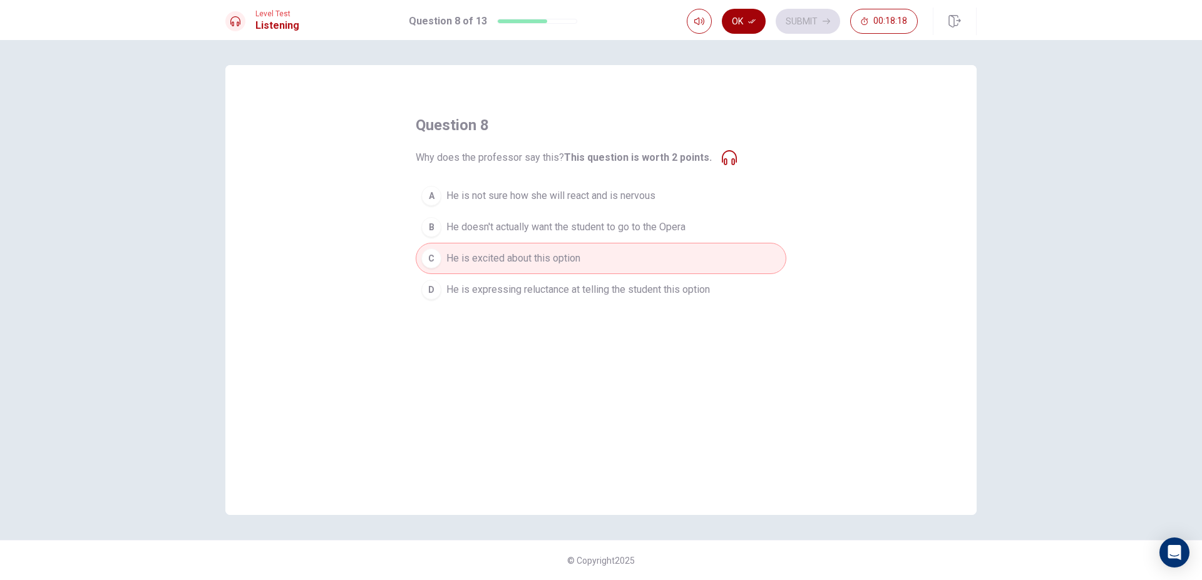
click at [740, 24] on button "Ok" at bounding box center [744, 21] width 44 height 25
click at [778, 19] on button "Submit" at bounding box center [807, 21] width 64 height 25
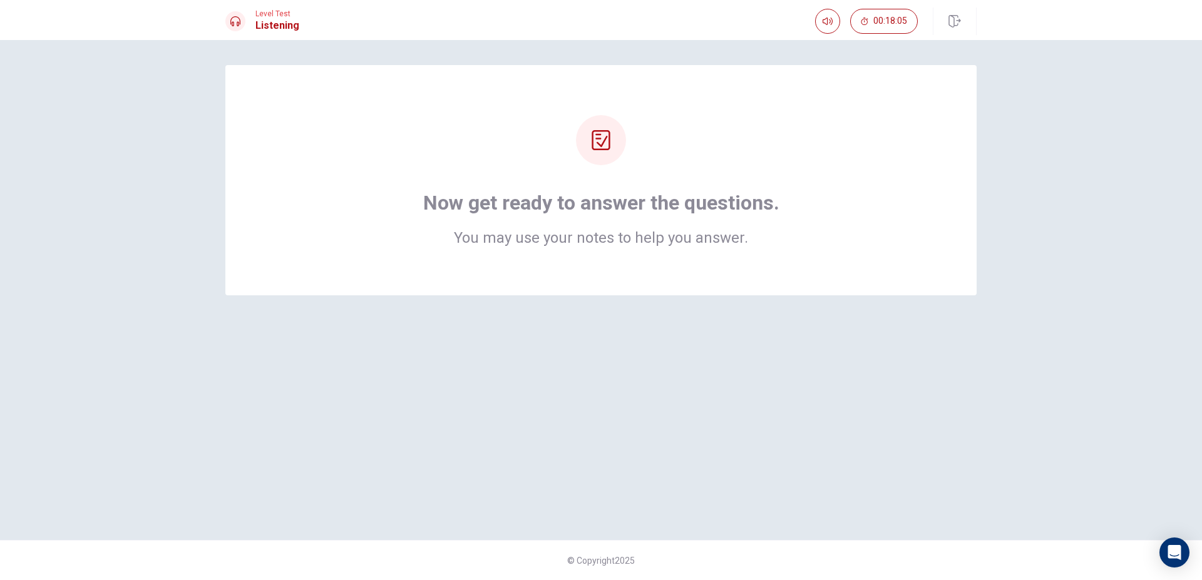
click at [800, 178] on div "Now get ready to answer the questions. You may use your notes to help you answe…" at bounding box center [600, 180] width 651 height 130
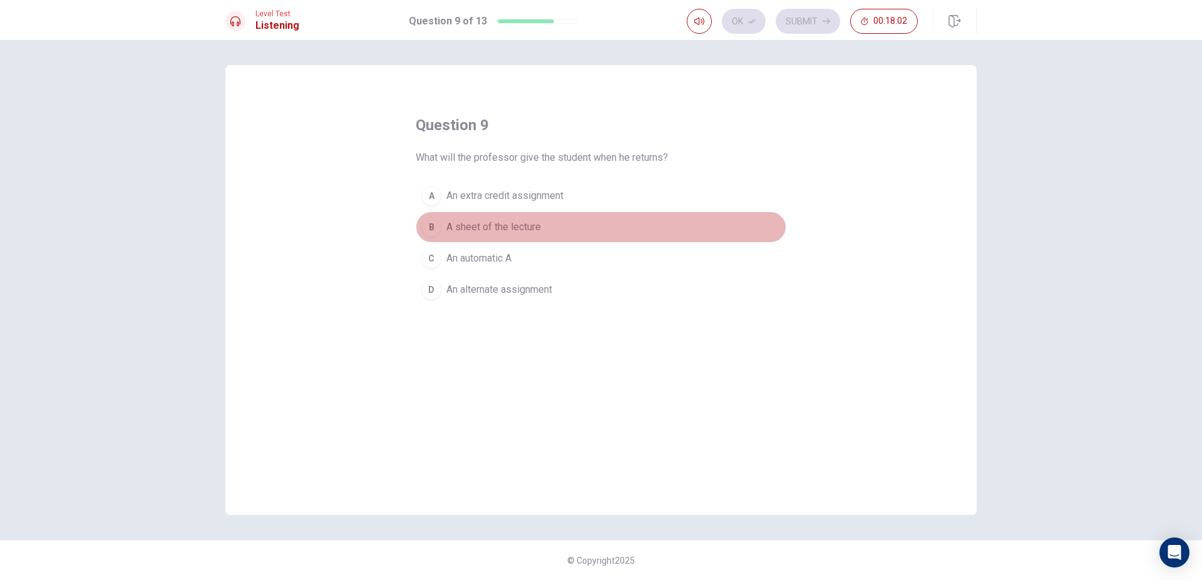
click at [540, 230] on span "A sheet of the lecture" at bounding box center [493, 227] width 94 height 15
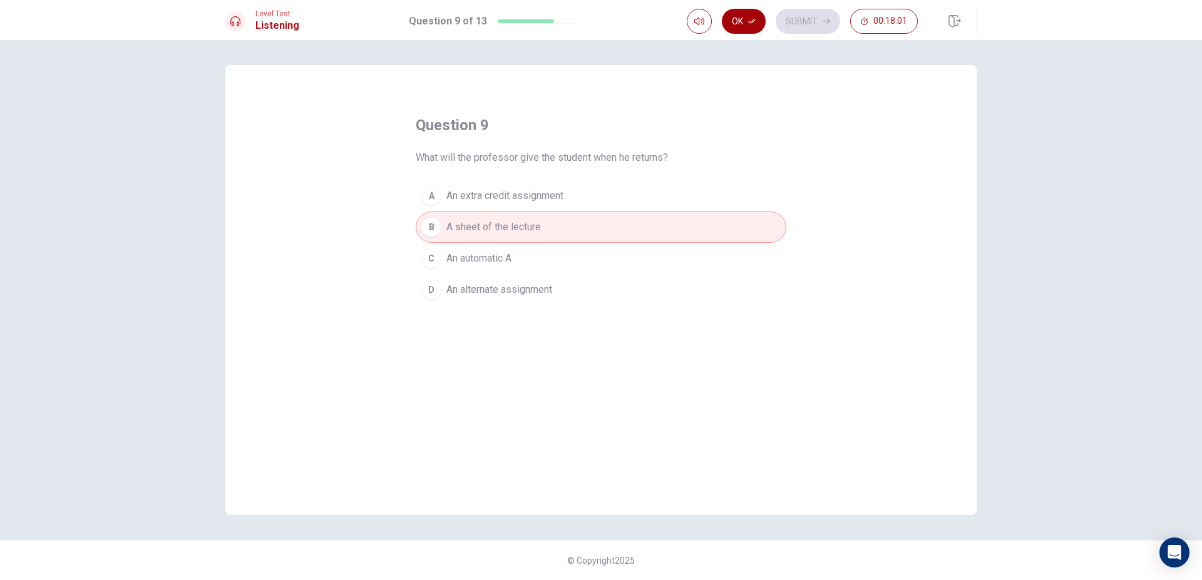
click at [748, 22] on icon "button" at bounding box center [752, 22] width 8 height 8
click at [785, 16] on button "Submit" at bounding box center [807, 21] width 64 height 25
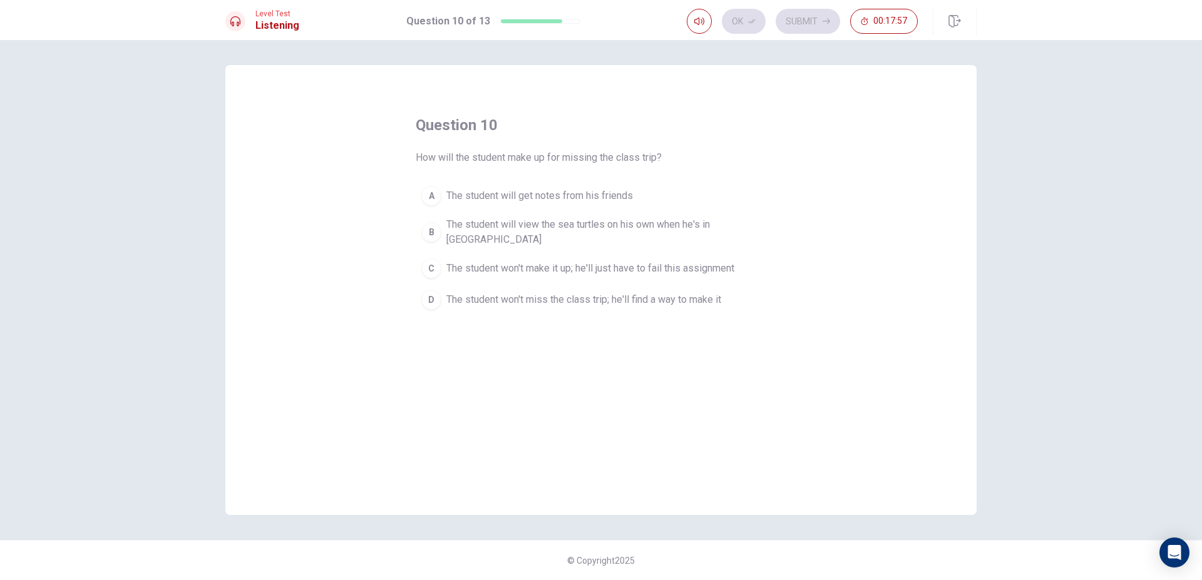
click at [603, 230] on span "The student will view the sea turtles on his own when he's in Boston" at bounding box center [613, 232] width 334 height 30
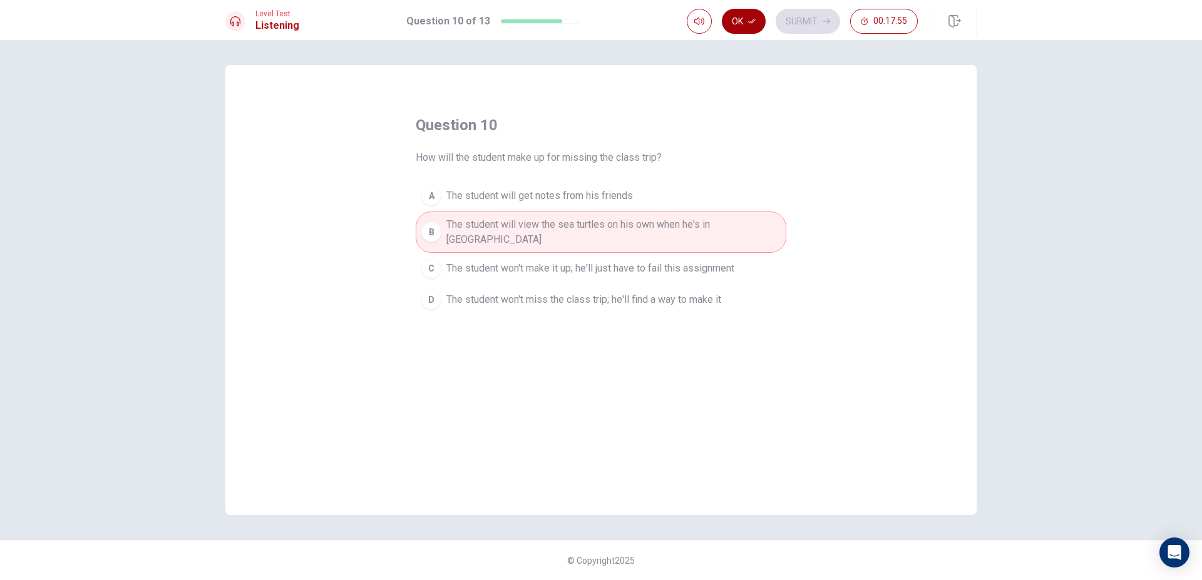
click at [722, 17] on button "Ok" at bounding box center [744, 21] width 44 height 25
click at [780, 21] on button "Submit" at bounding box center [807, 21] width 64 height 25
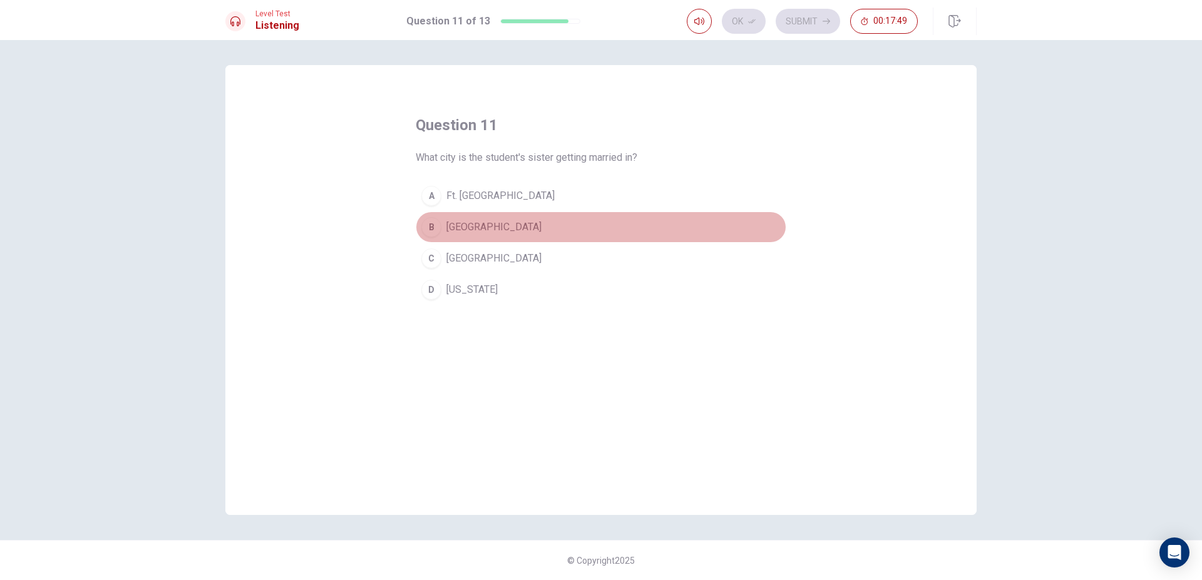
click at [476, 228] on span "Philadelphia" at bounding box center [493, 227] width 95 height 15
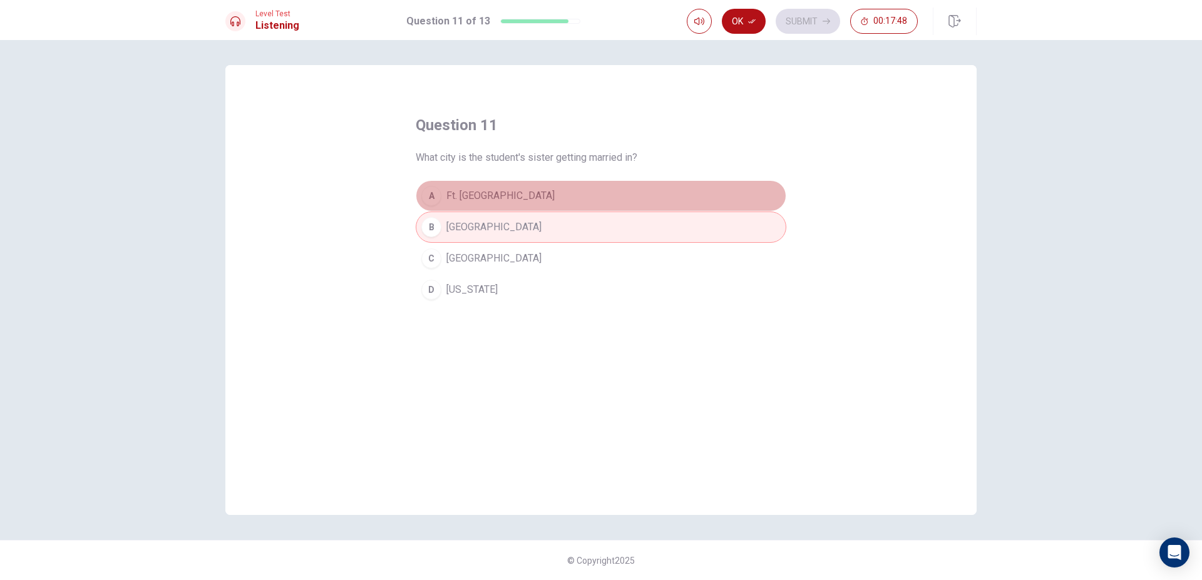
click at [484, 199] on span "Ft. Lauderdale" at bounding box center [500, 195] width 108 height 15
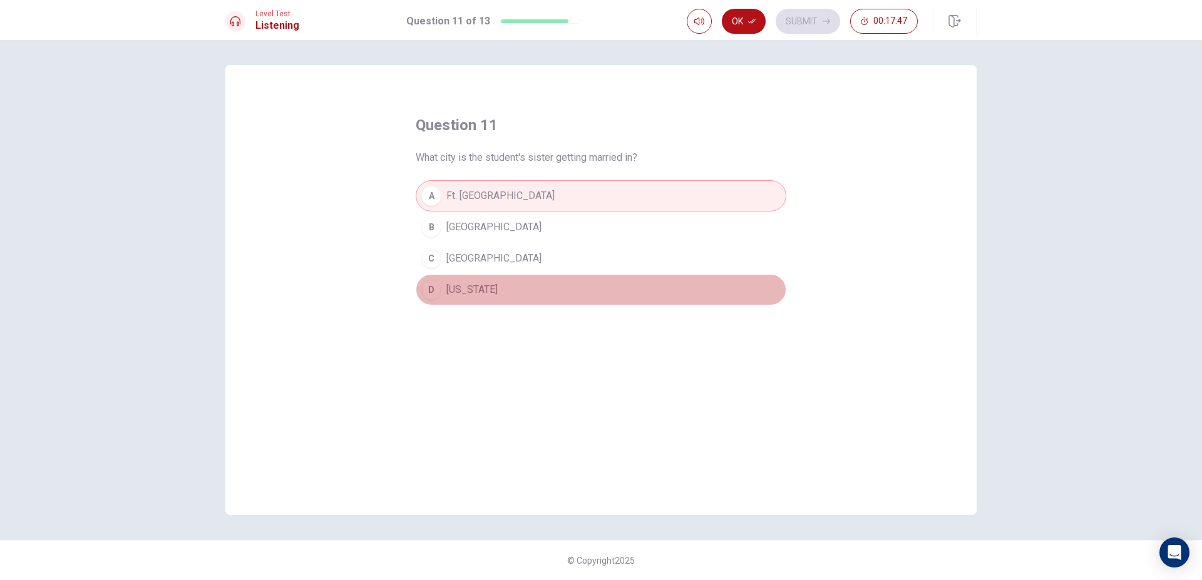
click at [484, 293] on span "New York" at bounding box center [471, 289] width 51 height 15
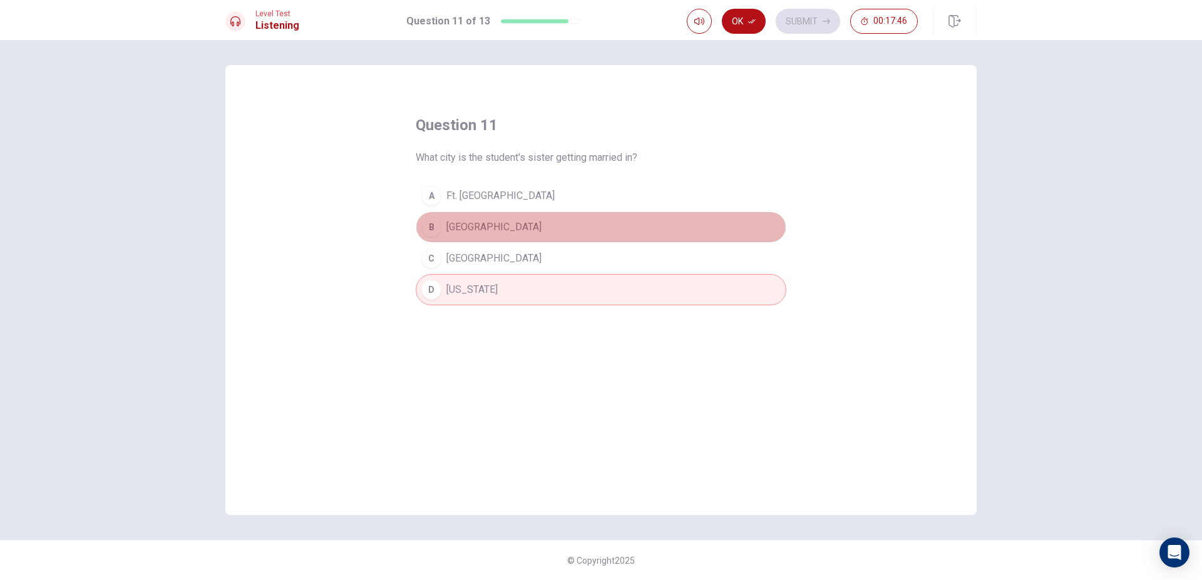
click at [503, 223] on button "B Philadelphia" at bounding box center [601, 227] width 370 height 31
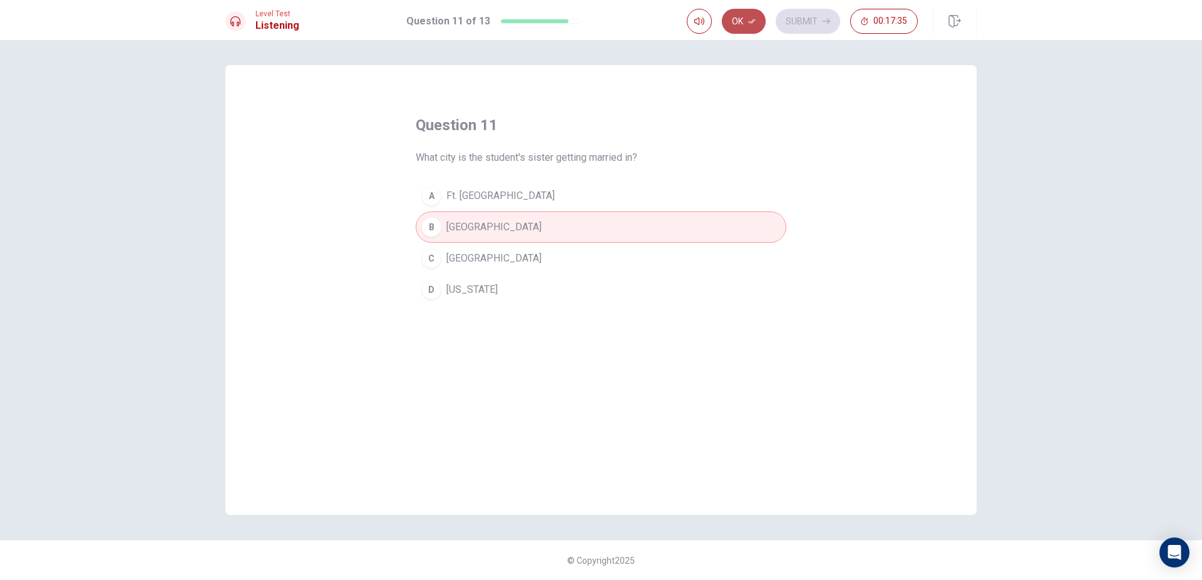
click at [726, 18] on button "Ok" at bounding box center [744, 21] width 44 height 25
click at [777, 18] on button "Submit" at bounding box center [807, 21] width 64 height 25
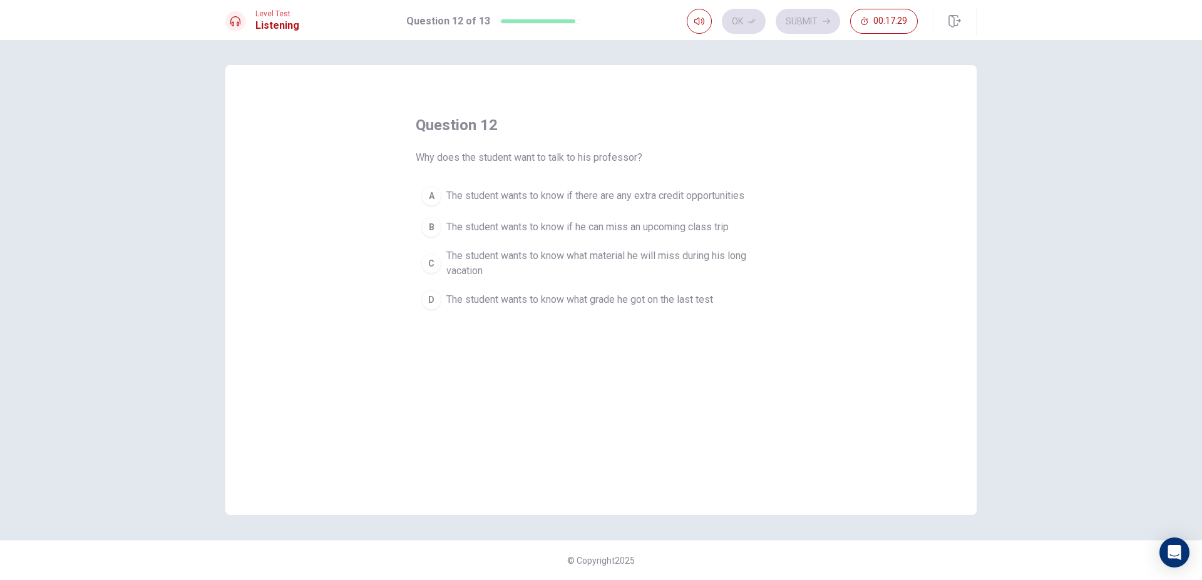
click at [541, 230] on span "The student wants to know if he can miss an upcoming class trip" at bounding box center [587, 227] width 282 height 15
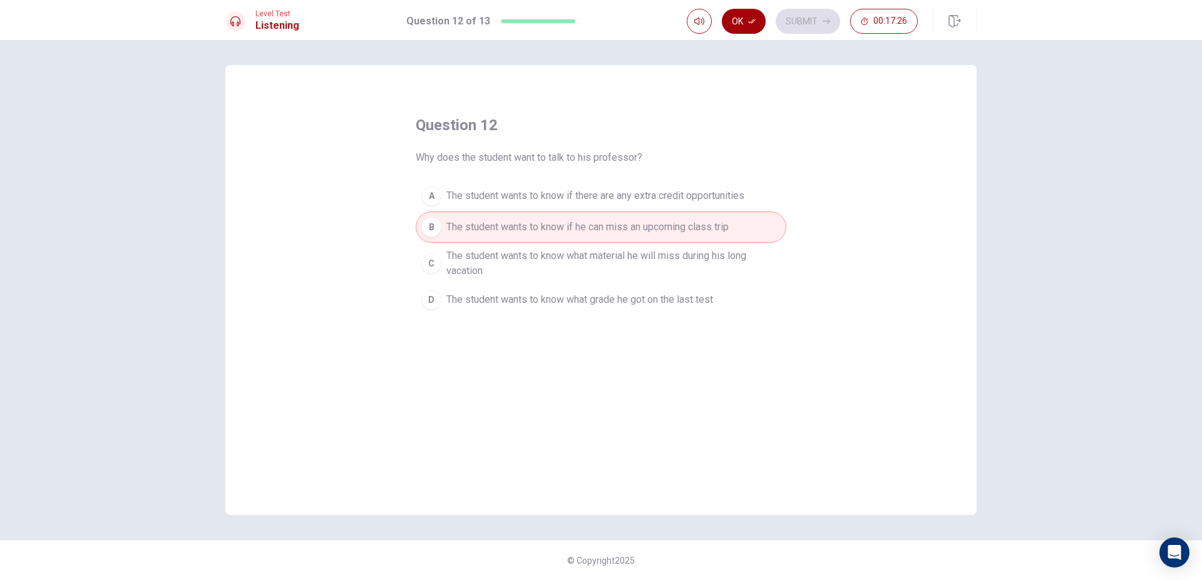
click at [732, 19] on button "Ok" at bounding box center [744, 21] width 44 height 25
click at [789, 12] on button "Submit" at bounding box center [807, 21] width 64 height 25
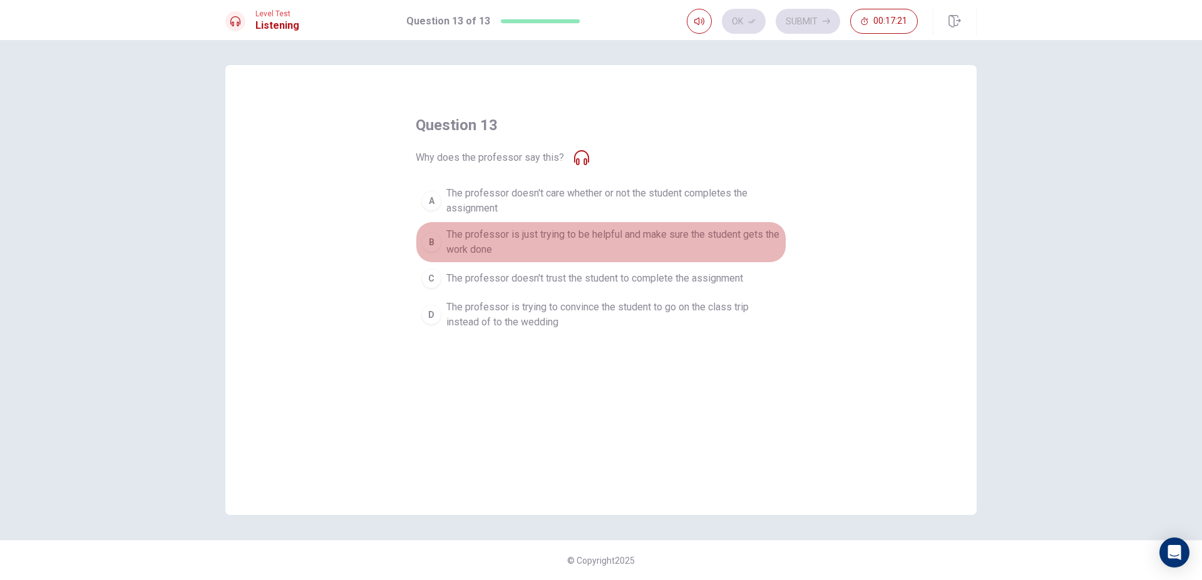
click at [584, 250] on span "The professor is just trying to be helpful and make sure the student gets the w…" at bounding box center [613, 242] width 334 height 30
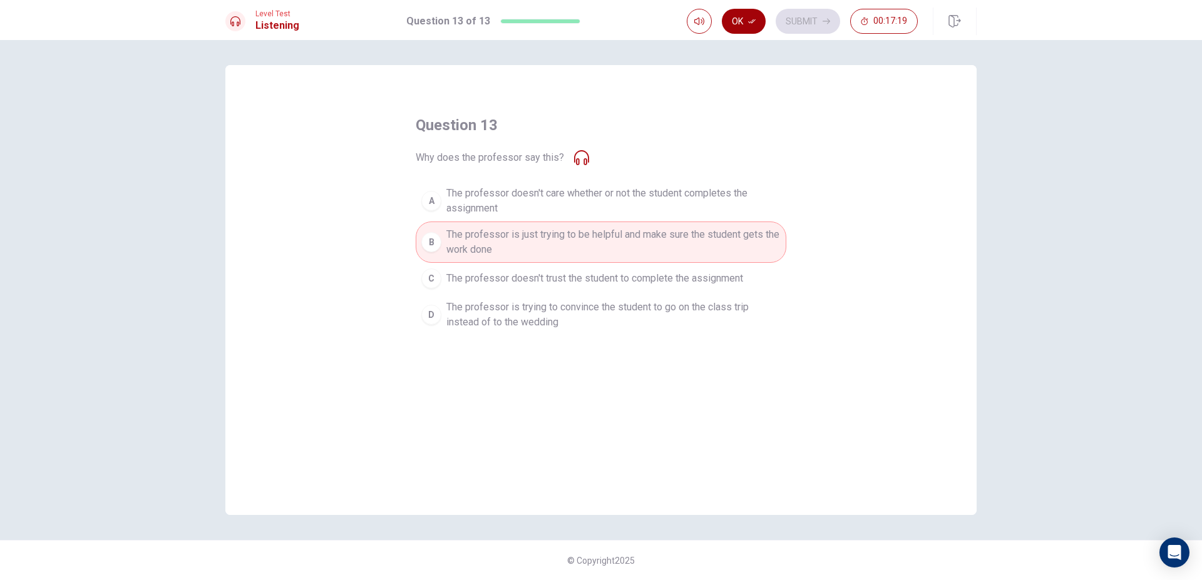
click at [748, 21] on icon "button" at bounding box center [752, 21] width 8 height 4
click at [796, 21] on button "Submit" at bounding box center [807, 21] width 64 height 25
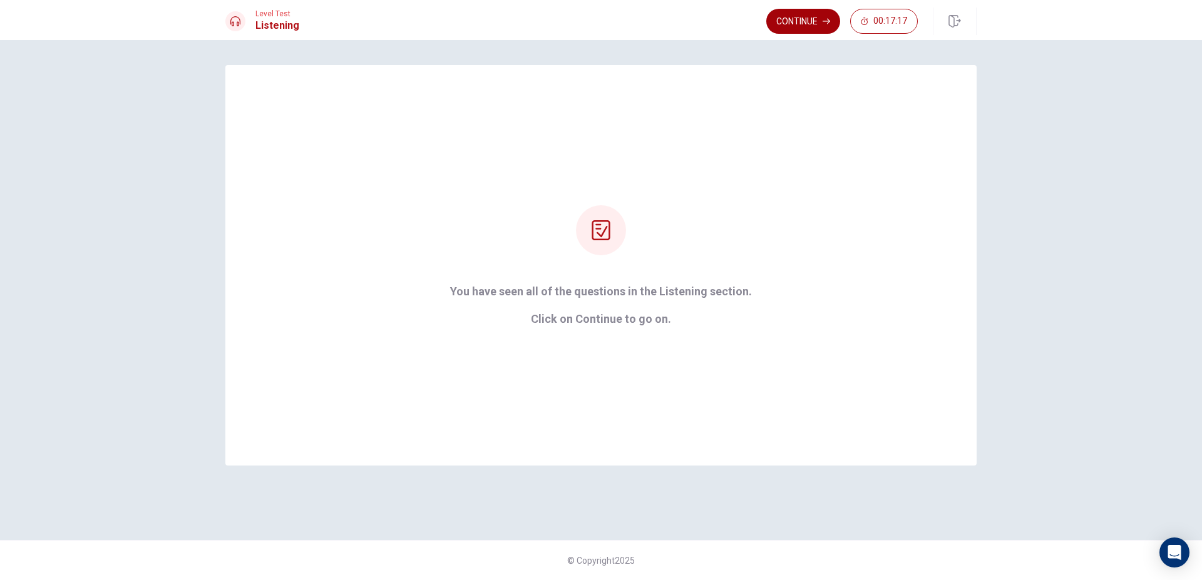
click at [820, 23] on button "Continue" at bounding box center [803, 21] width 74 height 25
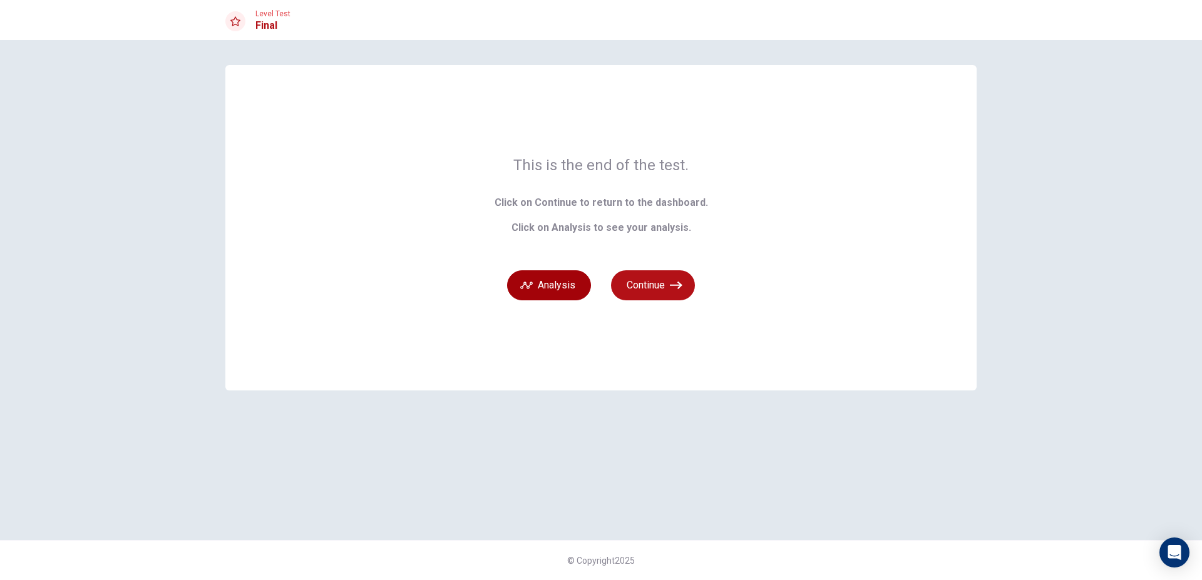
click at [576, 294] on button "Analysis" at bounding box center [549, 285] width 84 height 30
